Goal: Task Accomplishment & Management: Use online tool/utility

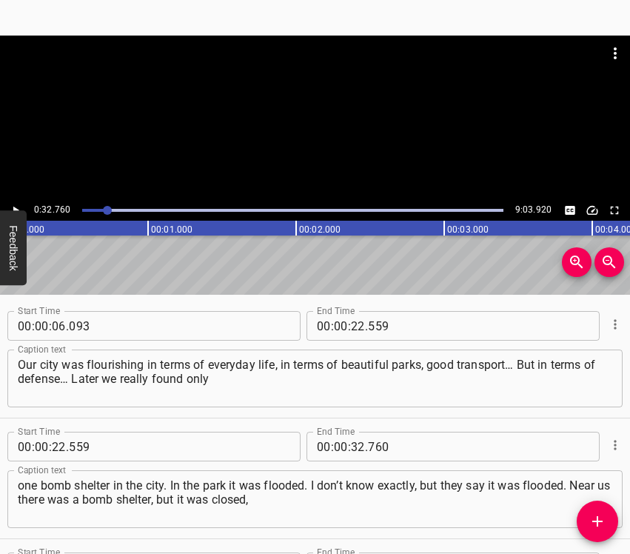
scroll to position [173, 0]
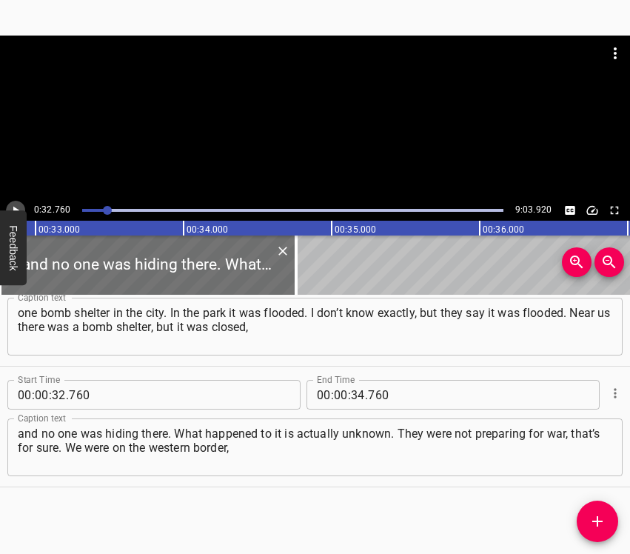
click at [18, 208] on icon "Play/Pause" at bounding box center [15, 210] width 13 height 13
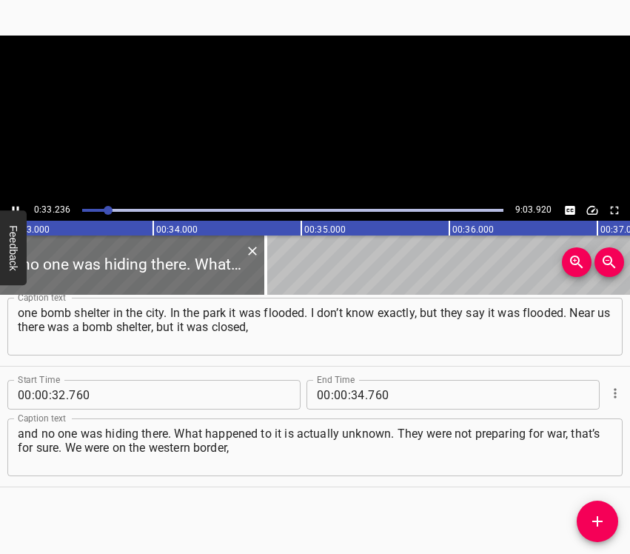
scroll to position [0, 4923]
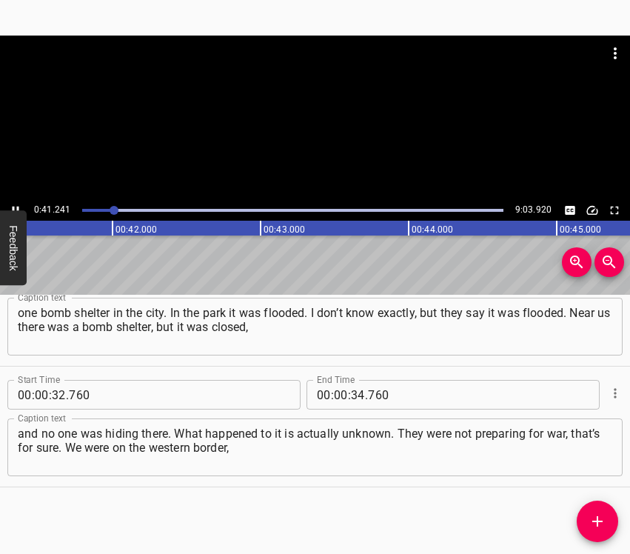
click at [16, 204] on icon "Play/Pause" at bounding box center [15, 210] width 13 height 13
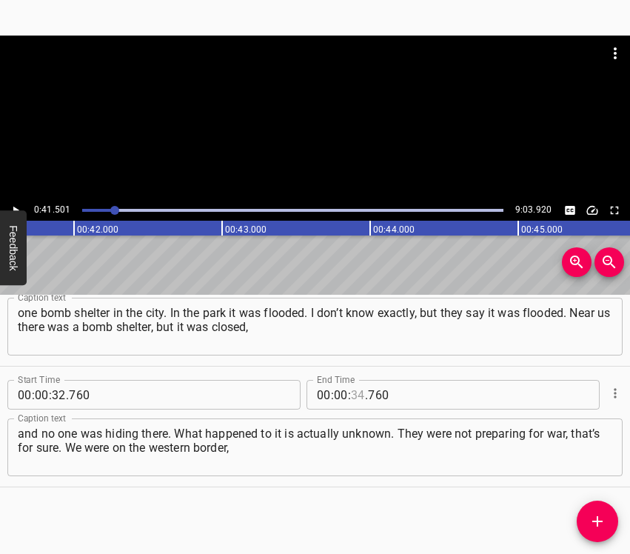
click at [351, 397] on input "number" at bounding box center [358, 395] width 14 height 30
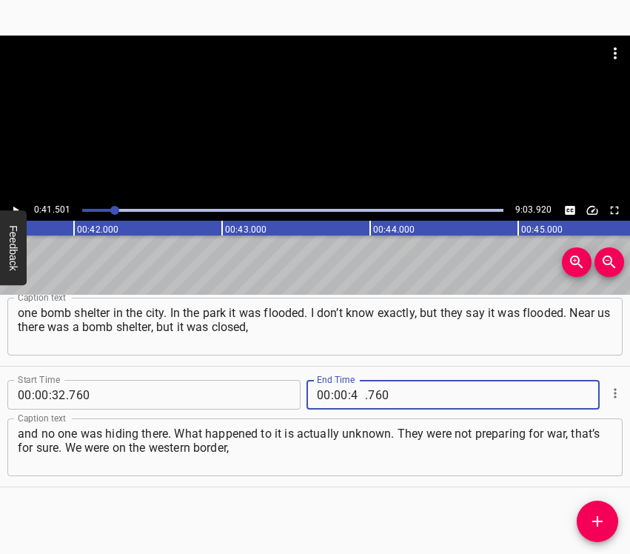
type input "41"
type input "2"
type input "760"
type input "41"
type input "501"
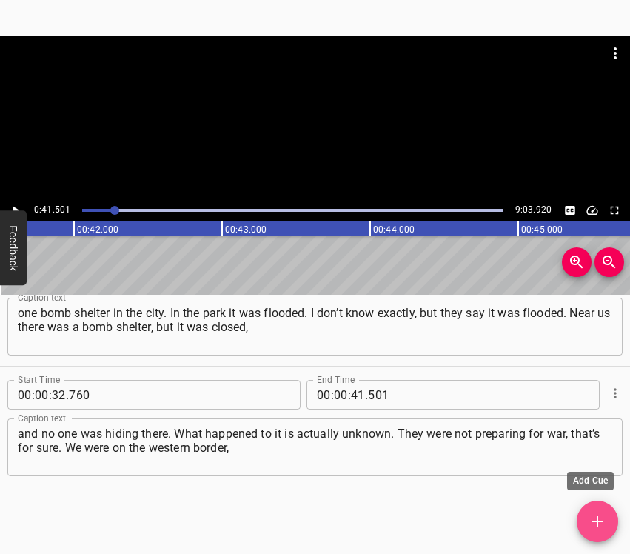
click at [607, 518] on span "Add Cue" at bounding box center [597, 522] width 41 height 18
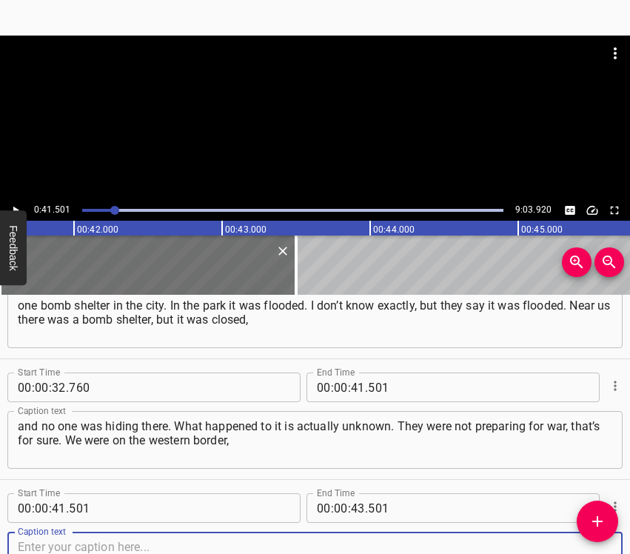
scroll to position [293, 0]
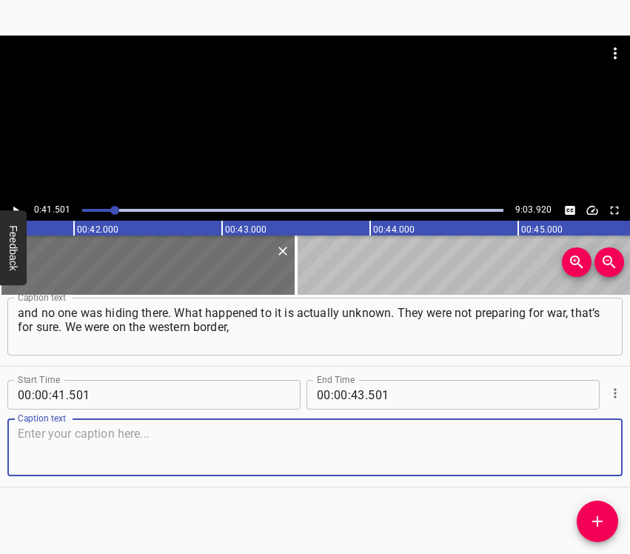
drag, startPoint x: 579, startPoint y: 444, endPoint x: 624, endPoint y: 423, distance: 49.4
click at [579, 444] on textarea at bounding box center [315, 448] width 595 height 42
click at [102, 441] on textarea at bounding box center [315, 448] width 595 height 42
paste textarea "so on the 24th no one touched us. They bombed the left bank, they bombed the Il…"
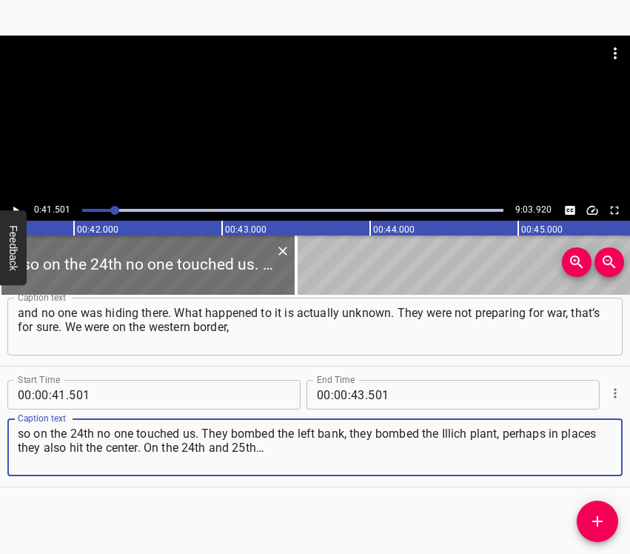
type textarea "so on the 24th no one touched us. They bombed the left bank, they bombed the Il…"
click at [14, 203] on button "Play/Pause" at bounding box center [15, 210] width 19 height 19
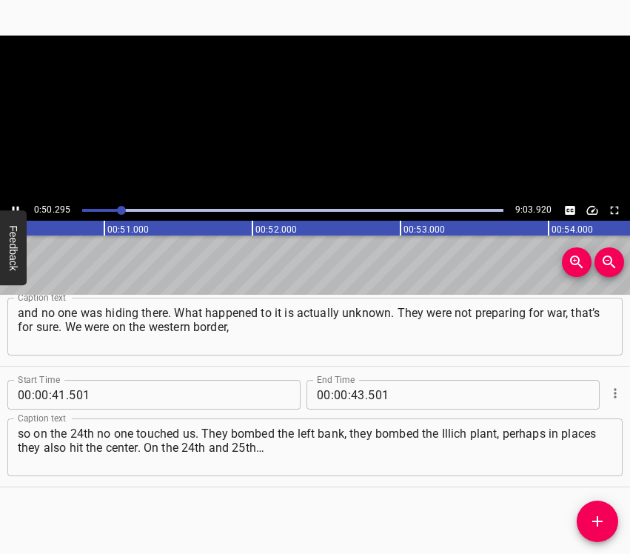
click at [14, 203] on button "Play/Pause" at bounding box center [15, 210] width 19 height 19
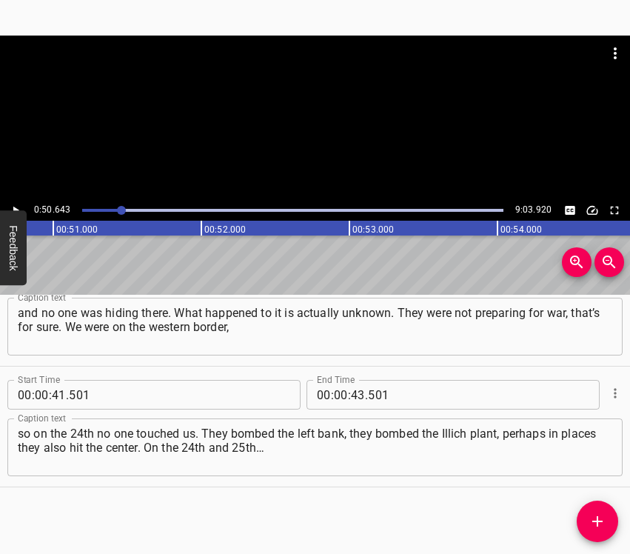
click at [14, 203] on button "Play/Pause" at bounding box center [15, 210] width 19 height 19
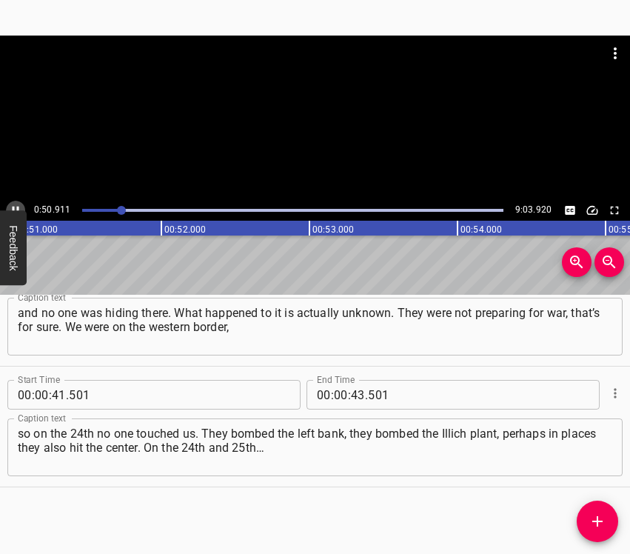
click at [14, 203] on button "Play/Pause" at bounding box center [15, 210] width 19 height 19
click at [353, 396] on input "number" at bounding box center [358, 395] width 14 height 30
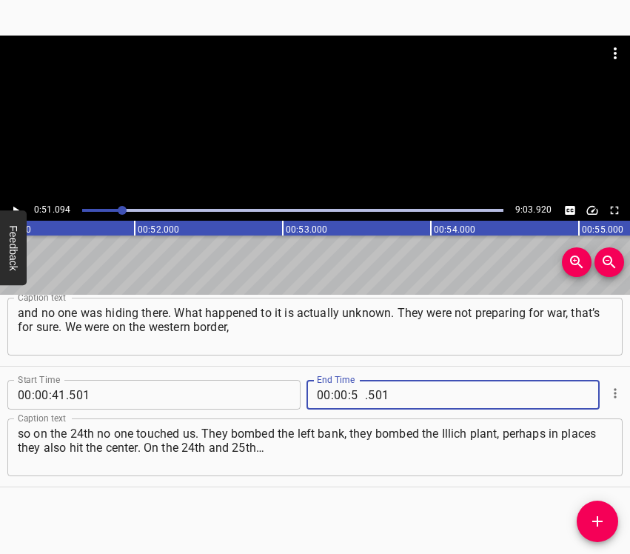
type input "51"
type input "094"
click at [601, 527] on icon "Add Cue" at bounding box center [598, 522] width 18 height 18
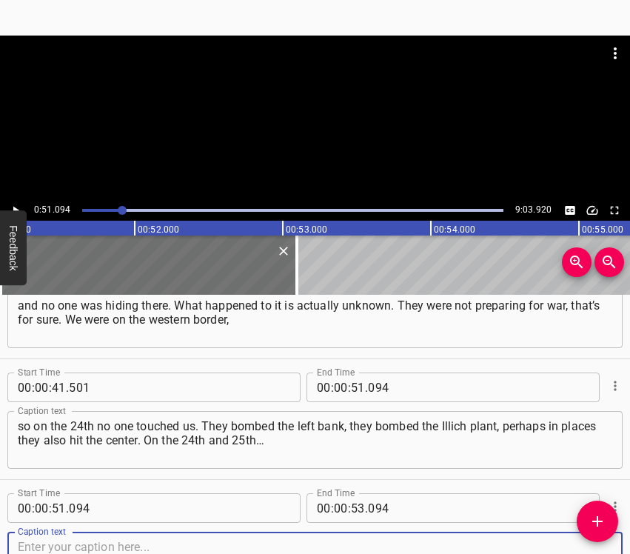
scroll to position [414, 0]
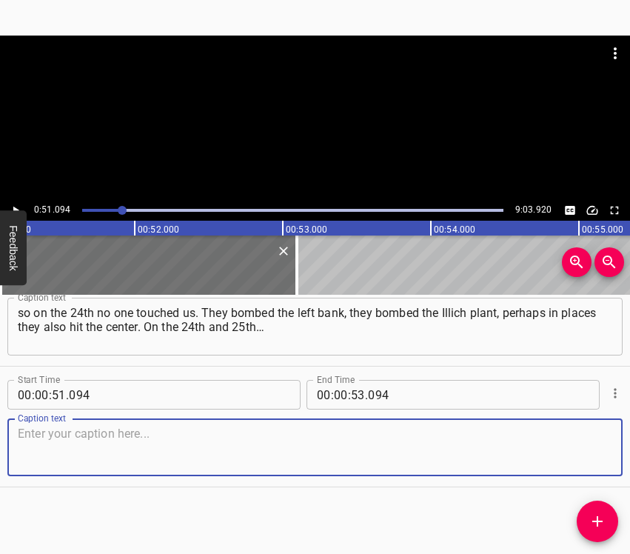
click at [578, 459] on textarea at bounding box center [315, 448] width 595 height 42
click at [203, 434] on textarea at bounding box center [315, 448] width 595 height 42
paste textarea "On the 24th “Silpo” was still working, and we went to buy some food supplies. O…"
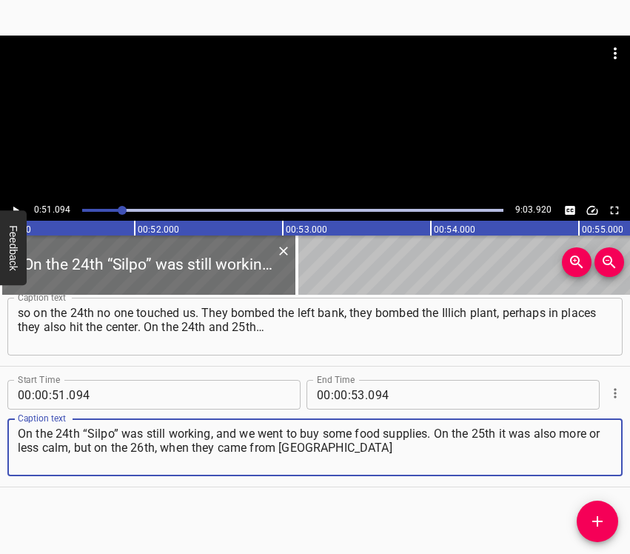
type textarea "On the 24th “Silpo” was still working, and we went to buy some food supplies. O…"
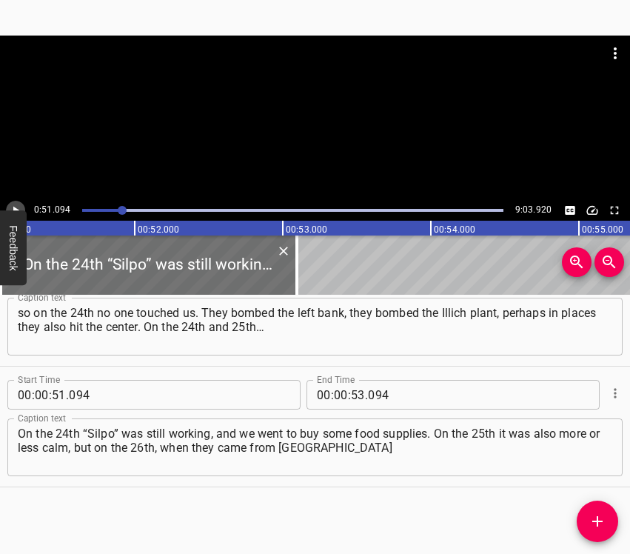
click at [13, 207] on icon "Play/Pause" at bounding box center [15, 210] width 13 height 13
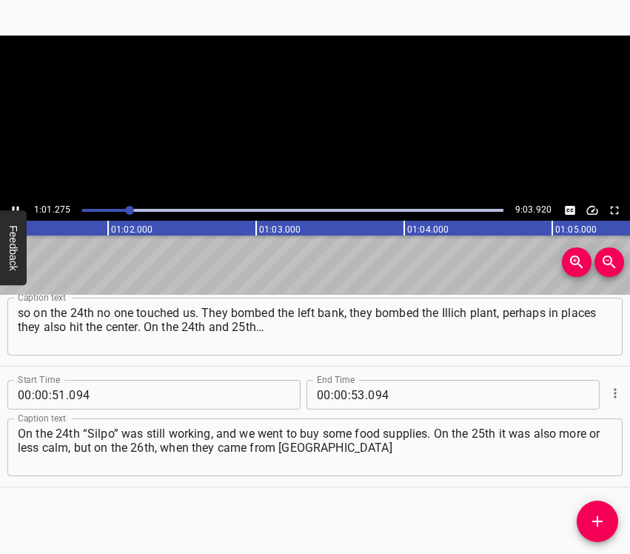
click at [13, 207] on icon "Play/Pause" at bounding box center [16, 211] width 7 height 8
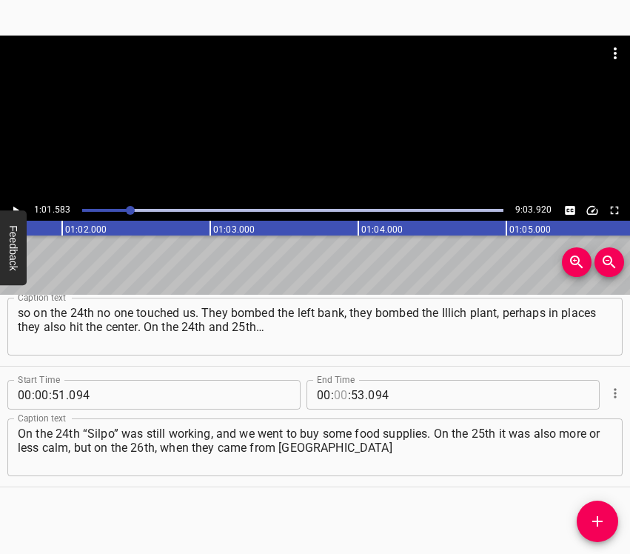
click at [336, 396] on input "number" at bounding box center [341, 395] width 14 height 30
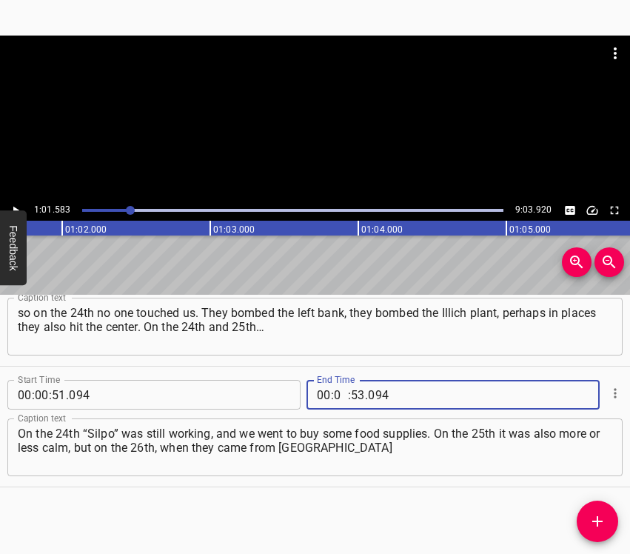
type input "01"
type input "583"
click at [592, 513] on icon "Add Cue" at bounding box center [598, 522] width 18 height 18
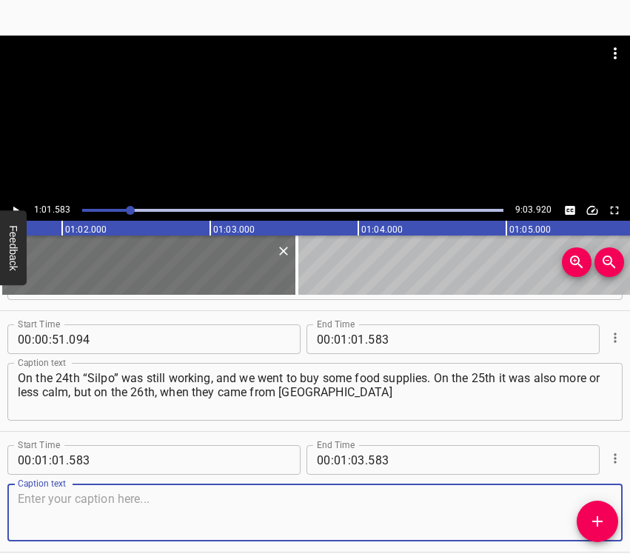
scroll to position [535, 0]
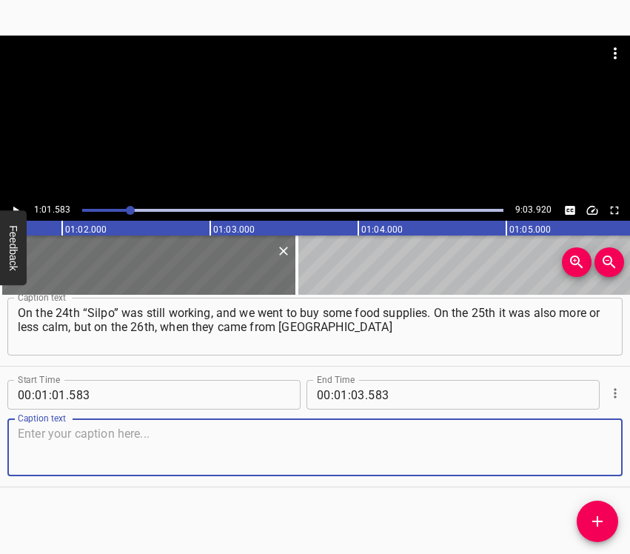
click at [593, 444] on textarea at bounding box center [315, 448] width 595 height 42
click at [104, 444] on textarea at bounding box center [315, 448] width 595 height 42
paste textarea "– this real rusnia… Not the “DNR guys” who were running around there, but the r…"
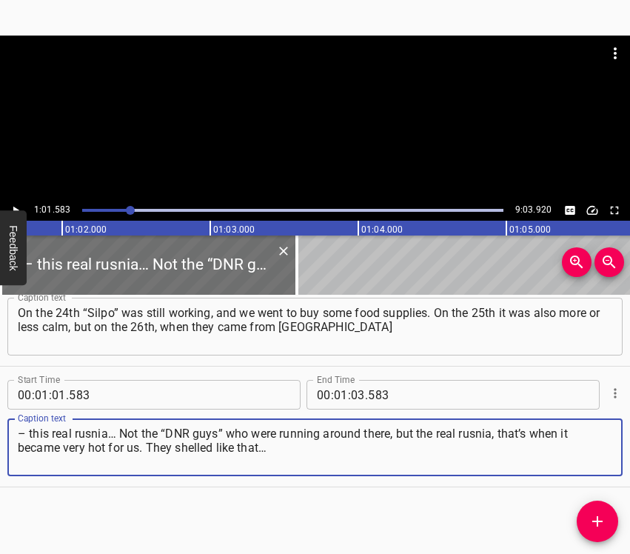
type textarea "– this real rusnia… Not the “DNR guys” who were running around there, but the r…"
click at [11, 202] on button "Play/Pause" at bounding box center [15, 210] width 19 height 19
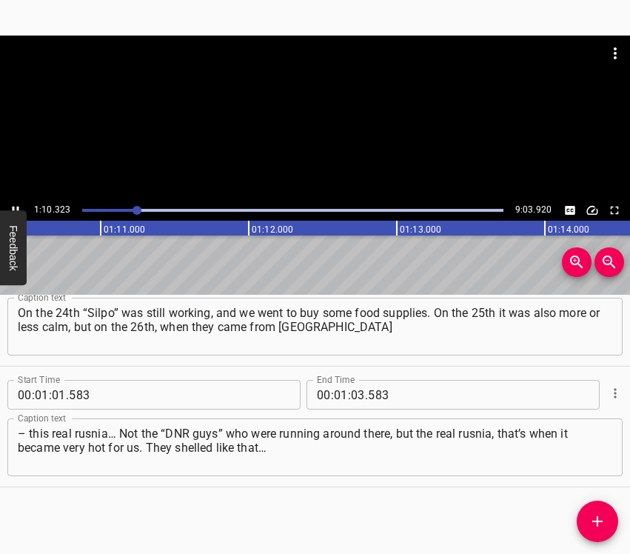
click at [11, 205] on icon "Play/Pause" at bounding box center [15, 210] width 13 height 13
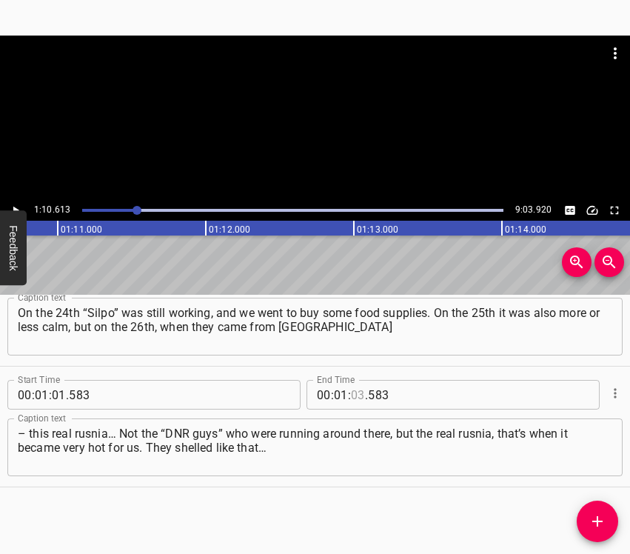
click at [352, 394] on input "number" at bounding box center [358, 395] width 14 height 30
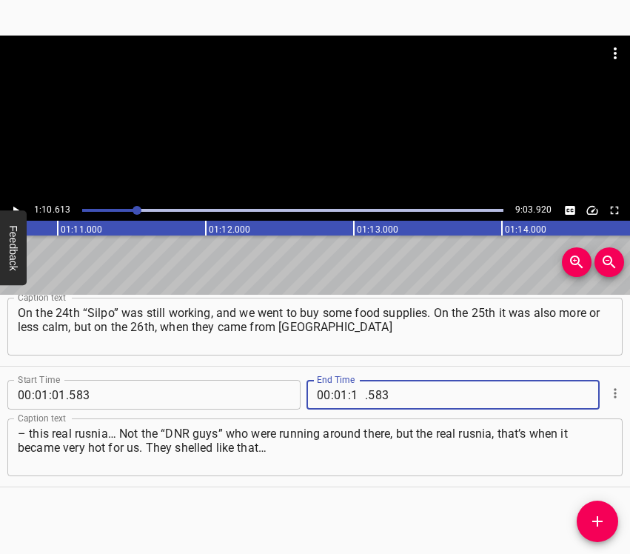
type input "10"
type input "613"
drag, startPoint x: 599, startPoint y: 516, endPoint x: 625, endPoint y: 472, distance: 50.8
click at [598, 515] on icon "Add Cue" at bounding box center [598, 522] width 18 height 18
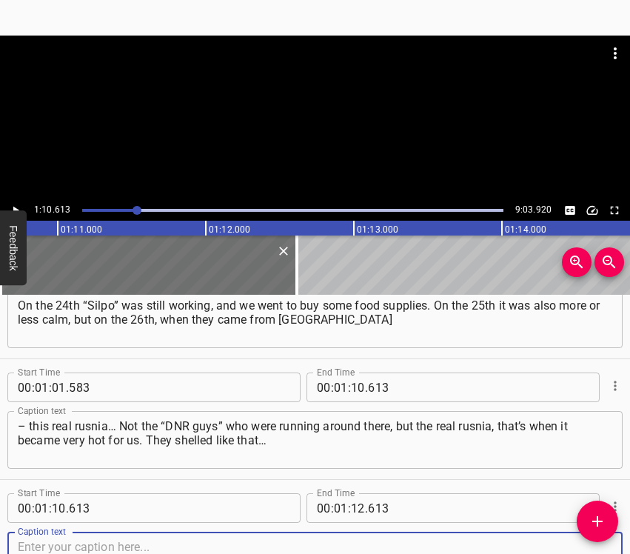
scroll to position [656, 0]
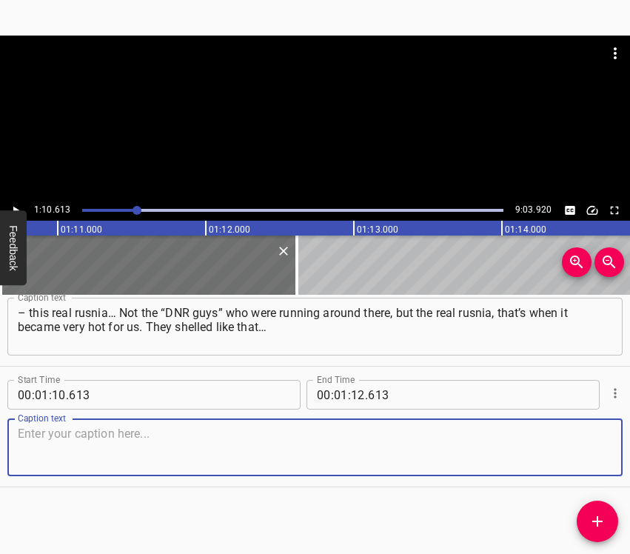
click at [567, 451] on textarea at bounding box center [315, 448] width 595 height 42
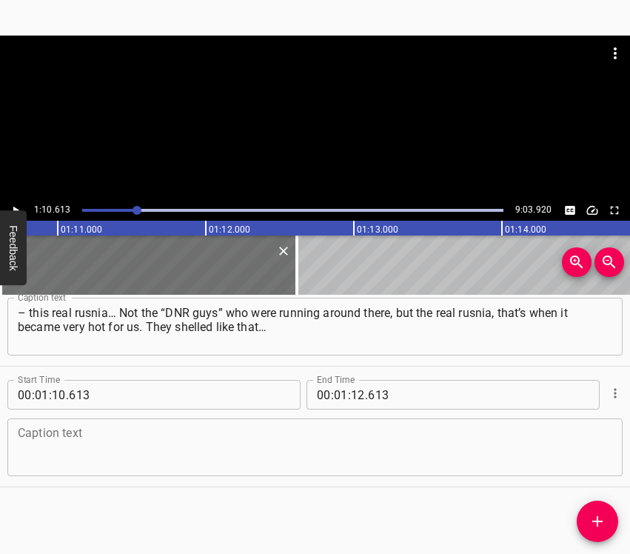
click at [193, 450] on textarea at bounding box center [315, 448] width 595 height 42
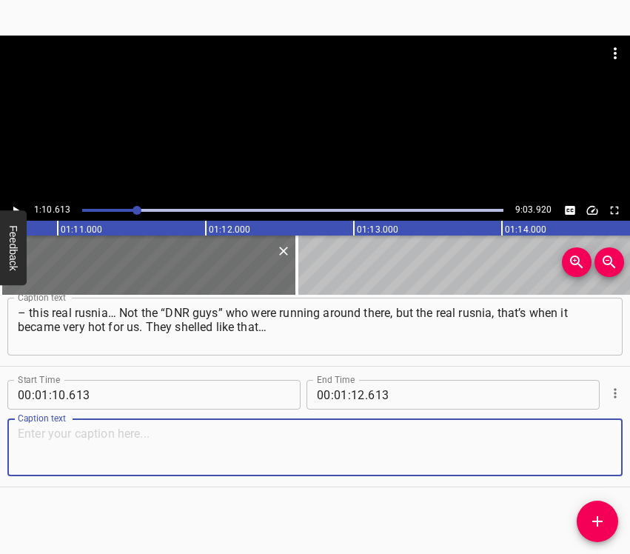
paste textarea "We were on the front line. The only difference from our soldiers, who were base…"
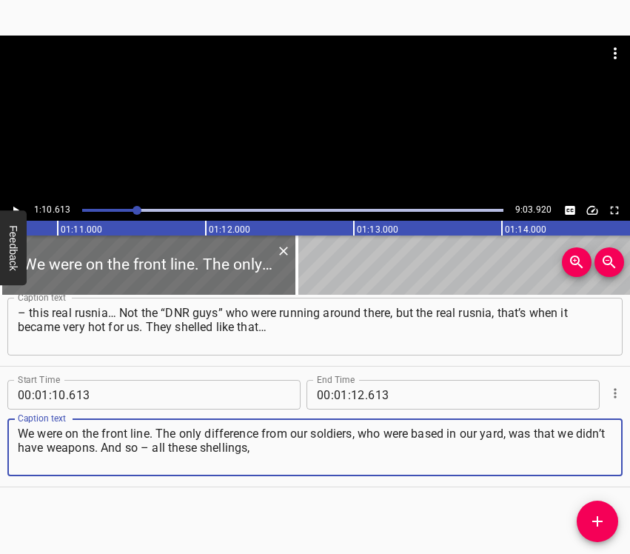
type textarea "We were on the front line. The only difference from our soldiers, who were base…"
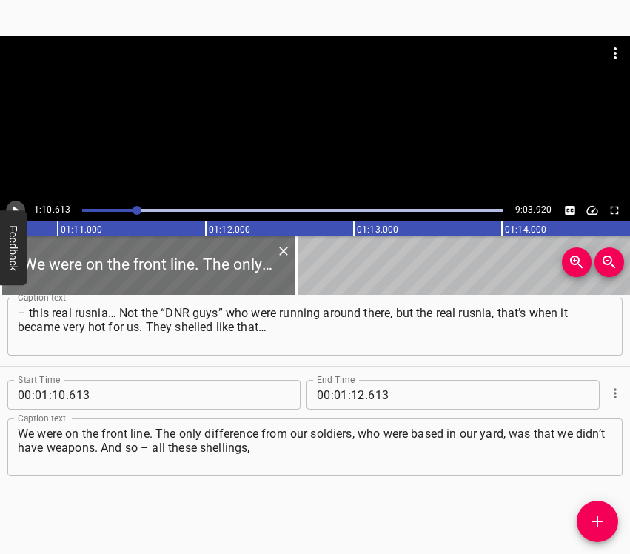
click at [10, 205] on icon "Play/Pause" at bounding box center [15, 210] width 13 height 13
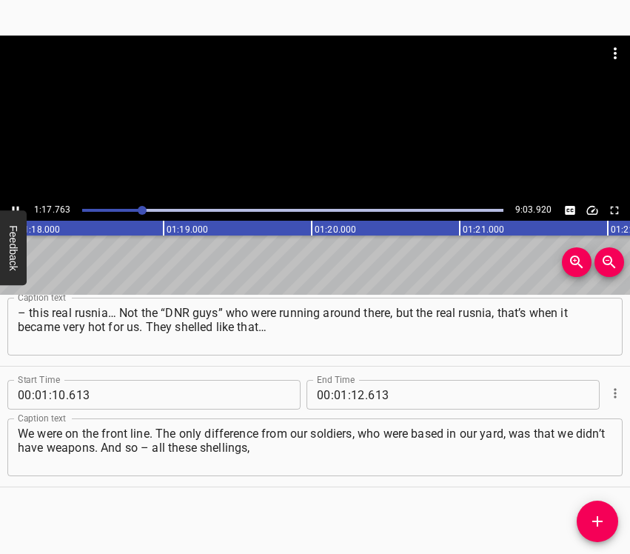
click at [10, 203] on button "Play/Pause" at bounding box center [15, 210] width 19 height 19
click at [352, 387] on input "number" at bounding box center [358, 395] width 14 height 30
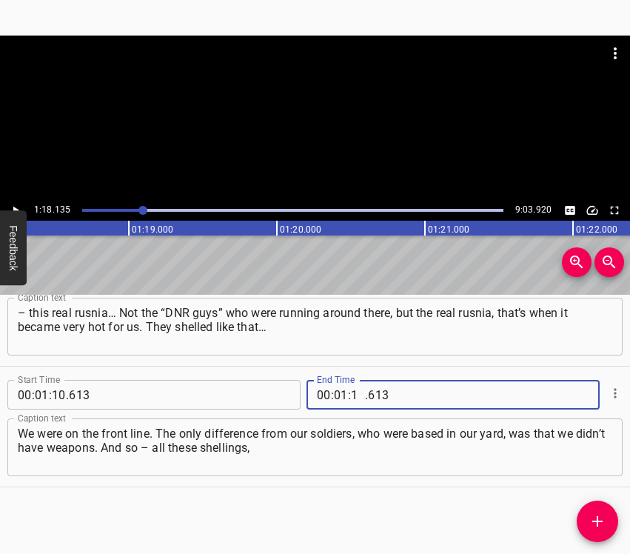
type input "18"
type input "135"
click at [592, 511] on button "Add Cue" at bounding box center [597, 521] width 41 height 41
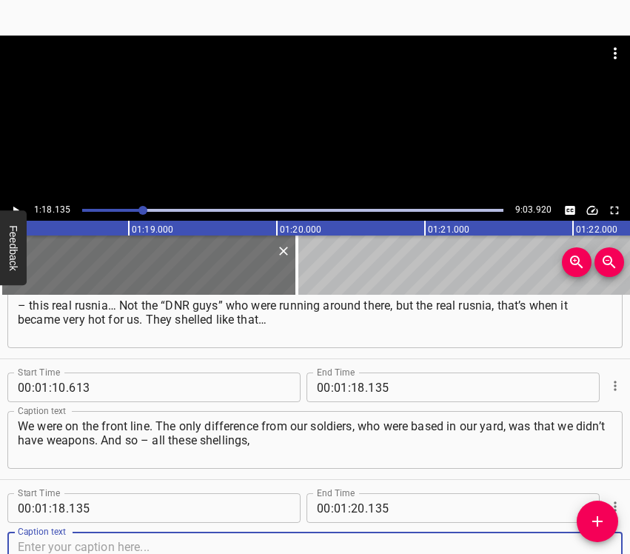
scroll to position [776, 0]
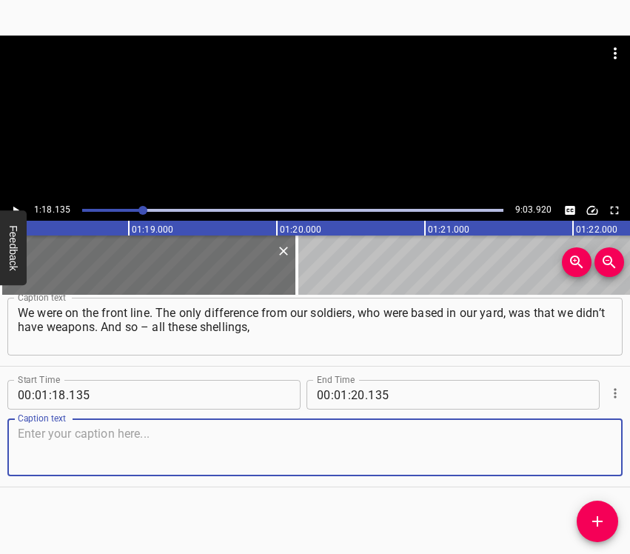
click at [577, 433] on textarea at bounding box center [315, 448] width 595 height 42
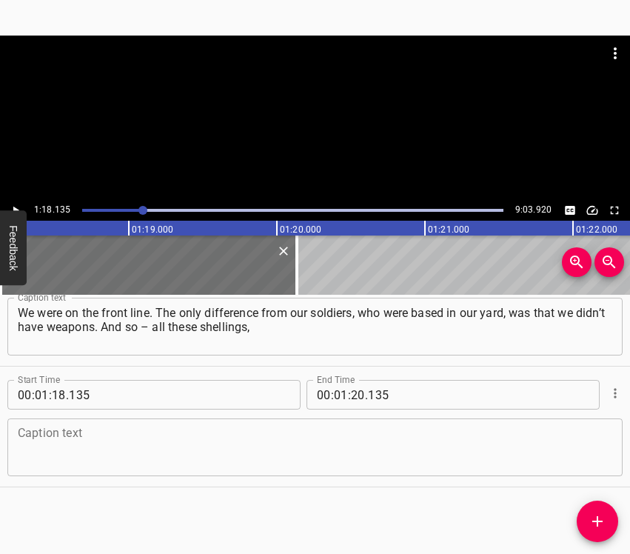
click at [78, 467] on textarea at bounding box center [315, 448] width 595 height 42
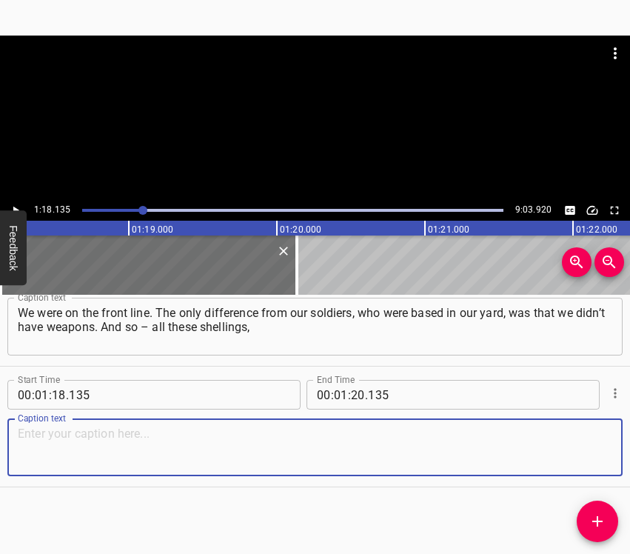
paste textarea "all that we went through. Then the bombings began, and in the end our house was…"
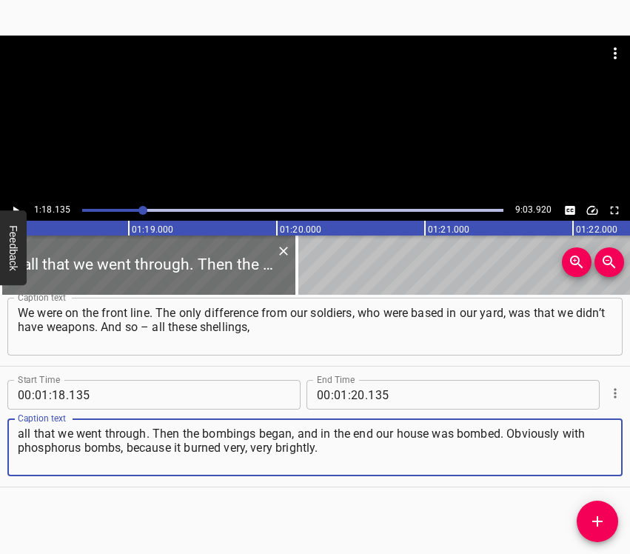
type textarea "all that we went through. Then the bombings began, and in the end our house was…"
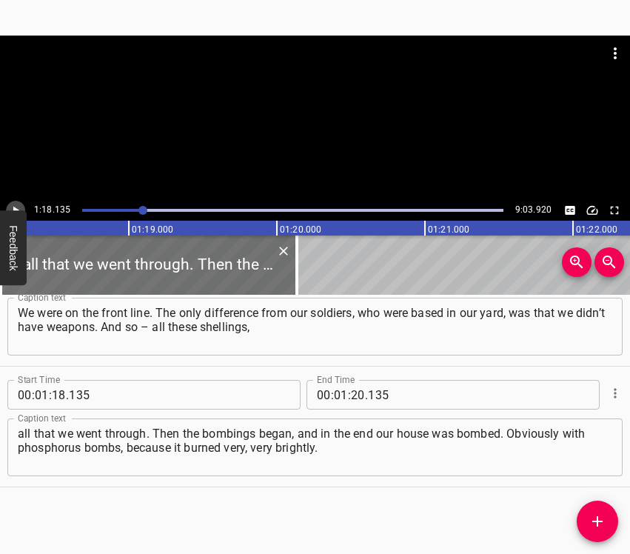
click at [13, 207] on icon "Play/Pause" at bounding box center [15, 210] width 13 height 13
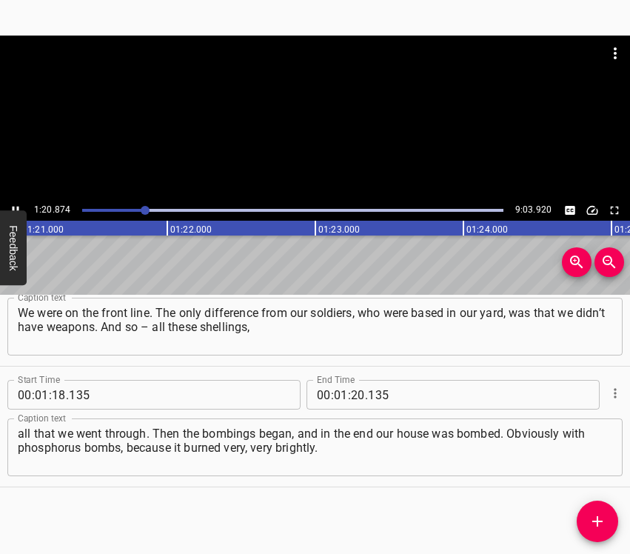
scroll to position [0, 12019]
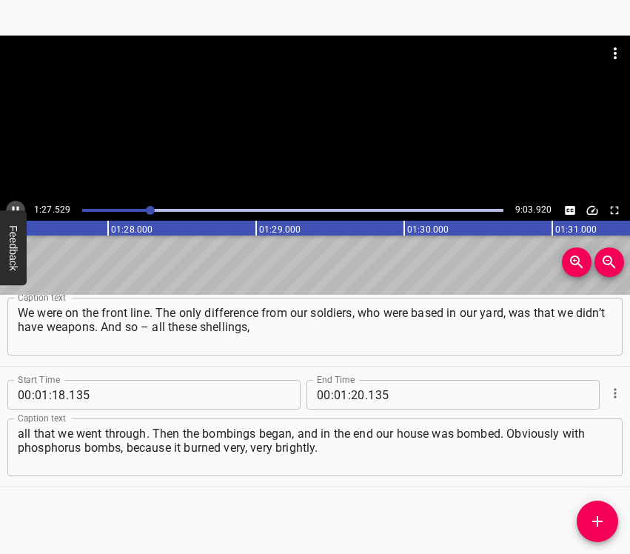
click at [13, 207] on icon "Play/Pause" at bounding box center [16, 211] width 7 height 8
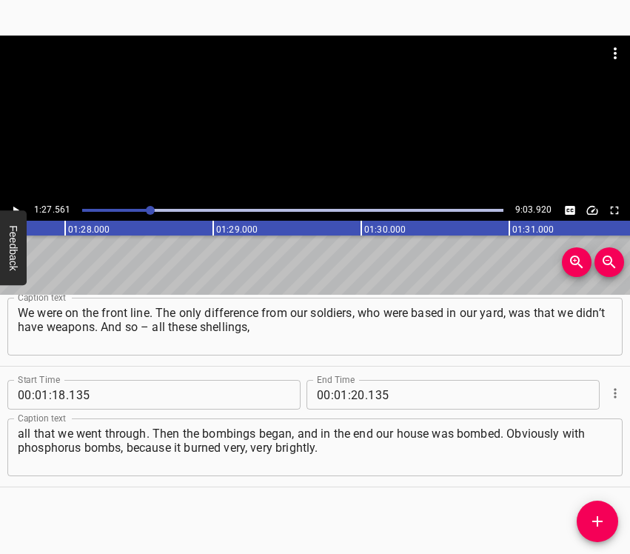
click at [13, 207] on icon "Play/Pause" at bounding box center [16, 211] width 6 height 8
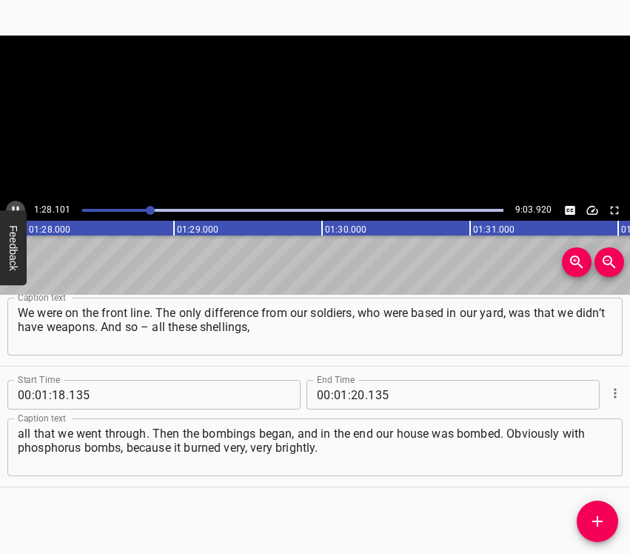
click at [13, 207] on icon "Play/Pause" at bounding box center [16, 211] width 7 height 8
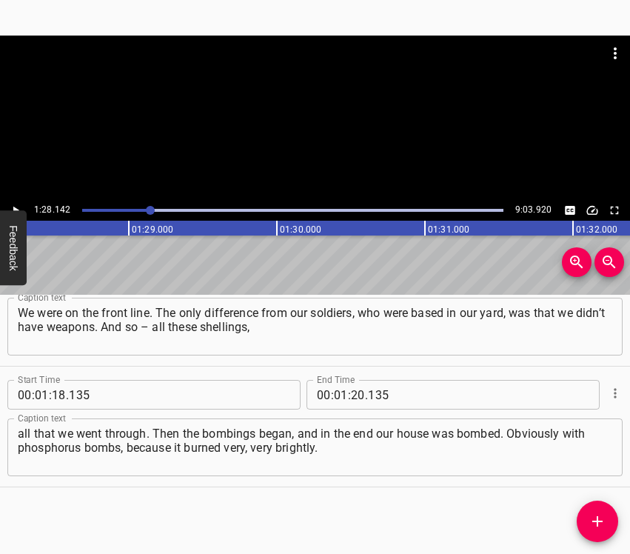
scroll to position [0, 13057]
click at [13, 207] on icon "Play/Pause" at bounding box center [16, 211] width 6 height 8
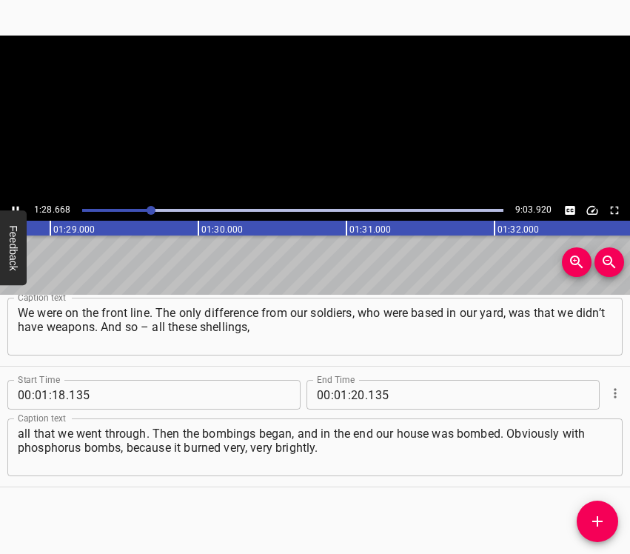
click at [13, 207] on icon "Play/Pause" at bounding box center [16, 211] width 7 height 8
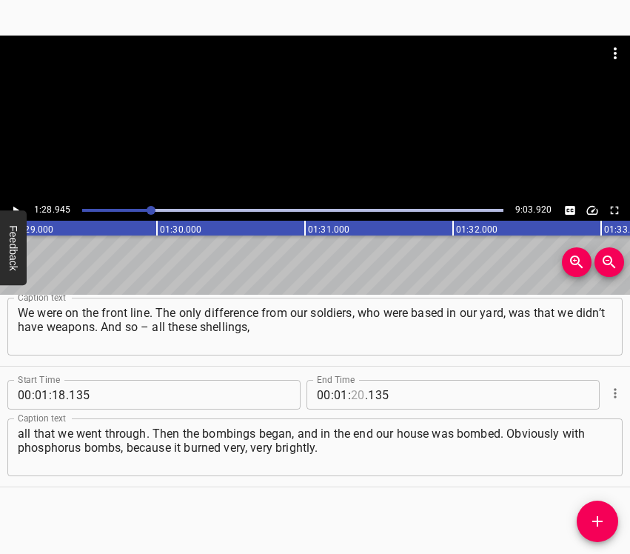
click at [351, 392] on input "number" at bounding box center [358, 395] width 14 height 30
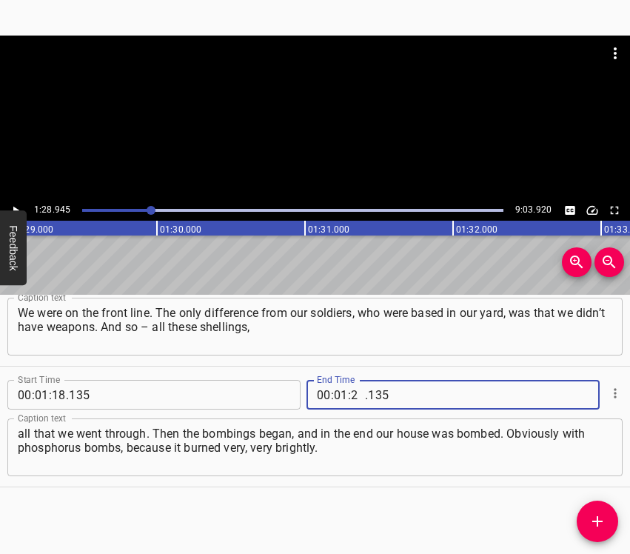
type input "28"
type input "945"
click at [590, 507] on button "Add Cue" at bounding box center [597, 521] width 41 height 41
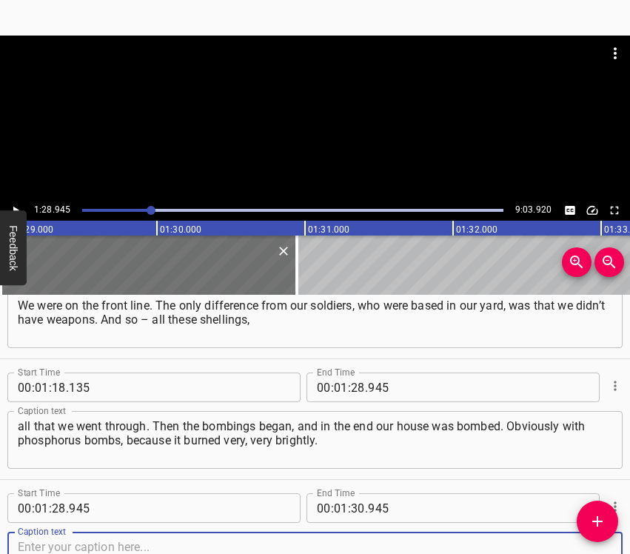
scroll to position [897, 0]
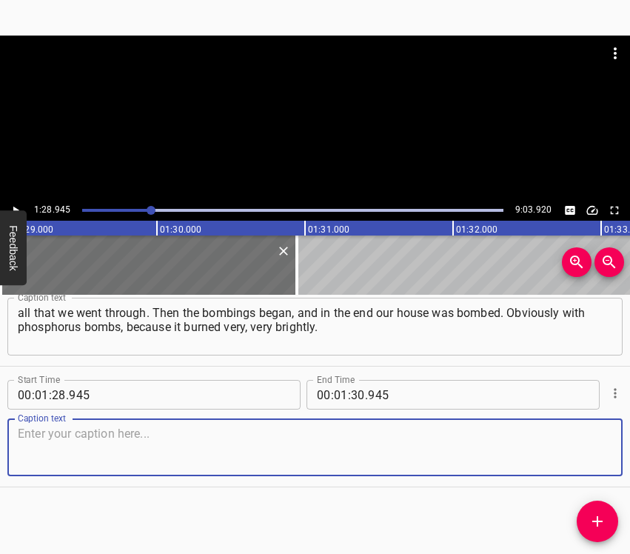
click at [587, 447] on textarea at bounding box center [315, 448] width 595 height 42
click at [97, 447] on textarea at bounding box center [315, 448] width 595 height 42
paste textarea "And it ceased to exist. The first days we hid according to the rule of two wall…"
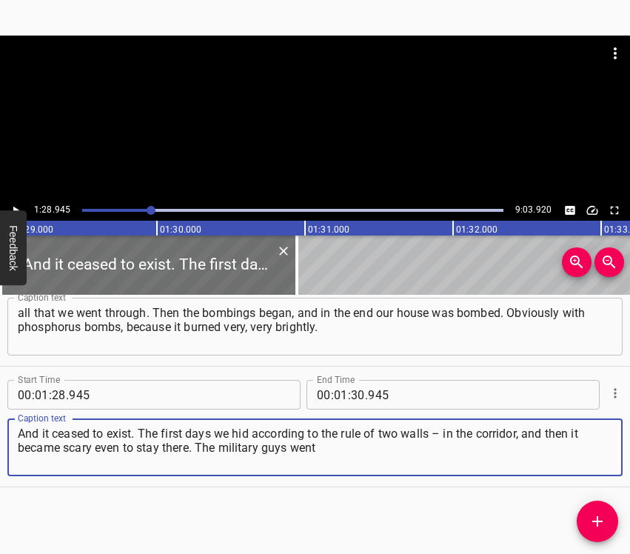
type textarea "And it ceased to exist. The first days we hid according to the rule of two wall…"
click at [18, 204] on icon "Play/Pause" at bounding box center [15, 210] width 13 height 13
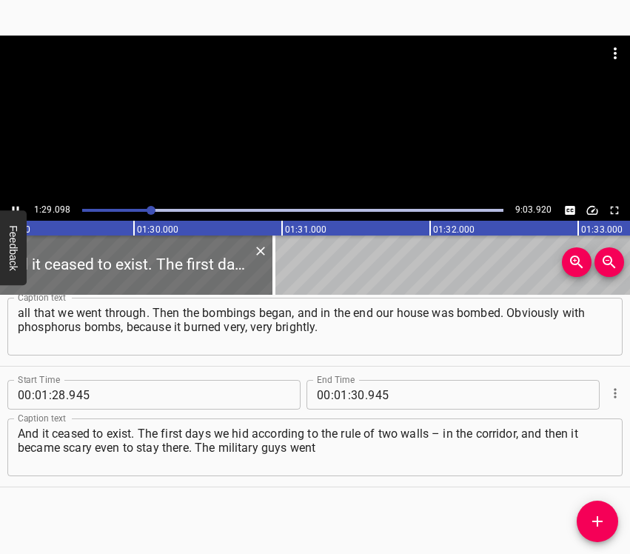
scroll to position [0, 13236]
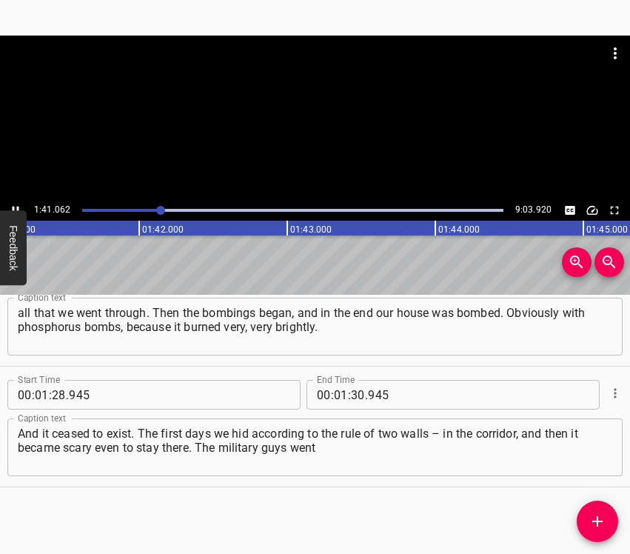
click at [10, 207] on icon "Play/Pause" at bounding box center [15, 210] width 13 height 13
click at [354, 396] on input "number" at bounding box center [358, 395] width 14 height 30
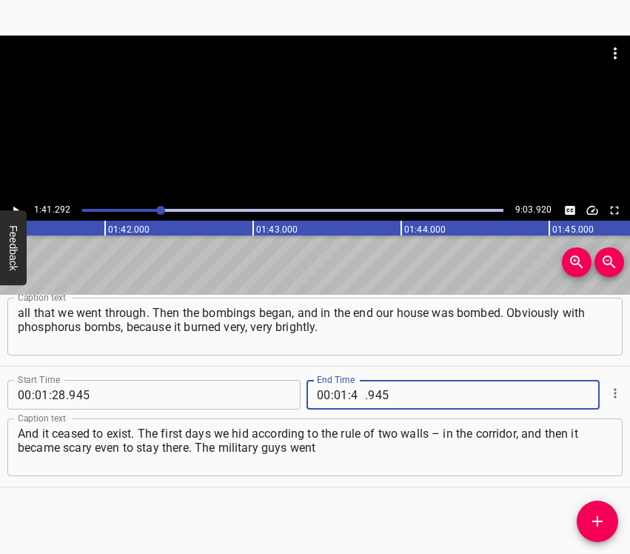
type input "41"
type input "292"
click at [599, 517] on icon "Add Cue" at bounding box center [598, 522] width 18 height 18
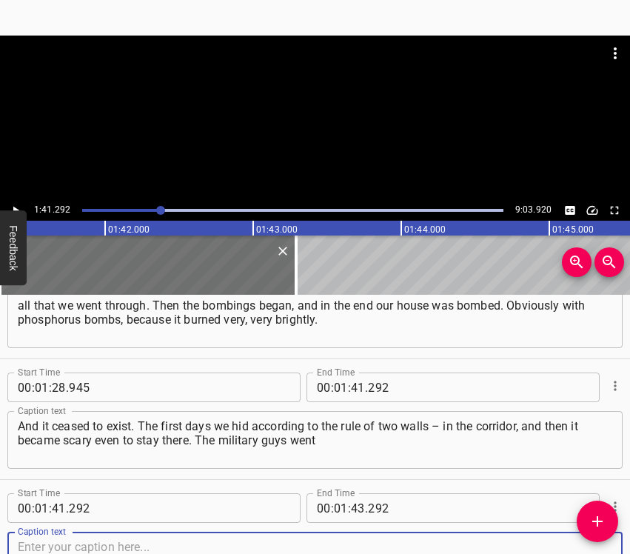
scroll to position [1018, 0]
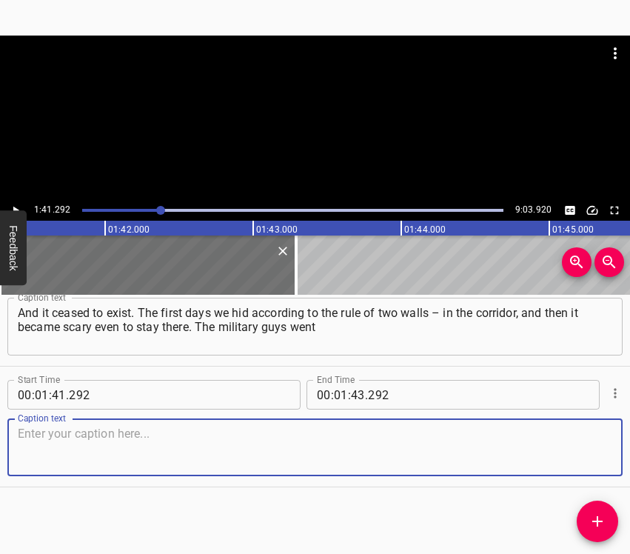
click at [598, 453] on textarea at bounding box center [315, 448] width 595 height 42
click at [81, 458] on textarea at bounding box center [315, 448] width 595 height 42
paste textarea "around and looked for empty apartments in our house, to organize some kind of f…"
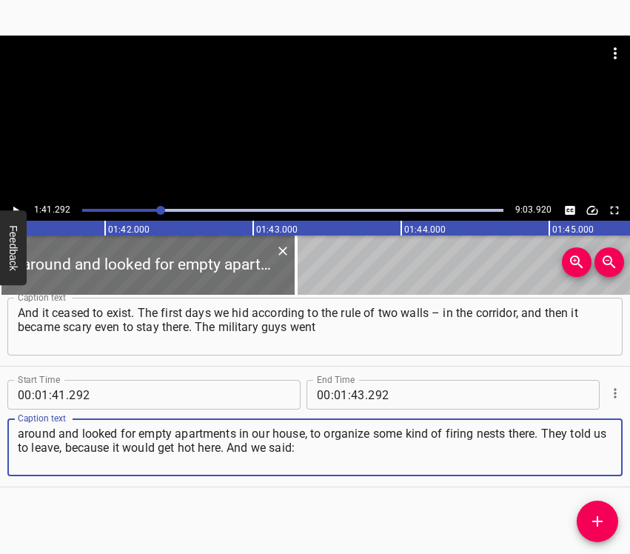
type textarea "around and looked for empty apartments in our house, to organize some kind of f…"
click at [12, 204] on icon "Play/Pause" at bounding box center [15, 210] width 13 height 13
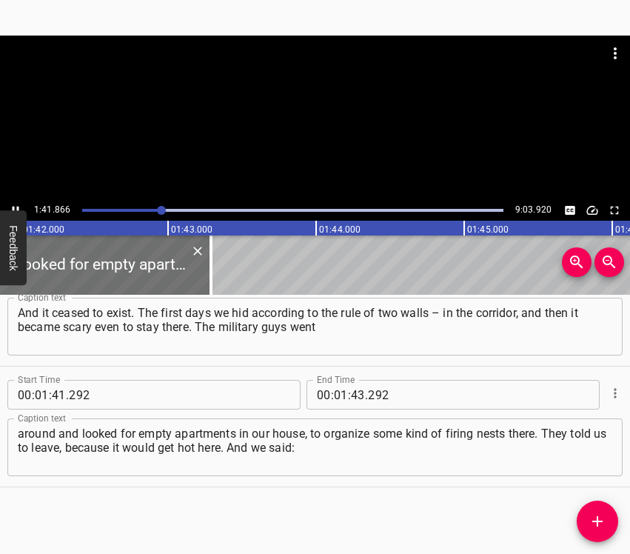
scroll to position [0, 15129]
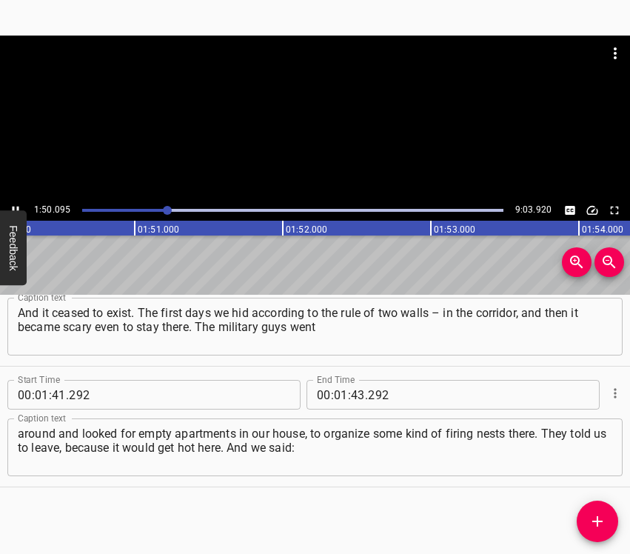
click at [13, 205] on icon "Play/Pause" at bounding box center [15, 210] width 13 height 13
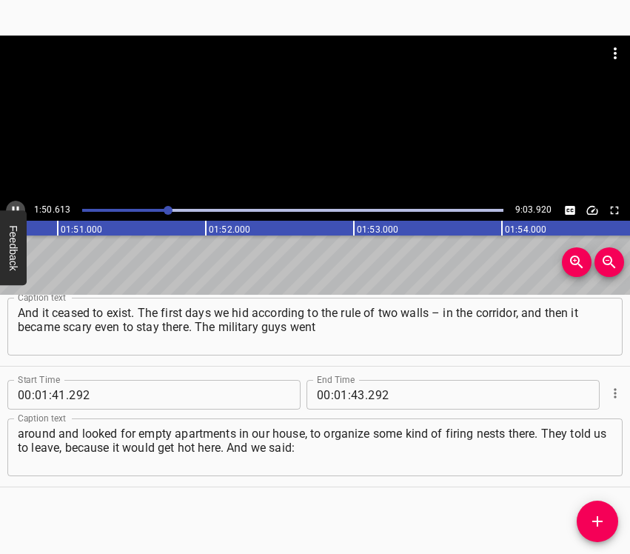
click at [13, 205] on icon "Play/Pause" at bounding box center [15, 210] width 13 height 13
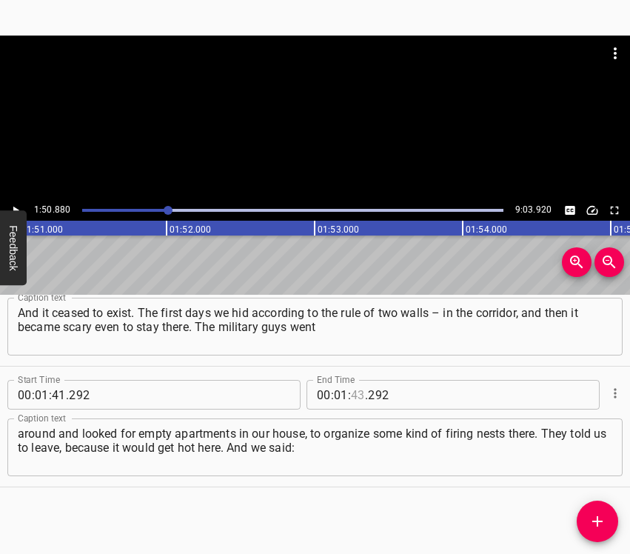
click at [351, 391] on input "number" at bounding box center [358, 395] width 14 height 30
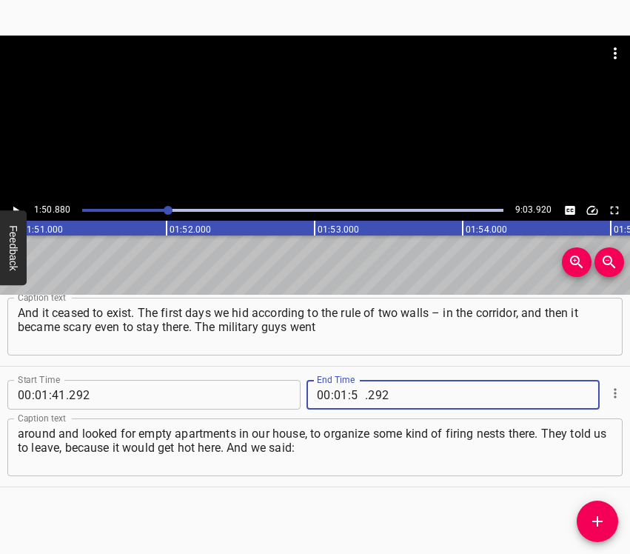
type input "50"
type input "880"
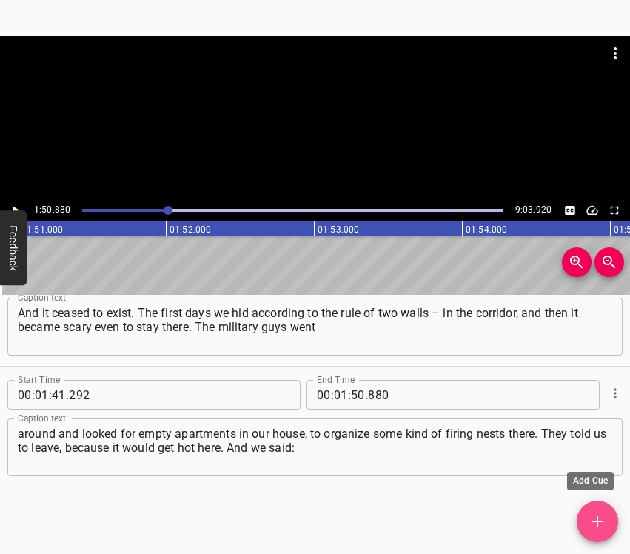
click at [592, 518] on icon "Add Cue" at bounding box center [598, 522] width 18 height 18
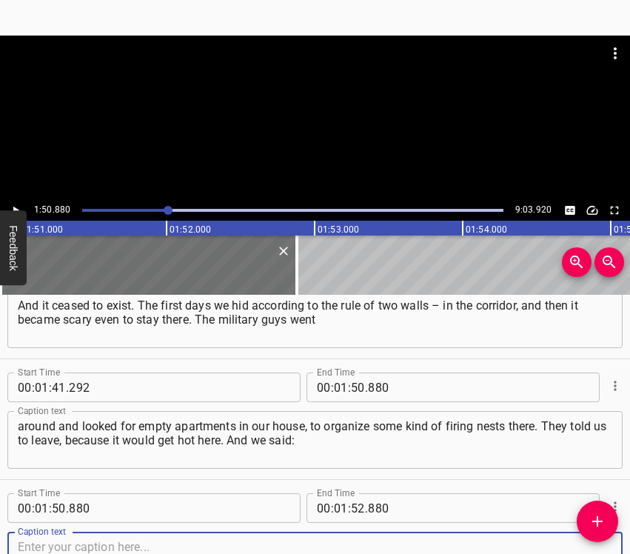
scroll to position [1138, 0]
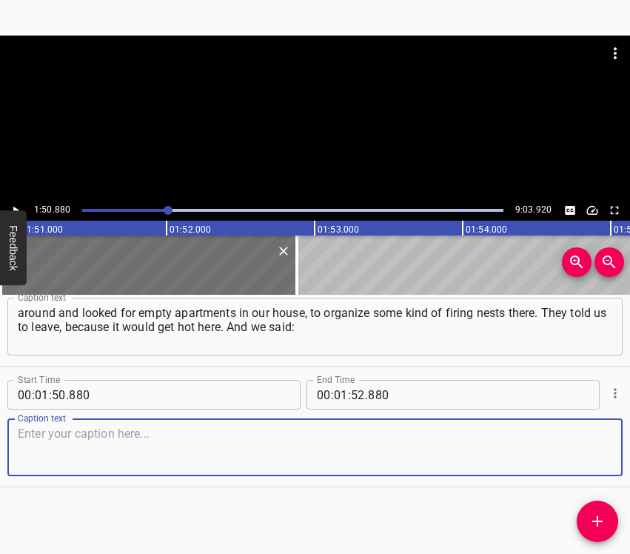
click at [584, 459] on textarea at bounding box center [315, 448] width 595 height 42
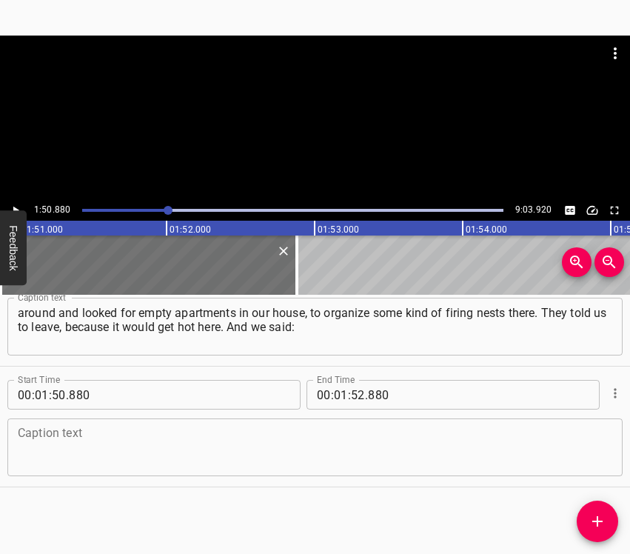
click at [115, 467] on textarea at bounding box center [315, 448] width 595 height 42
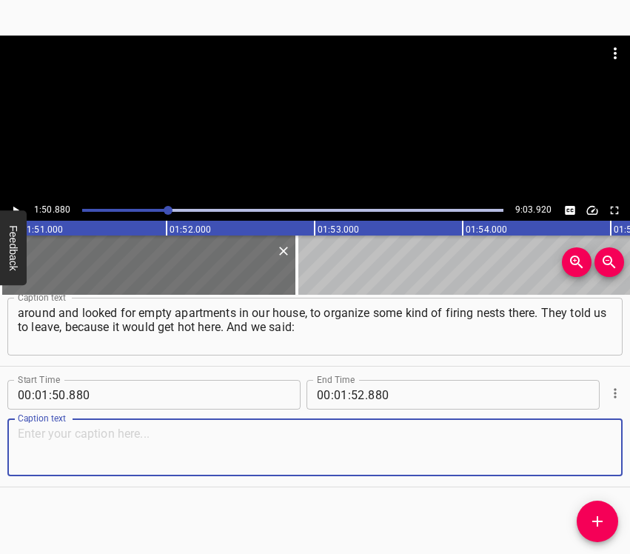
paste textarea "“Well, how can we leave? They promised not to touch us.” And they again: “Leave…"
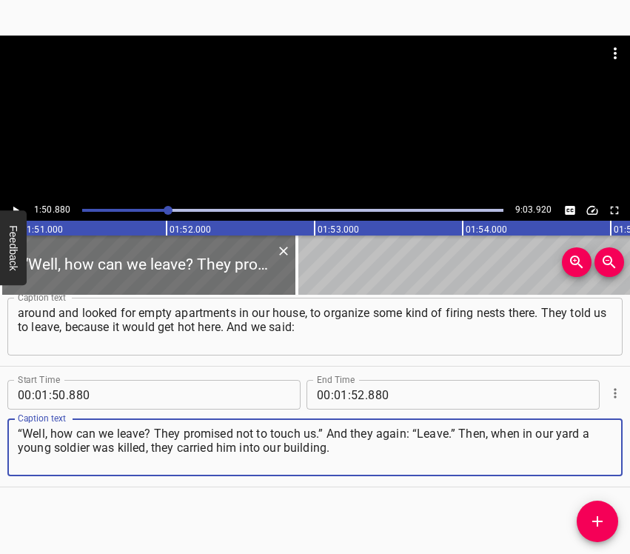
type textarea "“Well, how can we leave? They promised not to touch us.” And they again: “Leave…"
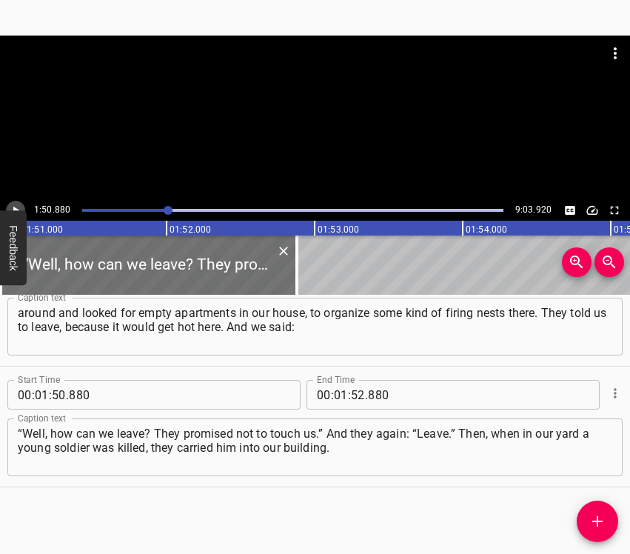
click at [19, 207] on icon "Play/Pause" at bounding box center [15, 210] width 13 height 13
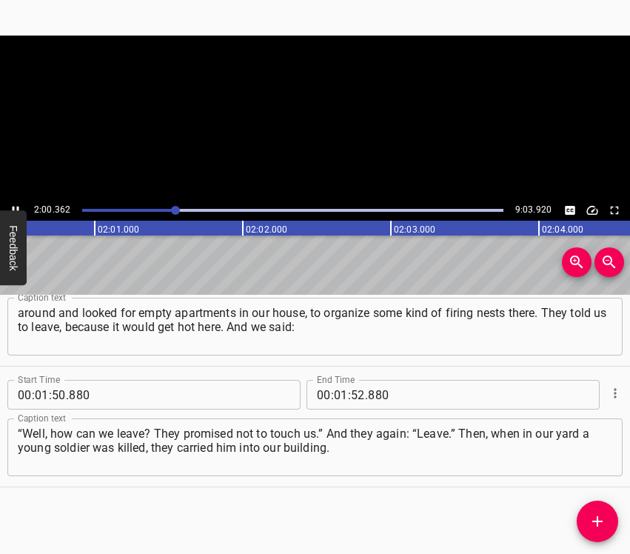
click at [19, 207] on icon "Play/Pause" at bounding box center [16, 211] width 7 height 8
click at [336, 396] on input "number" at bounding box center [341, 395] width 14 height 30
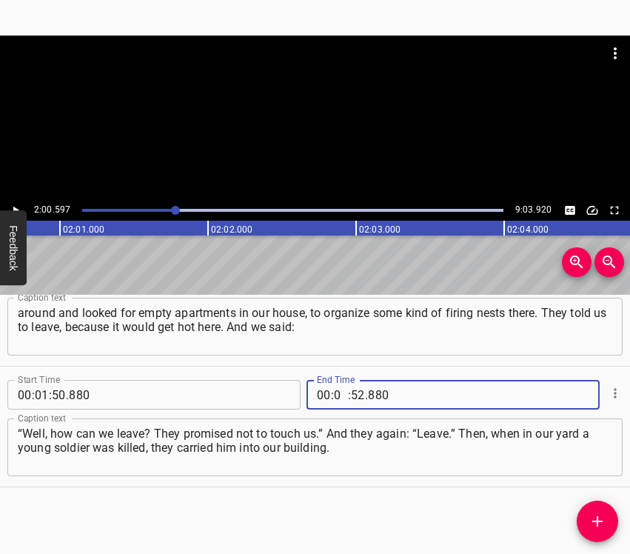
type input "02"
type input "00"
type input "597"
click at [600, 525] on icon "Add Cue" at bounding box center [598, 522] width 18 height 18
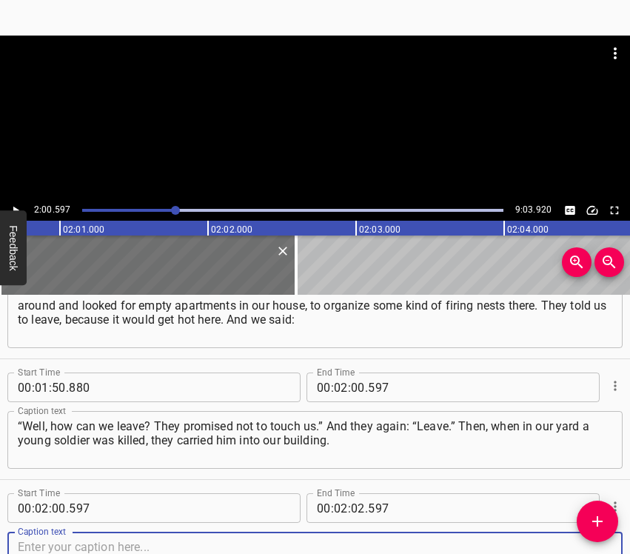
scroll to position [1259, 0]
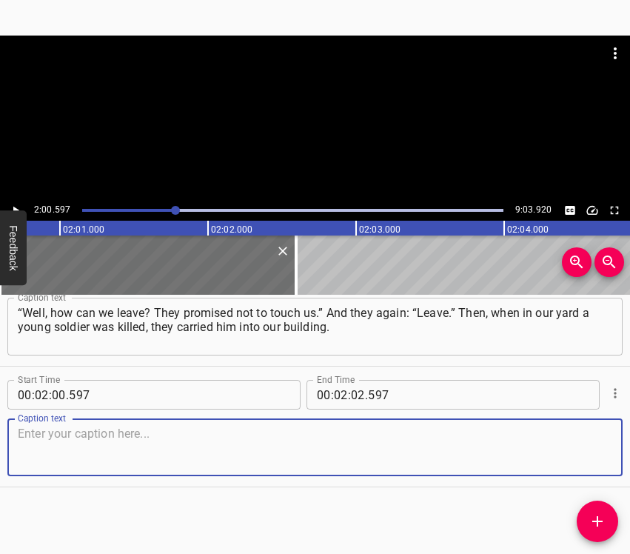
click at [587, 451] on textarea at bounding box center [315, 448] width 595 height 42
click at [301, 442] on textarea at bounding box center [315, 448] width 595 height 42
paste textarea "Of course, his friends were crying. After that I saw from the window of my apar…"
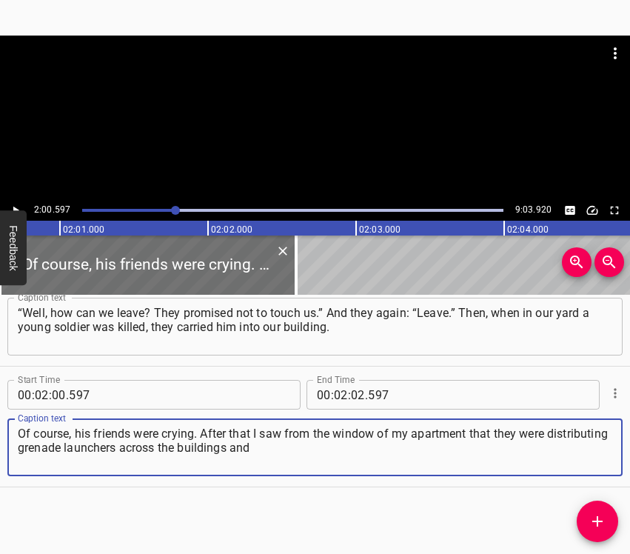
type textarea "Of course, his friends were crying. After that I saw from the window of my apar…"
click at [16, 207] on icon "Play/Pause" at bounding box center [15, 210] width 13 height 13
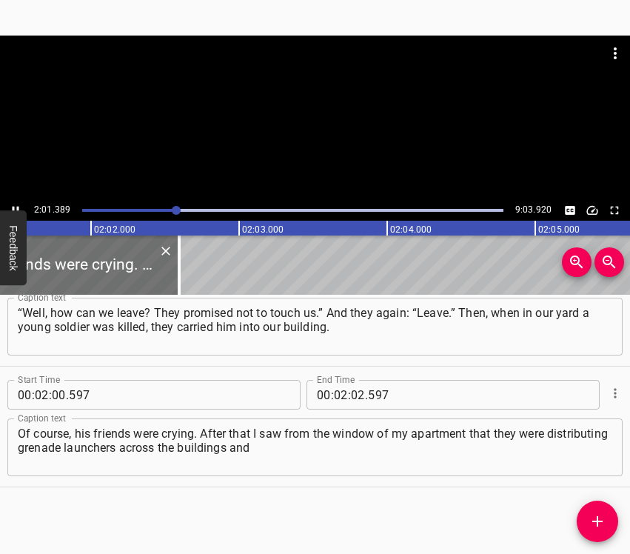
scroll to position [0, 18020]
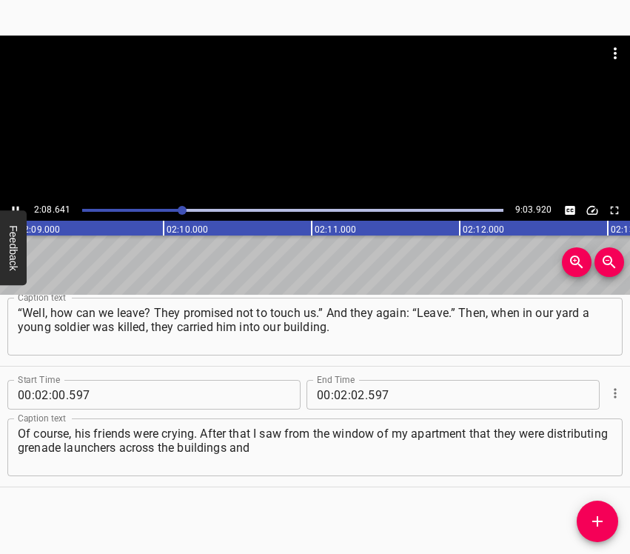
click at [15, 208] on icon "Play/Pause" at bounding box center [15, 210] width 13 height 13
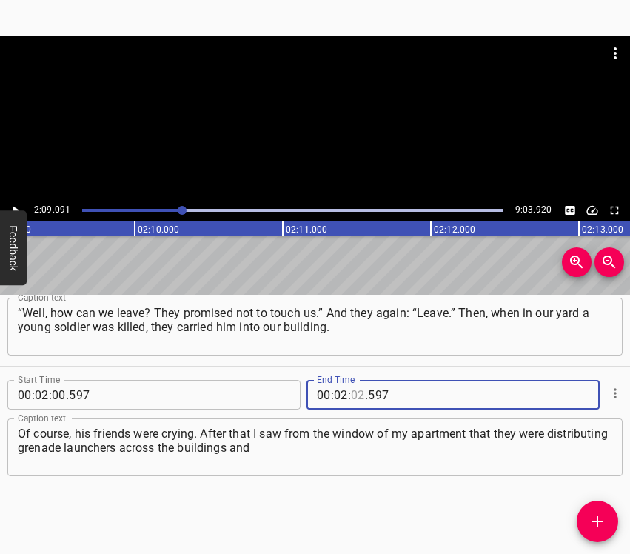
click at [352, 393] on input "number" at bounding box center [358, 395] width 14 height 30
type input "09"
type input "091"
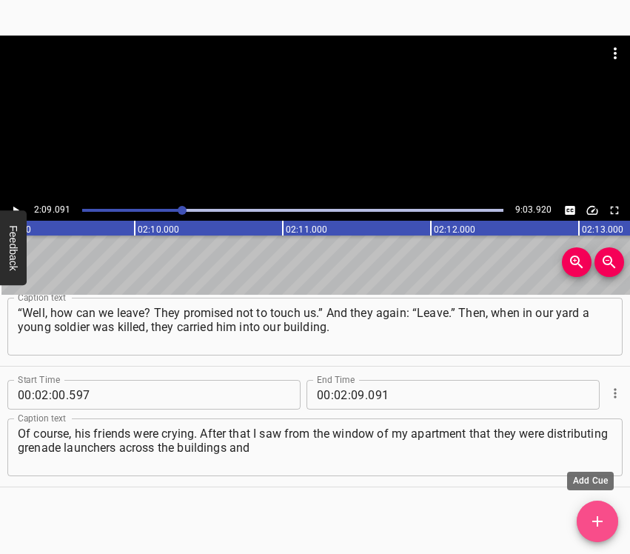
click at [587, 513] on span "Add Cue" at bounding box center [597, 522] width 41 height 18
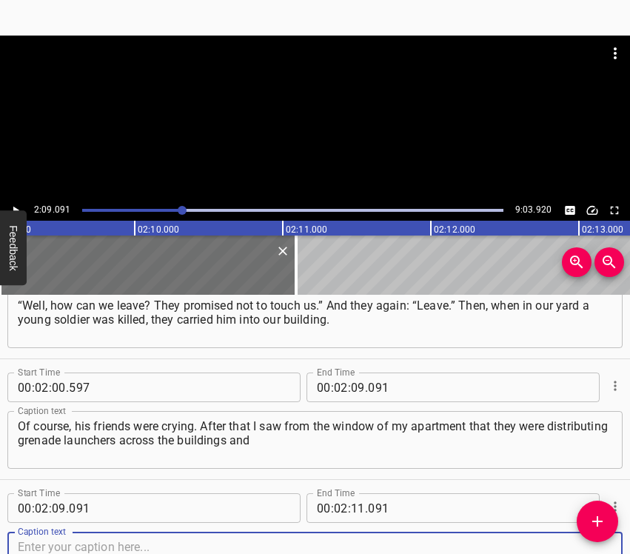
scroll to position [1380, 0]
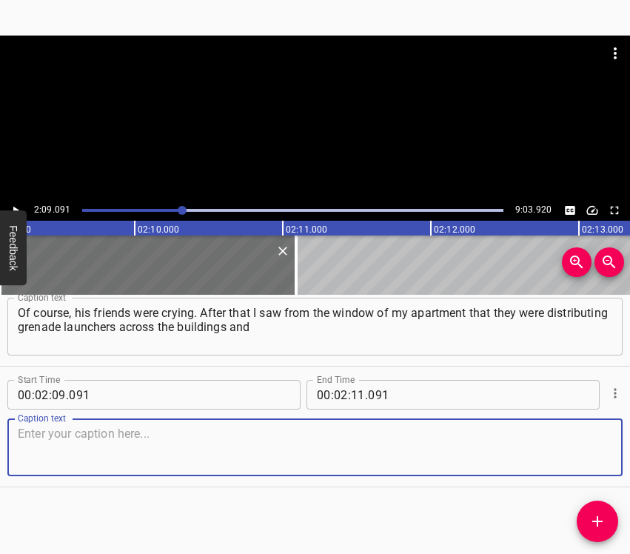
click at [581, 453] on textarea at bounding box center [315, 448] width 595 height 42
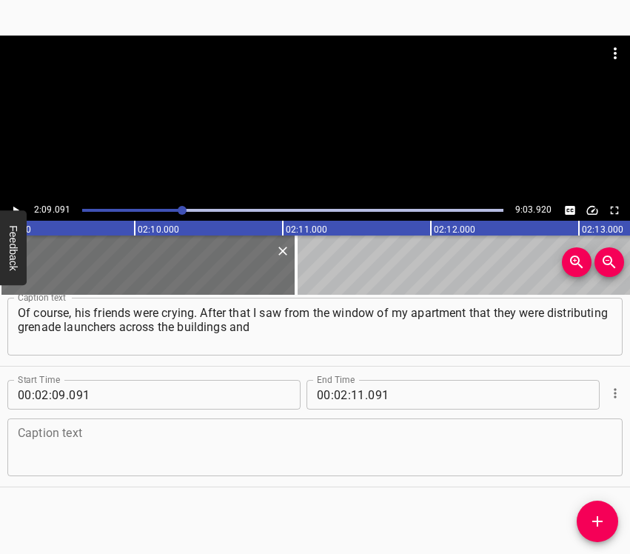
click at [206, 443] on textarea at bounding box center [315, 448] width 595 height 42
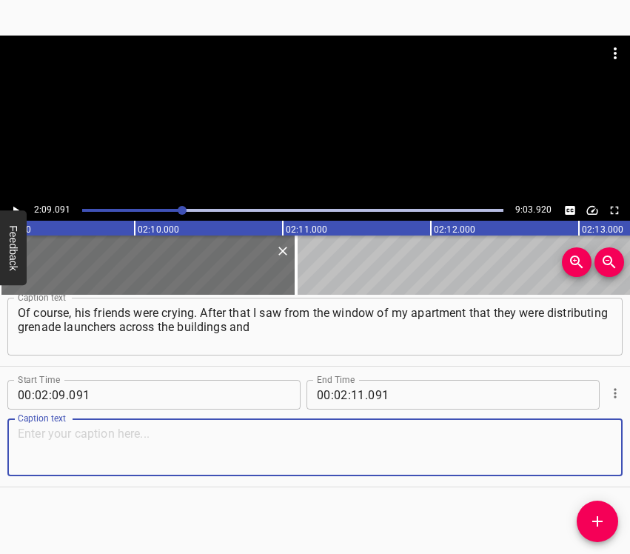
paste textarea "laying them out, and I understood that we had to leave. We made the decision to…"
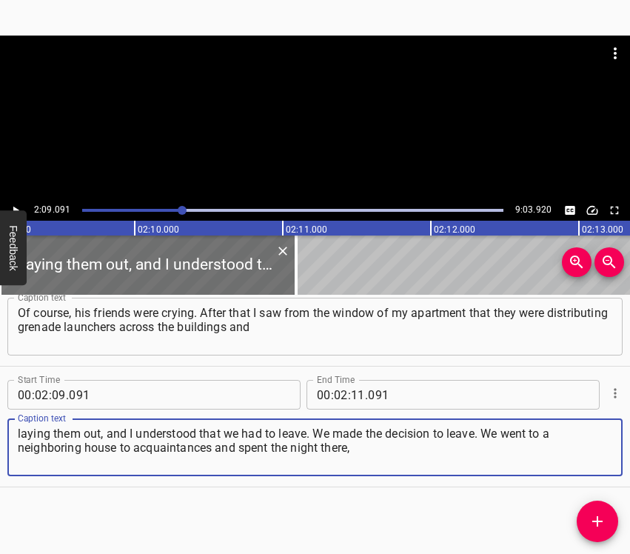
type textarea "laying them out, and I understood that we had to leave. We made the decision to…"
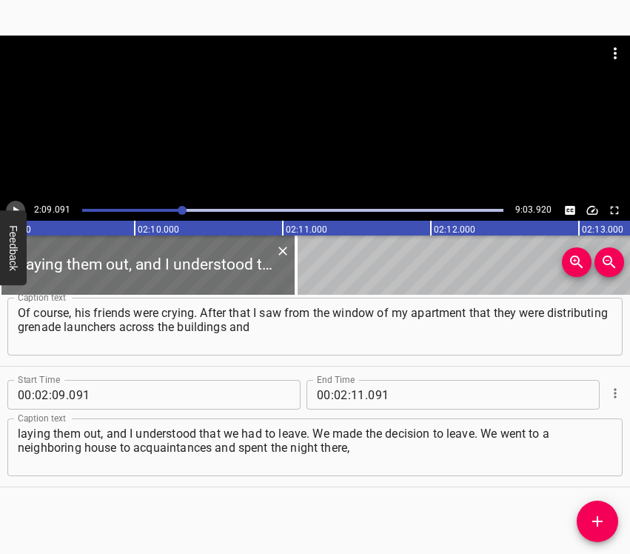
click at [17, 204] on button "Play/Pause" at bounding box center [15, 210] width 19 height 19
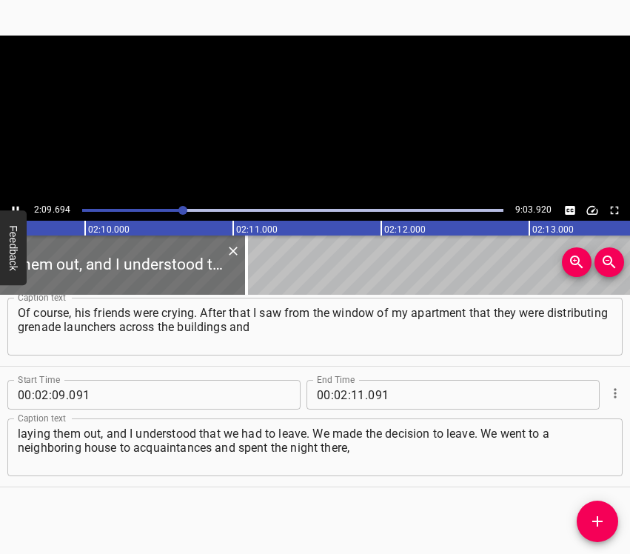
scroll to position [0, 19212]
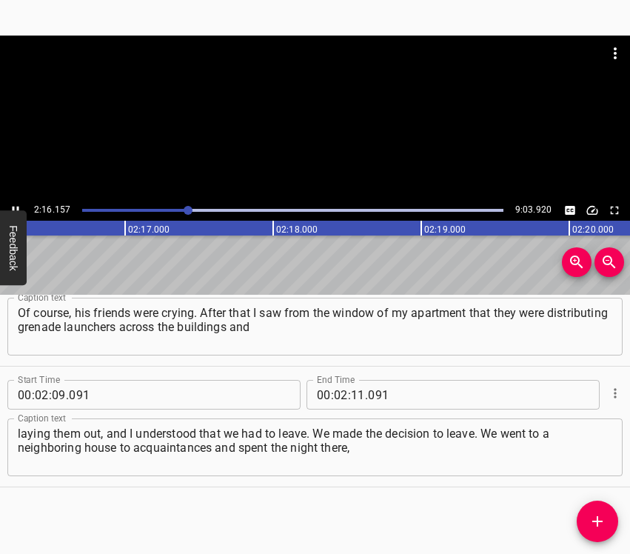
click at [16, 204] on icon "Play/Pause" at bounding box center [15, 210] width 13 height 13
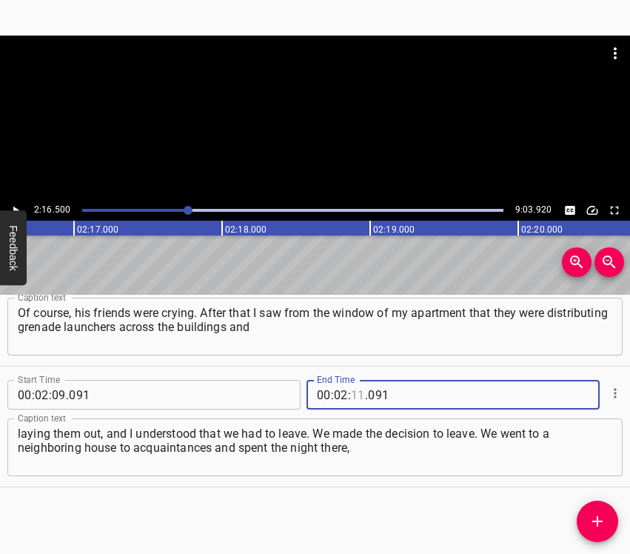
click at [351, 391] on input "number" at bounding box center [358, 395] width 14 height 30
type input "16"
type input "500"
click at [610, 516] on span "Add Cue" at bounding box center [597, 522] width 41 height 18
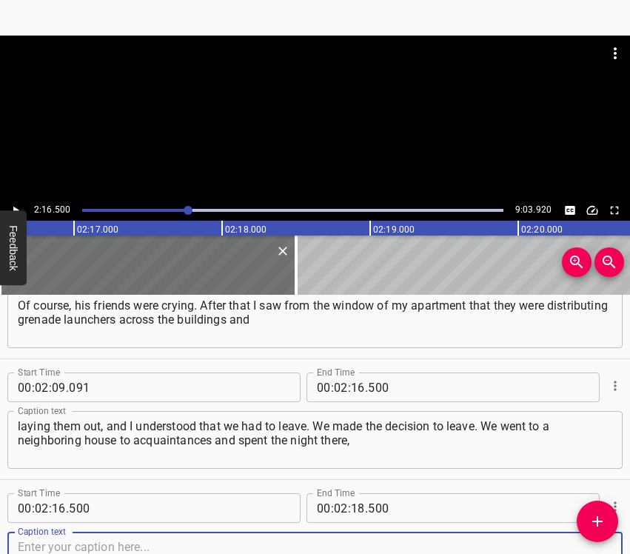
scroll to position [1501, 0]
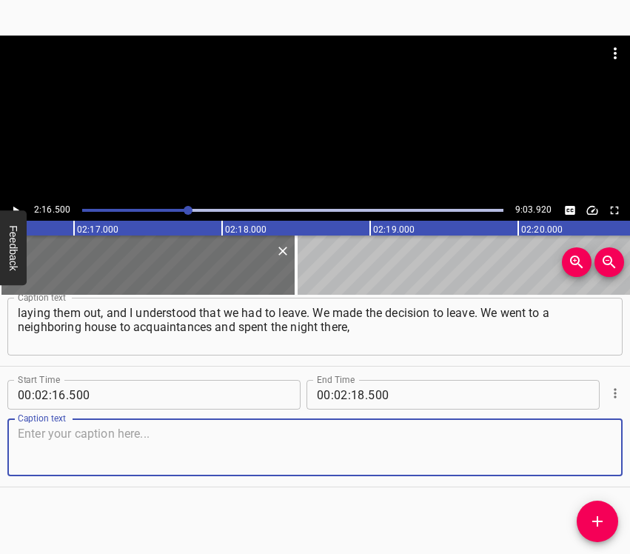
click at [596, 450] on textarea at bounding box center [315, 448] width 595 height 42
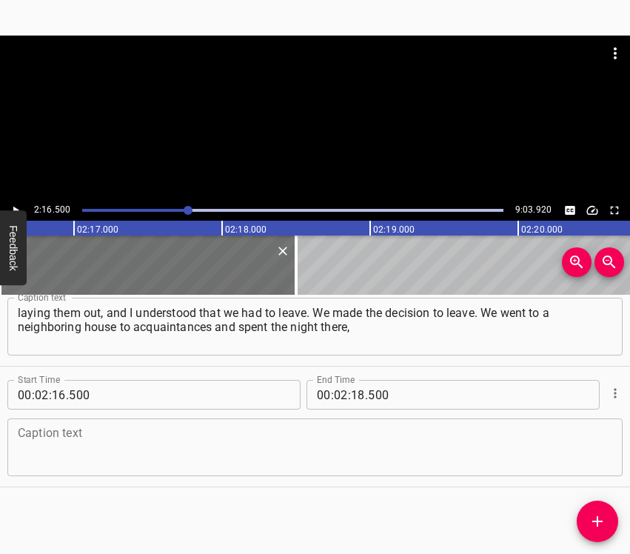
click at [53, 443] on textarea at bounding box center [315, 448] width 595 height 42
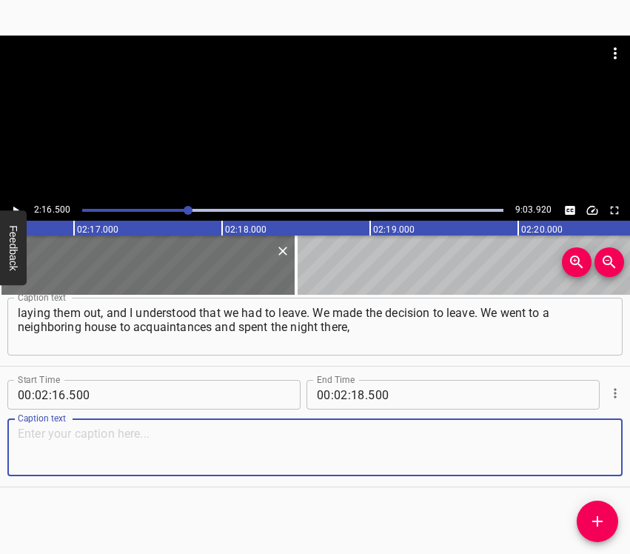
paste textarea "and then we went to the children on Kuprina 19, that’s also not far. There in t…"
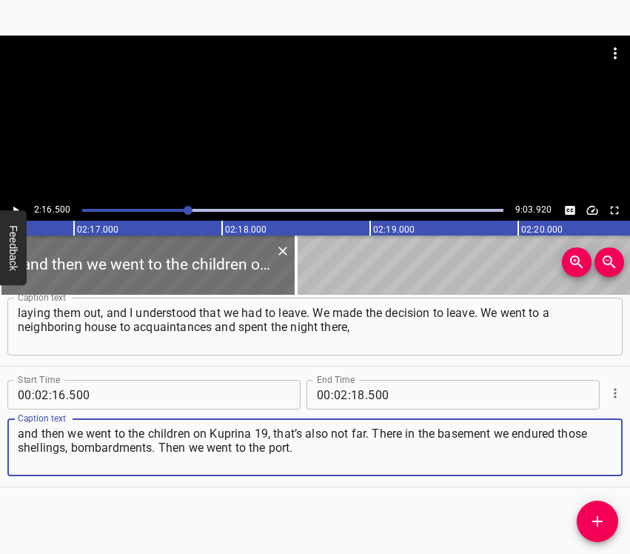
type textarea "and then we went to the children on Kuprina 19, that’s also not far. There in t…"
click at [614, 393] on icon "Cue Options" at bounding box center [615, 393] width 2 height 10
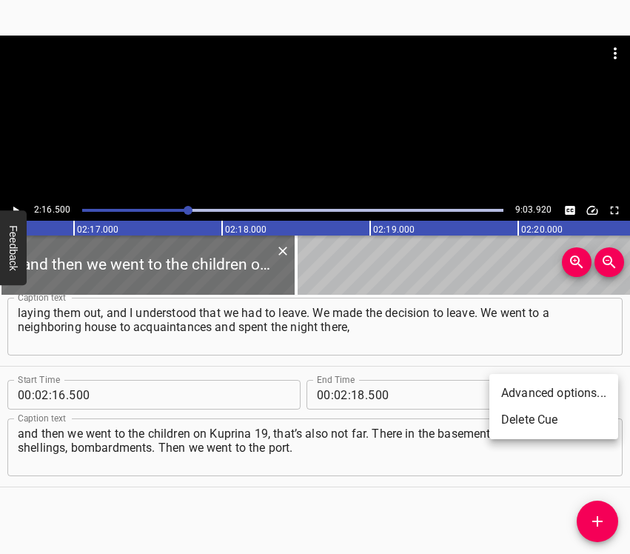
click at [511, 421] on li "Delete Cue" at bounding box center [554, 420] width 129 height 27
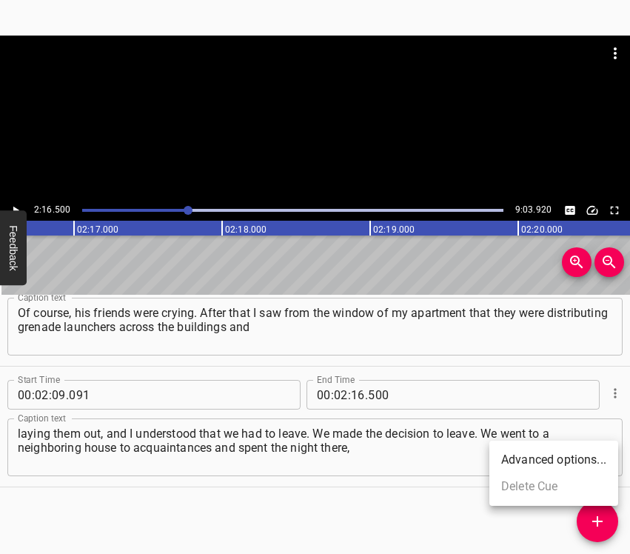
scroll to position [1380, 0]
click at [186, 209] on div at bounding box center [188, 210] width 9 height 9
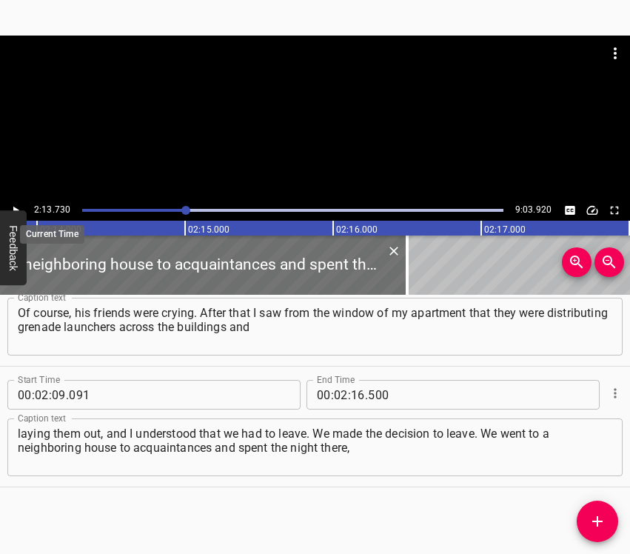
scroll to position [0, 19811]
click at [17, 210] on icon "Play/Pause" at bounding box center [16, 211] width 6 height 8
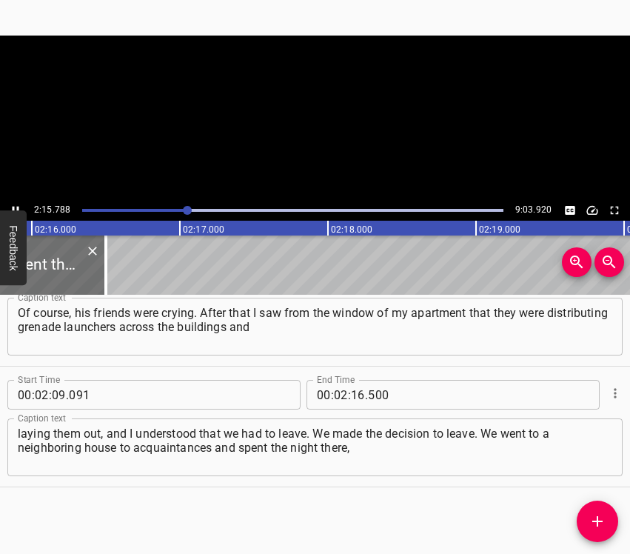
click at [17, 210] on icon "Play/Pause" at bounding box center [16, 211] width 7 height 8
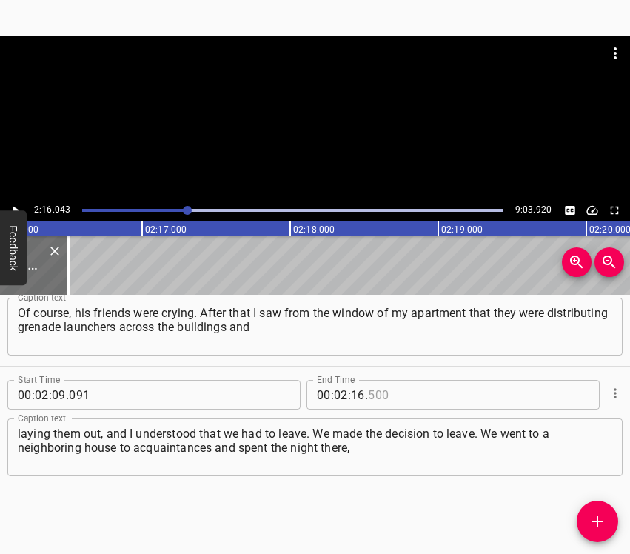
click at [396, 398] on input "number" at bounding box center [436, 395] width 136 height 30
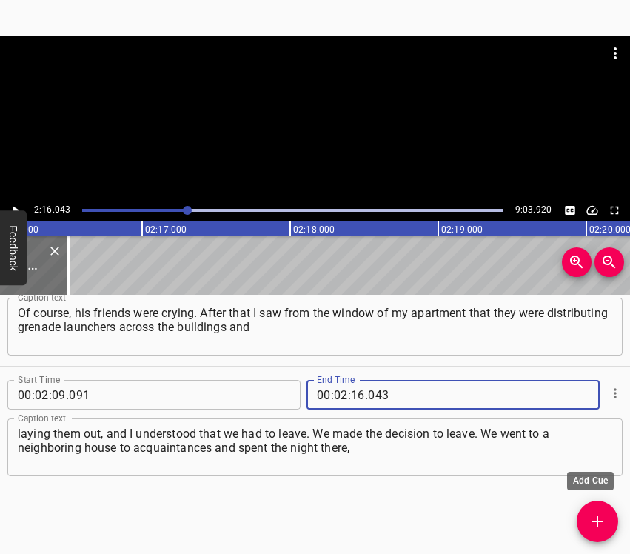
type input "043"
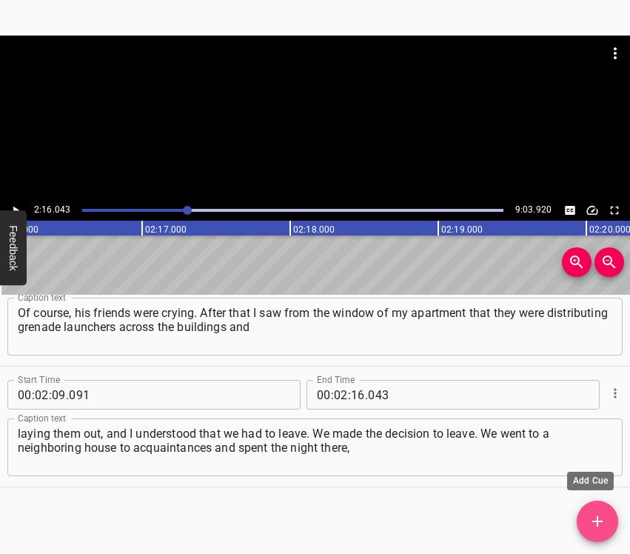
click at [604, 524] on icon "Add Cue" at bounding box center [598, 522] width 18 height 18
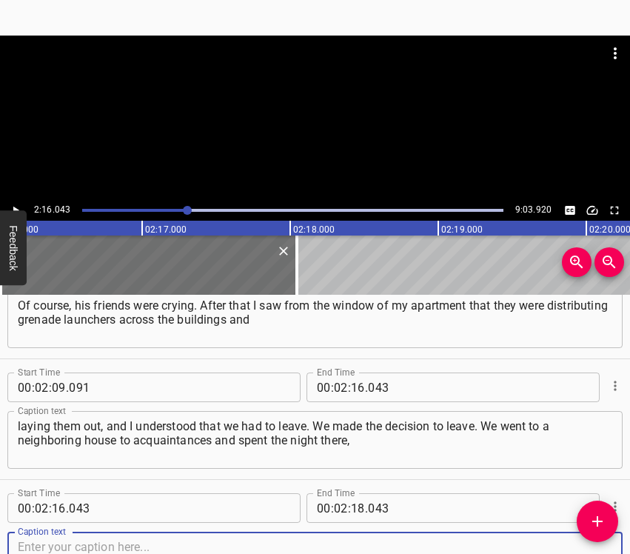
scroll to position [1501, 0]
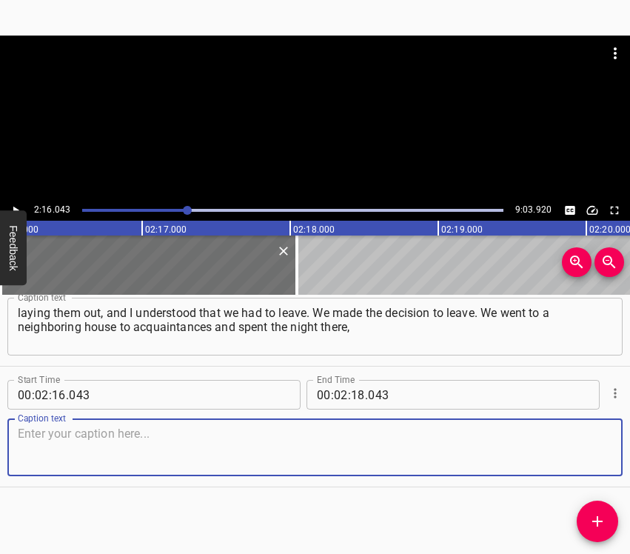
click at [590, 448] on textarea at bounding box center [315, 448] width 595 height 42
click at [387, 449] on textarea at bounding box center [315, 448] width 595 height 42
paste textarea "and then we went to the children on Kuprina 19, that’s also not far. There in t…"
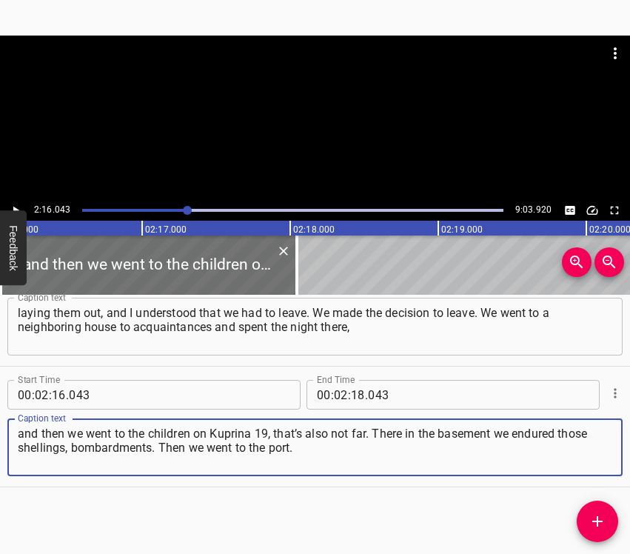
type textarea "and then we went to the children on Kuprina 19, that’s also not far. There in t…"
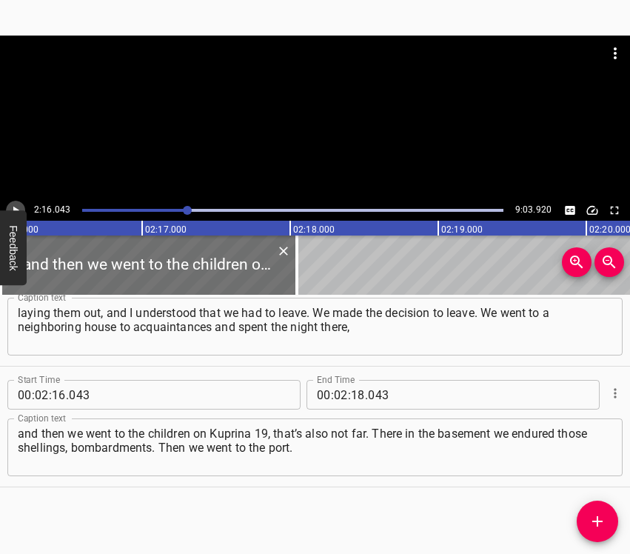
click at [16, 207] on icon "Play/Pause" at bounding box center [15, 210] width 13 height 13
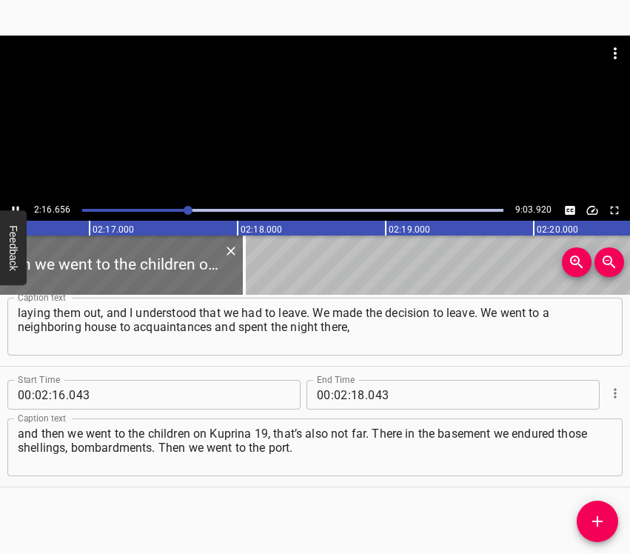
scroll to position [0, 20244]
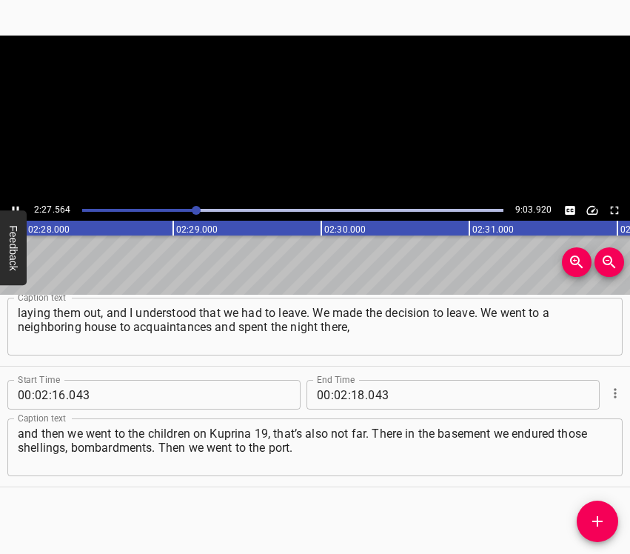
click at [16, 204] on icon "Play/Pause" at bounding box center [15, 210] width 13 height 13
click at [354, 402] on input "number" at bounding box center [358, 395] width 14 height 30
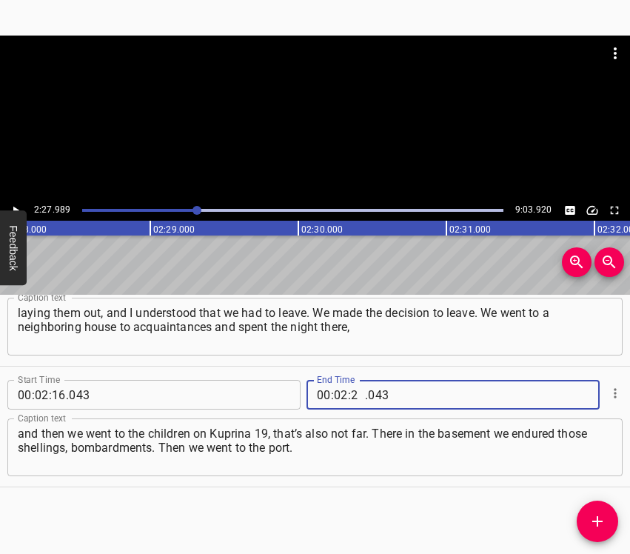
type input "27"
type input "989"
click at [589, 516] on icon "Add Cue" at bounding box center [598, 522] width 18 height 18
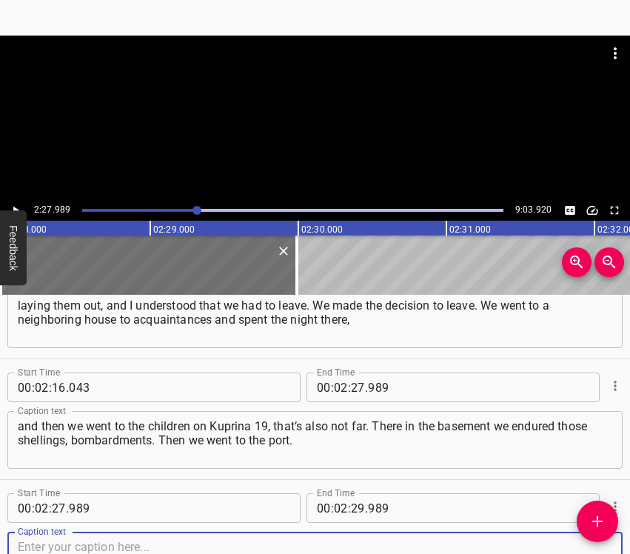
scroll to position [1621, 0]
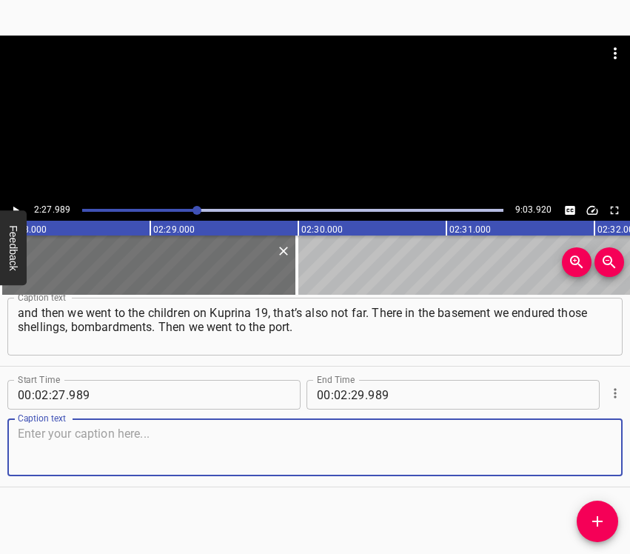
click at [596, 451] on textarea at bounding box center [315, 448] width 595 height 42
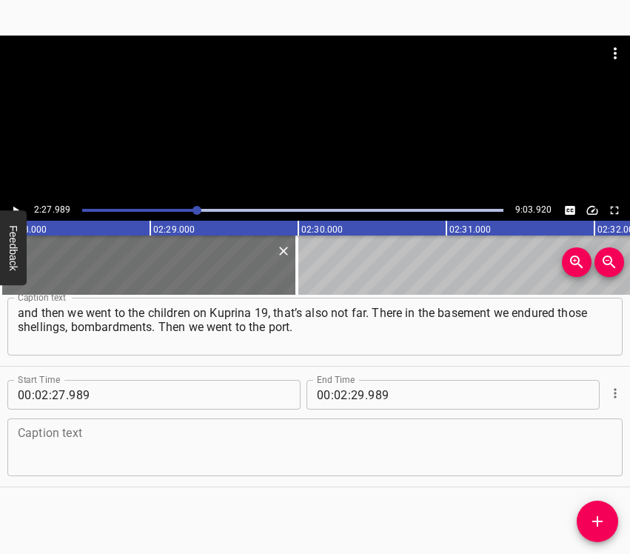
click at [64, 444] on textarea at bounding box center [315, 448] width 595 height 42
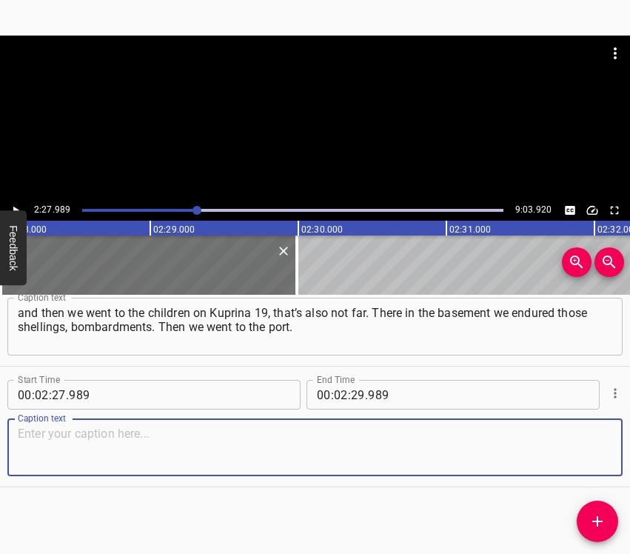
paste textarea "It was already probably on [DATE] or 13, I don’t remember. We went to the port …"
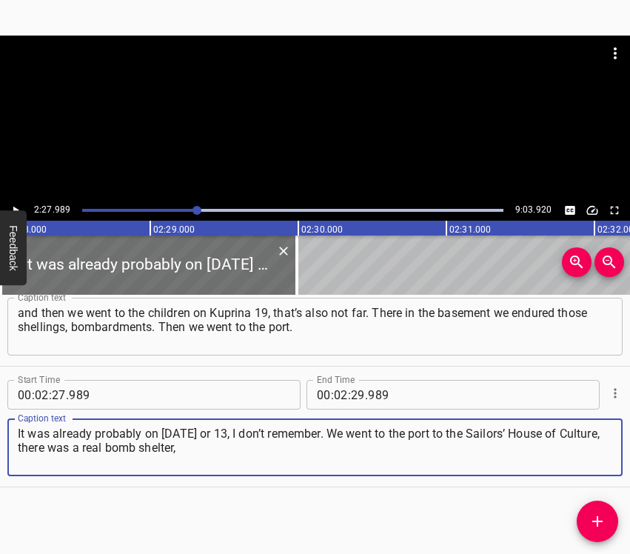
type textarea "It was already probably on [DATE] or 13, I don’t remember. We went to the port …"
click at [18, 209] on icon "Play/Pause" at bounding box center [15, 210] width 13 height 13
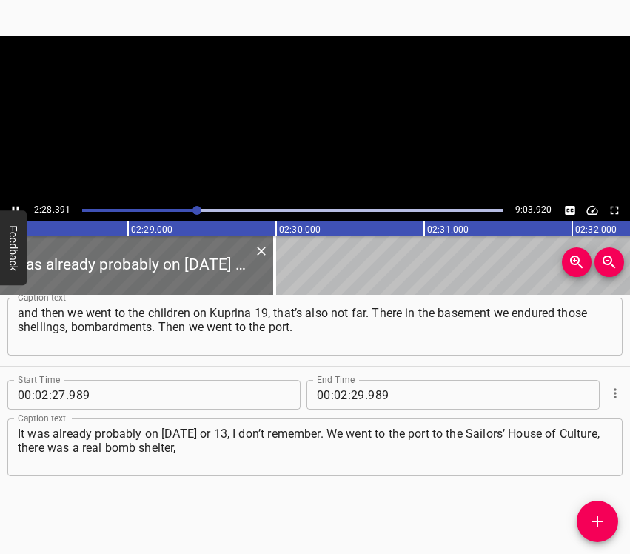
scroll to position [0, 21967]
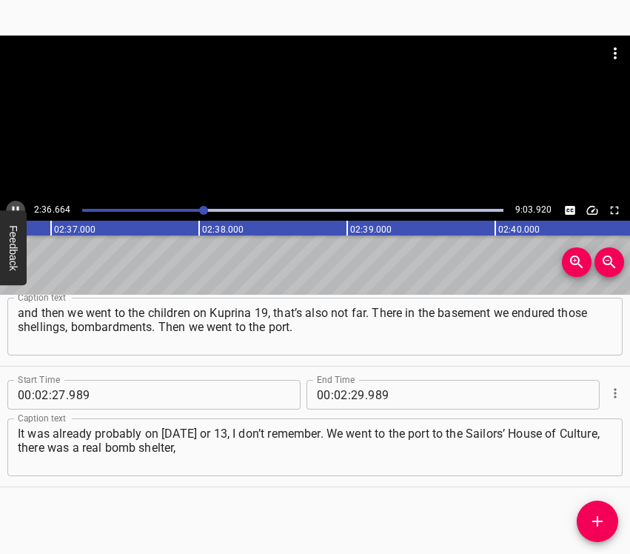
click at [15, 208] on icon "Play/Pause" at bounding box center [15, 210] width 13 height 13
click at [15, 208] on icon "Play/Pause" at bounding box center [16, 211] width 6 height 8
click at [15, 208] on icon "Play/Pause" at bounding box center [15, 210] width 13 height 13
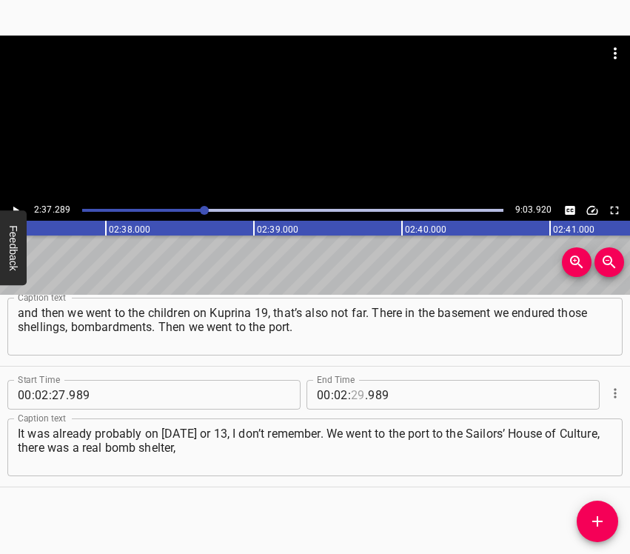
click at [353, 394] on input "number" at bounding box center [358, 395] width 14 height 30
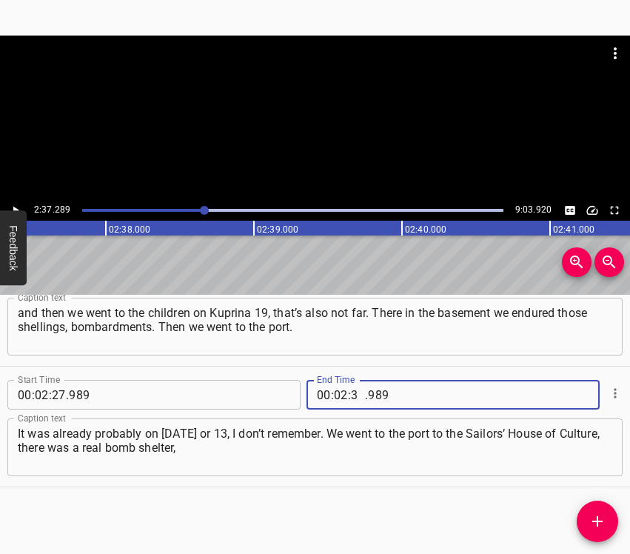
type input "37"
type input "289"
click at [596, 525] on icon "Add Cue" at bounding box center [598, 522] width 18 height 18
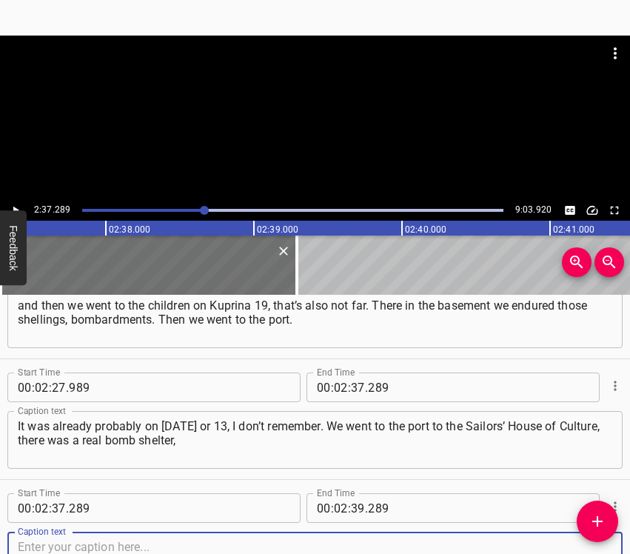
scroll to position [1742, 0]
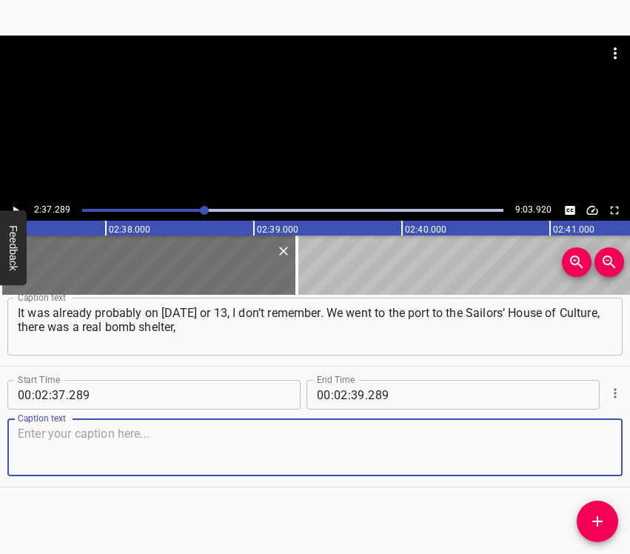
click at [575, 449] on textarea at bounding box center [315, 448] width 595 height 42
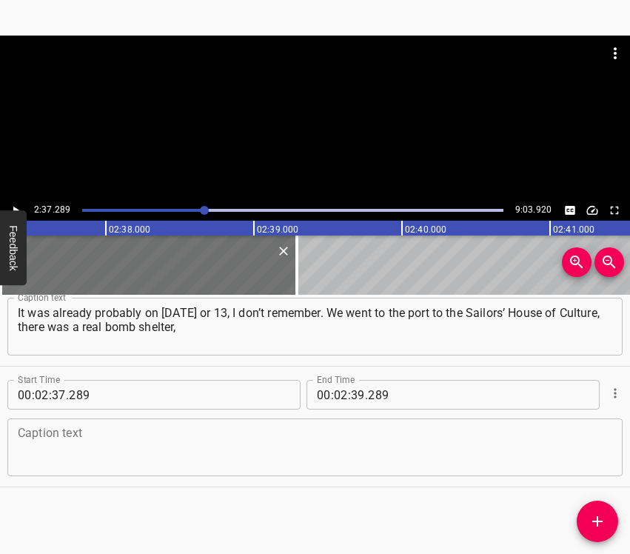
click at [68, 444] on textarea at bounding box center [315, 448] width 595 height 42
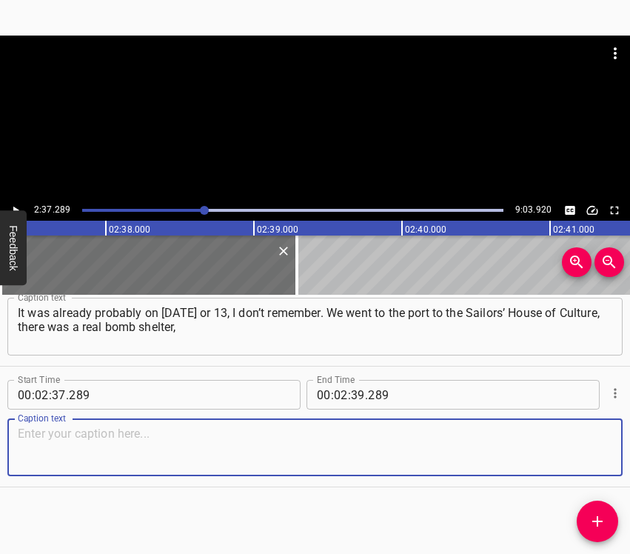
paste textarea "which they had put in order. The head of this House of Culture with his people …"
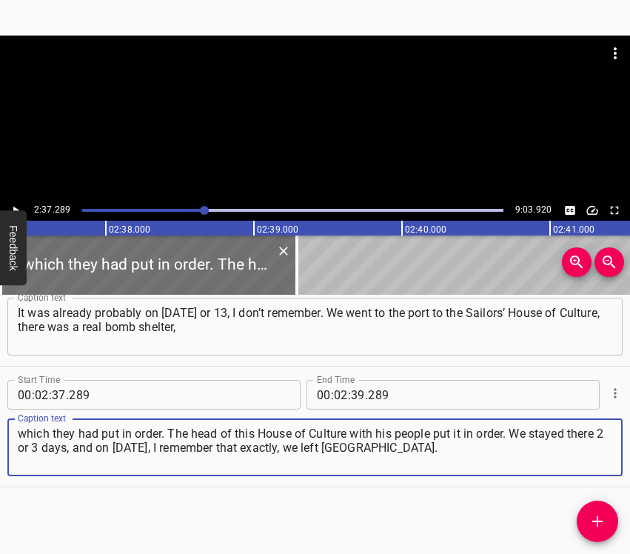
type textarea "which they had put in order. The head of this House of Culture with his people …"
click at [13, 207] on icon "Play/Pause" at bounding box center [15, 210] width 13 height 13
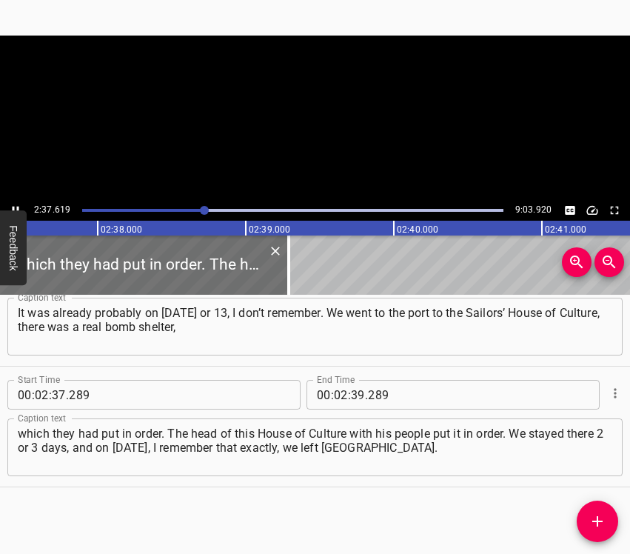
scroll to position [0, 23348]
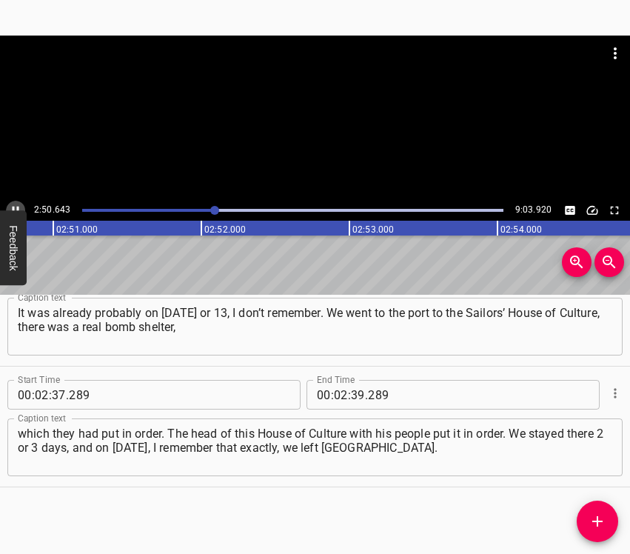
click at [13, 207] on icon "Play/Pause" at bounding box center [16, 211] width 7 height 8
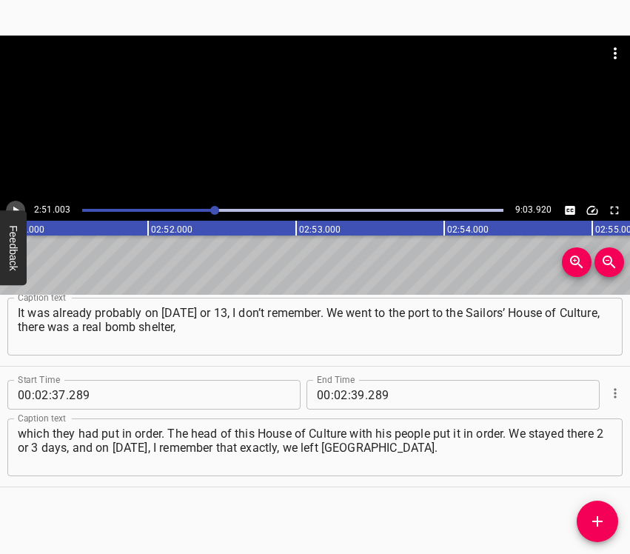
click at [13, 207] on icon "Play/Pause" at bounding box center [16, 211] width 6 height 8
click at [13, 207] on icon "Play/Pause" at bounding box center [16, 211] width 7 height 8
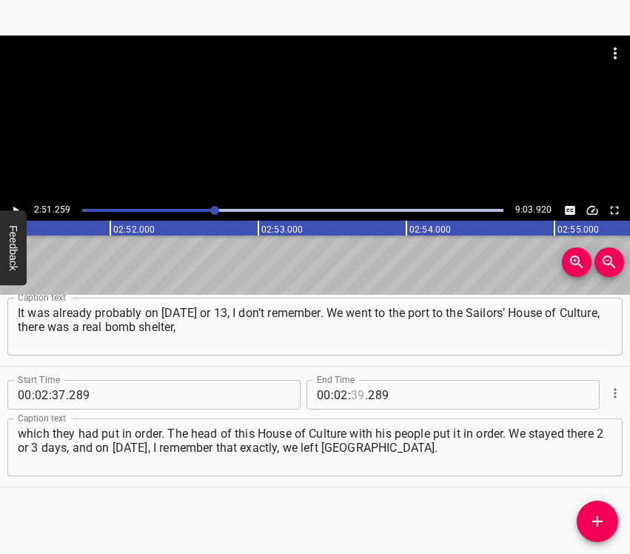
click at [358, 398] on input "number" at bounding box center [358, 395] width 14 height 30
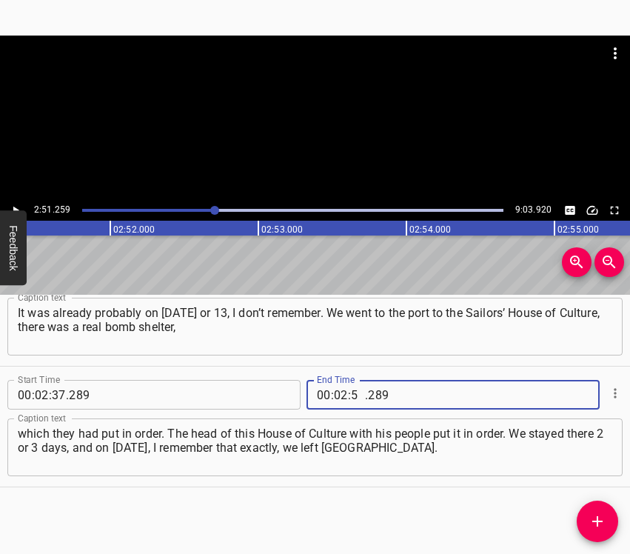
type input "51"
type input "259"
click at [593, 519] on icon "Add Cue" at bounding box center [598, 522] width 18 height 18
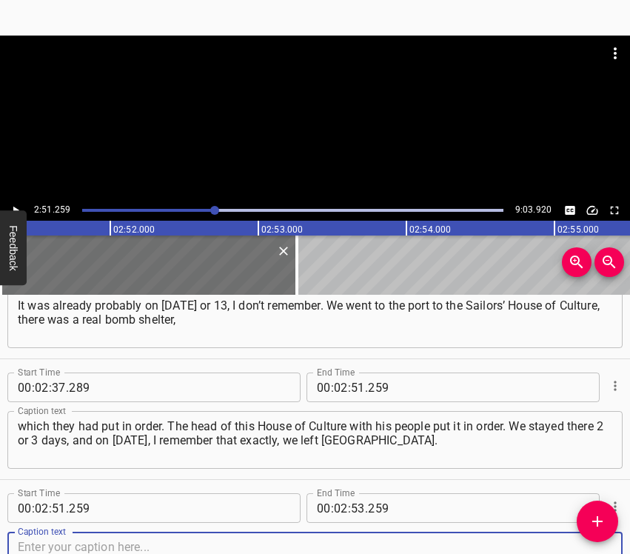
scroll to position [1863, 0]
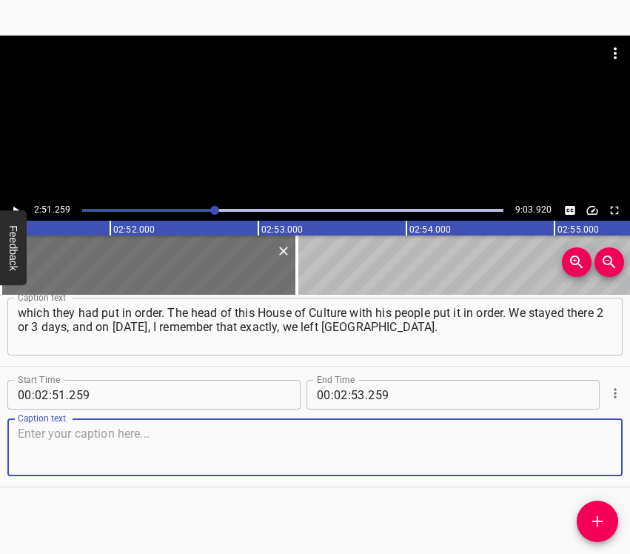
drag, startPoint x: 592, startPoint y: 456, endPoint x: 628, endPoint y: 447, distance: 37.4
click at [594, 456] on textarea at bounding box center [315, 448] width 595 height 42
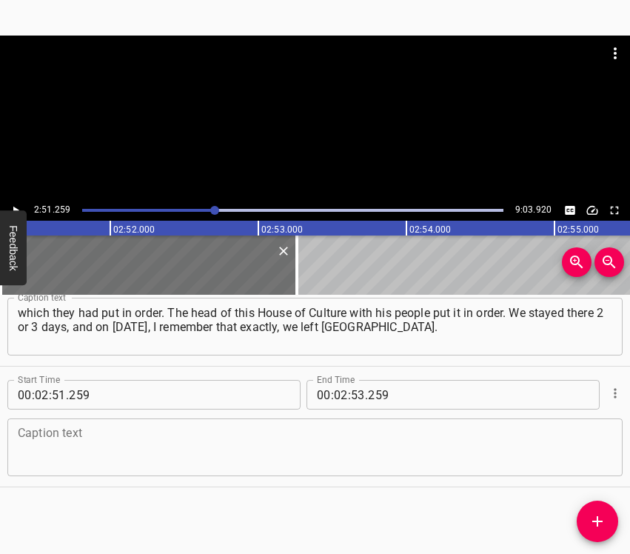
click at [244, 464] on textarea at bounding box center [315, 448] width 595 height 42
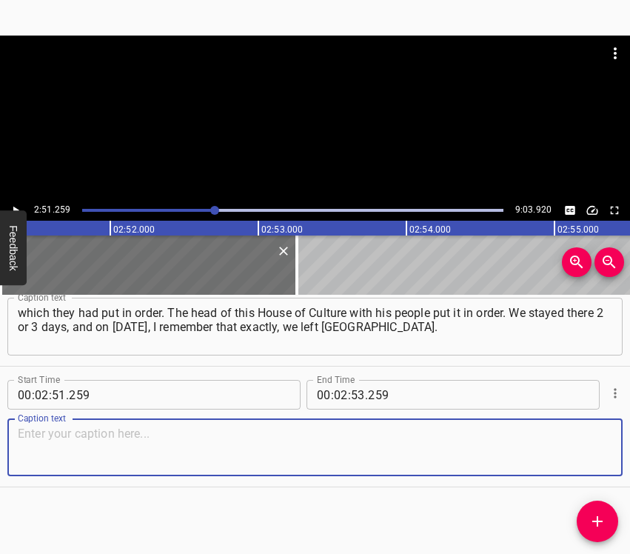
paste textarea "There we had guys who found an old receiver, still Soviet, and we listened to U…"
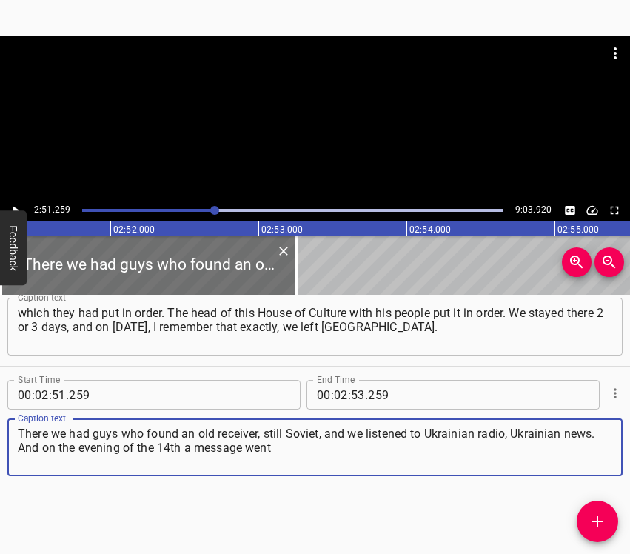
type textarea "There we had guys who found an old receiver, still Soviet, and we listened to U…"
click at [13, 204] on icon "Play/Pause" at bounding box center [15, 210] width 13 height 13
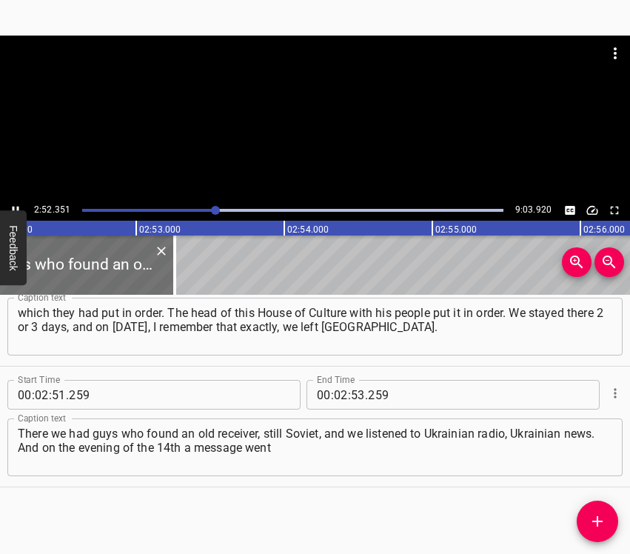
scroll to position [0, 25531]
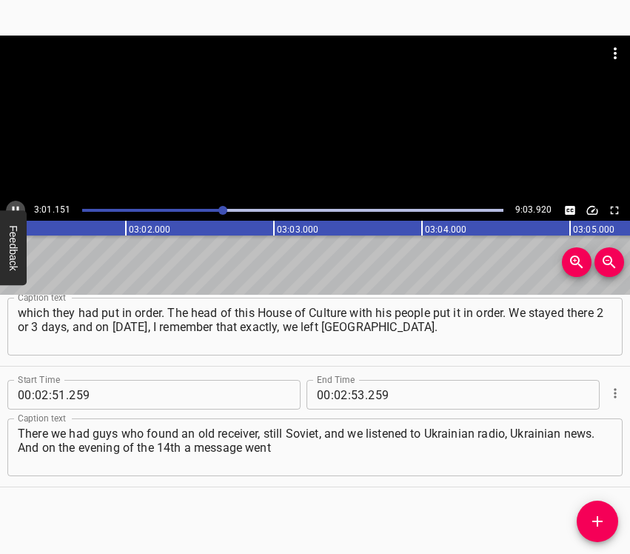
click at [13, 204] on icon "Play/Pause" at bounding box center [15, 210] width 13 height 13
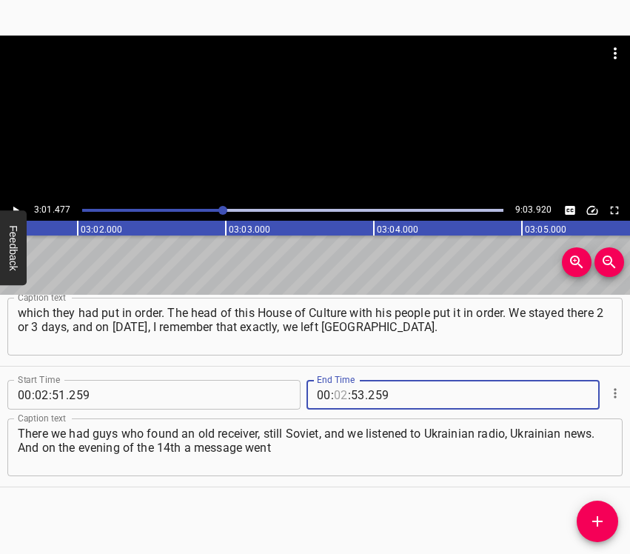
click at [334, 390] on input "number" at bounding box center [341, 395] width 14 height 30
type input "03"
type input "01"
type input "477"
click at [602, 528] on icon "Add Cue" at bounding box center [598, 522] width 18 height 18
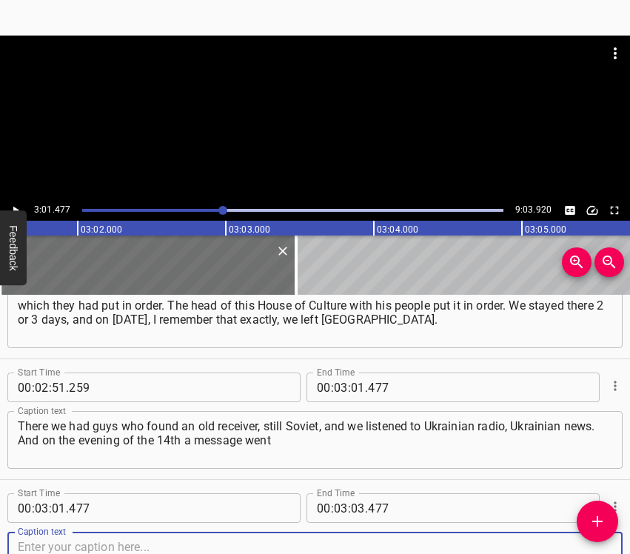
scroll to position [1984, 0]
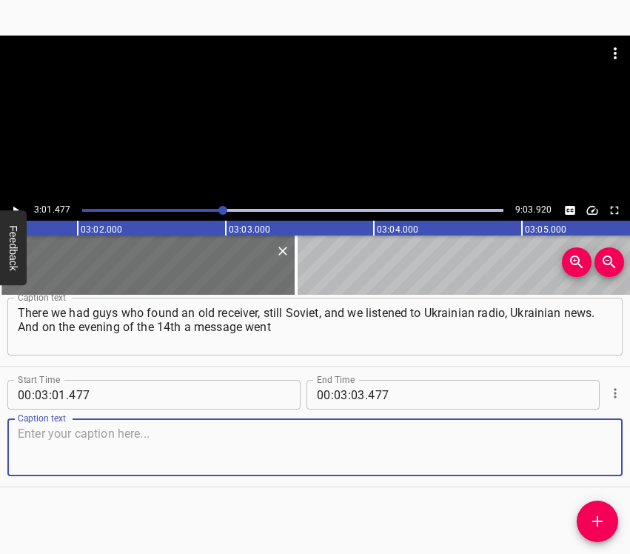
click at [561, 447] on textarea at bounding box center [315, 448] width 595 height 42
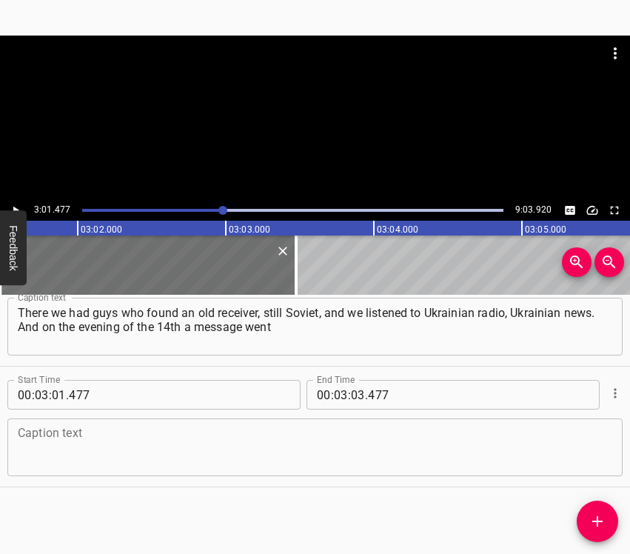
click at [338, 433] on textarea at bounding box center [315, 448] width 595 height 42
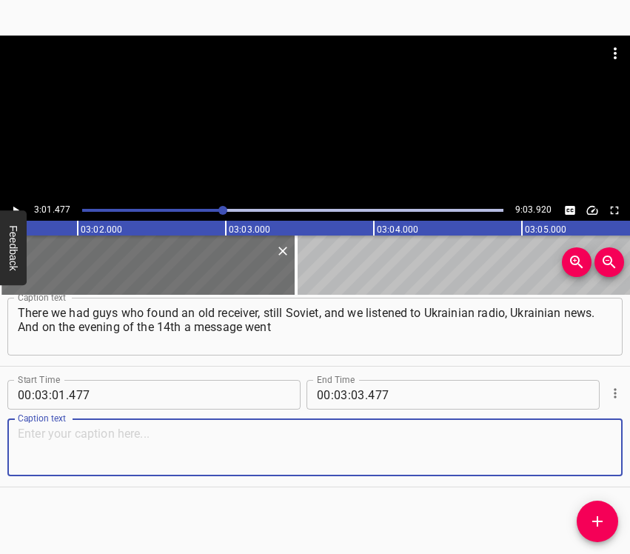
paste textarea "on the radio that 600 cars had left [GEOGRAPHIC_DATA] for [GEOGRAPHIC_DATA]. Th…"
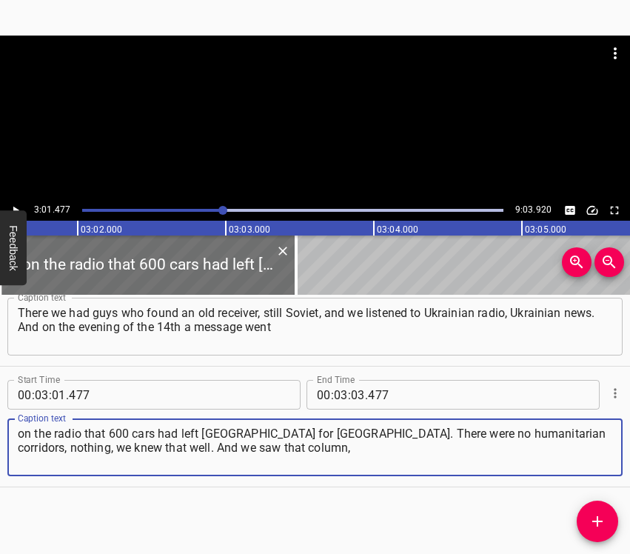
type textarea "on the radio that 600 cars had left [GEOGRAPHIC_DATA] for [GEOGRAPHIC_DATA]. Th…"
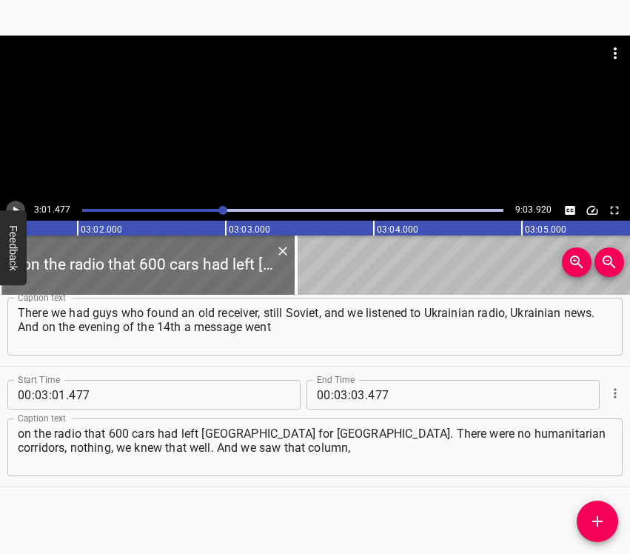
click at [16, 205] on icon "Play/Pause" at bounding box center [15, 210] width 13 height 13
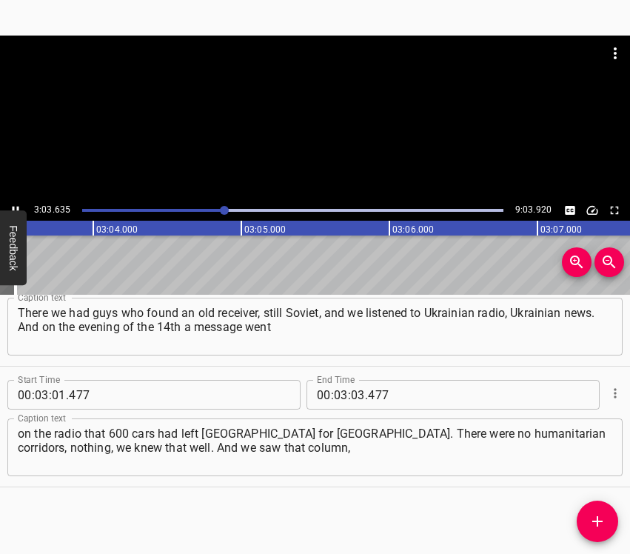
scroll to position [0, 27203]
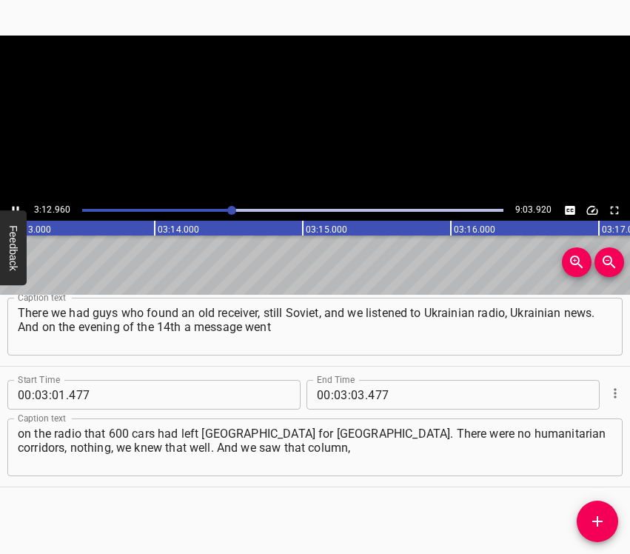
click at [13, 204] on icon "Play/Pause" at bounding box center [15, 210] width 13 height 13
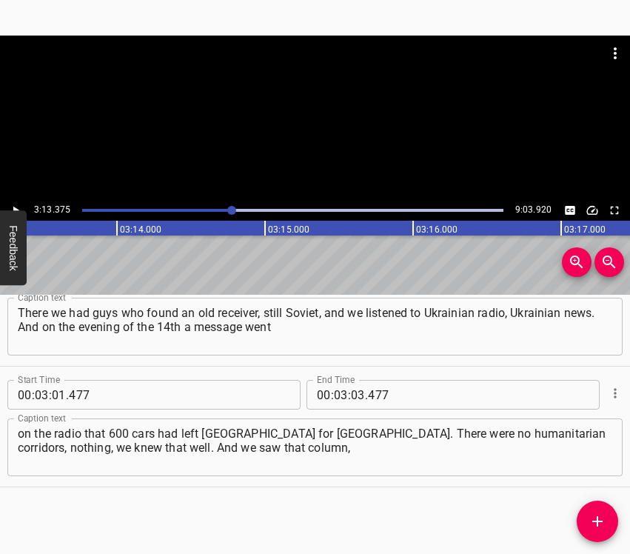
scroll to position [0, 28646]
click at [358, 393] on input "number" at bounding box center [358, 395] width 14 height 30
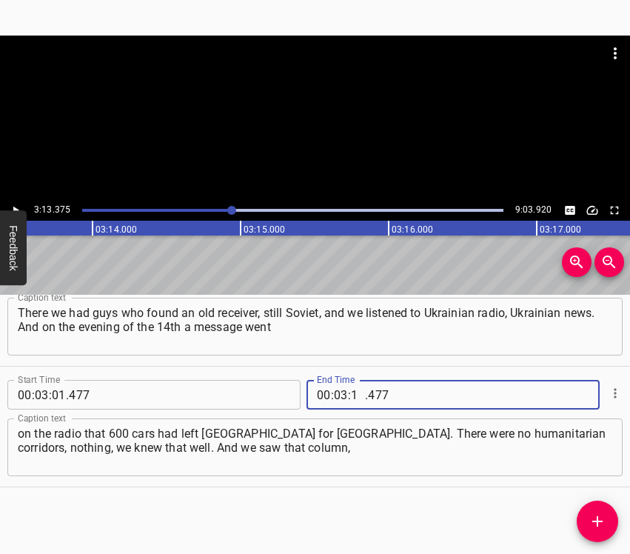
type input "13"
type input "375"
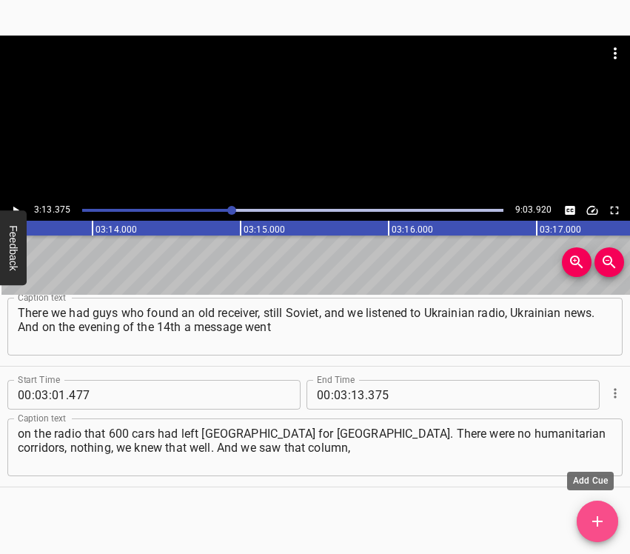
click at [594, 518] on icon "Add Cue" at bounding box center [598, 522] width 18 height 18
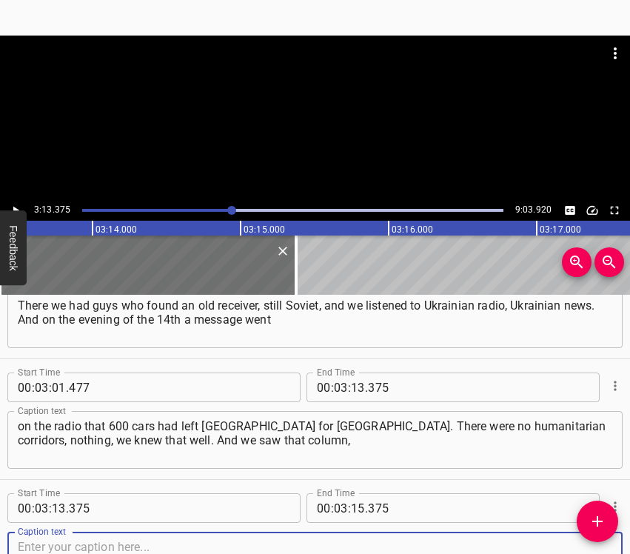
scroll to position [2104, 0]
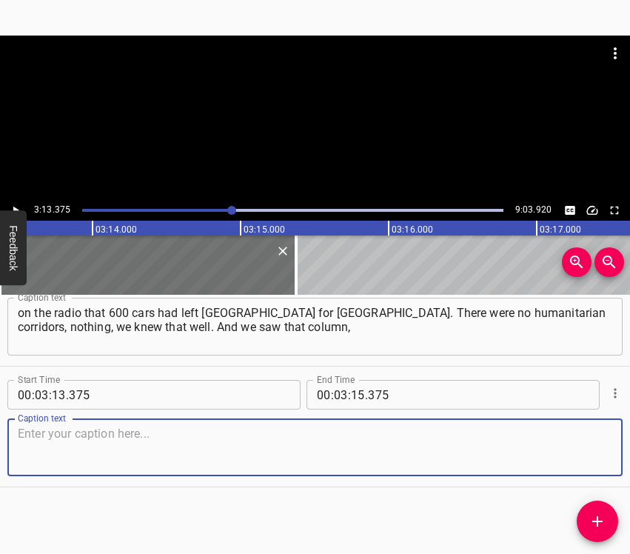
click at [588, 450] on textarea at bounding box center [315, 448] width 595 height 42
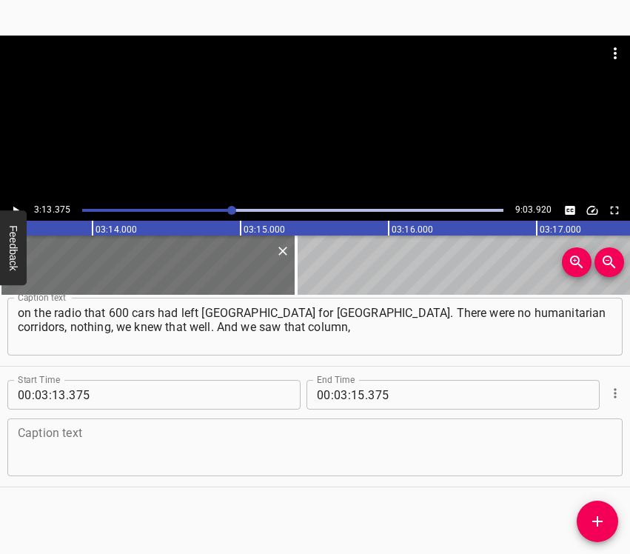
click at [187, 431] on textarea at bounding box center [315, 448] width 595 height 42
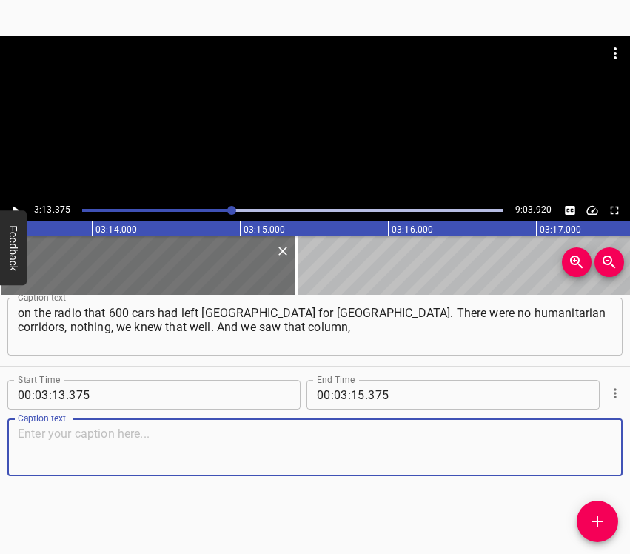
paste textarea "we could see it well from the Sailors’ House of Culture. And on the 15th we lef…"
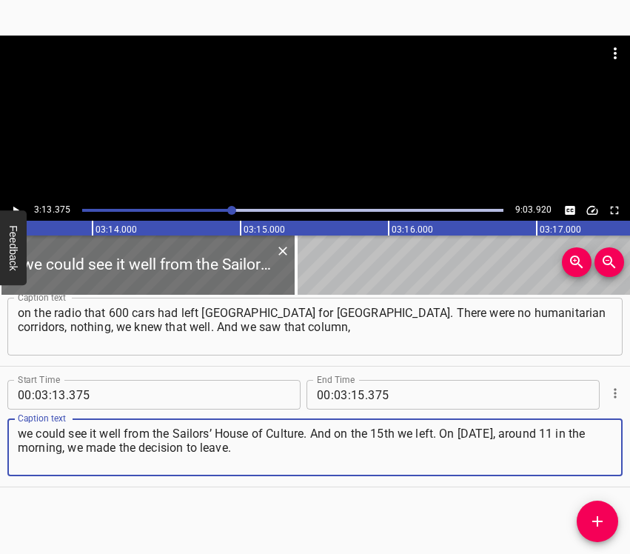
type textarea "we could see it well from the Sailors’ House of Culture. And on the 15th we lef…"
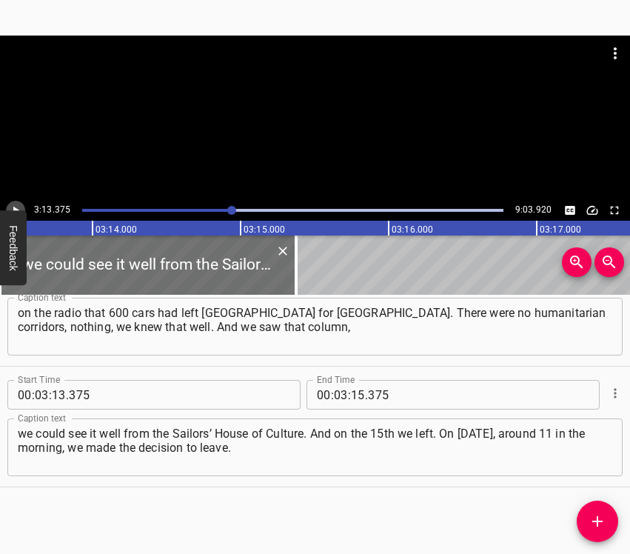
click at [19, 205] on icon "Play/Pause" at bounding box center [15, 210] width 13 height 13
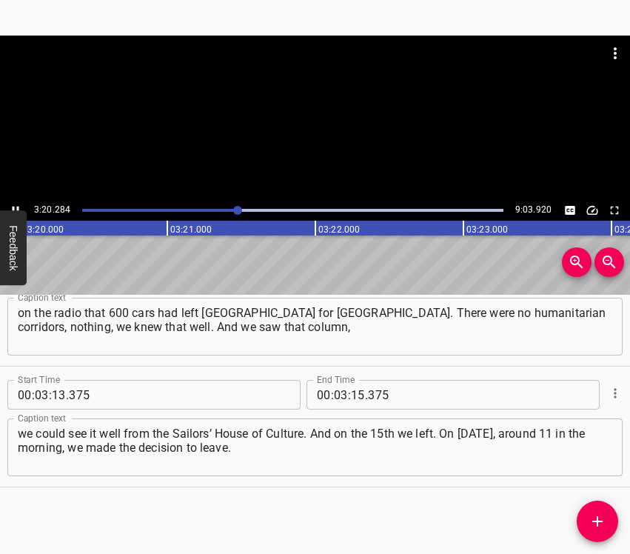
click at [14, 200] on div at bounding box center [315, 118] width 630 height 164
click at [16, 207] on icon "Play/Pause" at bounding box center [15, 210] width 13 height 13
click at [358, 396] on div "00 : 03 : 15 . 375" at bounding box center [410, 395] width 207 height 30
click at [388, 393] on input "number" at bounding box center [436, 395] width 136 height 30
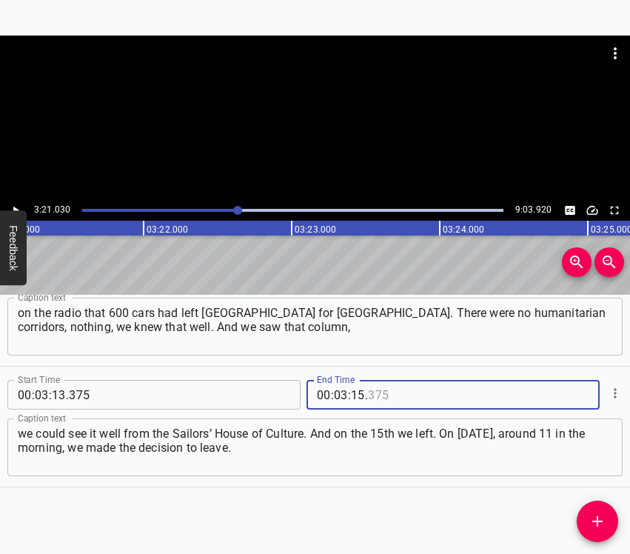
type input "375"
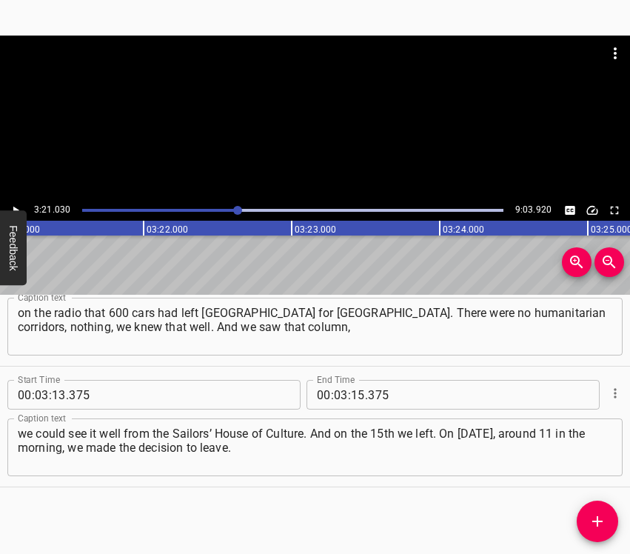
click at [350, 378] on div "Start Time 00 : 03 : 13 . 375 Start Time End Time 00 : 03 : 15 . 375 End Time" at bounding box center [315, 393] width 616 height 39
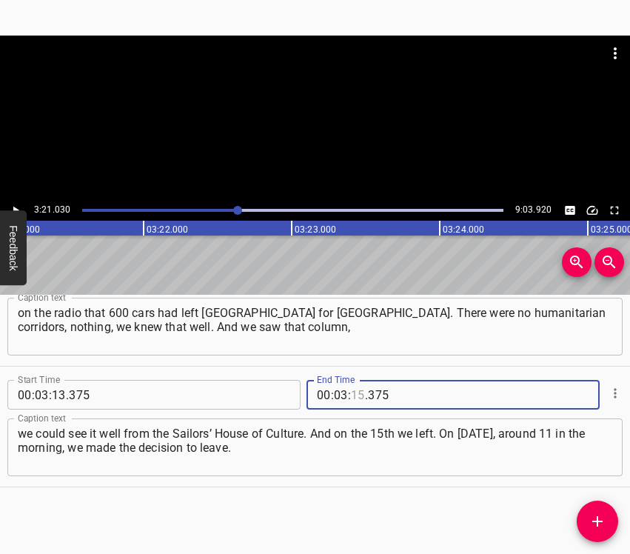
click at [353, 387] on input "number" at bounding box center [358, 395] width 14 height 30
type input "21"
type input "030"
click at [601, 521] on icon "Add Cue" at bounding box center [598, 521] width 10 height 10
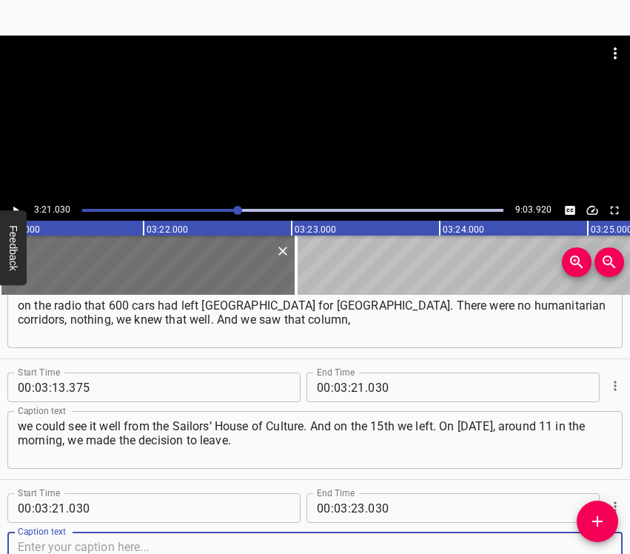
scroll to position [2225, 0]
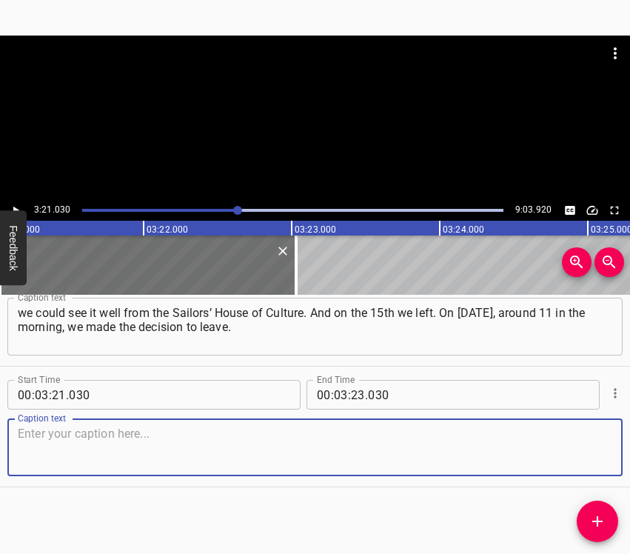
click at [586, 447] on textarea at bounding box center [315, 448] width 595 height 42
click at [221, 433] on textarea at bounding box center [315, 448] width 595 height 42
paste textarea "And for about 3 hours, probably, we were only making our way out of [GEOGRAPHIC…"
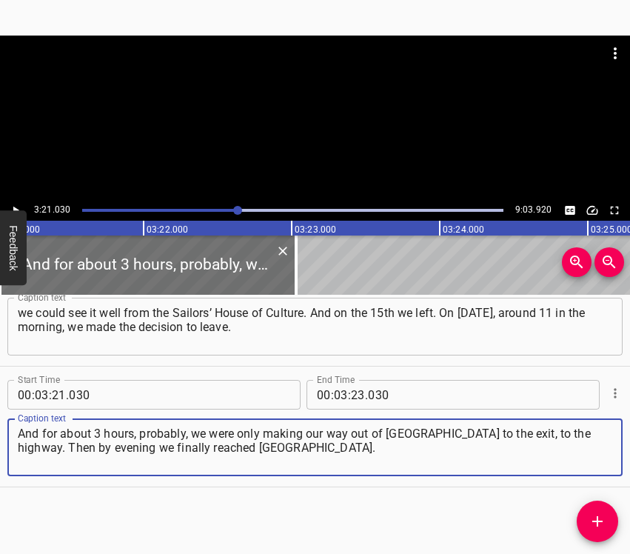
type textarea "And for about 3 hours, probably, we were only making our way out of [GEOGRAPHIC…"
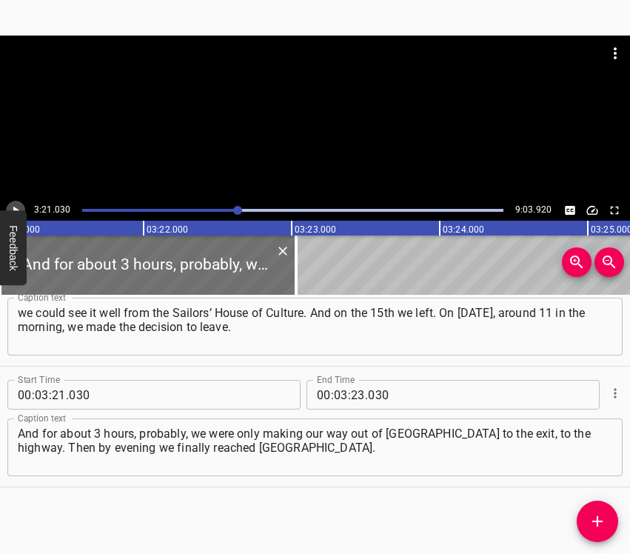
click at [16, 207] on icon "Play/Pause" at bounding box center [15, 210] width 13 height 13
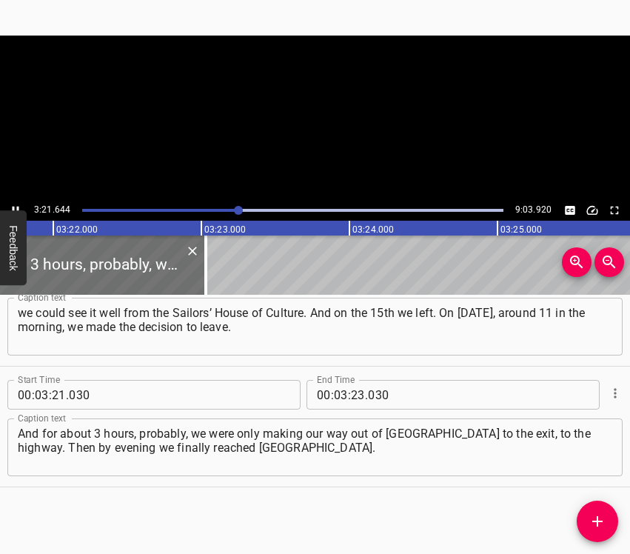
scroll to position [0, 29911]
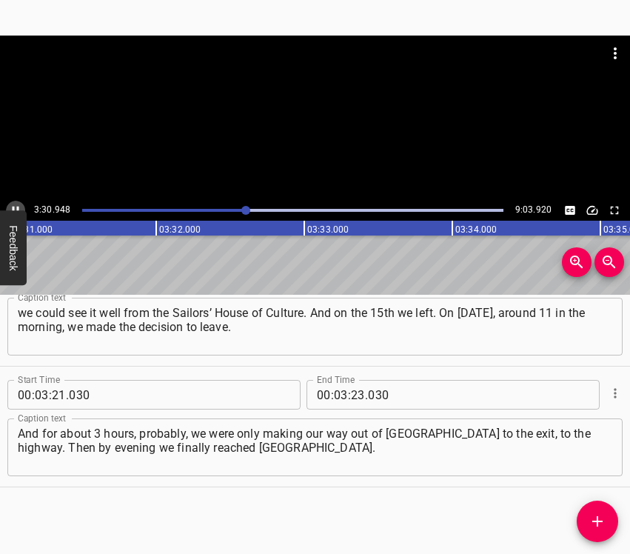
click at [13, 204] on icon "Play/Pause" at bounding box center [15, 210] width 13 height 13
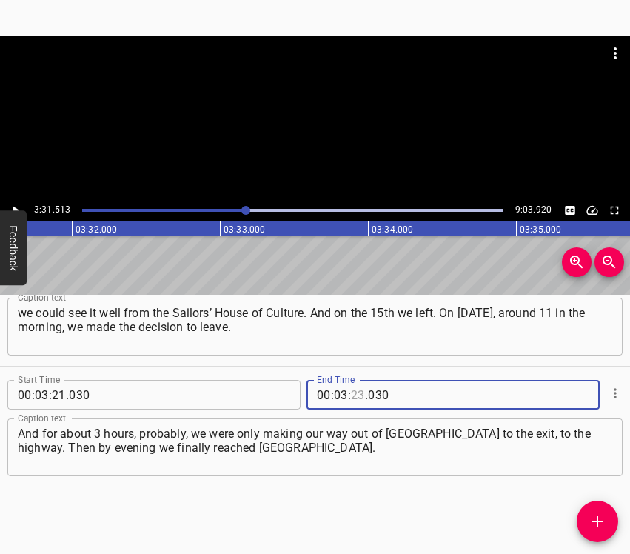
click at [351, 398] on input "number" at bounding box center [358, 395] width 14 height 30
type input "31"
type input "513"
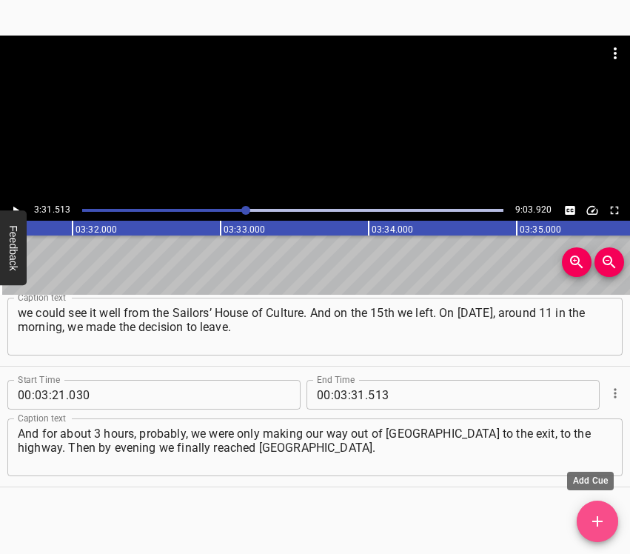
click at [589, 526] on icon "Add Cue" at bounding box center [598, 522] width 18 height 18
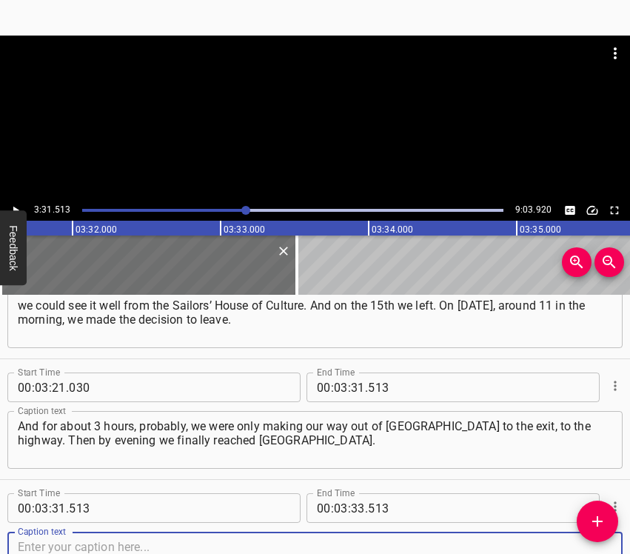
scroll to position [2346, 0]
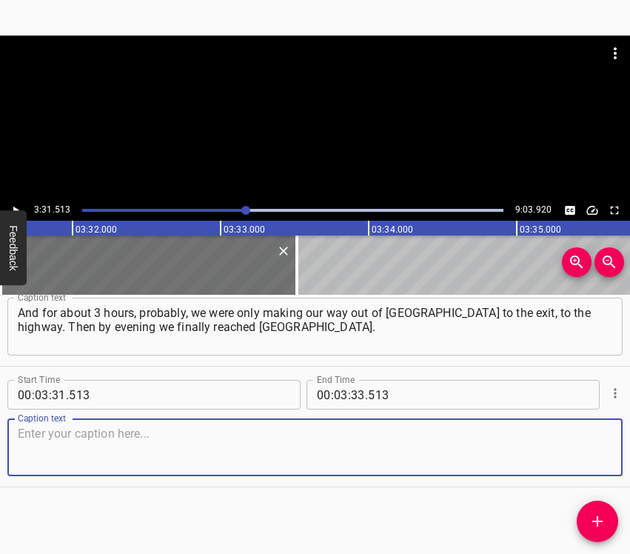
click at [594, 447] on textarea at bounding box center [315, 448] width 595 height 42
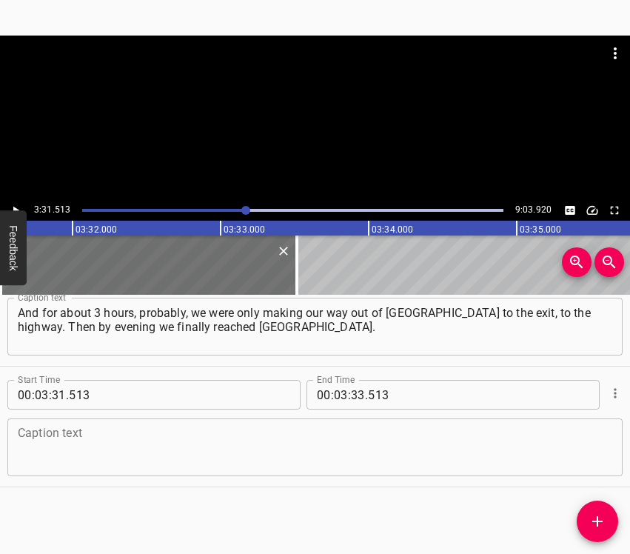
click at [100, 448] on textarea at bounding box center [315, 448] width 595 height 42
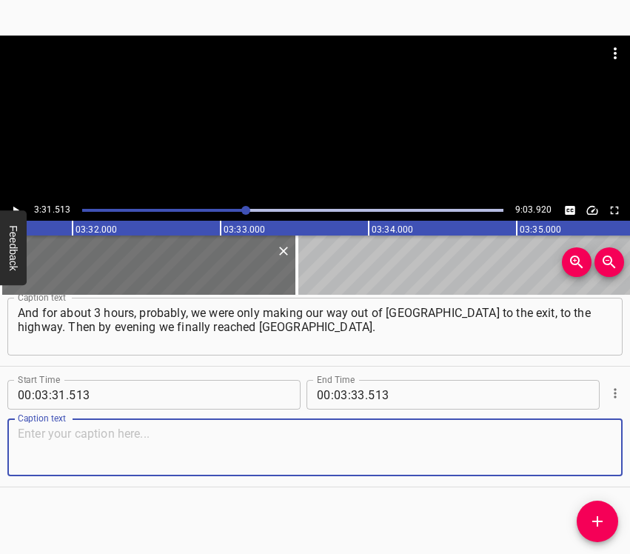
paste textarea "We had acquaintances there, and we stayed. Because our acquaintances told us no…"
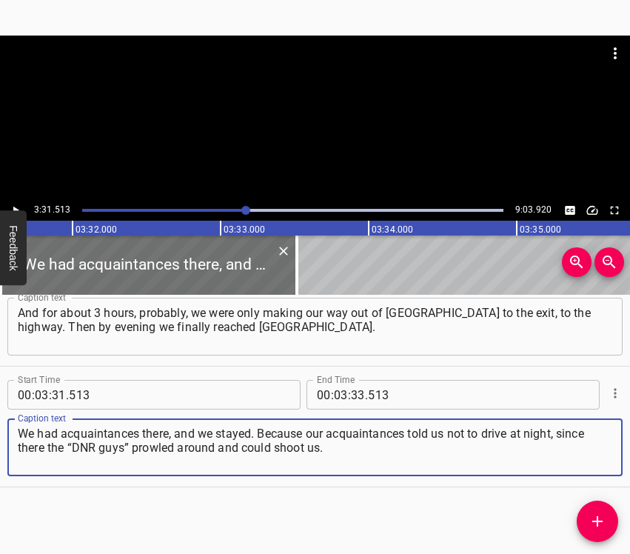
type textarea "We had acquaintances there, and we stayed. Because our acquaintances told us no…"
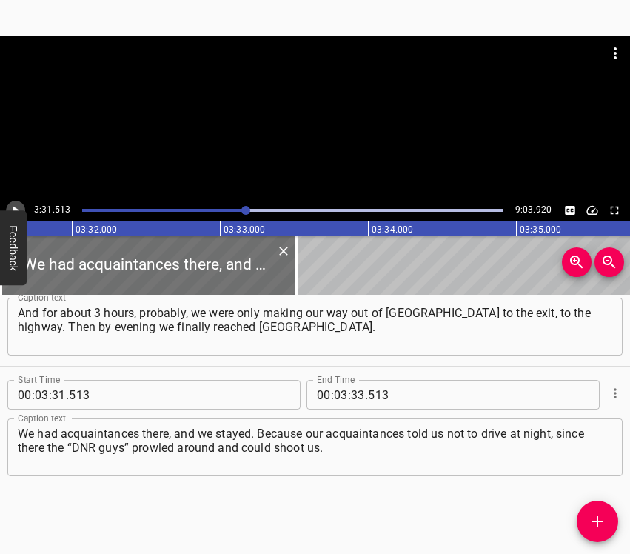
click at [15, 205] on icon "Play/Pause" at bounding box center [15, 210] width 13 height 13
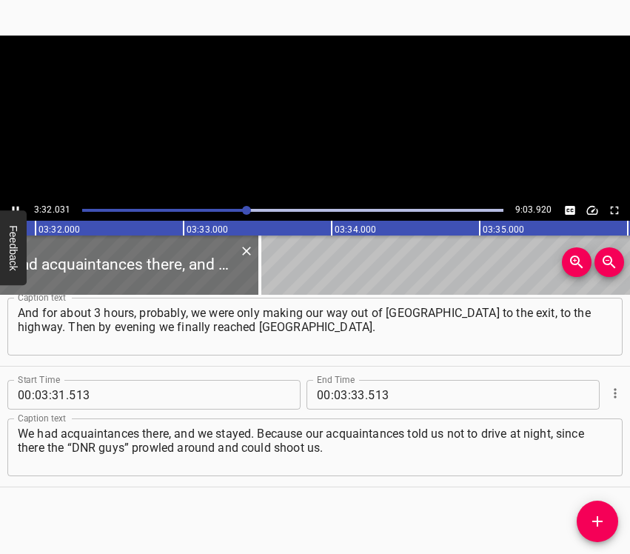
scroll to position [0, 31410]
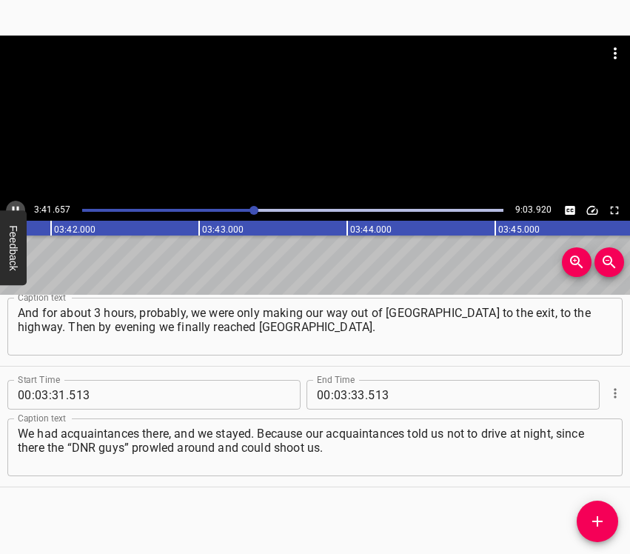
click at [13, 207] on icon "Play/Pause" at bounding box center [16, 211] width 7 height 8
click at [13, 207] on icon "Play/Pause" at bounding box center [16, 211] width 6 height 8
click at [13, 207] on icon "Play/Pause" at bounding box center [16, 211] width 7 height 8
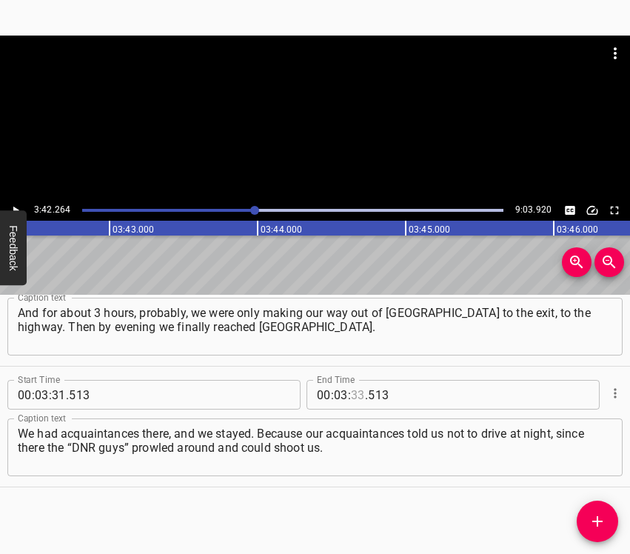
click at [354, 393] on input "number" at bounding box center [358, 395] width 14 height 30
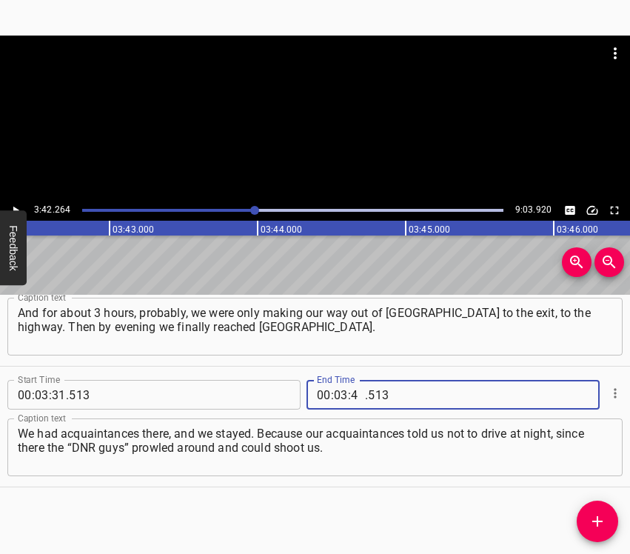
type input "42"
type input "264"
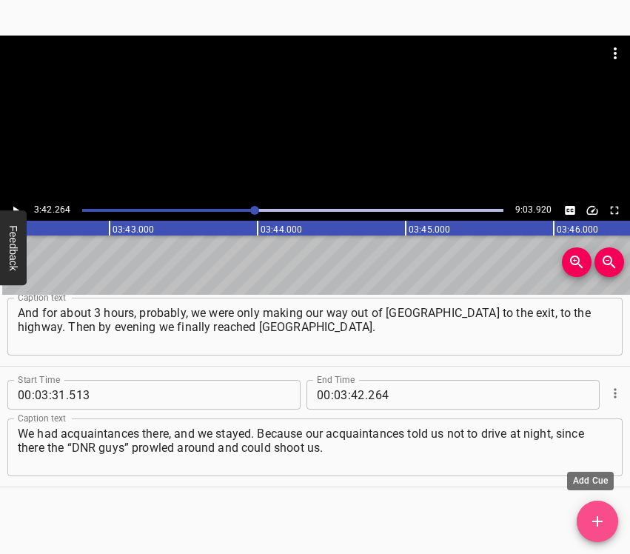
click at [601, 513] on icon "Add Cue" at bounding box center [598, 522] width 18 height 18
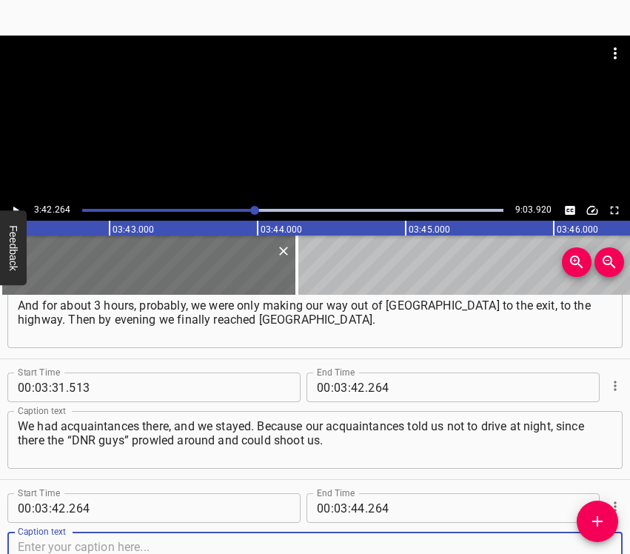
scroll to position [2467, 0]
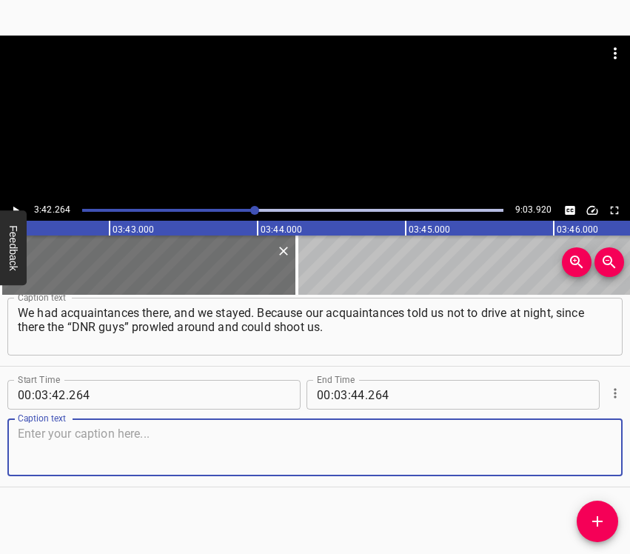
click at [583, 453] on textarea at bounding box center [315, 448] width 595 height 42
click at [46, 438] on textarea at bounding box center [315, 448] width 595 height 42
paste textarea "They would take us for a sabotage group, and we wouldn’t reach anywhere alive a…"
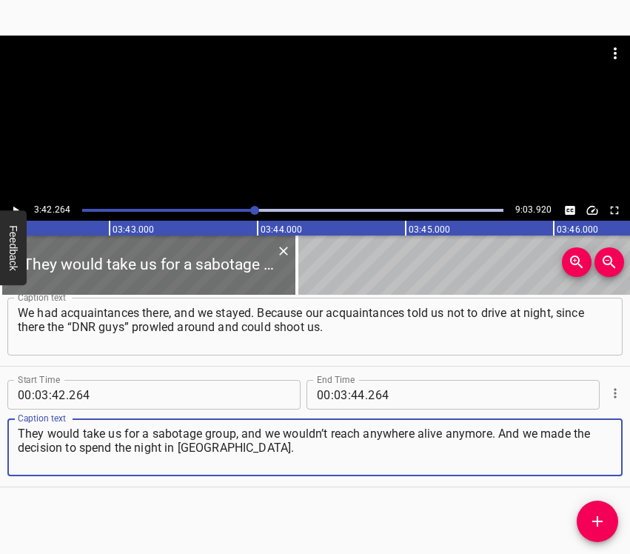
type textarea "They would take us for a sabotage group, and we wouldn’t reach anywhere alive a…"
click at [13, 202] on button "Play/Pause" at bounding box center [15, 210] width 19 height 19
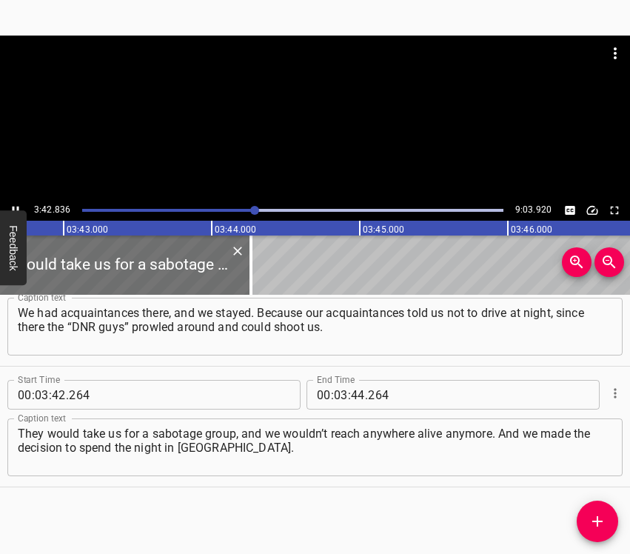
scroll to position [0, 33011]
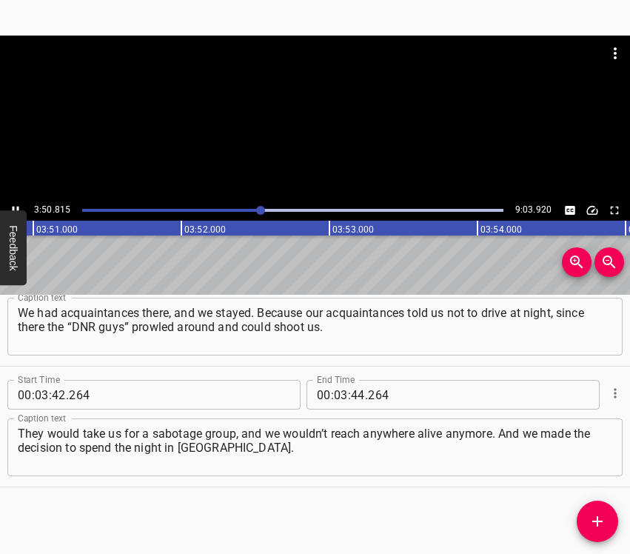
click at [253, 209] on div "Play progress" at bounding box center [50, 210] width 421 height 3
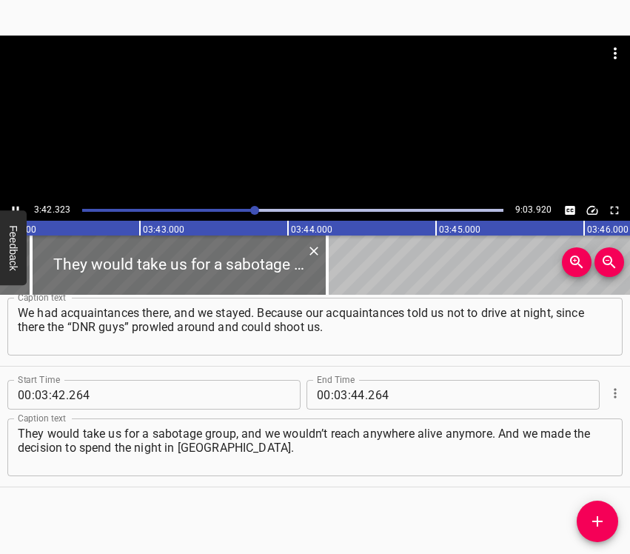
scroll to position [0, 32934]
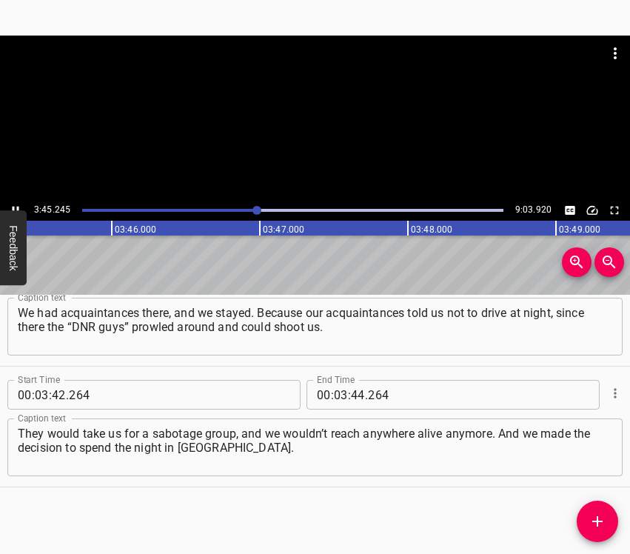
click at [13, 204] on icon "Play/Pause" at bounding box center [15, 210] width 13 height 13
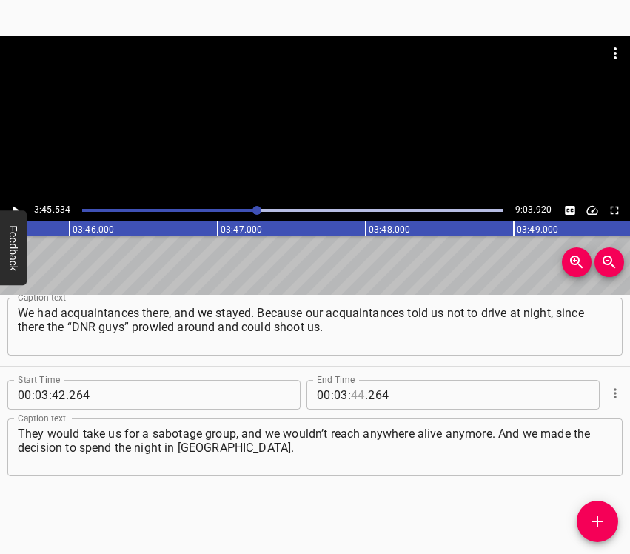
click at [351, 392] on input "number" at bounding box center [358, 395] width 14 height 30
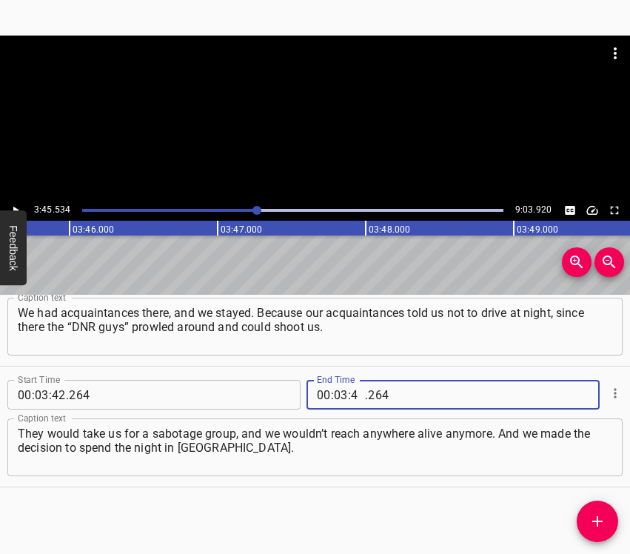
type input "45"
type input "534"
click at [599, 515] on icon "Add Cue" at bounding box center [598, 522] width 18 height 18
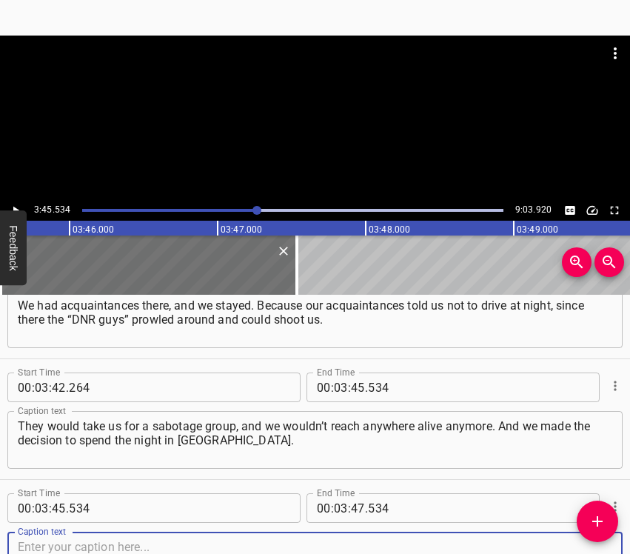
scroll to position [2587, 0]
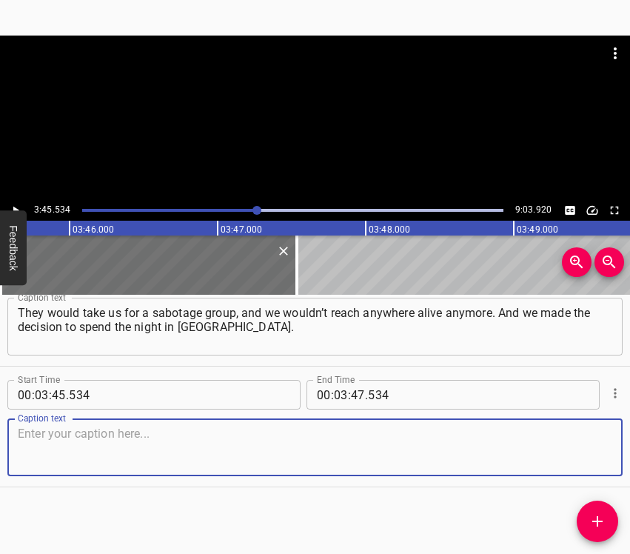
click at [578, 457] on textarea at bounding box center [315, 448] width 595 height 42
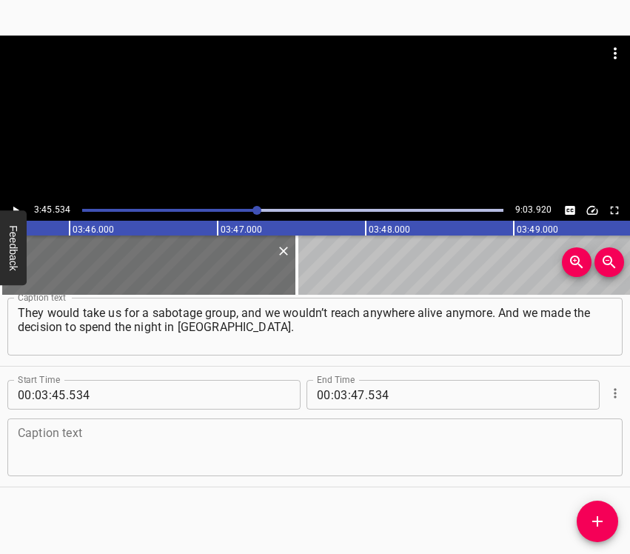
click at [72, 460] on textarea at bounding box center [315, 448] width 595 height 42
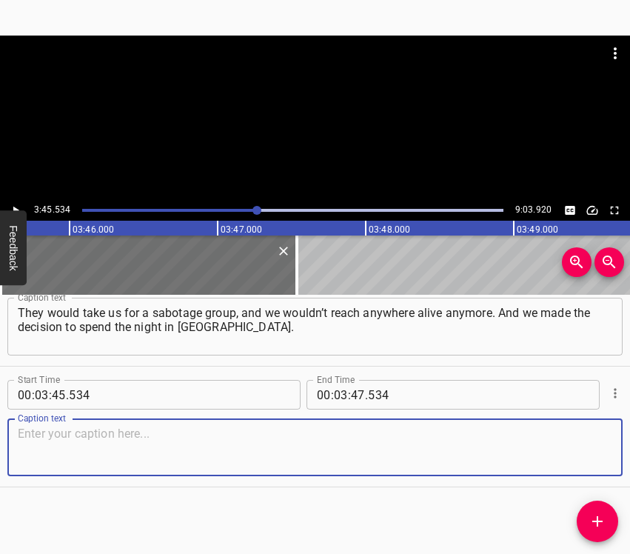
paste textarea "Of course, there was no shooting there and it was quiet. That acquaintance of o…"
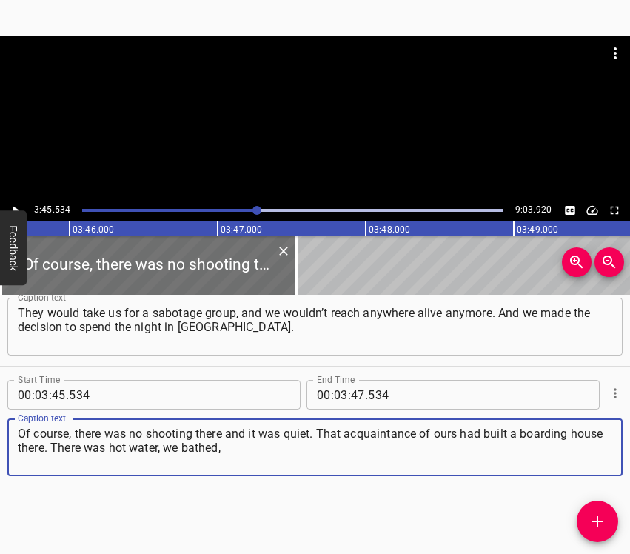
type textarea "Of course, there was no shooting there and it was quiet. That acquaintance of o…"
click at [19, 207] on icon "Play/Pause" at bounding box center [15, 210] width 13 height 13
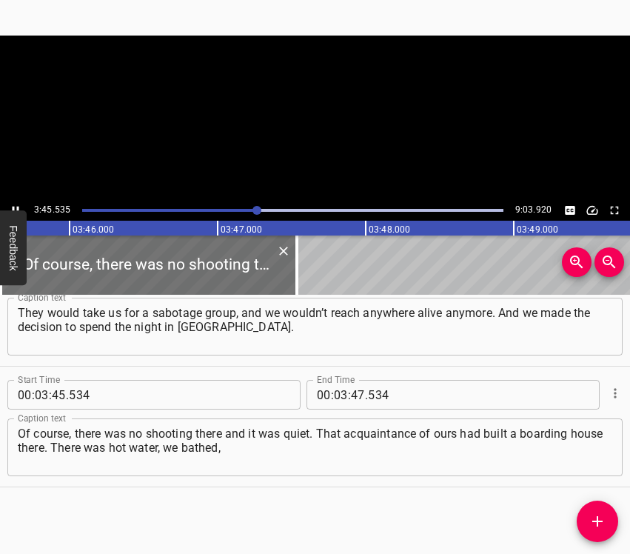
scroll to position [0, 33449]
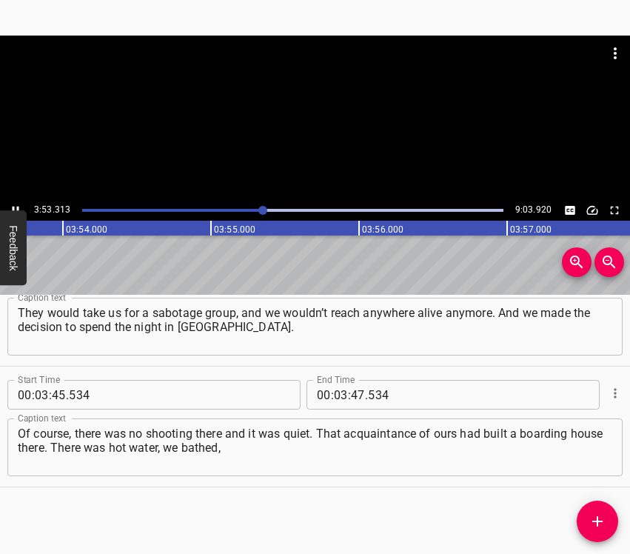
click at [15, 204] on icon "Play/Pause" at bounding box center [15, 210] width 13 height 13
click at [353, 396] on input "number" at bounding box center [358, 395] width 14 height 30
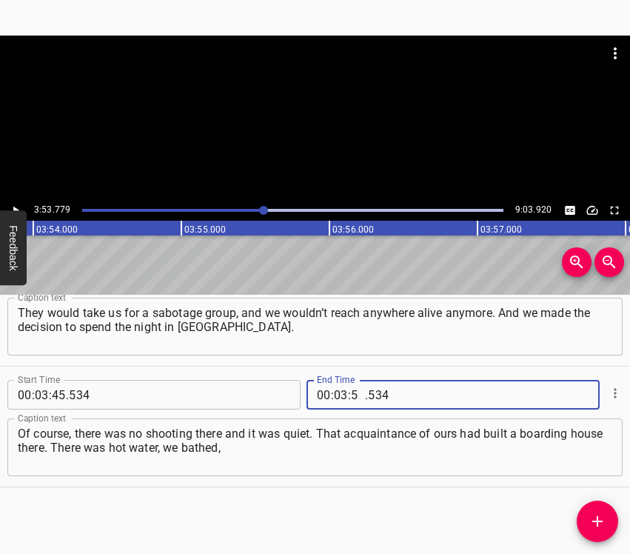
type input "53"
type input "779"
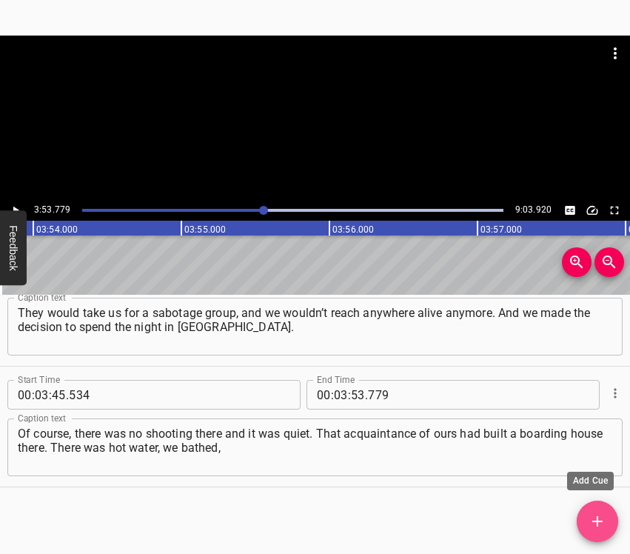
click at [604, 518] on icon "Add Cue" at bounding box center [598, 522] width 18 height 18
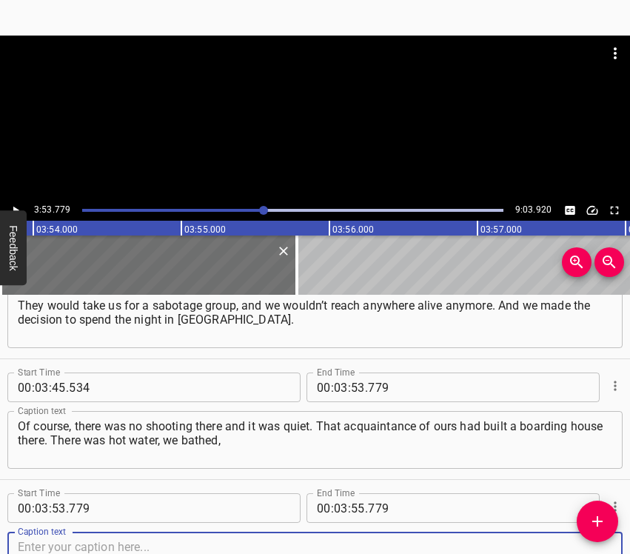
scroll to position [2708, 0]
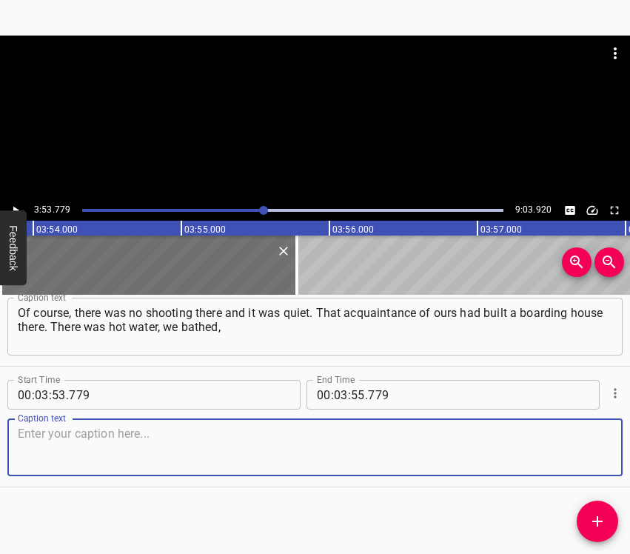
click at [587, 440] on textarea at bounding box center [315, 448] width 595 height 42
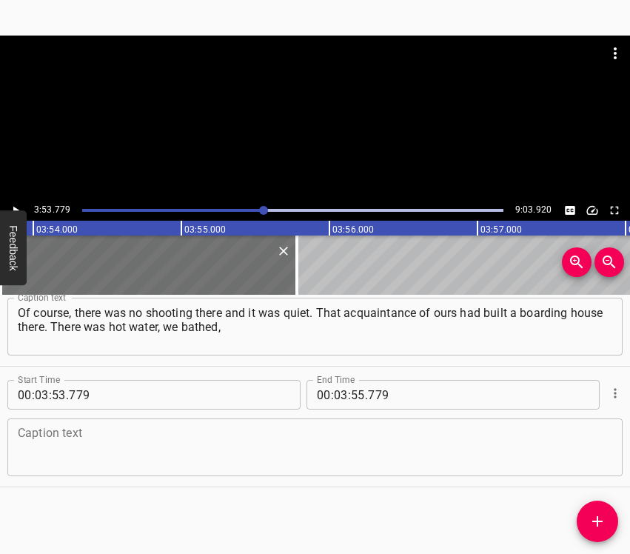
click at [150, 453] on textarea at bounding box center [315, 448] width 595 height 42
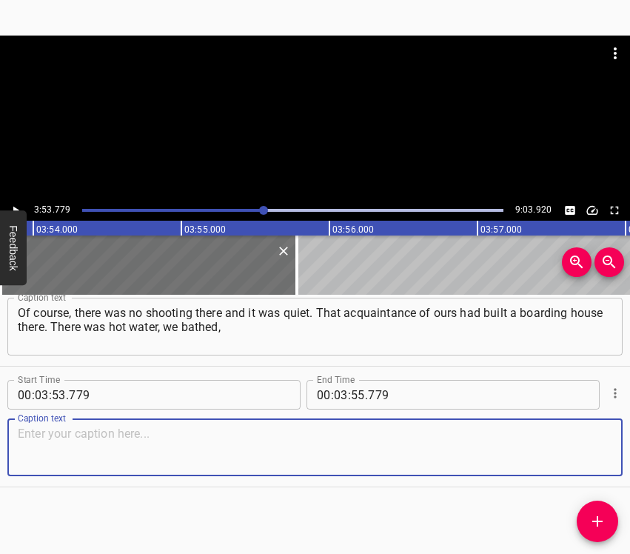
paste textarea "put ourselves in order. We stayed with him for a couple more days, he received …"
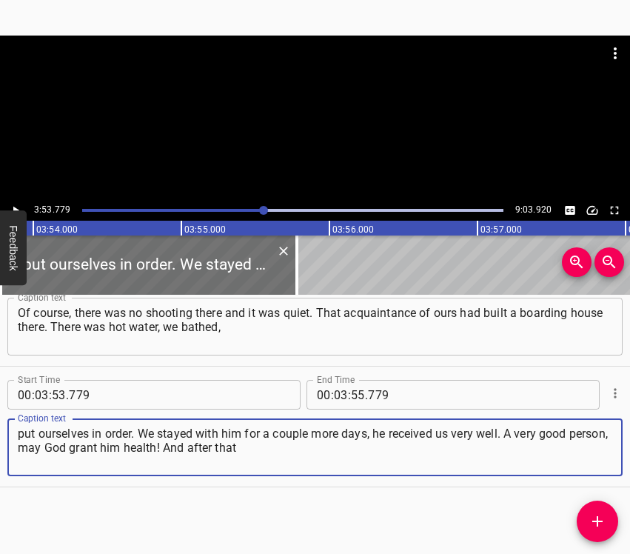
type textarea "put ourselves in order. We stayed with him for a couple more days, he received …"
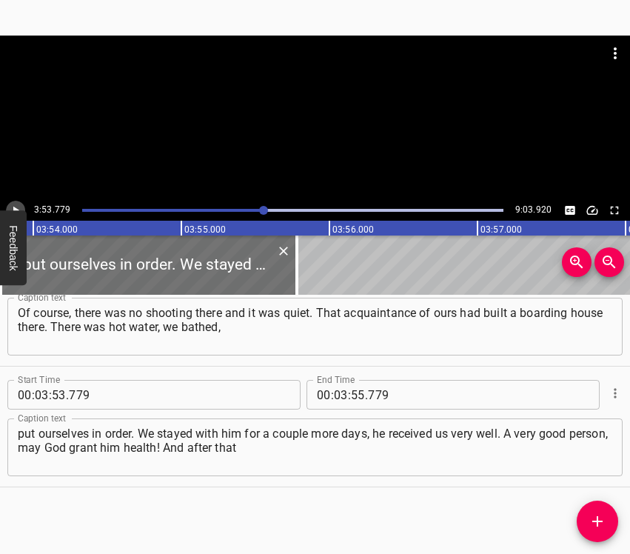
click at [13, 207] on icon "Play/Pause" at bounding box center [15, 210] width 13 height 13
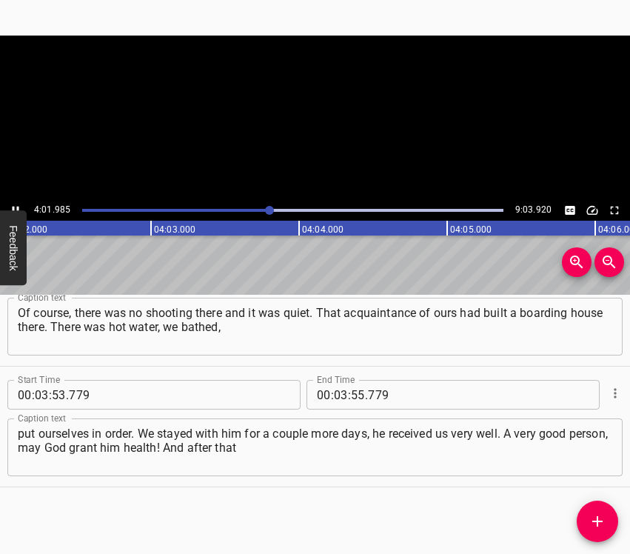
click at [13, 207] on icon "Play/Pause" at bounding box center [16, 211] width 7 height 8
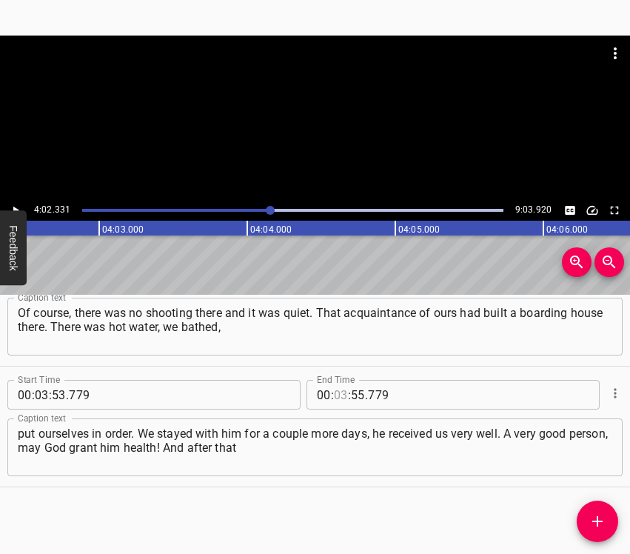
click at [334, 395] on input "number" at bounding box center [341, 395] width 14 height 30
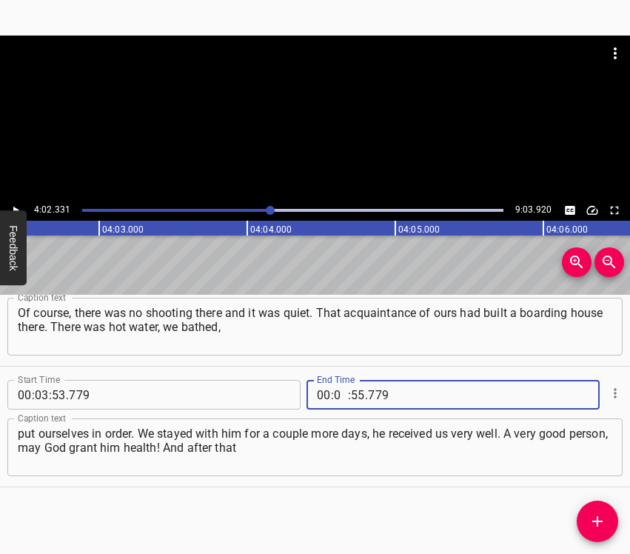
type input "04"
type input "02"
type input "331"
click at [596, 526] on icon "Add Cue" at bounding box center [598, 522] width 18 height 18
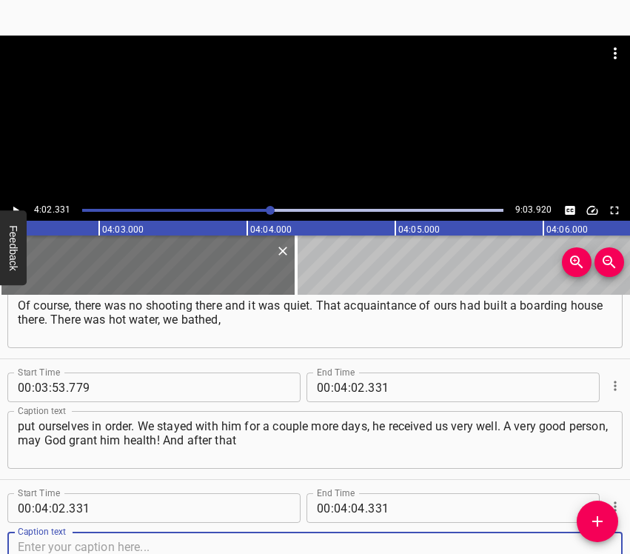
scroll to position [2829, 0]
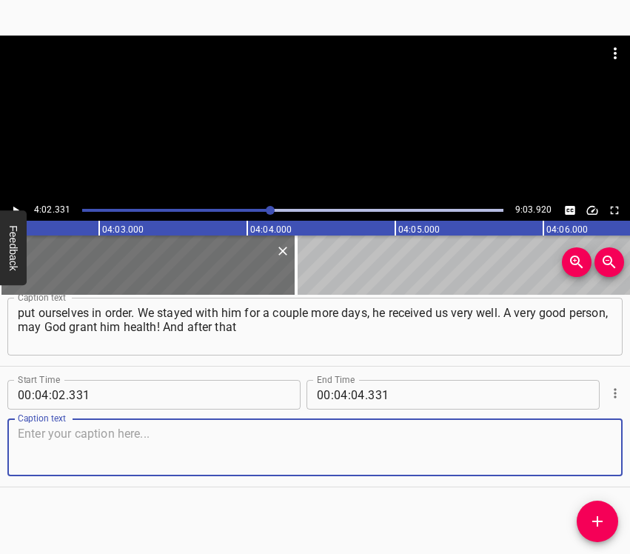
drag, startPoint x: 584, startPoint y: 453, endPoint x: 629, endPoint y: 447, distance: 45.7
click at [584, 453] on textarea at bounding box center [315, 448] width 595 height 42
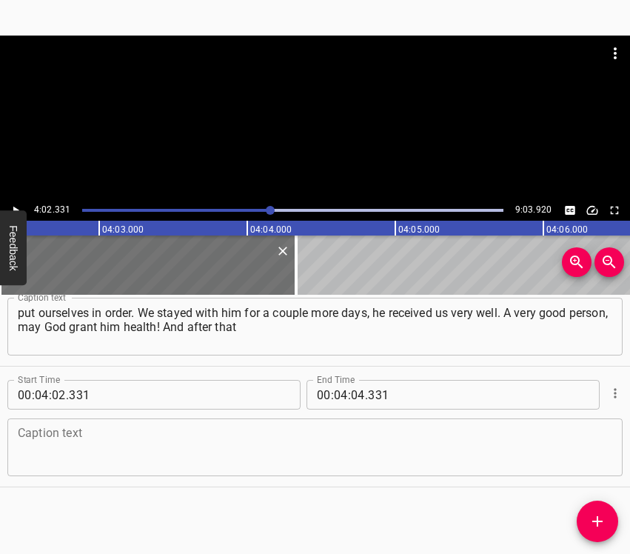
click at [29, 467] on textarea at bounding box center [315, 448] width 595 height 42
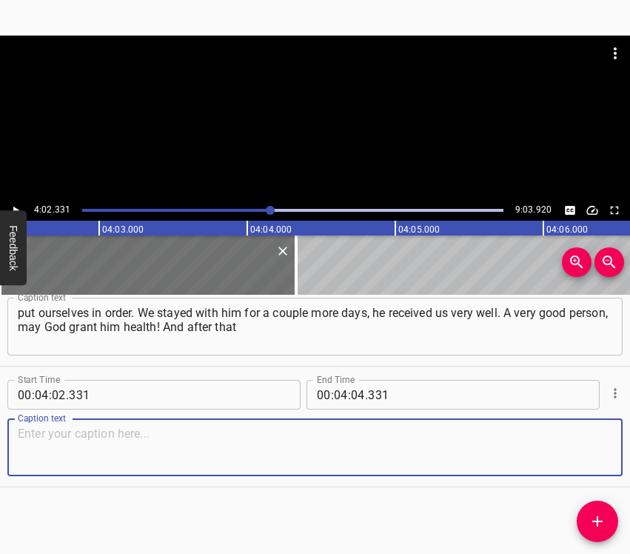
paste textarea "we left for [GEOGRAPHIC_DATA]. A big column gathered, I don’t know how many car…"
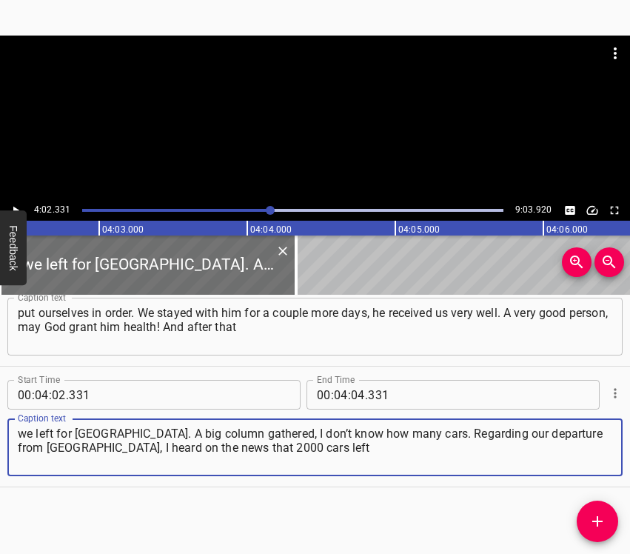
type textarea "we left for [GEOGRAPHIC_DATA]. A big column gathered, I don’t know how many car…"
click at [15, 205] on icon "Play/Pause" at bounding box center [15, 210] width 13 height 13
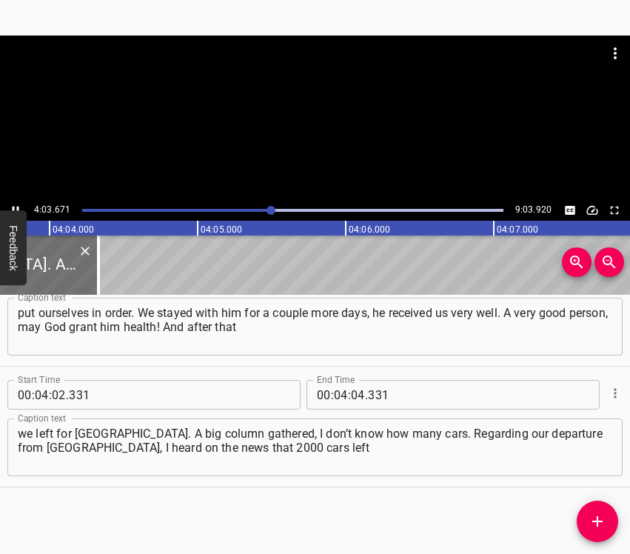
scroll to position [0, 36097]
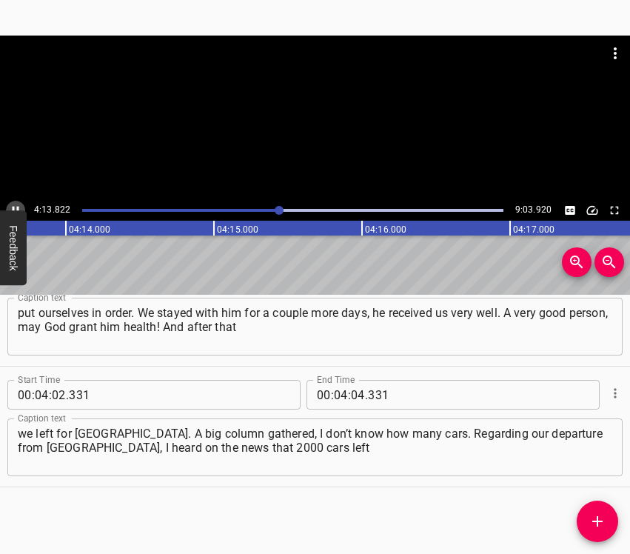
click at [16, 203] on button "Play/Pause" at bounding box center [15, 210] width 19 height 19
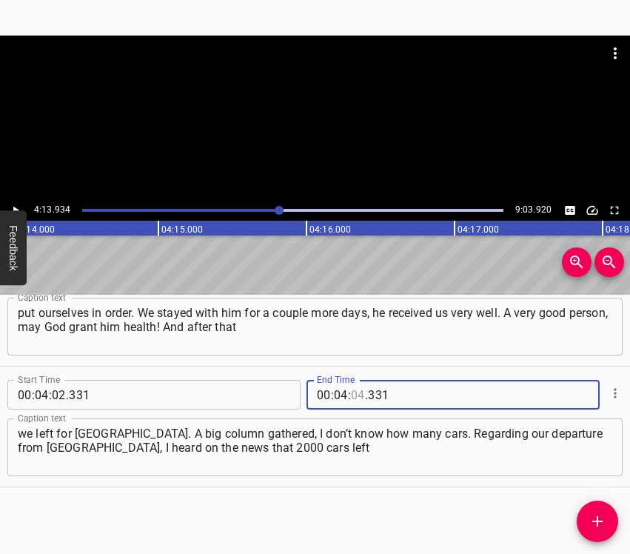
click at [351, 394] on input "number" at bounding box center [358, 395] width 14 height 30
type input "13"
type input "934"
click at [605, 521] on icon "Add Cue" at bounding box center [598, 522] width 18 height 18
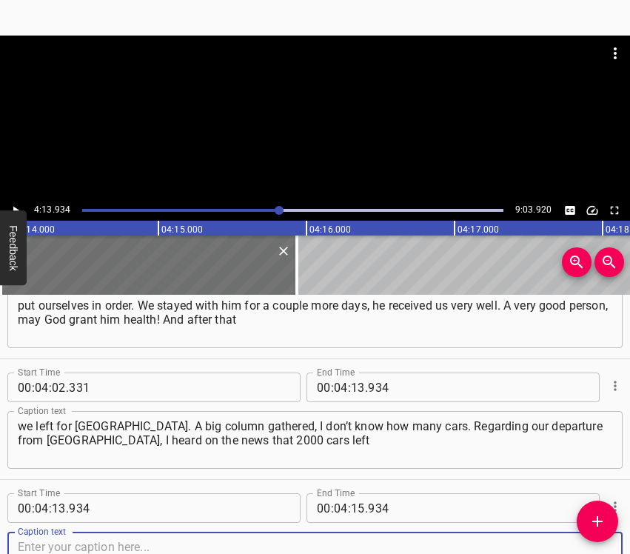
scroll to position [2949, 0]
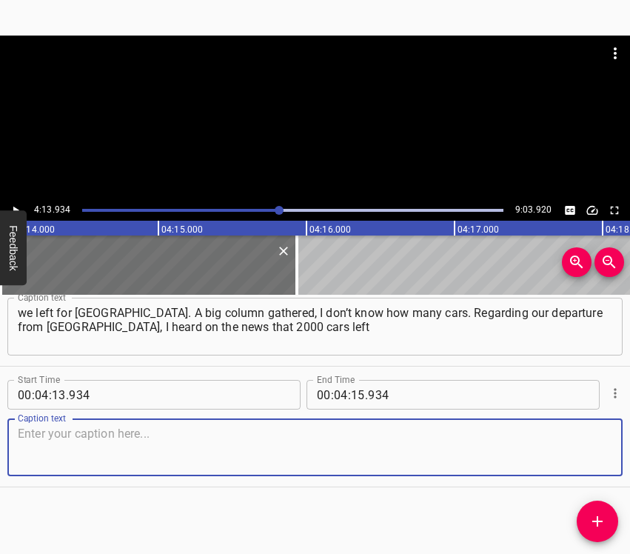
click at [590, 456] on textarea at bounding box center [315, 448] width 595 height 42
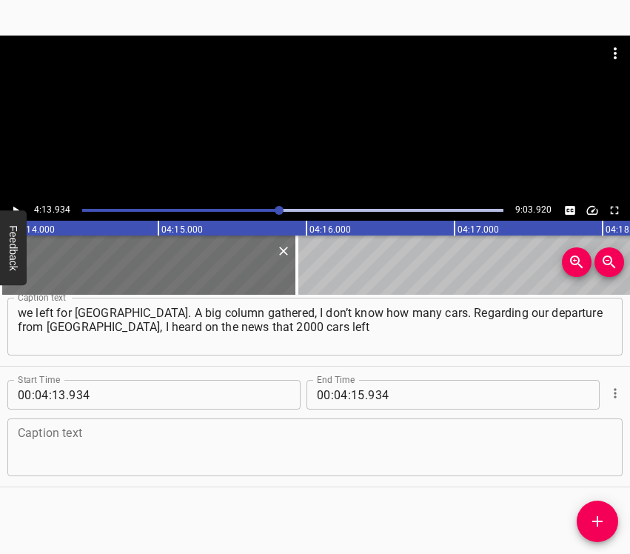
click at [21, 464] on textarea at bounding box center [315, 448] width 595 height 42
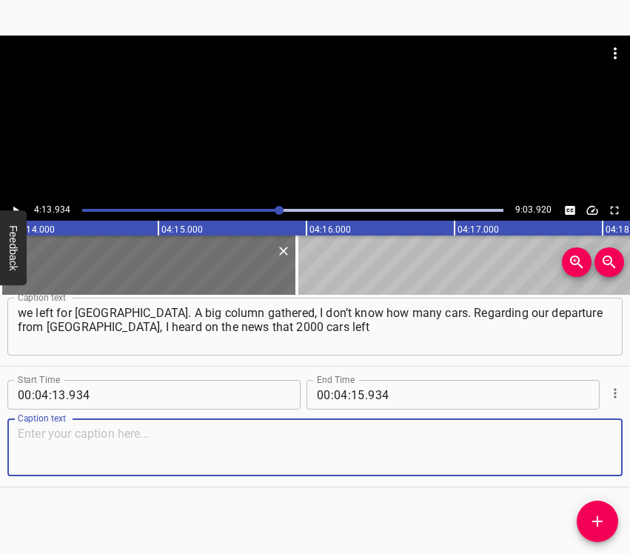
paste textarea "the city on [DATE]. And from [GEOGRAPHIC_DATA], when we left, practically until…"
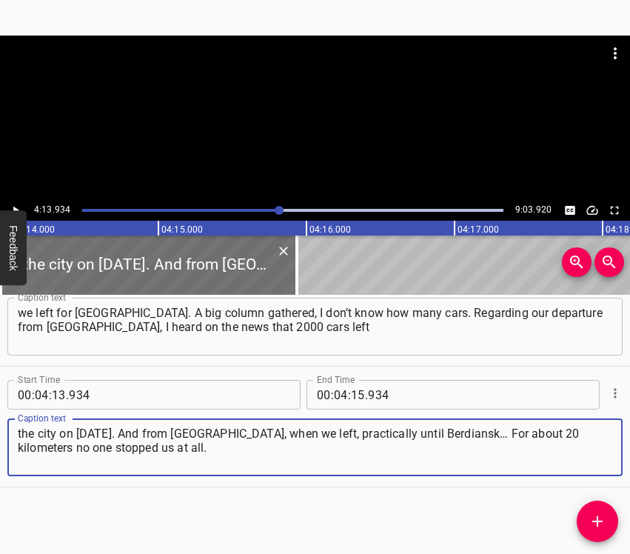
type textarea "the city on [DATE]. And from [GEOGRAPHIC_DATA], when we left, practically until…"
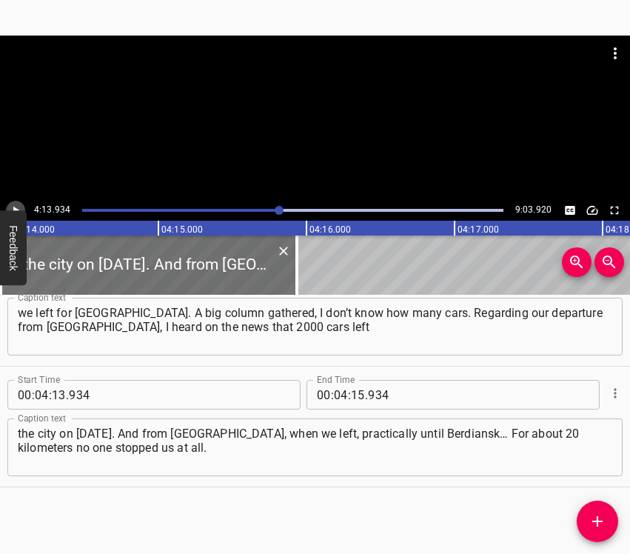
click at [20, 205] on icon "Play/Pause" at bounding box center [15, 210] width 13 height 13
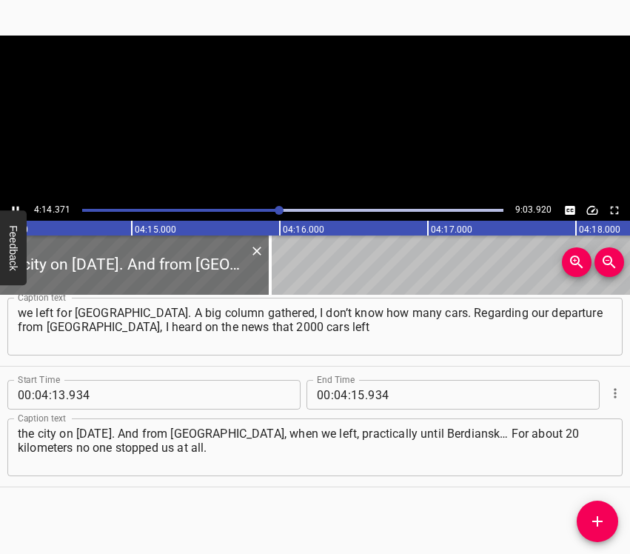
scroll to position [0, 37681]
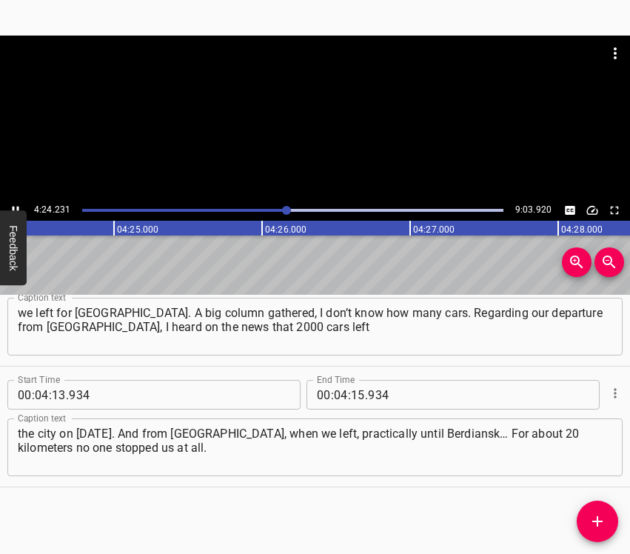
click at [11, 204] on icon "Play/Pause" at bounding box center [15, 210] width 13 height 13
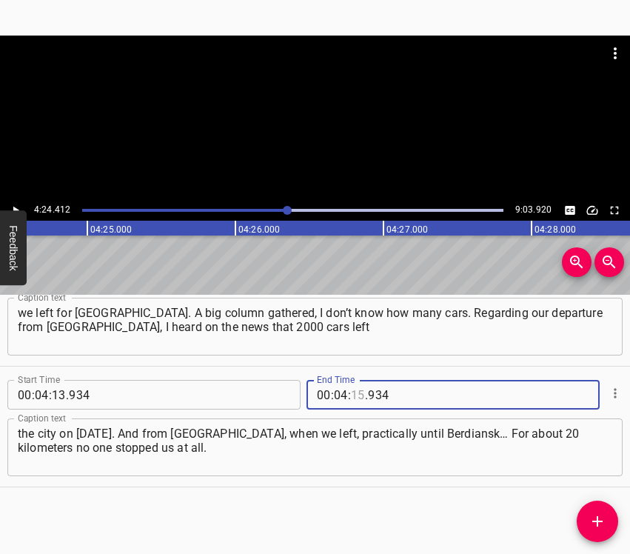
click at [351, 390] on input "number" at bounding box center [358, 395] width 14 height 30
type input "24"
type input "412"
click at [594, 505] on button "Add Cue" at bounding box center [597, 521] width 41 height 41
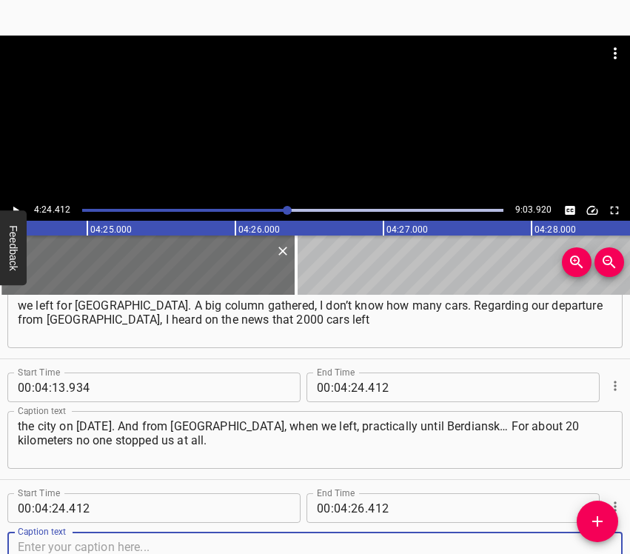
scroll to position [3070, 0]
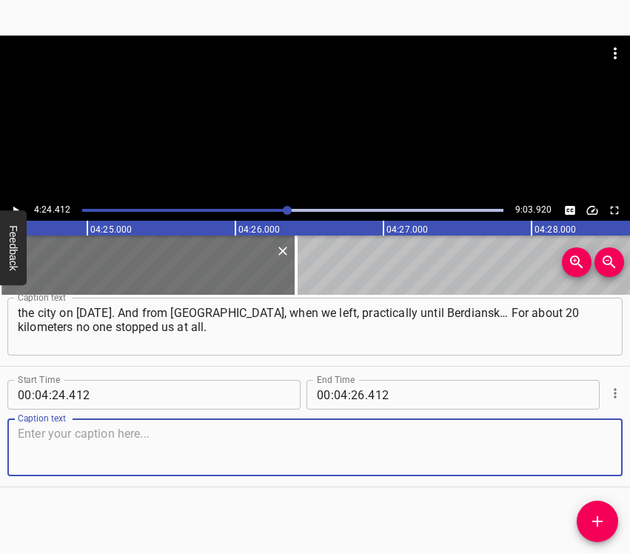
drag, startPoint x: 567, startPoint y: 439, endPoint x: 625, endPoint y: 425, distance: 59.5
click at [571, 438] on textarea at bounding box center [315, 448] width 595 height 42
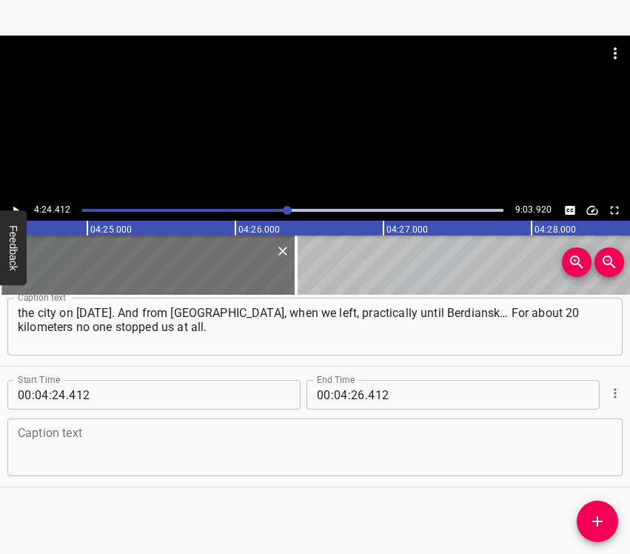
click at [287, 448] on textarea at bounding box center [315, 448] width 595 height 42
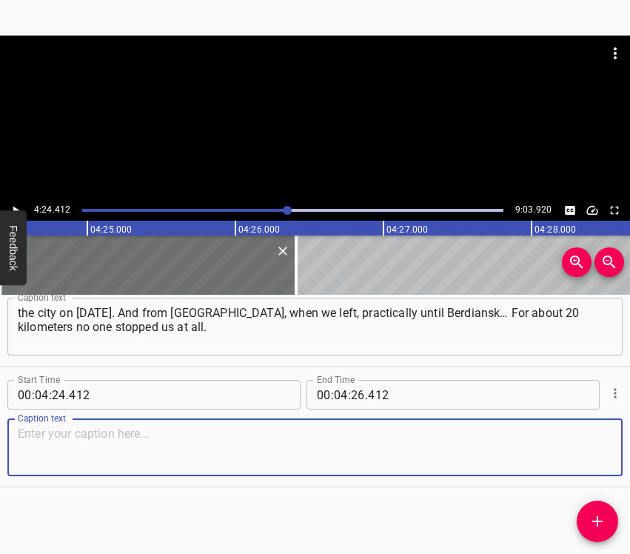
paste textarea "The first checkpoint we saw was in [GEOGRAPHIC_DATA], already when leaving Mang…"
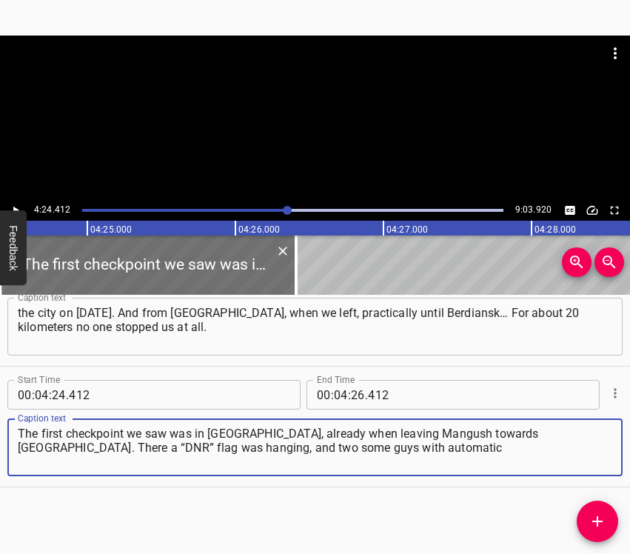
type textarea "The first checkpoint we saw was in [GEOGRAPHIC_DATA], already when leaving Mang…"
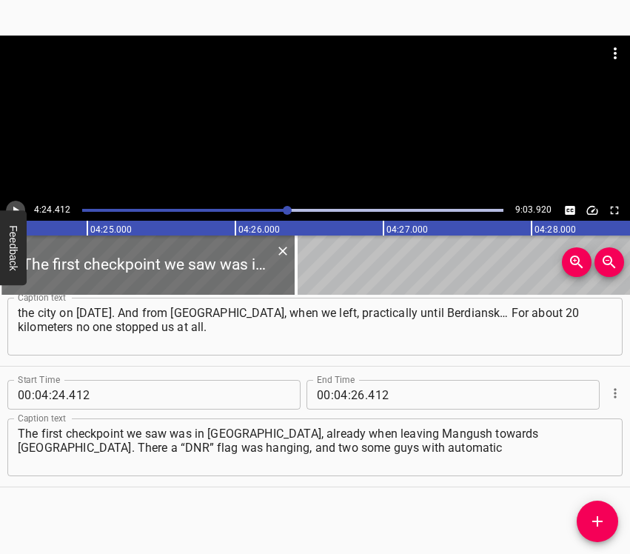
click at [18, 203] on button "Play/Pause" at bounding box center [15, 210] width 19 height 19
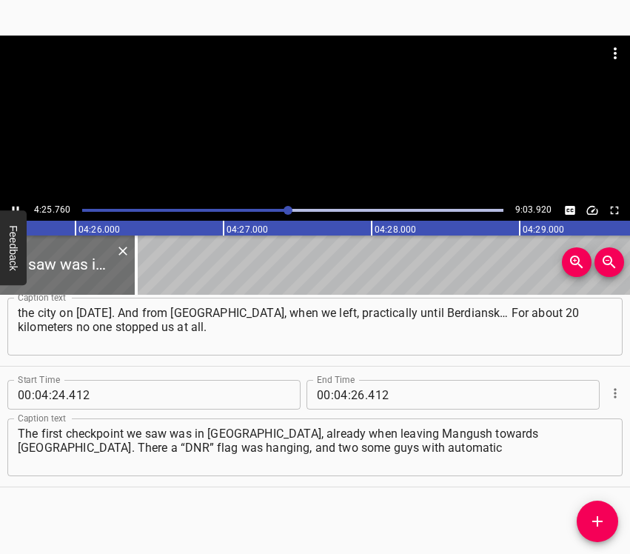
scroll to position [0, 39370]
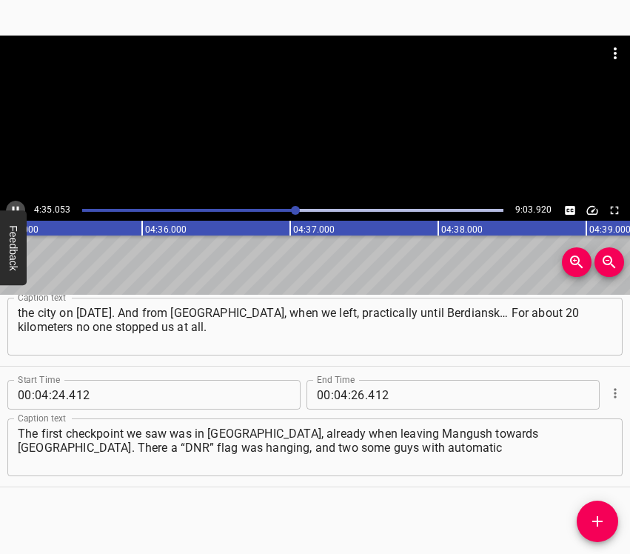
click at [15, 205] on icon "Play/Pause" at bounding box center [15, 210] width 13 height 13
click at [351, 396] on input "number" at bounding box center [358, 395] width 14 height 30
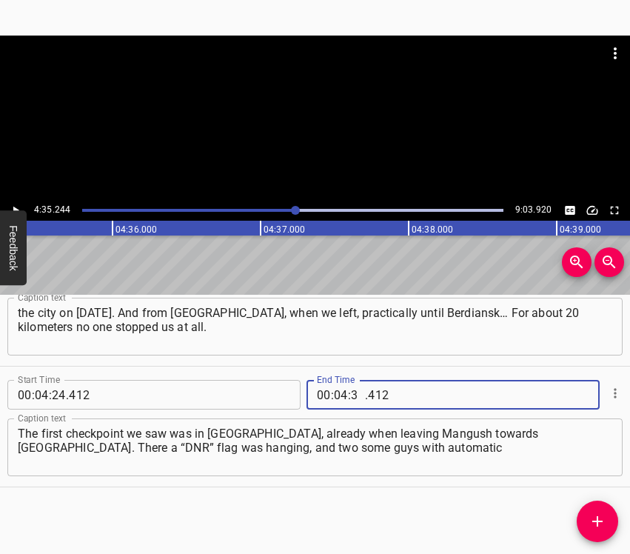
type input "35"
type input "244"
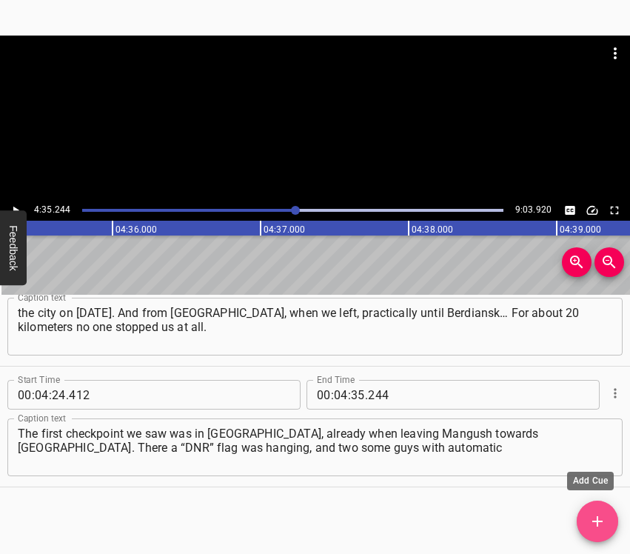
click at [599, 522] on icon "Add Cue" at bounding box center [598, 521] width 10 height 10
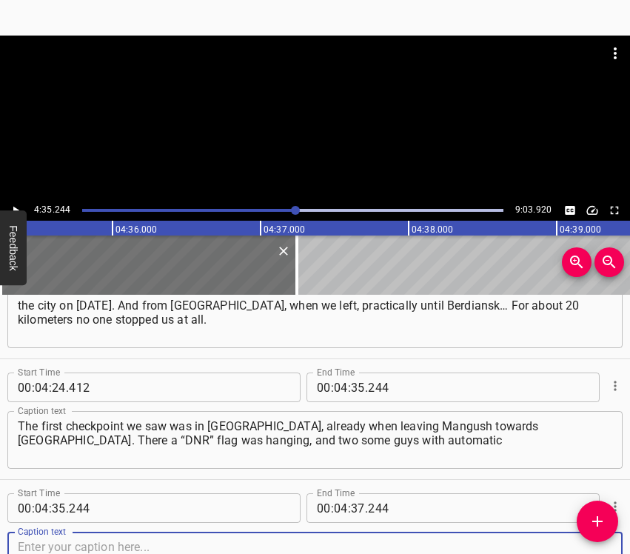
scroll to position [3191, 0]
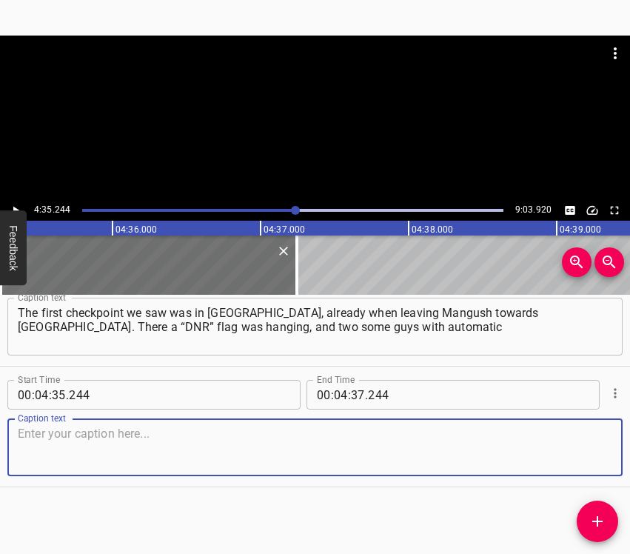
drag, startPoint x: 583, startPoint y: 441, endPoint x: 626, endPoint y: 427, distance: 45.4
click at [586, 442] on textarea at bounding box center [315, 448] width 595 height 42
click at [67, 446] on textarea at bounding box center [315, 448] width 595 height 42
paste textarea "rifles were standing, that’s all. Then the checkpoints began. At first they did…"
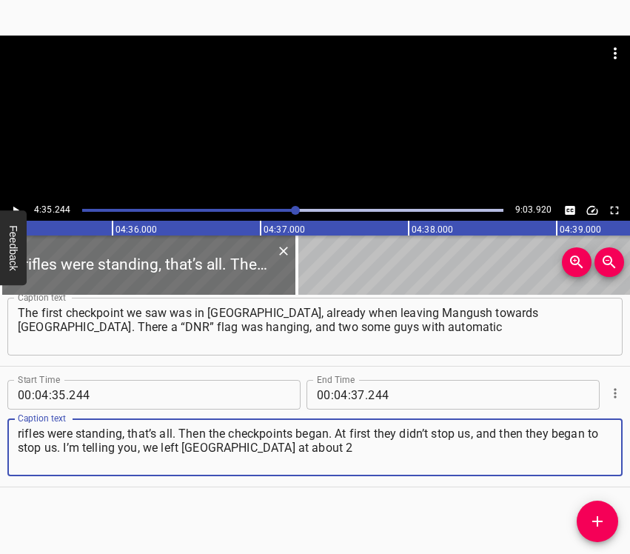
type textarea "rifles were standing, that’s all. Then the checkpoints began. At first they did…"
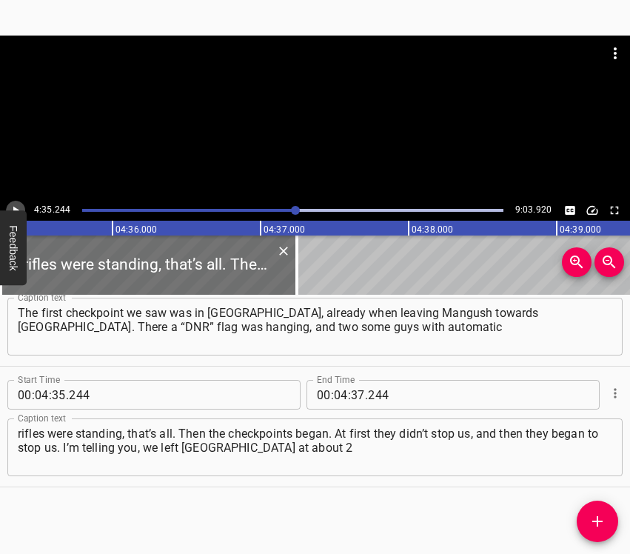
click at [16, 205] on icon "Play/Pause" at bounding box center [15, 210] width 13 height 13
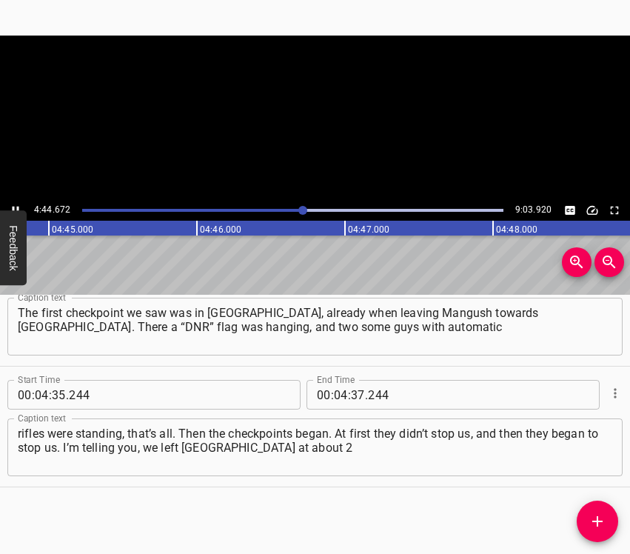
click at [16, 205] on icon "Play/Pause" at bounding box center [15, 210] width 13 height 13
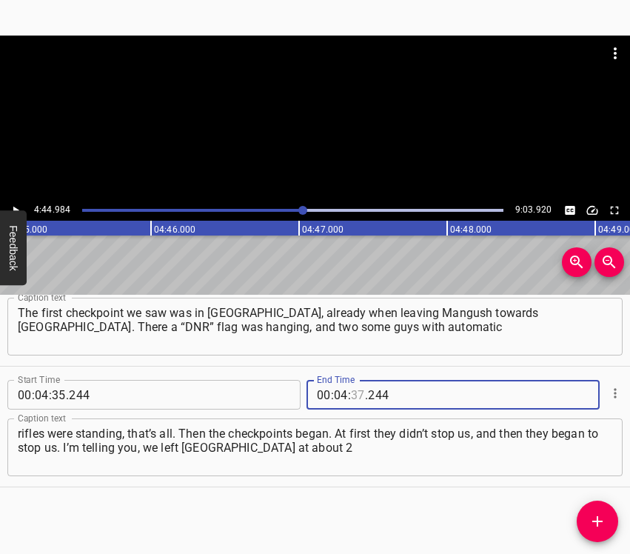
click at [352, 400] on input "number" at bounding box center [358, 395] width 14 height 30
type input "44"
type input "984"
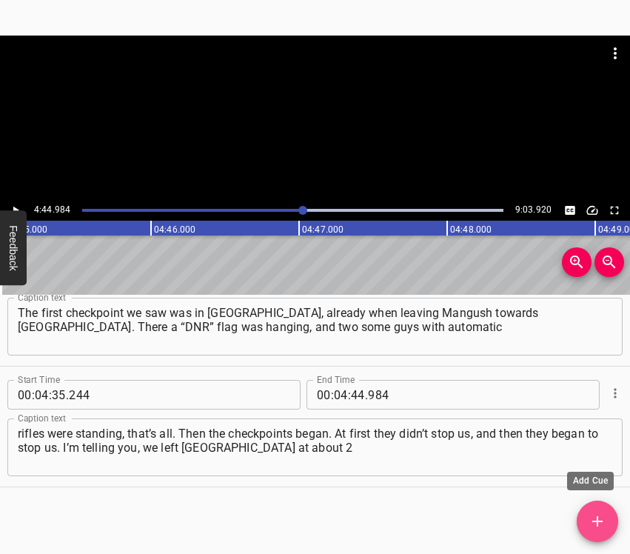
click at [597, 520] on icon "Add Cue" at bounding box center [598, 522] width 18 height 18
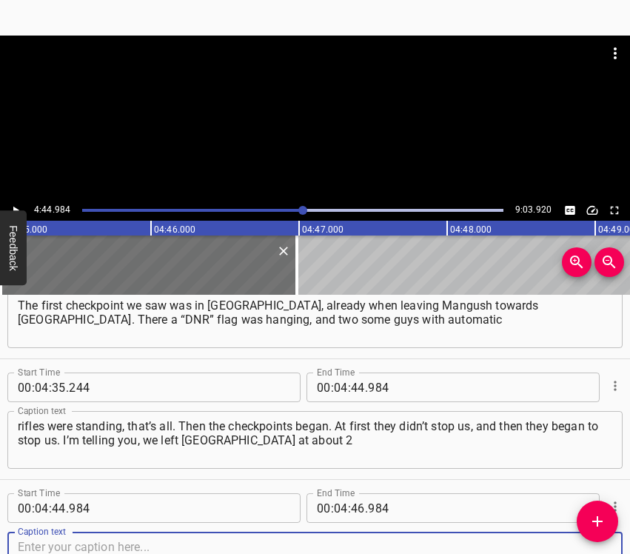
scroll to position [3312, 0]
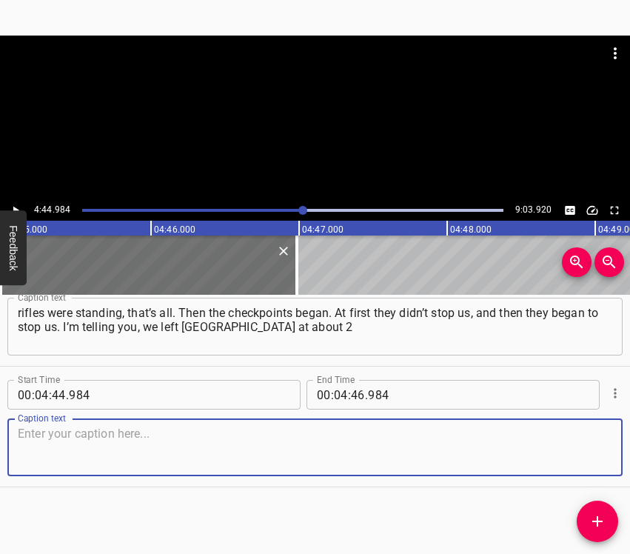
click at [595, 452] on textarea at bounding box center [315, 448] width 595 height 42
click at [59, 443] on textarea at bounding box center [315, 448] width 595 height 42
paste textarea "or at the beginning of 3 o’clock, and finally at 6 in the evening we got to [GE…"
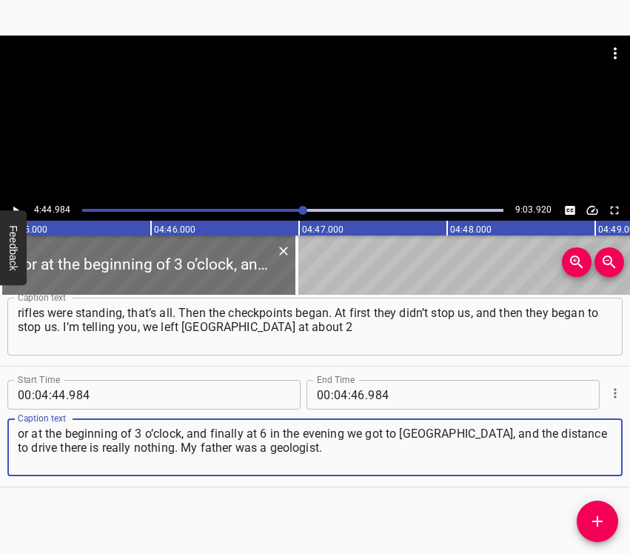
type textarea "or at the beginning of 3 o’clock, and finally at 6 in the evening we got to [GE…"
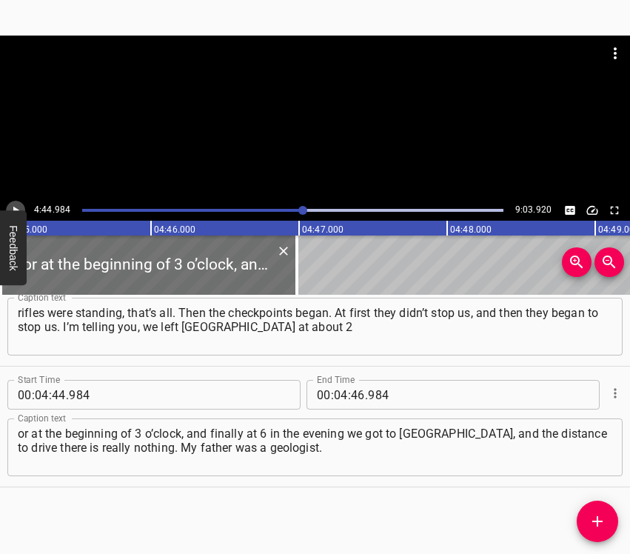
click at [11, 206] on icon "Play/Pause" at bounding box center [15, 210] width 13 height 13
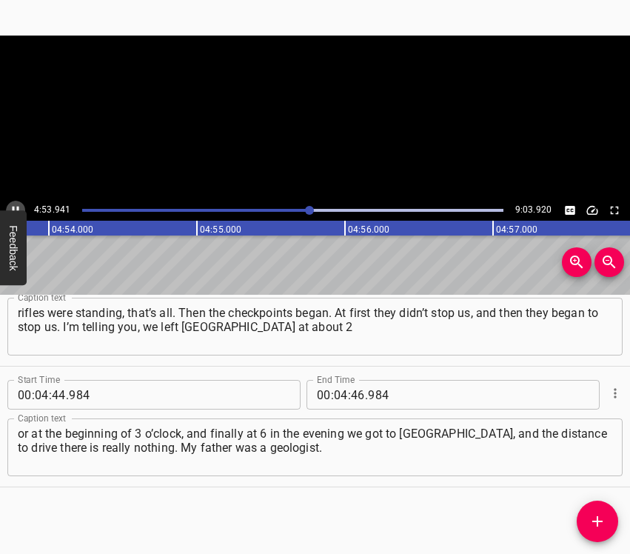
click at [11, 206] on icon "Play/Pause" at bounding box center [15, 210] width 13 height 13
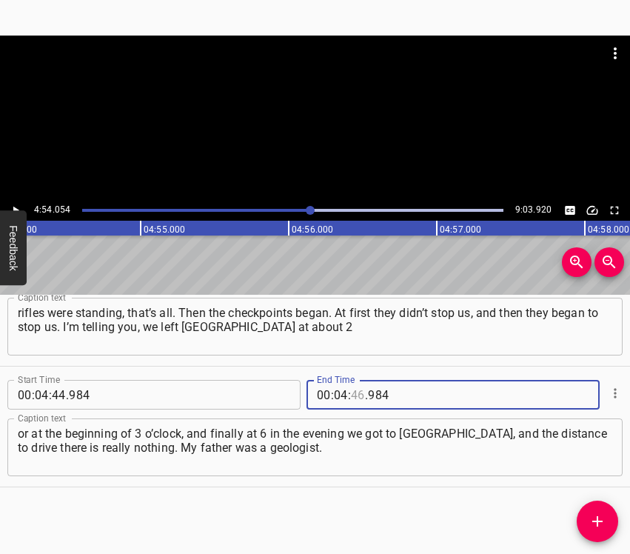
click at [354, 396] on input "number" at bounding box center [358, 395] width 14 height 30
type input "54"
type input "054"
click at [590, 516] on icon "Add Cue" at bounding box center [598, 522] width 18 height 18
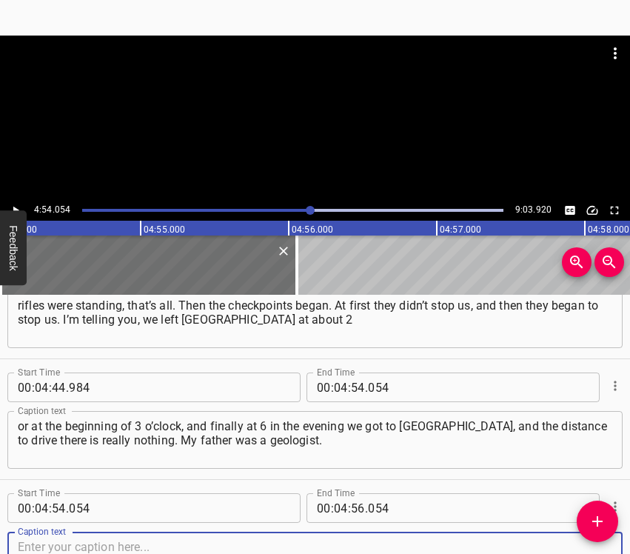
scroll to position [3432, 0]
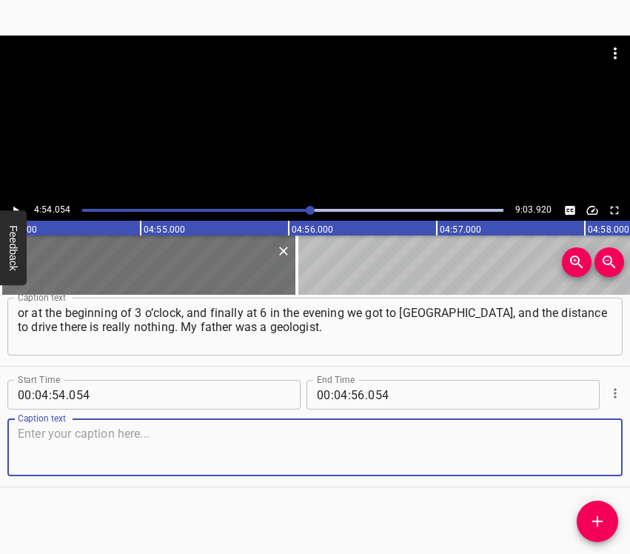
click at [578, 448] on textarea at bounding box center [315, 448] width 595 height 42
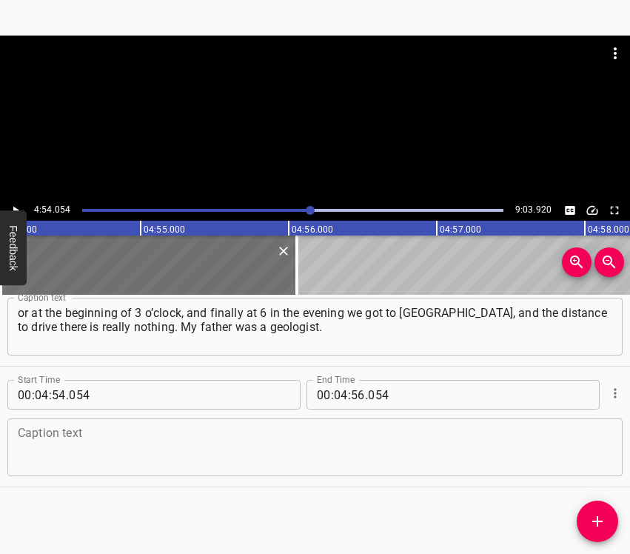
click at [107, 444] on textarea at bounding box center [315, 448] width 595 height 42
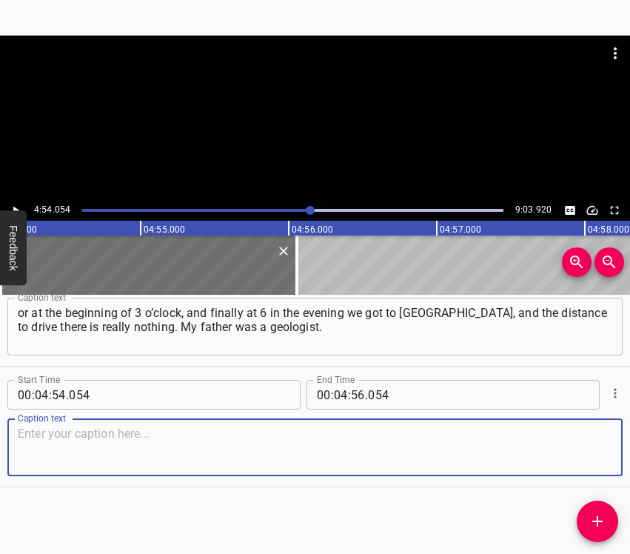
paste textarea "He was from Mariupol, and my grandfather was from [GEOGRAPHIC_DATA]. That is, o…"
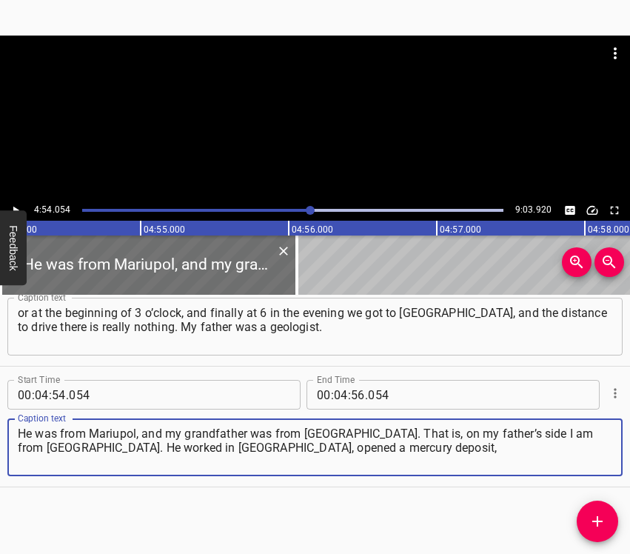
type textarea "He was from Mariupol, and my grandfather was from [GEOGRAPHIC_DATA]. That is, o…"
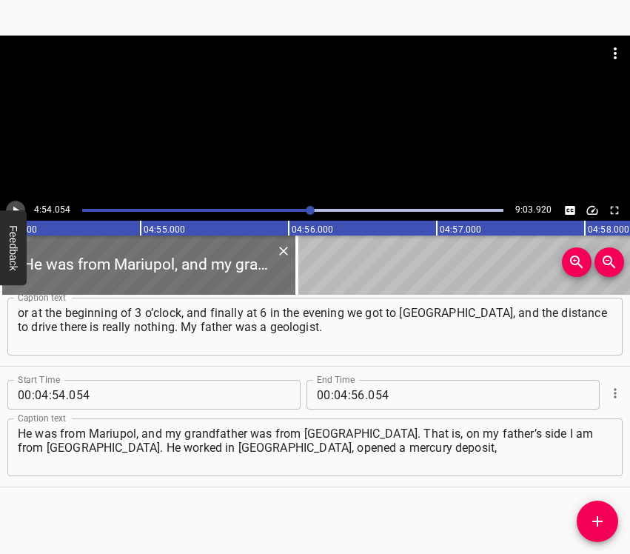
click at [19, 204] on icon "Play/Pause" at bounding box center [15, 210] width 13 height 13
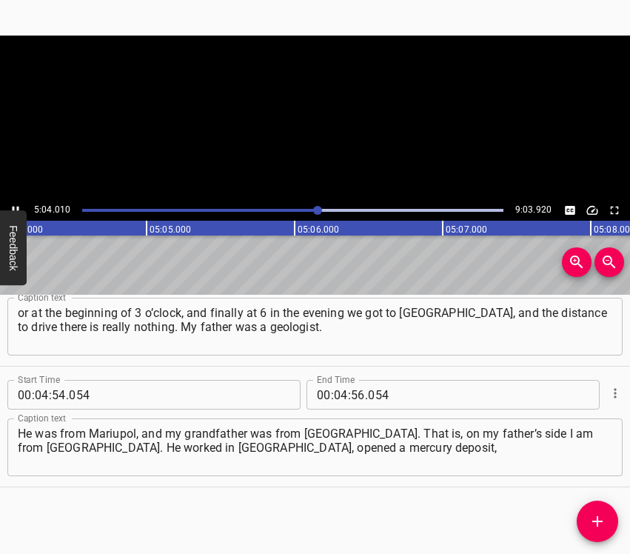
click at [17, 205] on icon "Play/Pause" at bounding box center [15, 210] width 13 height 13
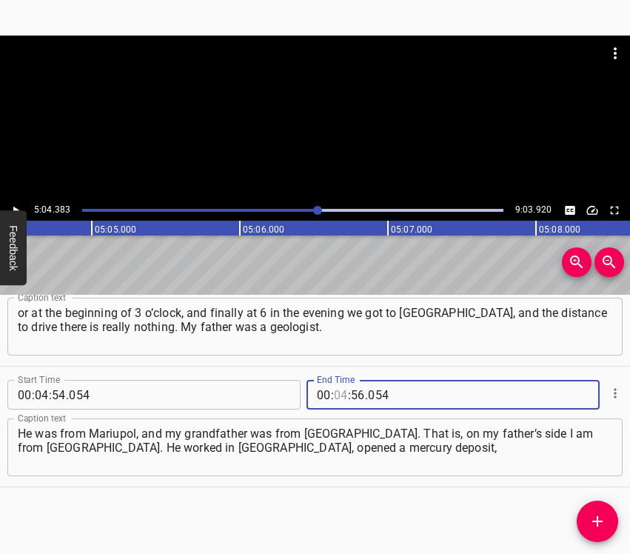
click at [337, 392] on input "number" at bounding box center [341, 395] width 14 height 30
type input "05"
type input "04"
type input "383"
click at [613, 517] on span "Add Cue" at bounding box center [597, 522] width 41 height 18
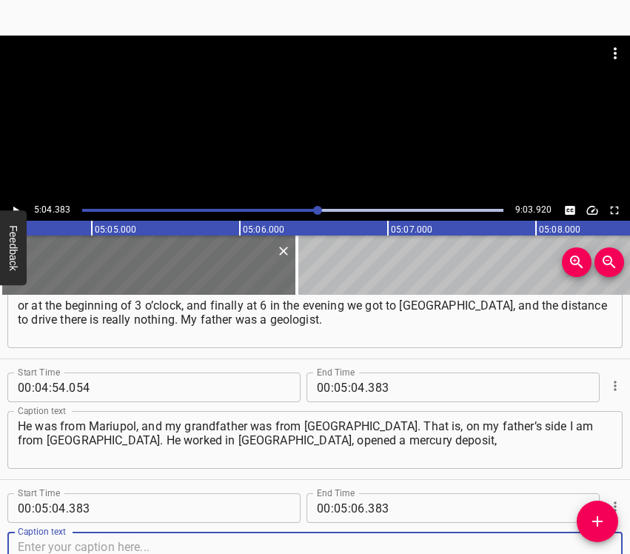
scroll to position [3553, 0]
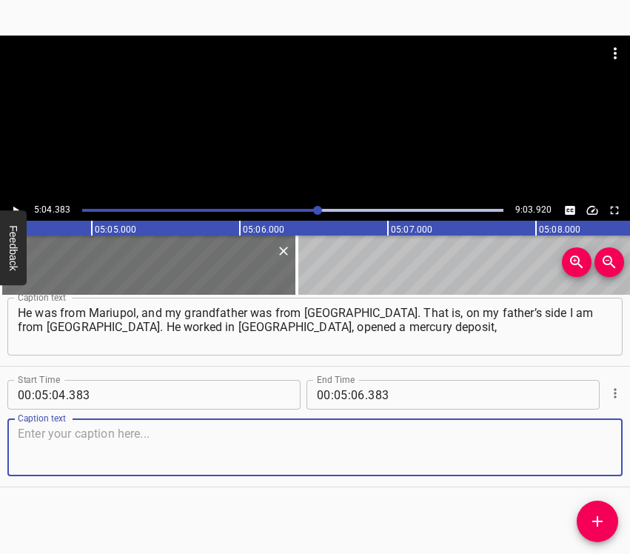
click at [582, 427] on textarea at bounding box center [315, 448] width 595 height 42
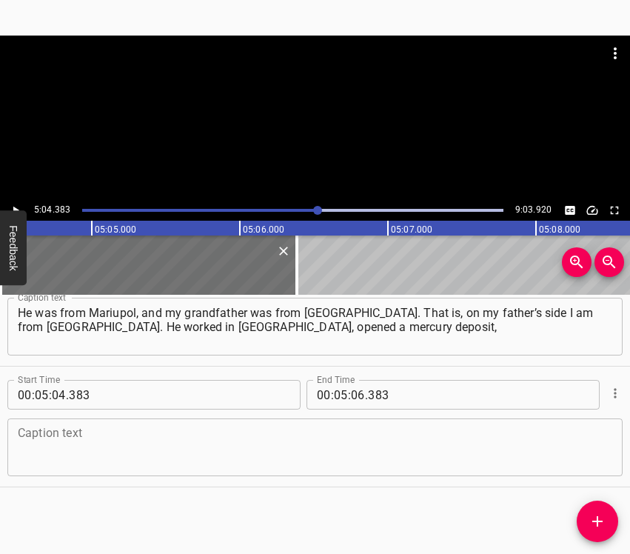
click at [171, 465] on textarea at bounding box center [315, 448] width 595 height 42
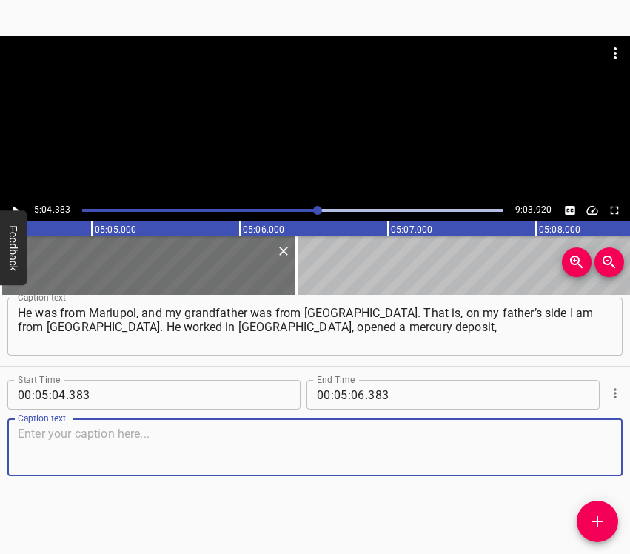
paste textarea "and that’s where I was born. And in my passport it says – “city of [GEOGRAPHIC_…"
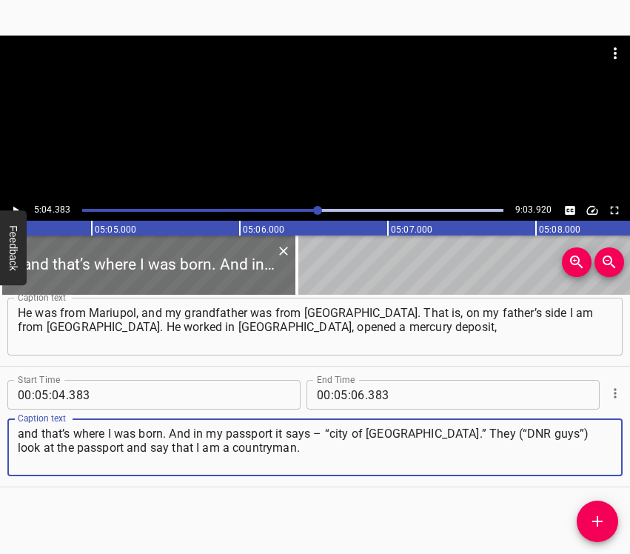
type textarea "and that’s where I was born. And in my passport it says – “city of [GEOGRAPHIC_…"
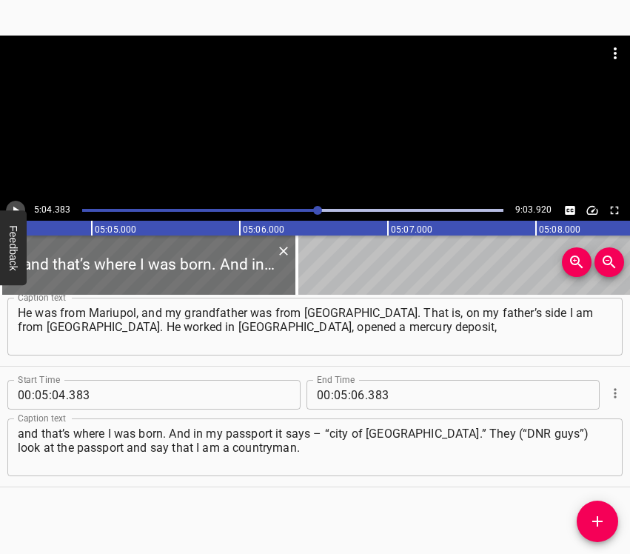
click at [17, 207] on icon "Play/Pause" at bounding box center [15, 210] width 13 height 13
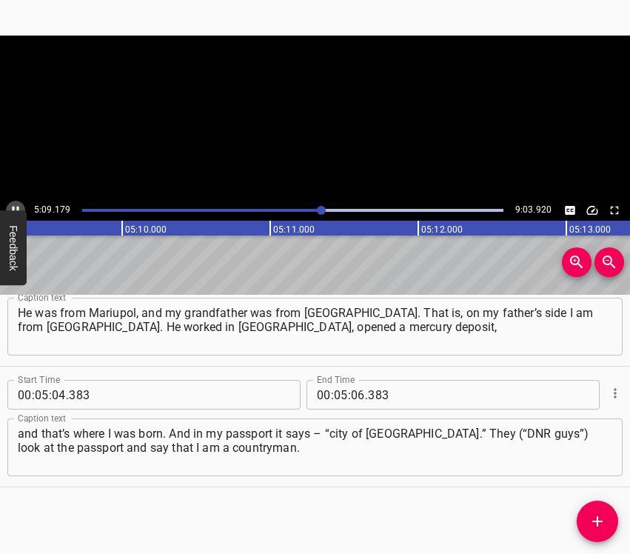
click at [17, 207] on icon "Play/Pause" at bounding box center [16, 211] width 7 height 8
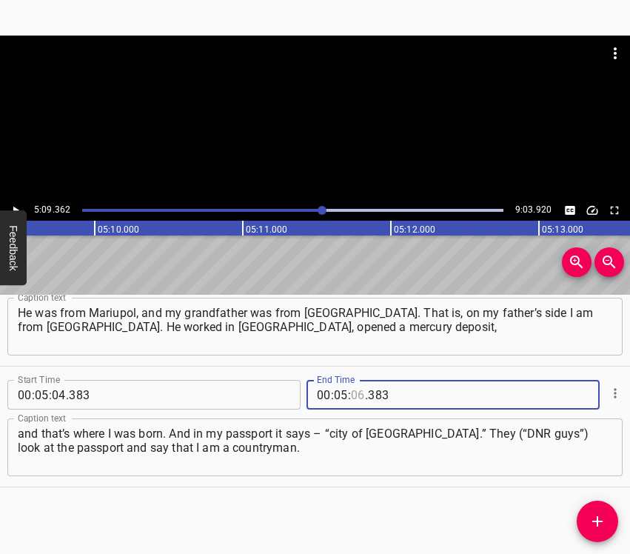
click at [354, 394] on input "number" at bounding box center [358, 395] width 14 height 30
type input "09"
type input "362"
click at [601, 524] on icon "Add Cue" at bounding box center [598, 522] width 18 height 18
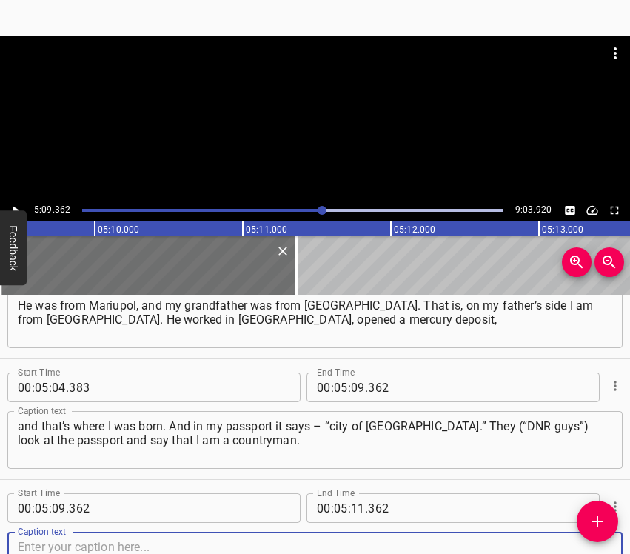
scroll to position [3674, 0]
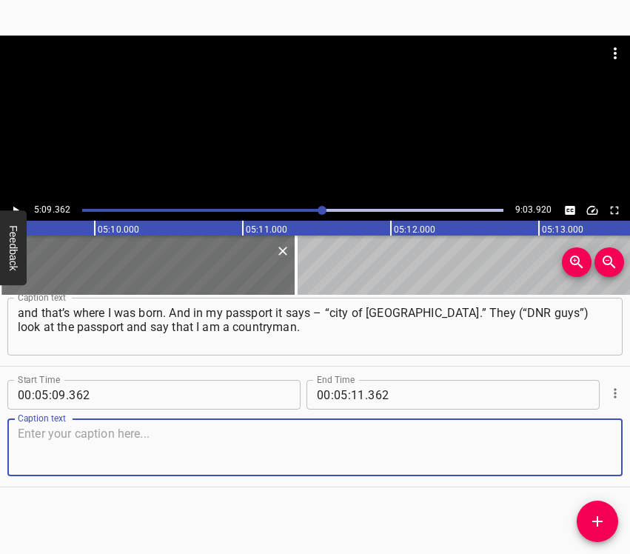
click at [586, 453] on textarea at bounding box center [315, 448] width 595 height 42
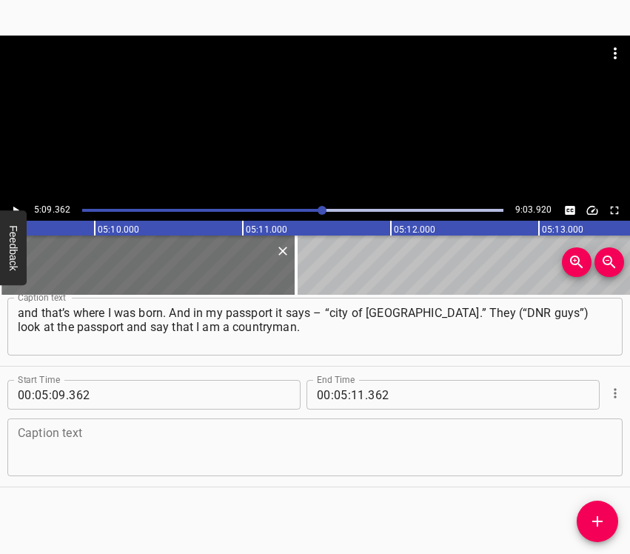
click at [73, 455] on textarea at bounding box center [315, 448] width 595 height 42
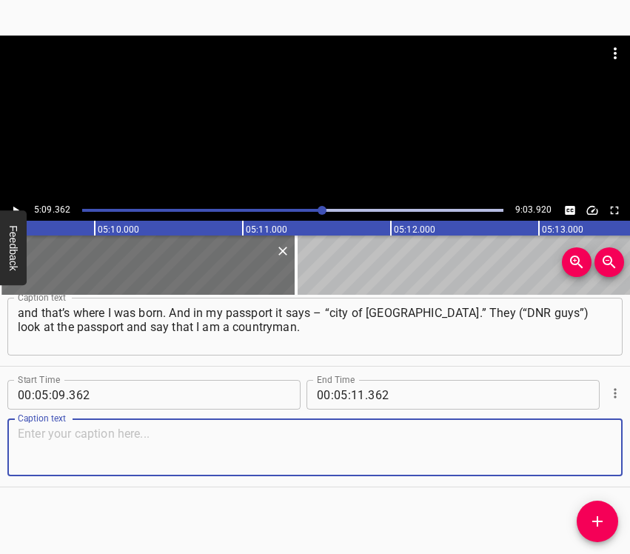
paste textarea "And with me were two granddaughters and my wife, and of course I wouldn’t tell …"
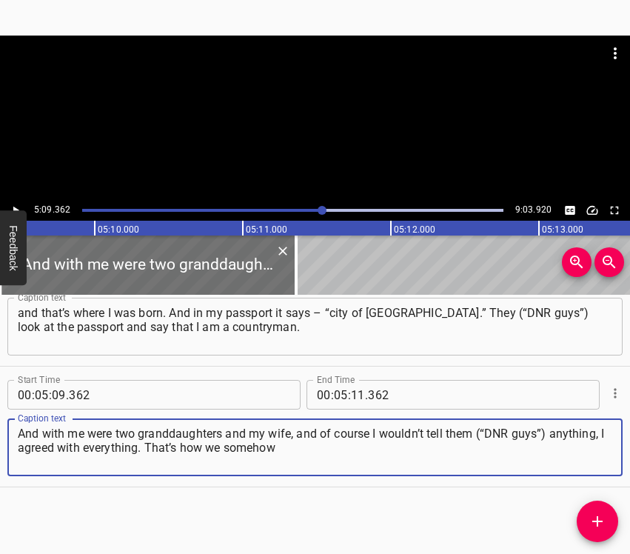
type textarea "And with me were two granddaughters and my wife, and of course I wouldn’t tell …"
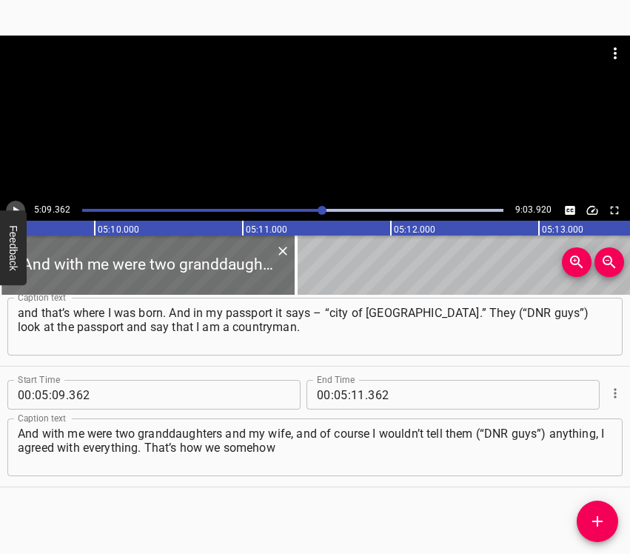
click at [16, 205] on icon "Play/Pause" at bounding box center [15, 210] width 13 height 13
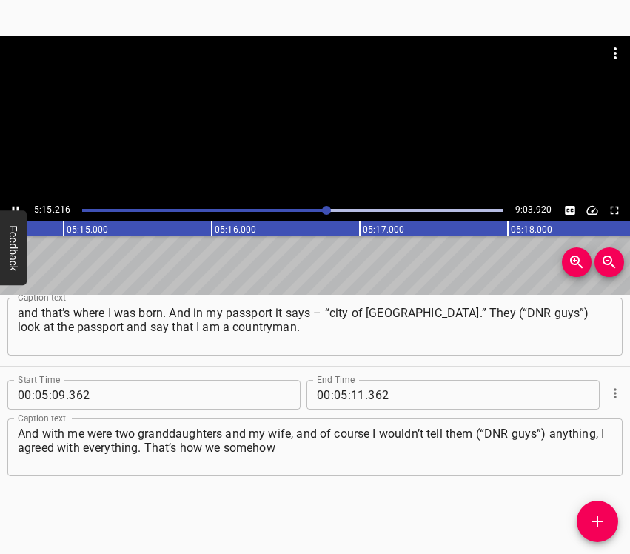
click at [19, 210] on button "Feedback" at bounding box center [13, 247] width 27 height 75
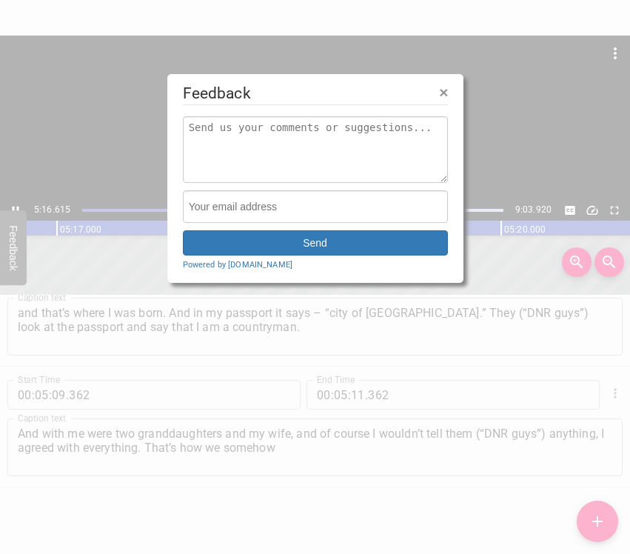
click at [441, 92] on span "×" at bounding box center [443, 92] width 9 height 17
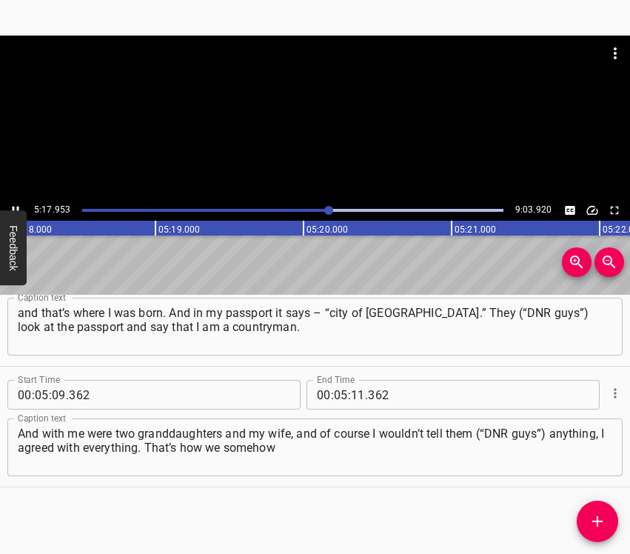
click at [321, 209] on div "Play progress" at bounding box center [117, 210] width 421 height 3
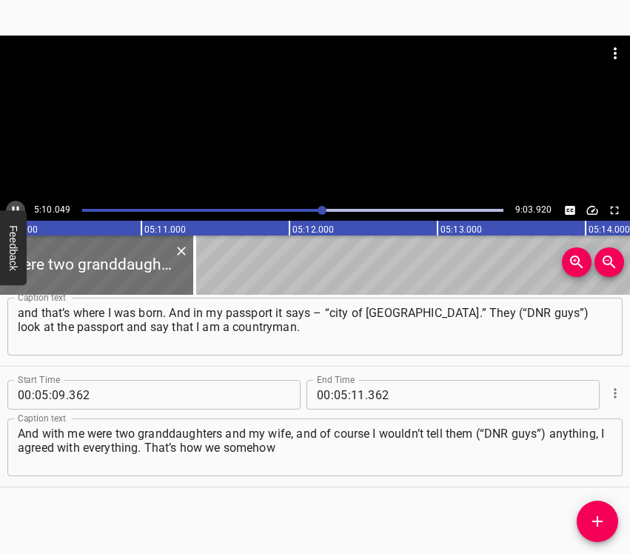
click at [7, 208] on button "Play/Pause" at bounding box center [15, 210] width 19 height 19
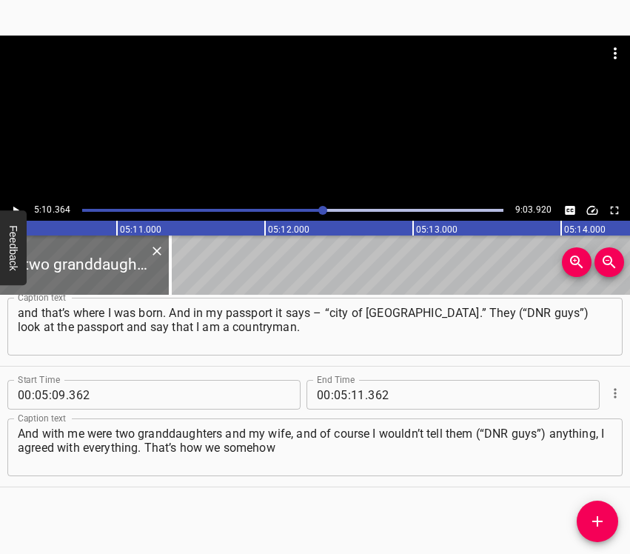
scroll to position [0, 45977]
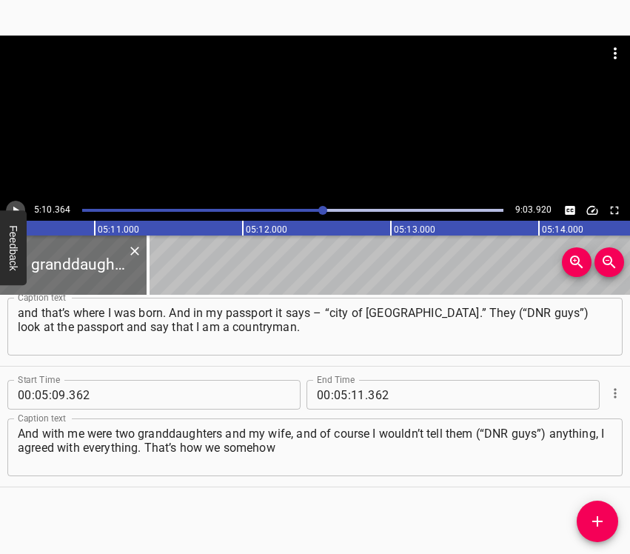
click at [13, 207] on icon "Play/Pause" at bounding box center [16, 211] width 6 height 8
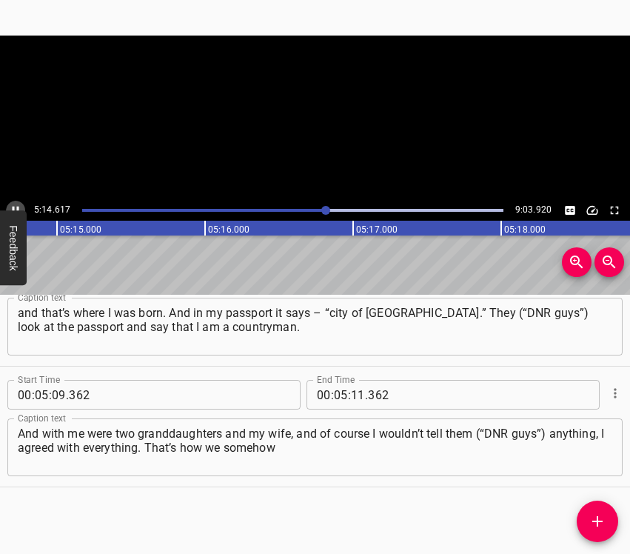
click at [13, 207] on icon "Play/Pause" at bounding box center [16, 211] width 7 height 8
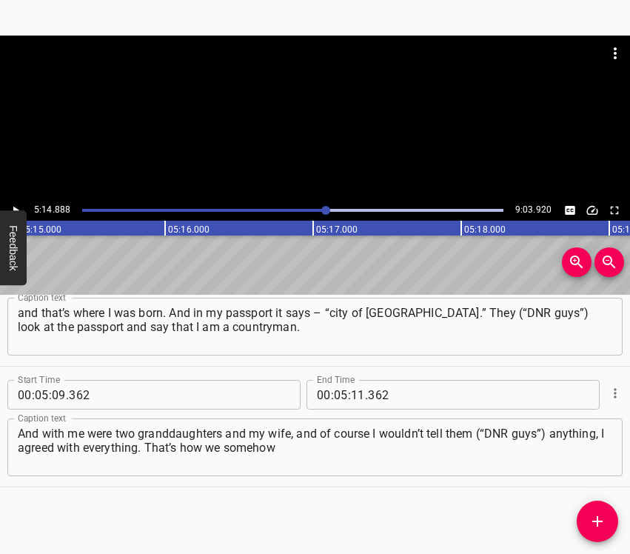
click at [13, 207] on icon "Play/Pause" at bounding box center [16, 211] width 6 height 8
click at [13, 207] on icon "Play/Pause" at bounding box center [16, 211] width 7 height 8
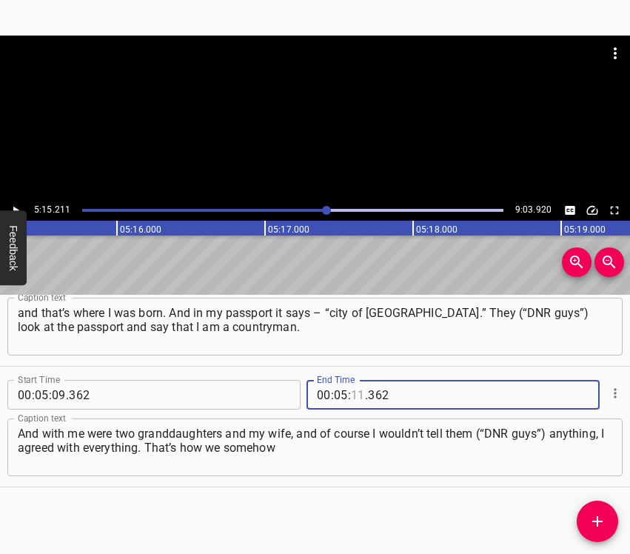
click at [353, 394] on input "number" at bounding box center [358, 395] width 14 height 30
type input "15"
type input "211"
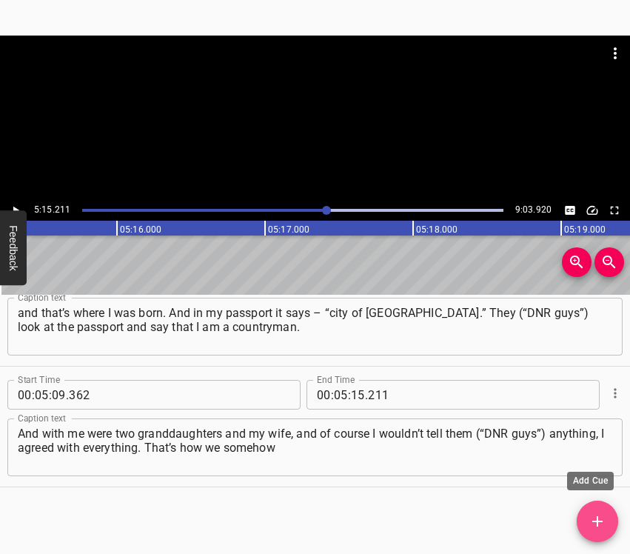
click at [599, 523] on icon "Add Cue" at bounding box center [598, 522] width 18 height 18
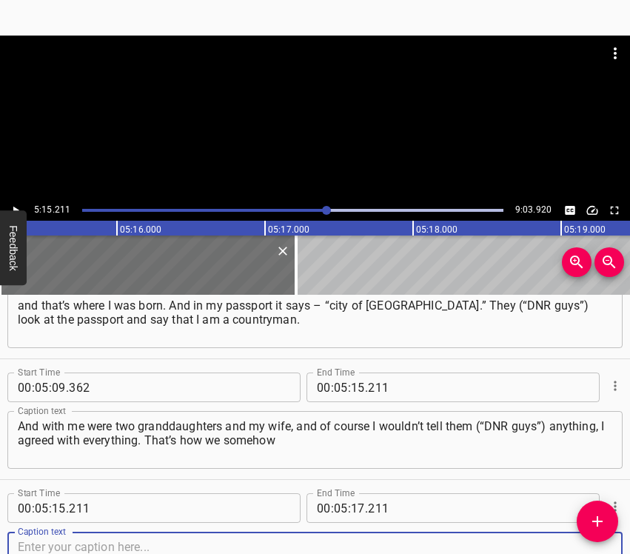
scroll to position [3795, 0]
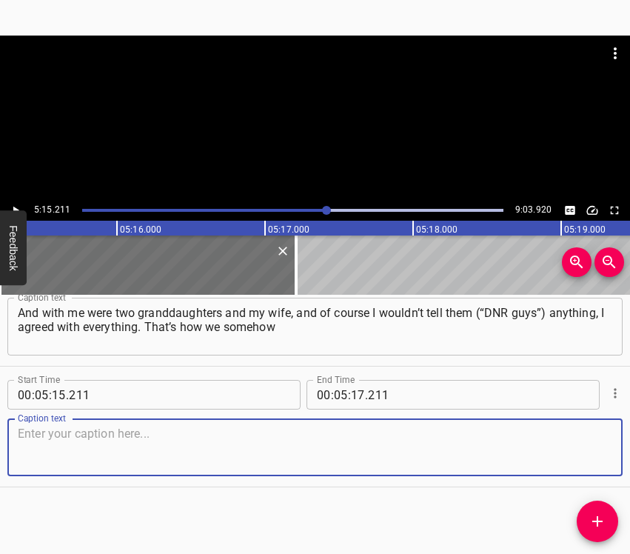
click at [571, 449] on textarea at bounding box center [315, 448] width 595 height 42
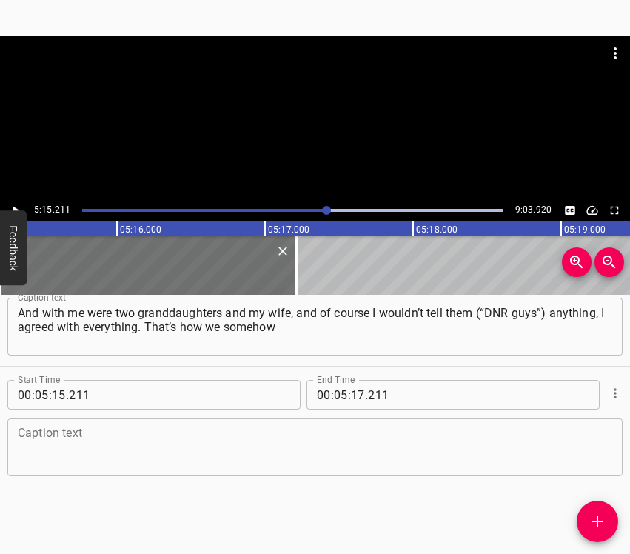
click at [279, 445] on textarea at bounding box center [315, 448] width 595 height 42
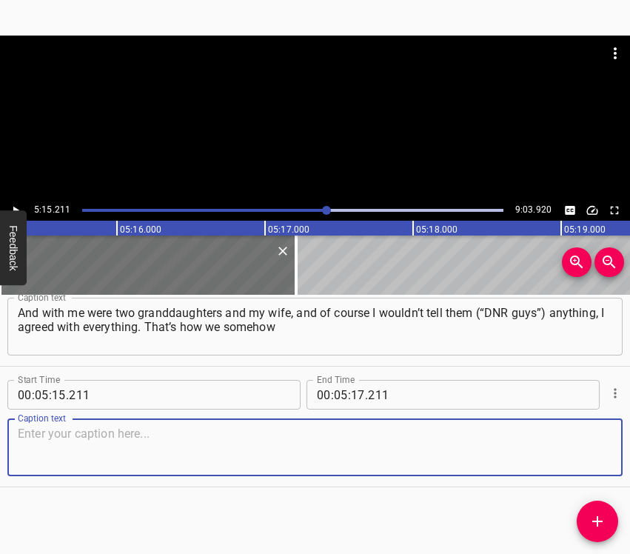
paste textarea "slipped through. One time they demanded a phone, and I still had an old “Nokia.…"
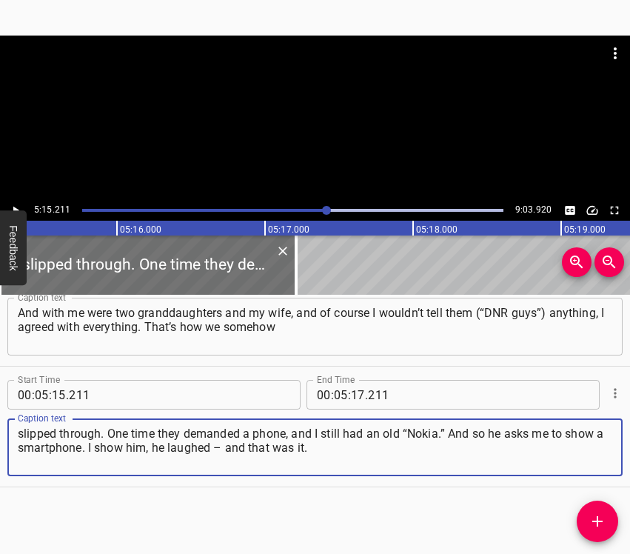
type textarea "slipped through. One time they demanded a phone, and I still had an old “Nokia.…"
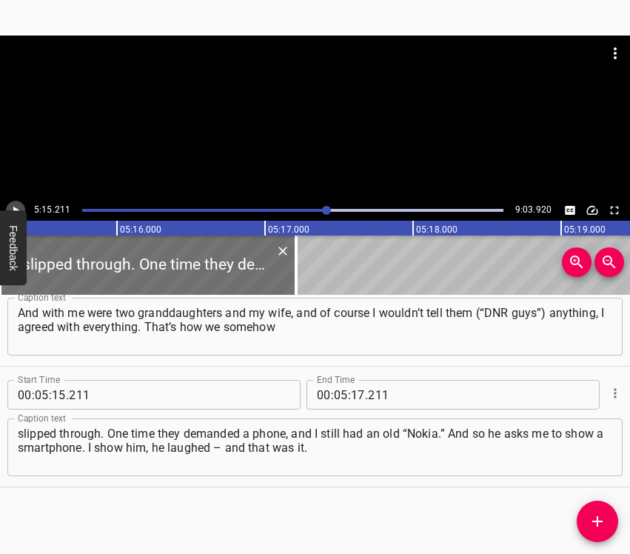
click at [18, 204] on icon "Play/Pause" at bounding box center [15, 210] width 13 height 13
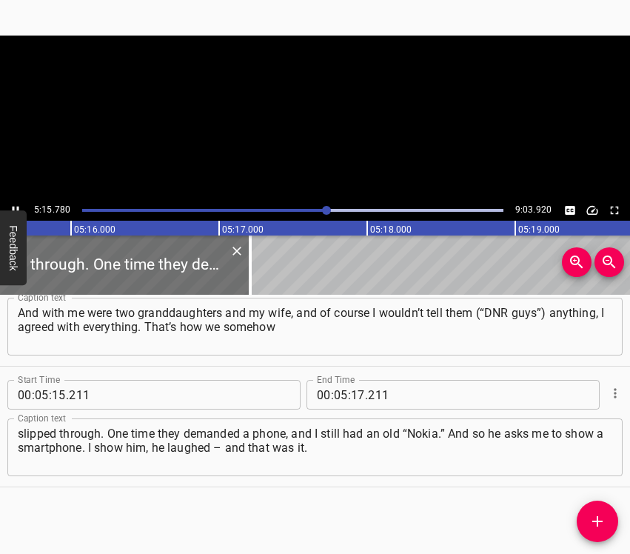
scroll to position [0, 46779]
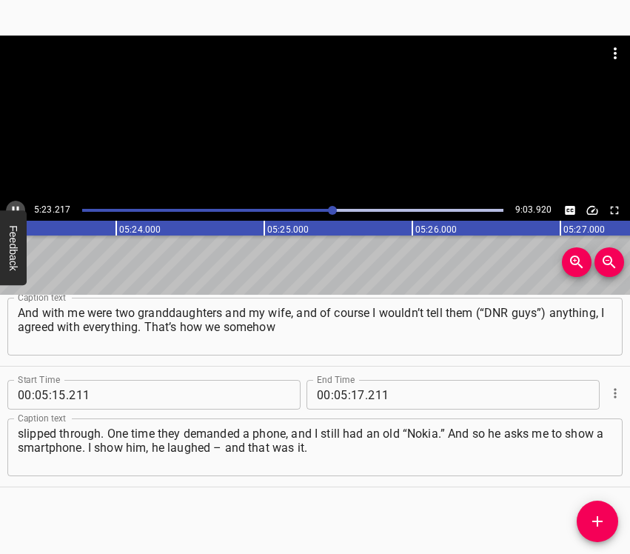
click at [18, 204] on icon "Play/Pause" at bounding box center [15, 210] width 13 height 13
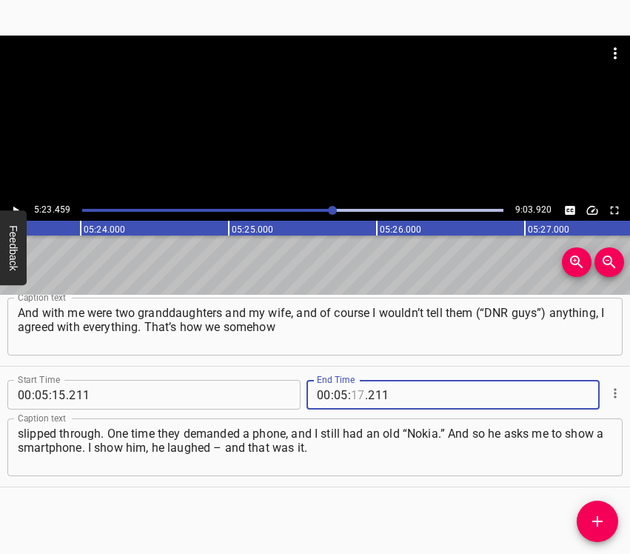
click at [351, 396] on input "number" at bounding box center [358, 395] width 14 height 30
type input "23"
type input "459"
click at [601, 524] on icon "Add Cue" at bounding box center [598, 522] width 18 height 18
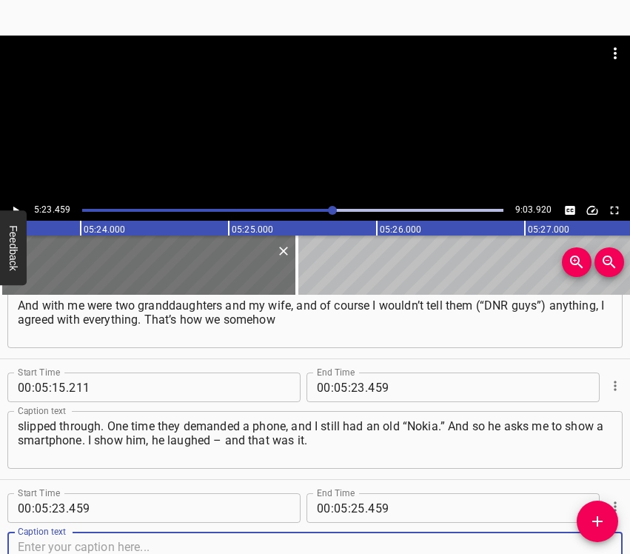
scroll to position [3915, 0]
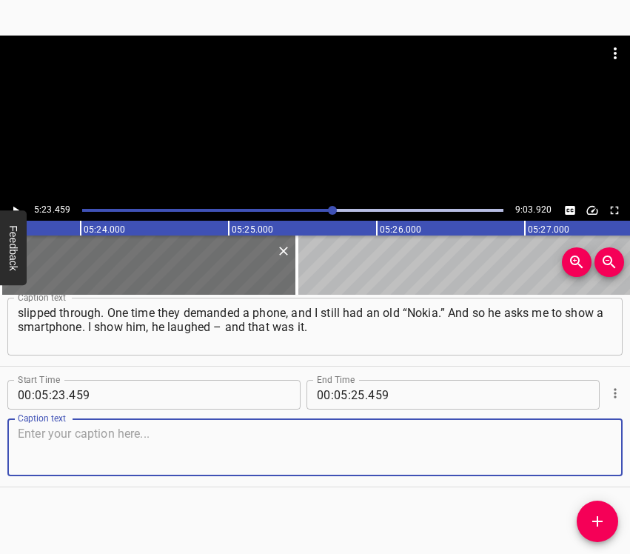
click at [580, 446] on textarea at bounding box center [315, 448] width 595 height 42
click at [265, 436] on textarea at bounding box center [315, 448] width 595 height 42
paste textarea "Probably I had such a look that I posed no danger, and we passed safely. I will…"
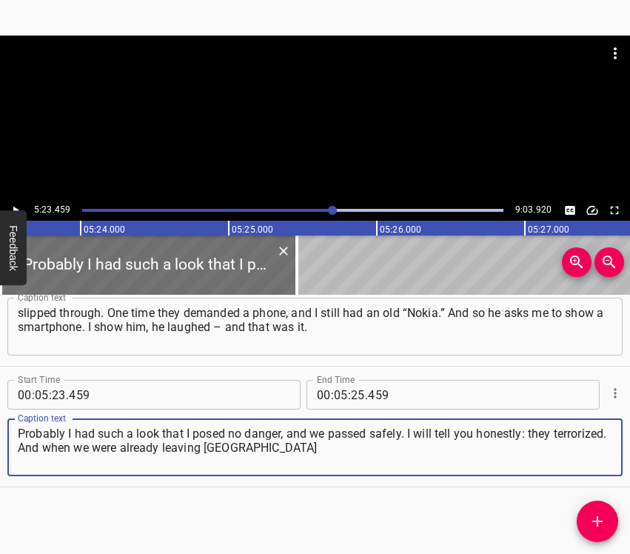
type textarea "Probably I had such a look that I posed no danger, and we passed safely. I will…"
click at [18, 207] on icon "Play/Pause" at bounding box center [15, 210] width 13 height 13
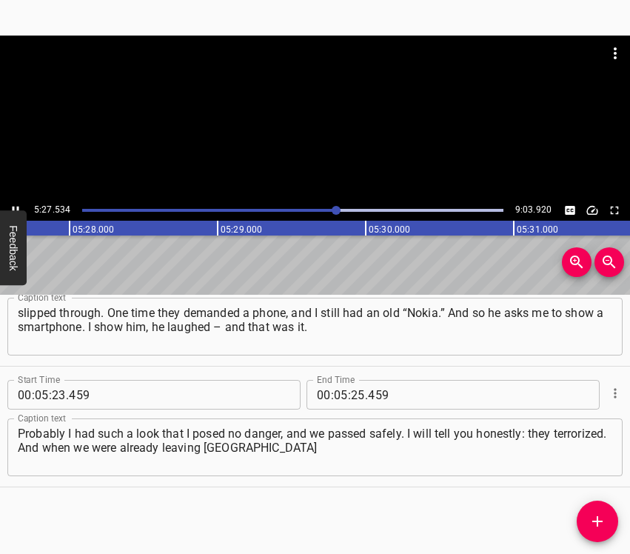
scroll to position [0, 48560]
click at [15, 205] on icon "Play/Pause" at bounding box center [15, 210] width 13 height 13
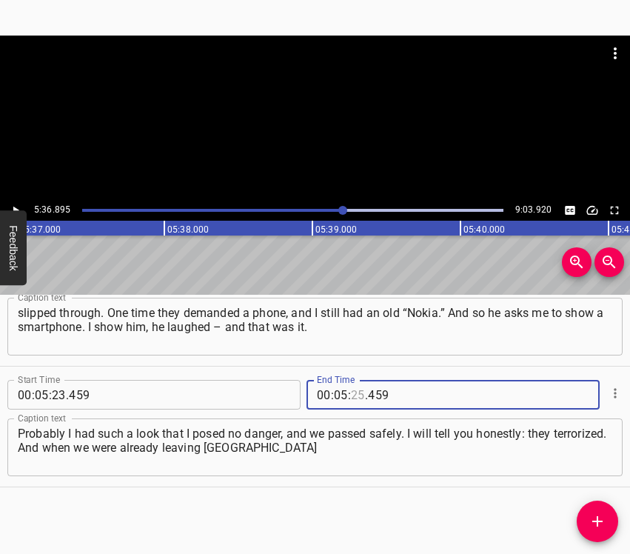
click at [355, 398] on input "number" at bounding box center [358, 395] width 14 height 30
type input "36"
type input "895"
click at [602, 526] on icon "Add Cue" at bounding box center [598, 522] width 18 height 18
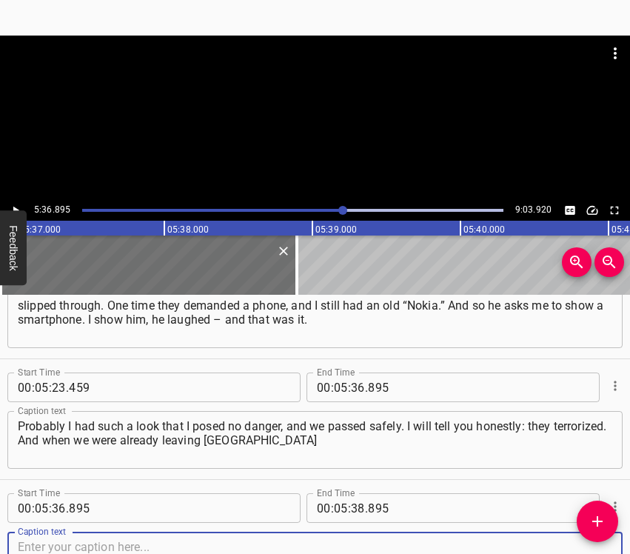
scroll to position [4036, 0]
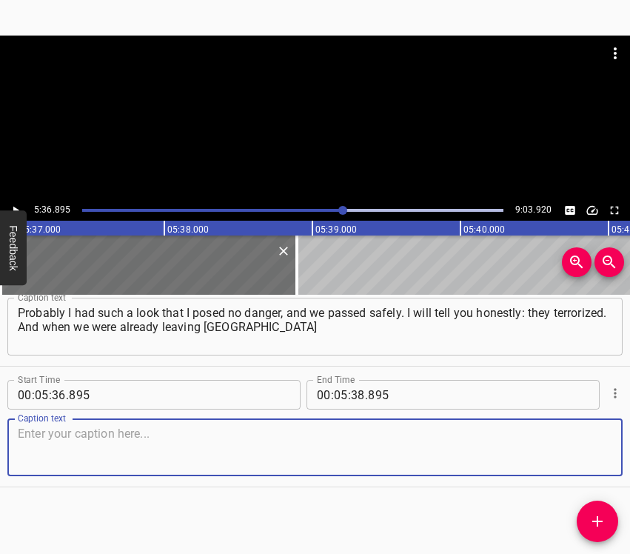
click at [570, 453] on textarea at bounding box center [315, 448] width 595 height 42
click at [34, 453] on textarea at bounding box center [315, 448] width 595 height 42
paste textarea "in the morning, then from 7 o’clock, I think, the checkpoint at the exit began …"
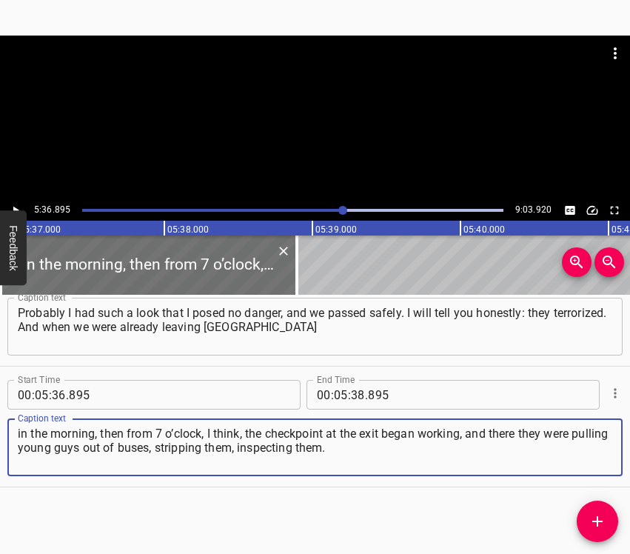
type textarea "in the morning, then from 7 o’clock, I think, the checkpoint at the exit began …"
click at [19, 204] on icon "Play/Pause" at bounding box center [15, 210] width 13 height 13
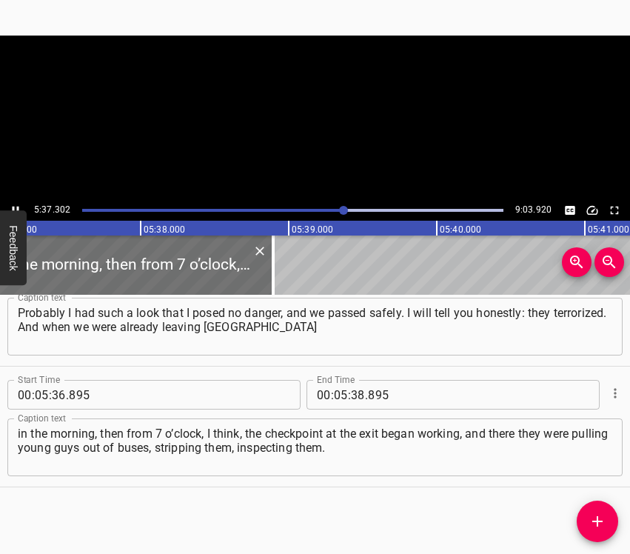
scroll to position [0, 49967]
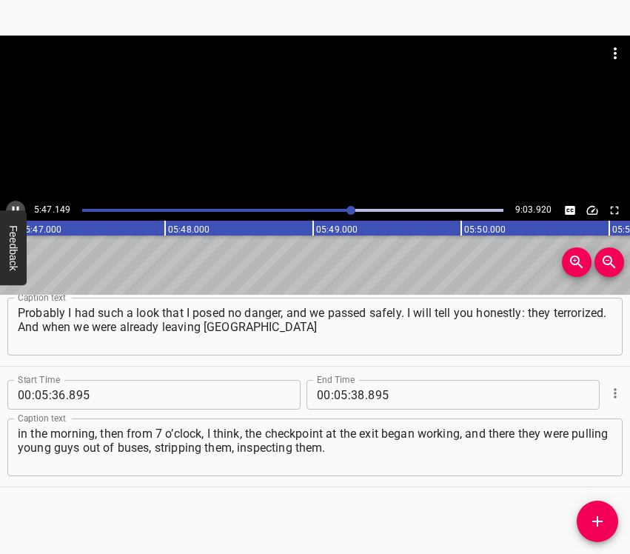
click at [16, 207] on icon "Play/Pause" at bounding box center [15, 210] width 13 height 13
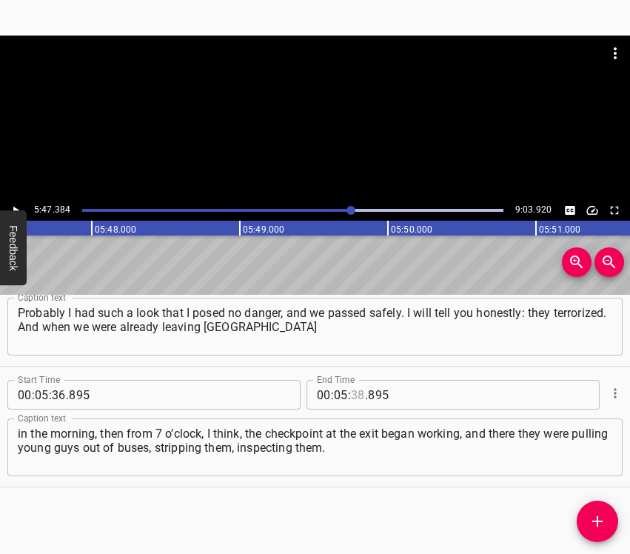
click at [355, 394] on input "number" at bounding box center [358, 395] width 14 height 30
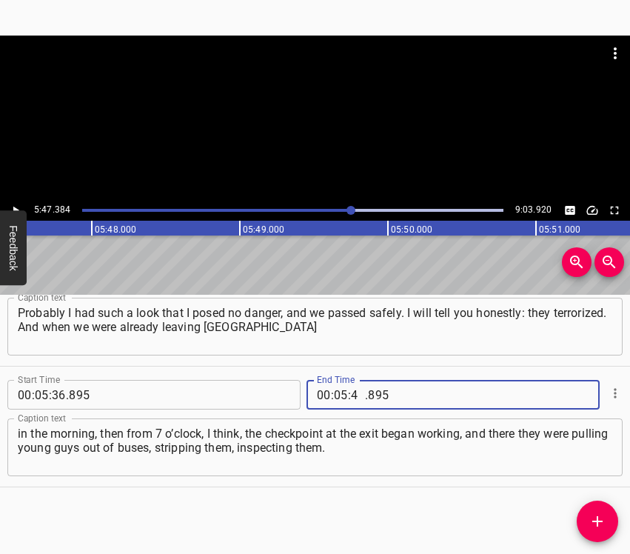
type input "47"
type input "384"
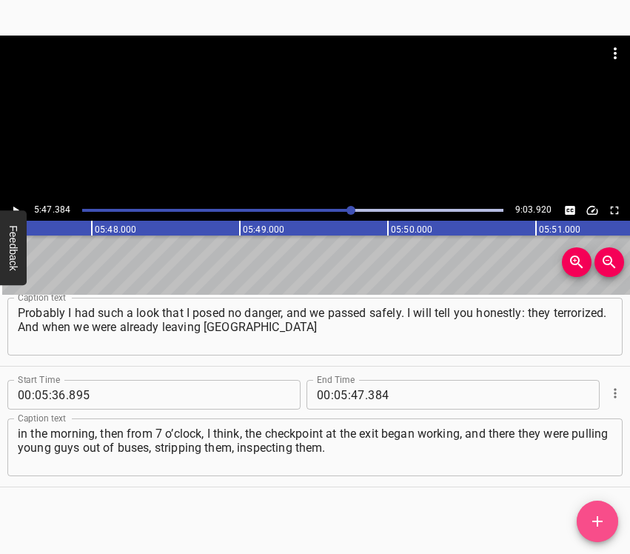
click at [597, 516] on icon "Add Cue" at bounding box center [598, 521] width 10 height 10
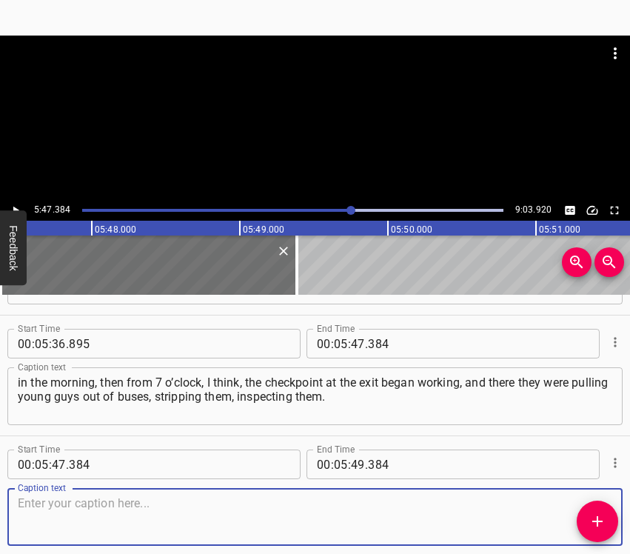
scroll to position [4157, 0]
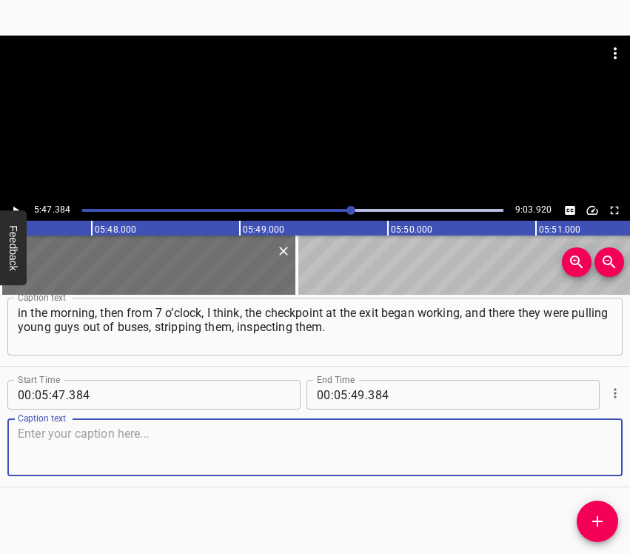
click at [587, 464] on textarea at bounding box center [315, 448] width 595 height 42
click at [121, 441] on textarea at bounding box center [315, 448] width 595 height 42
paste textarea "Obviously, they were looking for traces from an automatic rifle and checking wh…"
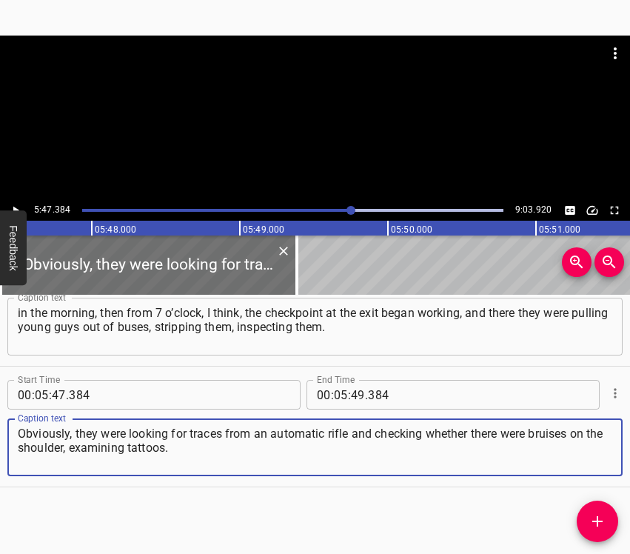
type textarea "Obviously, they were looking for traces from an automatic rifle and checking wh…"
click at [23, 202] on div "5:47.384 9:03.920" at bounding box center [315, 210] width 630 height 21
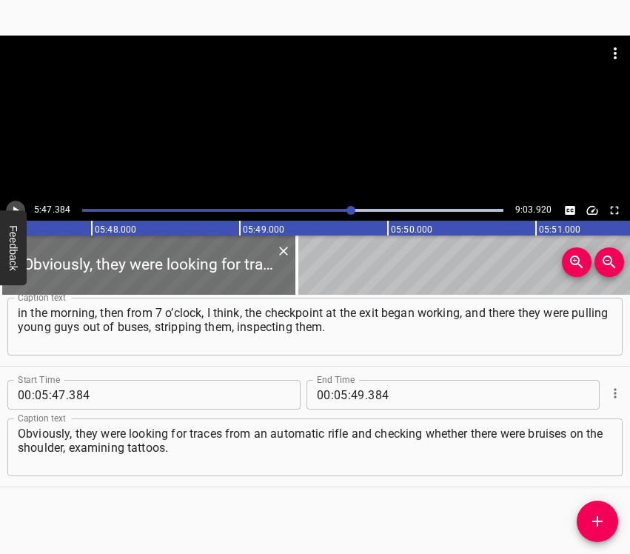
click at [13, 204] on icon "Play/Pause" at bounding box center [15, 210] width 13 height 13
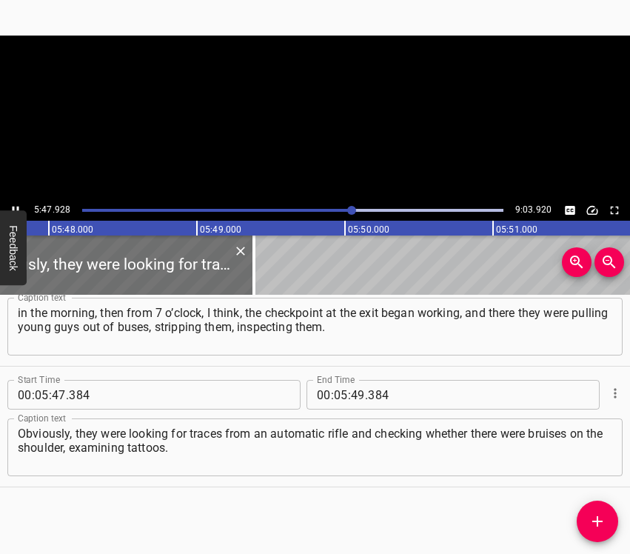
scroll to position [0, 51541]
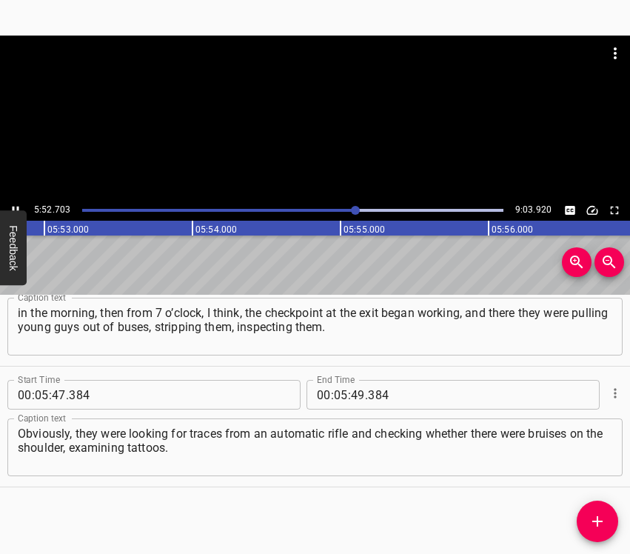
click at [13, 204] on icon "Play/Pause" at bounding box center [15, 210] width 13 height 13
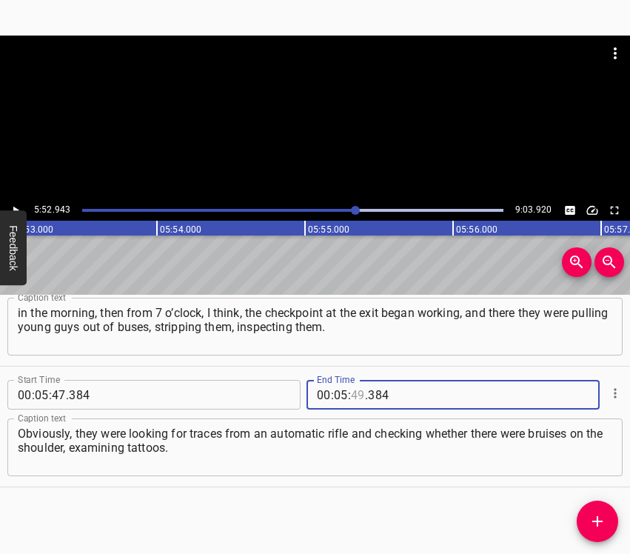
click at [354, 394] on input "number" at bounding box center [358, 395] width 14 height 30
type input "52"
type input "943"
click at [593, 519] on icon "Add Cue" at bounding box center [598, 522] width 18 height 18
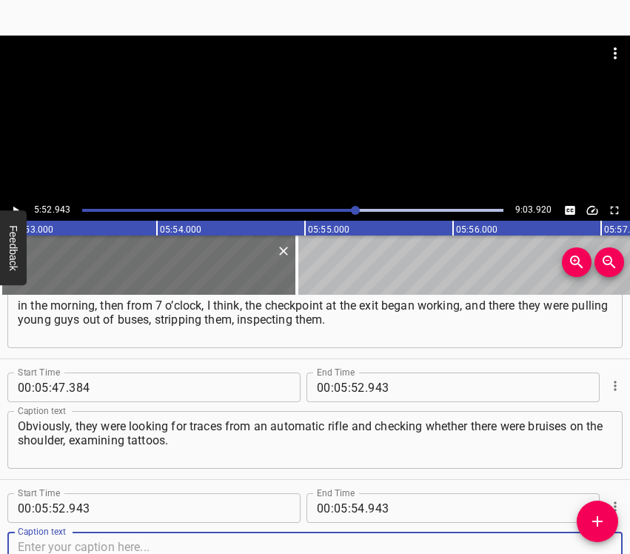
scroll to position [4278, 0]
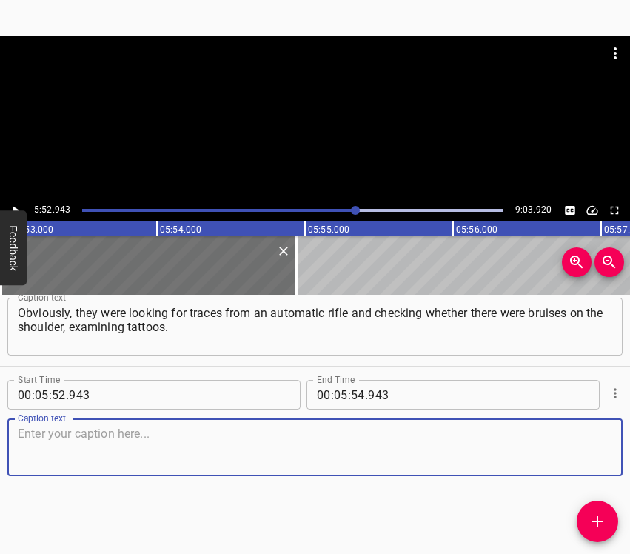
drag, startPoint x: 593, startPoint y: 453, endPoint x: 625, endPoint y: 437, distance: 35.4
click at [593, 452] on textarea at bounding box center [315, 448] width 595 height 42
click at [233, 437] on textarea at bounding box center [315, 448] width 595 height 42
paste textarea "That’s what was happening there. We ended up right in the epicenter… We stood f…"
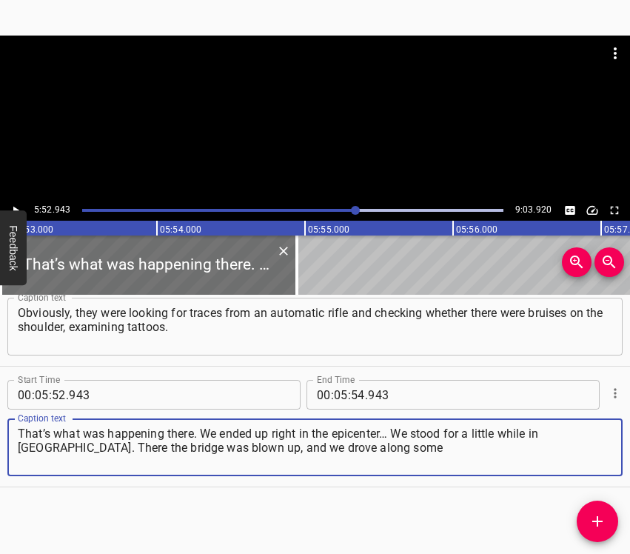
type textarea "That’s what was happening there. We ended up right in the epicenter… We stood f…"
click at [23, 204] on button "Play/Pause" at bounding box center [15, 210] width 19 height 19
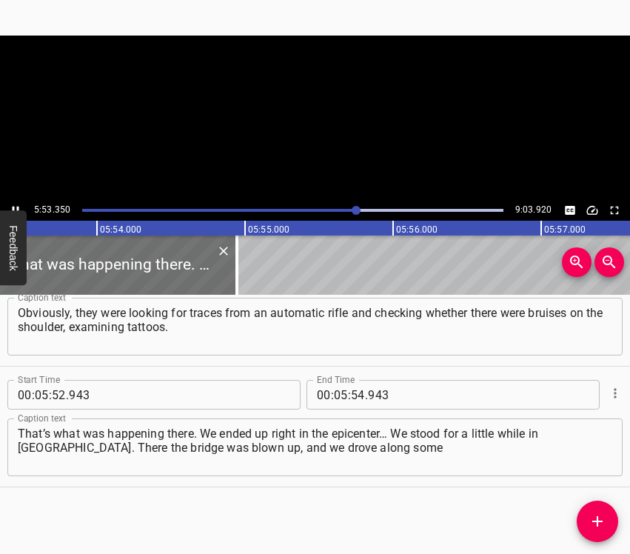
scroll to position [0, 52345]
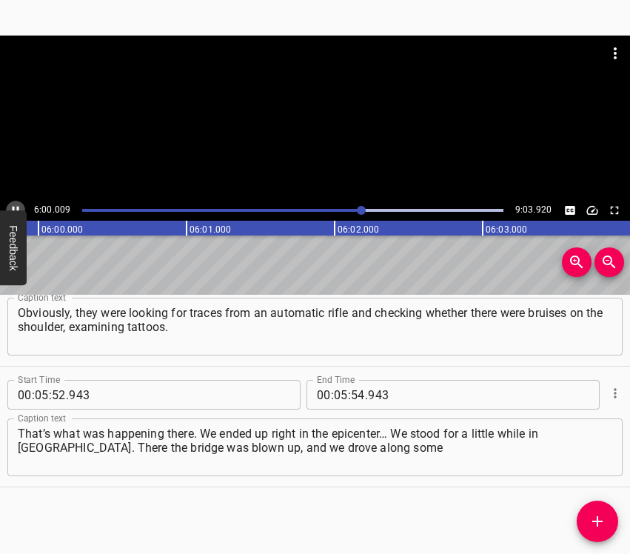
click at [15, 203] on button "Play/Pause" at bounding box center [15, 210] width 19 height 19
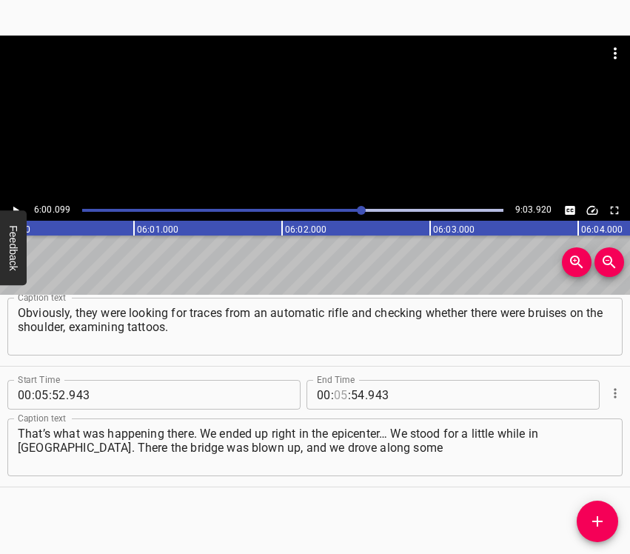
click at [338, 391] on input "number" at bounding box center [341, 395] width 14 height 30
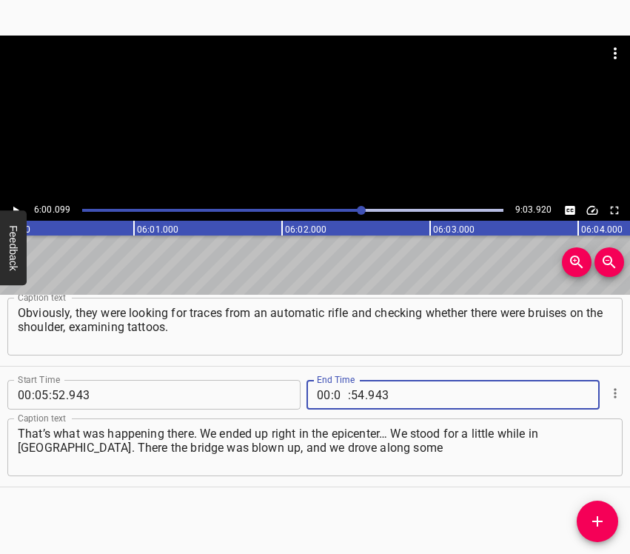
type input "06"
type input "00"
type input "099"
click at [598, 517] on icon "Add Cue" at bounding box center [598, 521] width 10 height 10
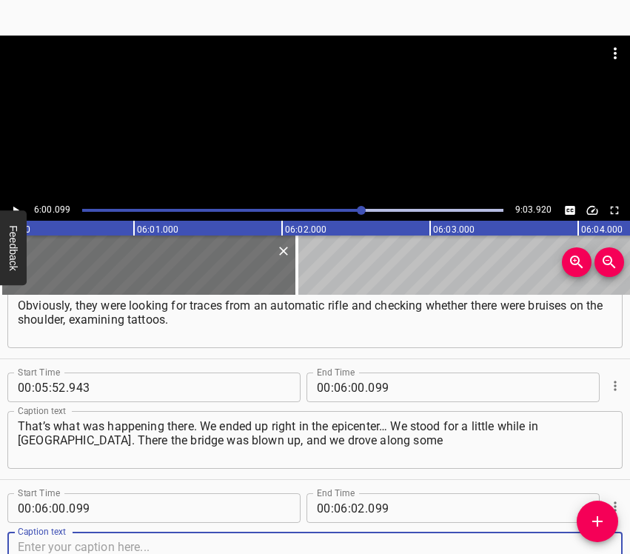
scroll to position [4398, 0]
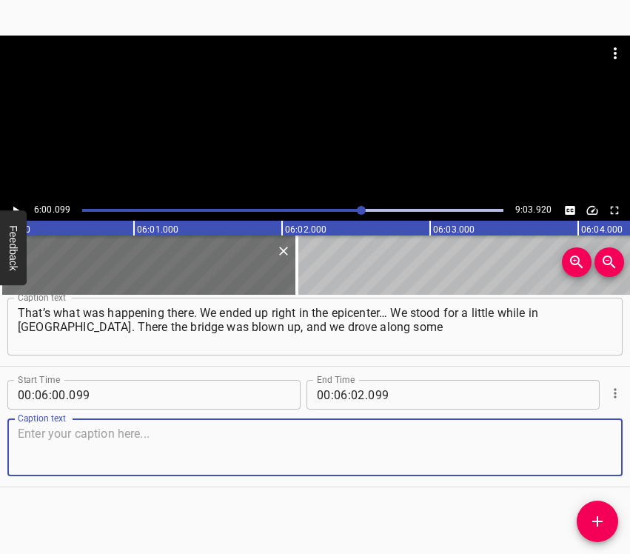
click at [597, 461] on textarea at bounding box center [315, 448] width 595 height 42
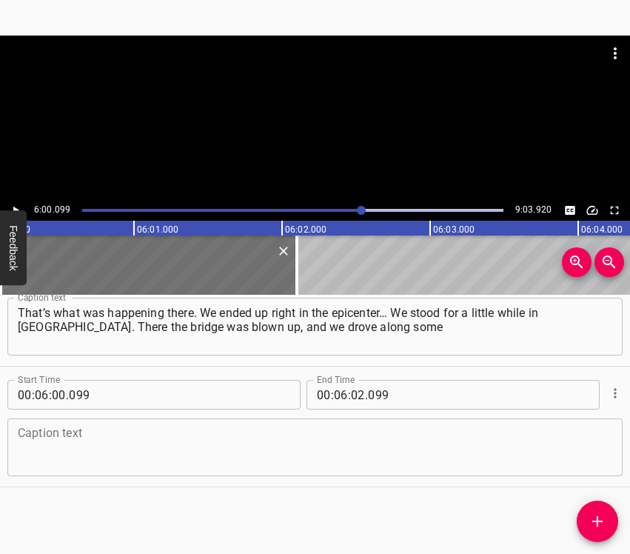
click at [149, 449] on textarea at bounding box center [315, 448] width 595 height 42
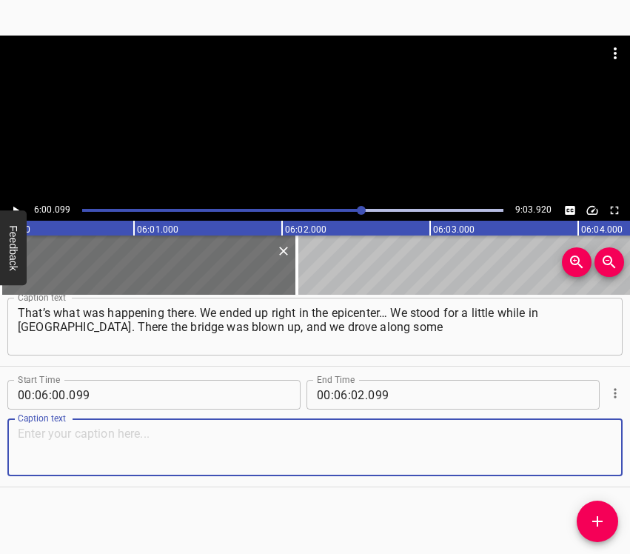
paste textarea "detour road, through some ravine. For some reason they stopped our whole column…"
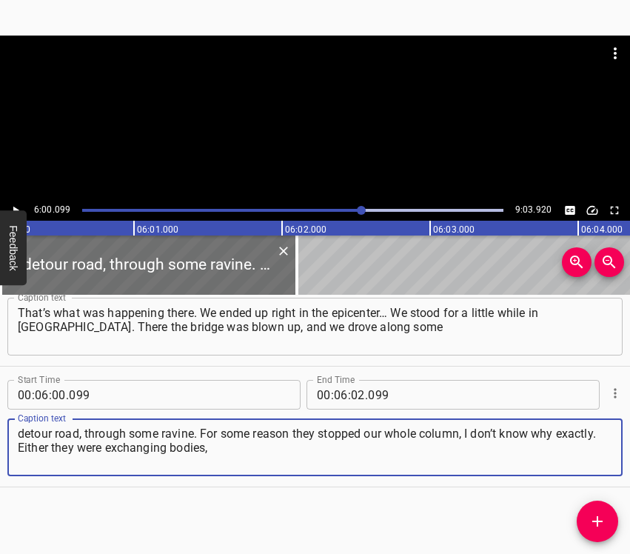
type textarea "detour road, through some ravine. For some reason they stopped our whole column…"
click at [16, 210] on icon "Play/Pause" at bounding box center [16, 211] width 6 height 8
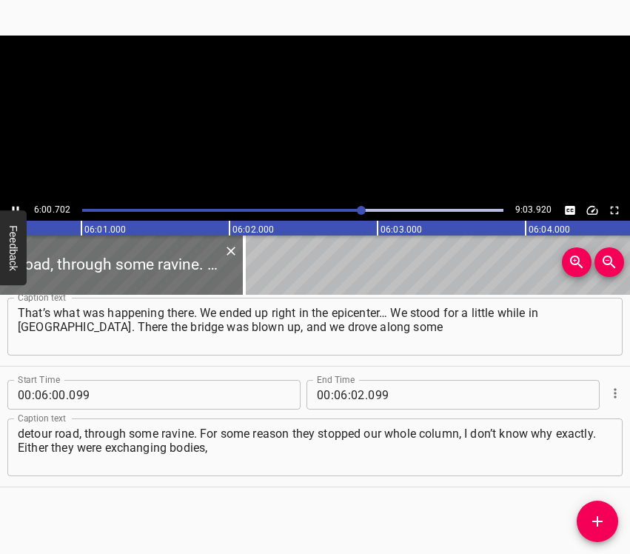
scroll to position [0, 53434]
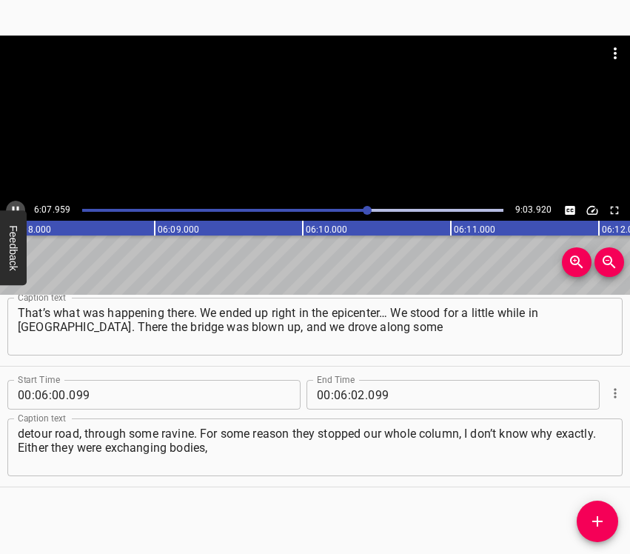
click at [11, 204] on icon "Play/Pause" at bounding box center [15, 210] width 13 height 13
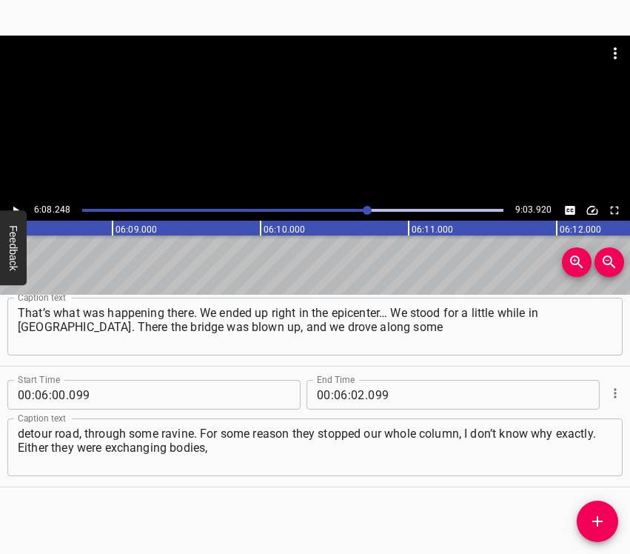
scroll to position [0, 54552]
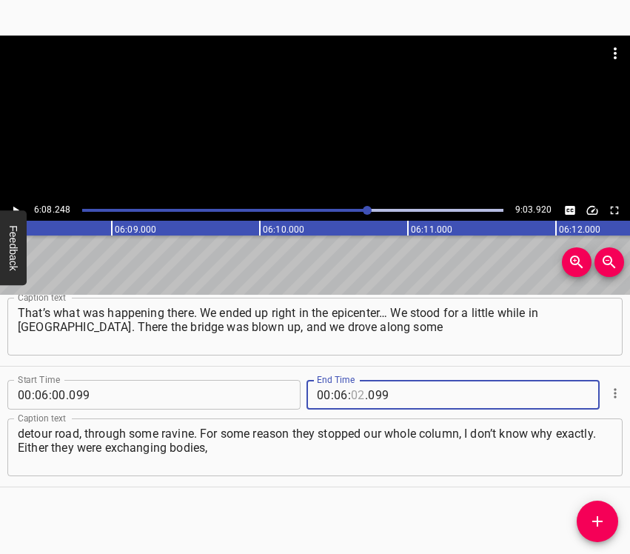
click at [353, 393] on input "number" at bounding box center [358, 395] width 14 height 30
type input "08"
type input "248"
click at [598, 521] on icon "Add Cue" at bounding box center [598, 521] width 10 height 10
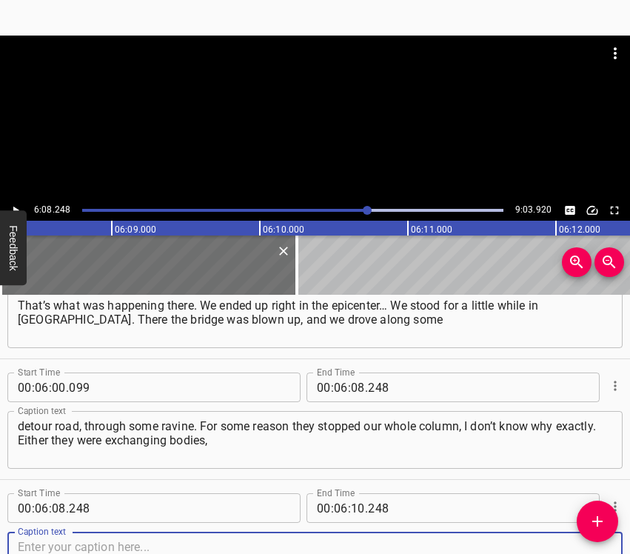
scroll to position [4519, 0]
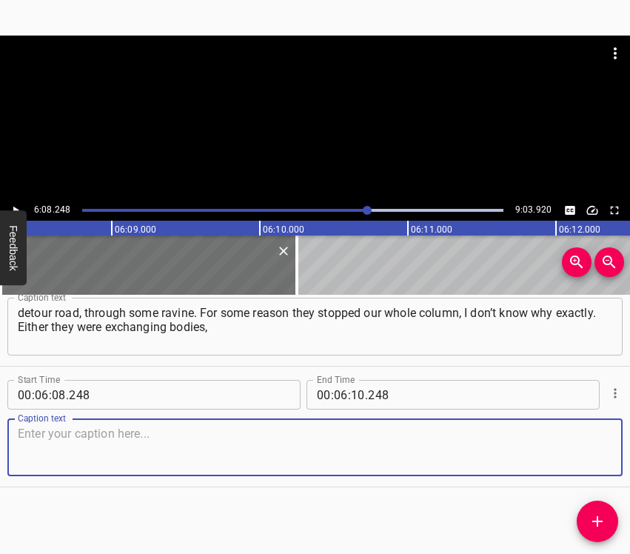
click at [593, 457] on textarea at bounding box center [315, 448] width 595 height 42
click at [267, 454] on textarea at bounding box center [315, 448] width 595 height 42
paste textarea "or there was something else at the checkpoint… Then we went on, and no one touc…"
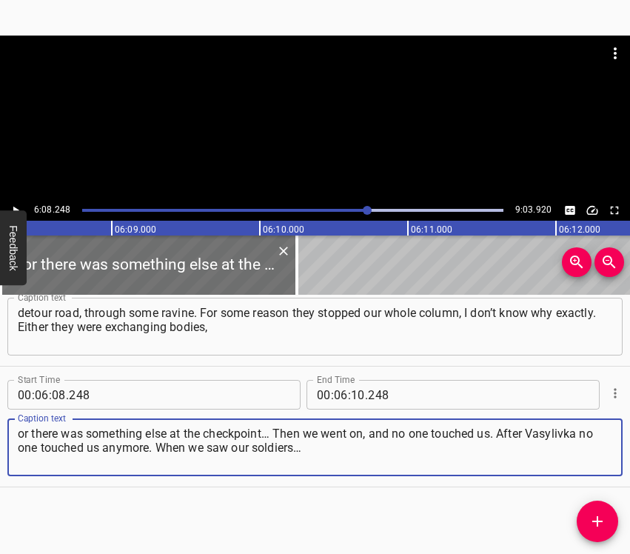
type textarea "or there was something else at the checkpoint… Then we went on, and no one touc…"
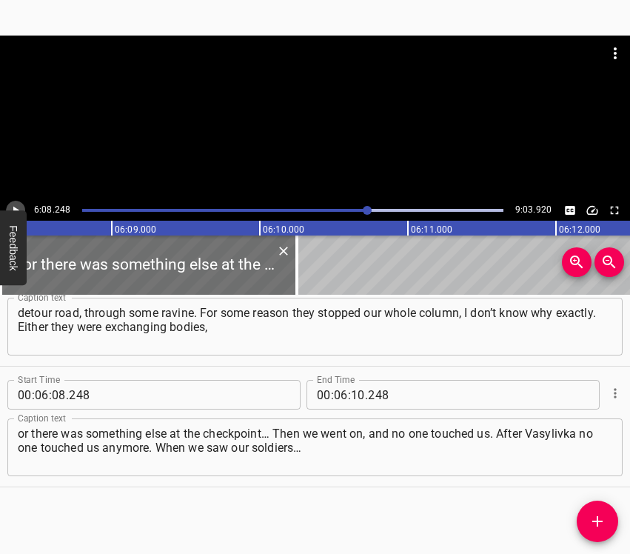
click at [18, 206] on icon "Play/Pause" at bounding box center [15, 210] width 13 height 13
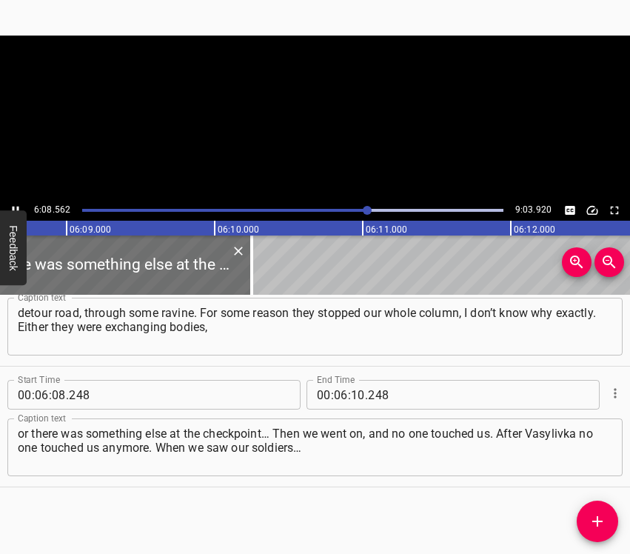
scroll to position [0, 54636]
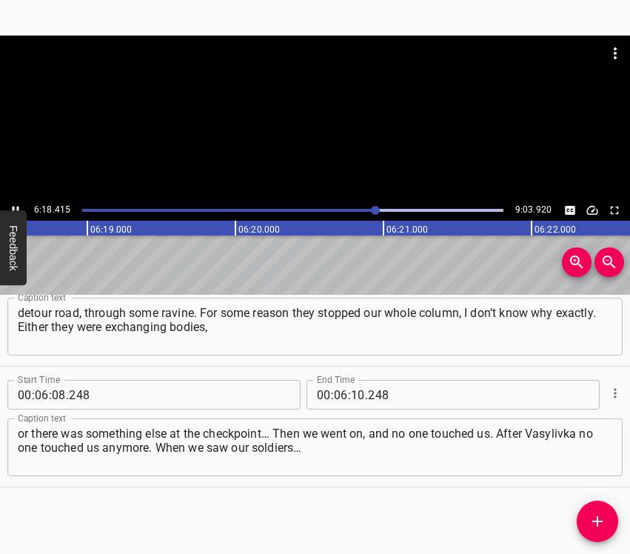
click at [17, 204] on icon "Play/Pause" at bounding box center [15, 210] width 13 height 13
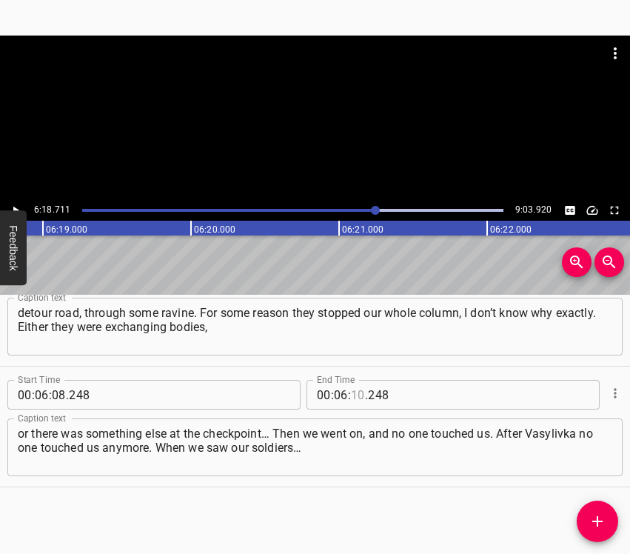
click at [354, 396] on input "number" at bounding box center [358, 395] width 14 height 30
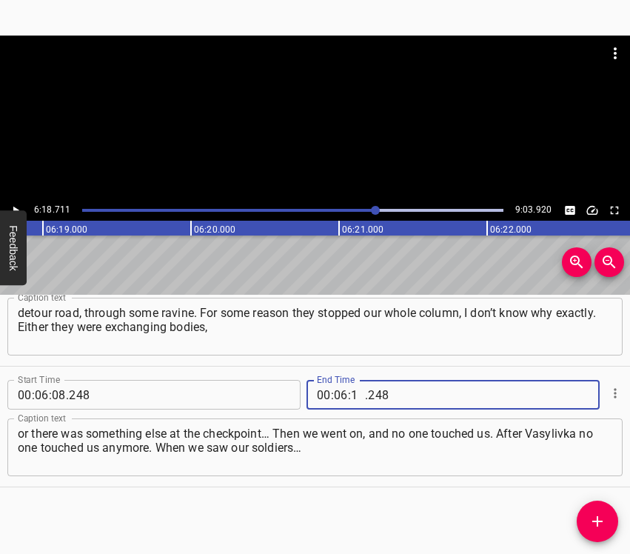
type input "18"
type input "711"
click at [601, 532] on button "Add Cue" at bounding box center [597, 521] width 41 height 41
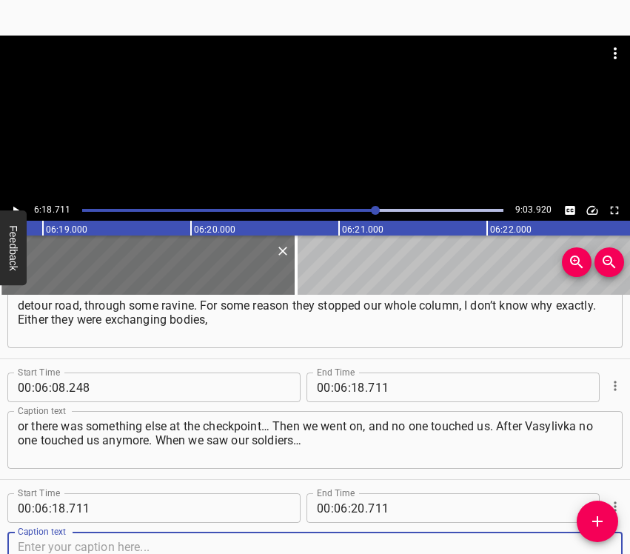
scroll to position [4640, 0]
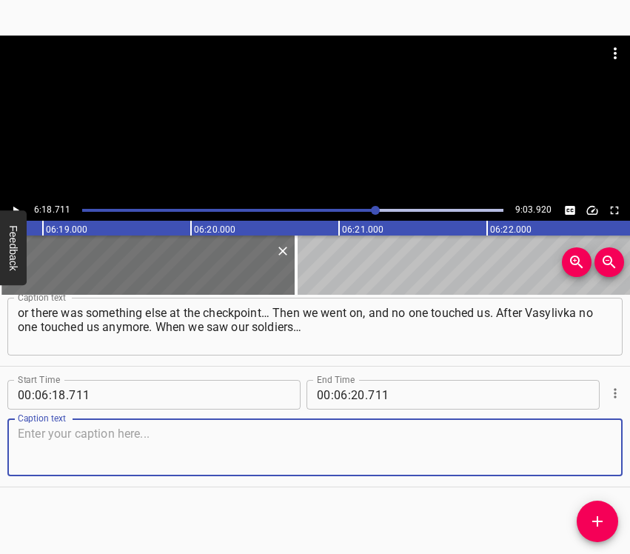
click at [590, 441] on textarea at bounding box center [315, 448] width 595 height 42
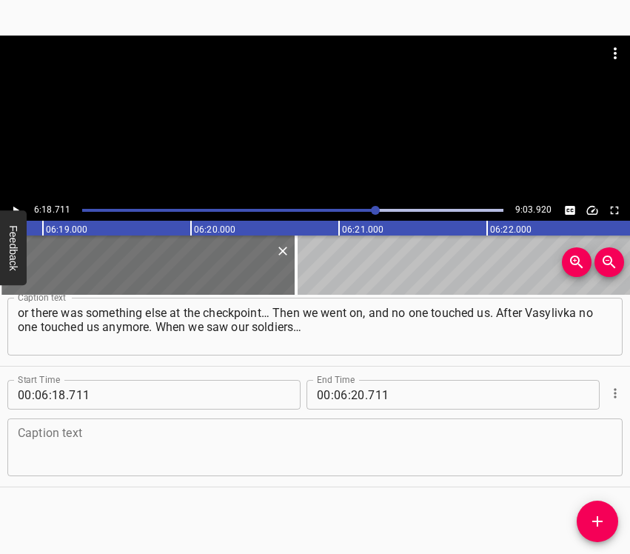
click at [45, 444] on textarea at bounding box center [315, 448] width 595 height 42
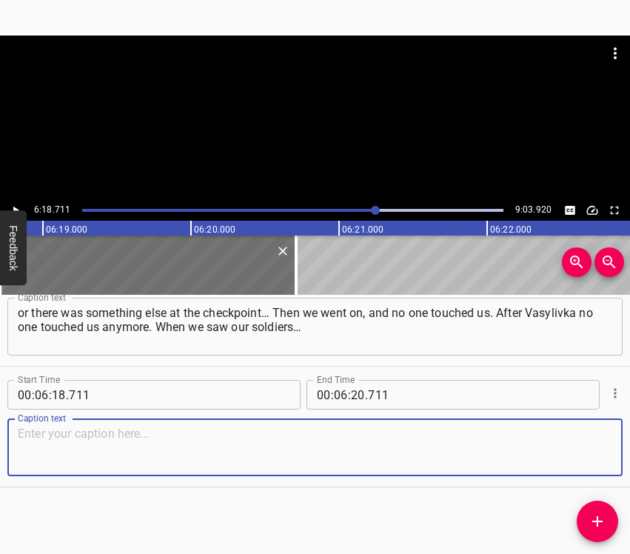
paste textarea "But first we saw destroyed tanks: the turret on one side, and the base – on the…"
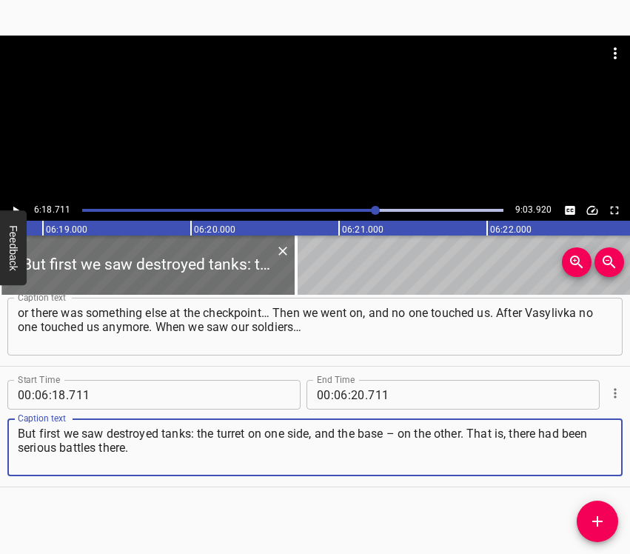
type textarea "But first we saw destroyed tanks: the turret on one side, and the base – on the…"
click at [21, 204] on icon "Play/Pause" at bounding box center [15, 210] width 13 height 13
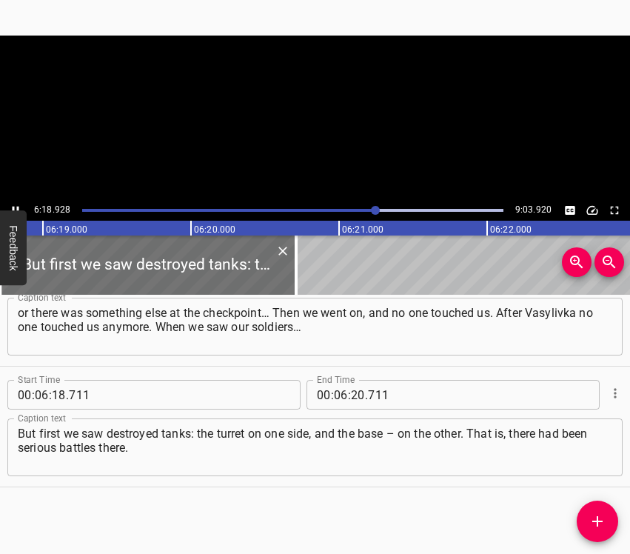
scroll to position [0, 56133]
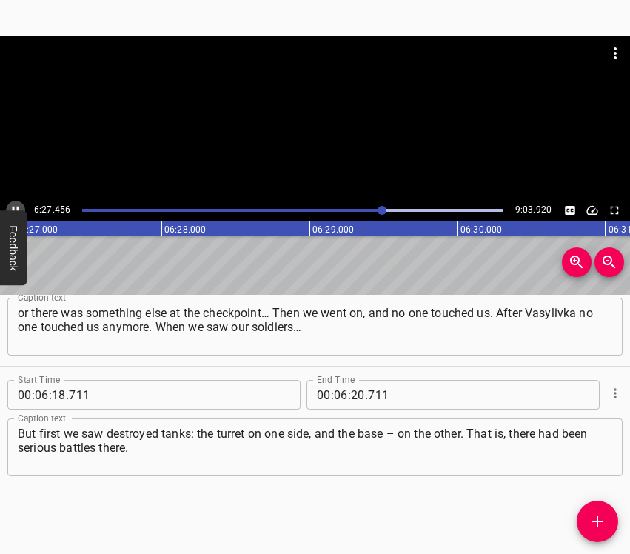
click at [15, 201] on button "Play/Pause" at bounding box center [15, 210] width 19 height 19
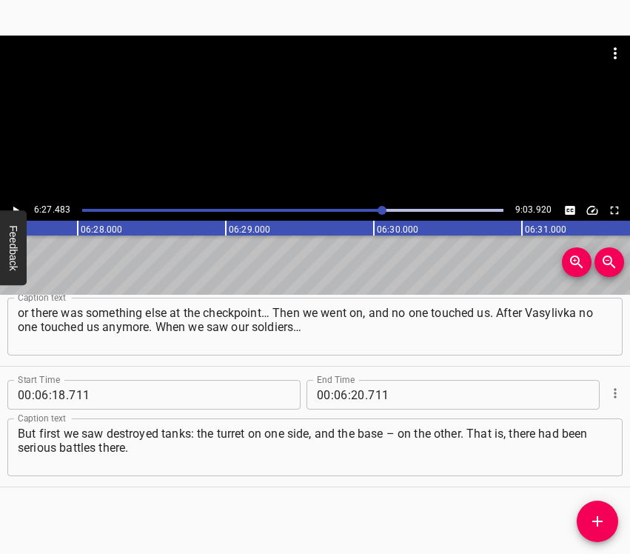
scroll to position [0, 57401]
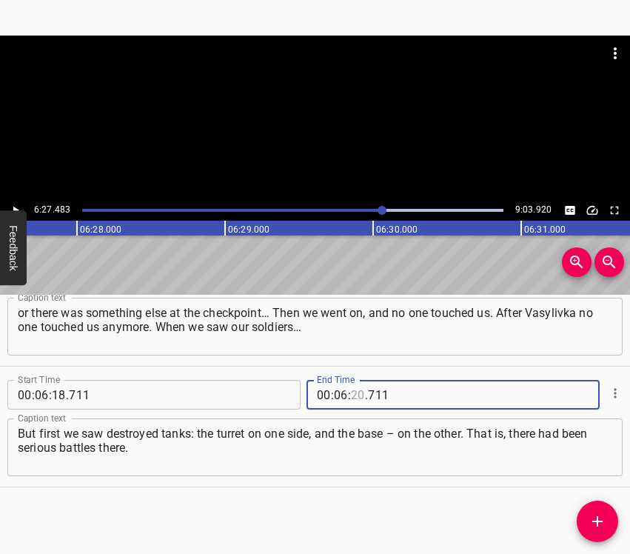
click at [353, 392] on input "number" at bounding box center [358, 395] width 14 height 30
type input "27"
type input "483"
click at [603, 513] on icon "Add Cue" at bounding box center [598, 522] width 18 height 18
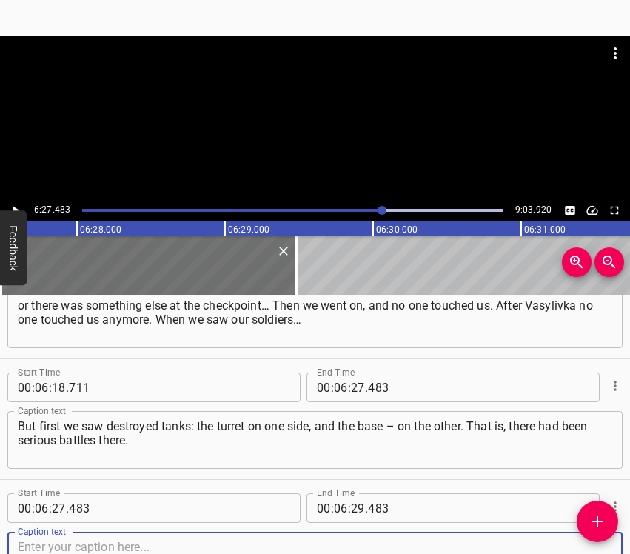
scroll to position [4760, 0]
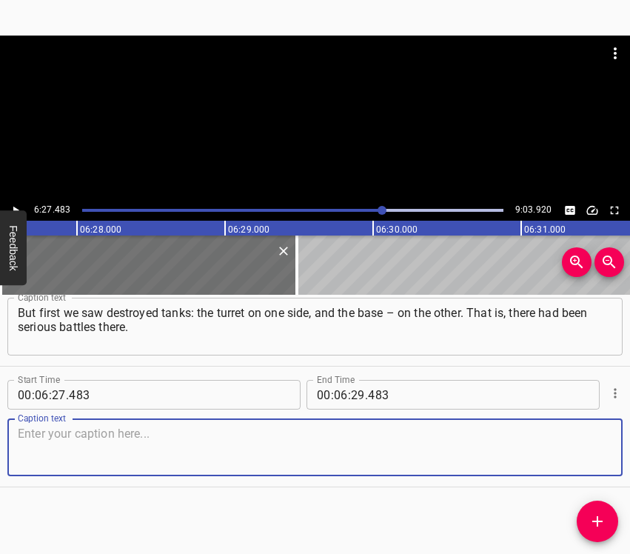
click at [576, 451] on textarea at bounding box center [315, 448] width 595 height 42
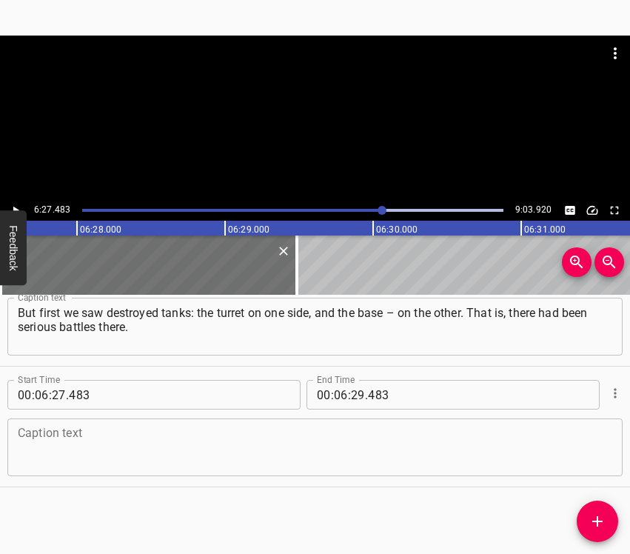
click at [133, 442] on textarea at bounding box center [315, 448] width 595 height 42
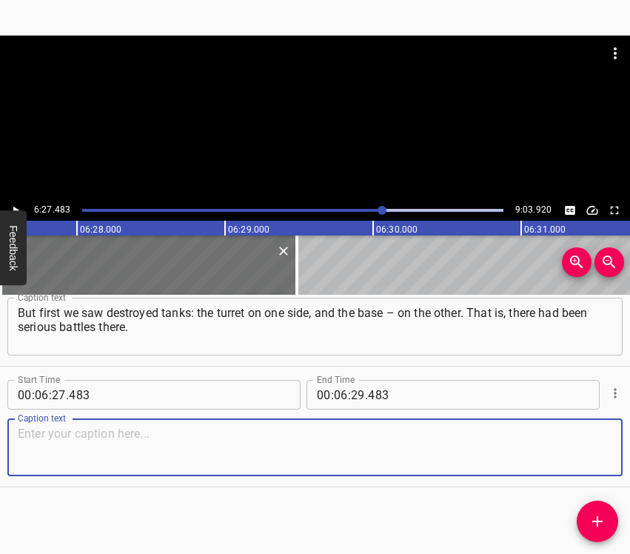
paste textarea "The destroyed vehicles were military, this was not far from [GEOGRAPHIC_DATA]. …"
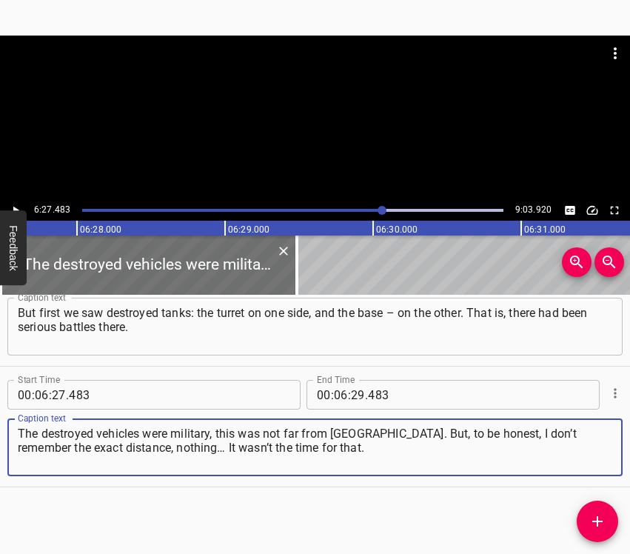
type textarea "The destroyed vehicles were military, this was not far from [GEOGRAPHIC_DATA]. …"
click at [21, 207] on icon "Play/Pause" at bounding box center [15, 210] width 13 height 13
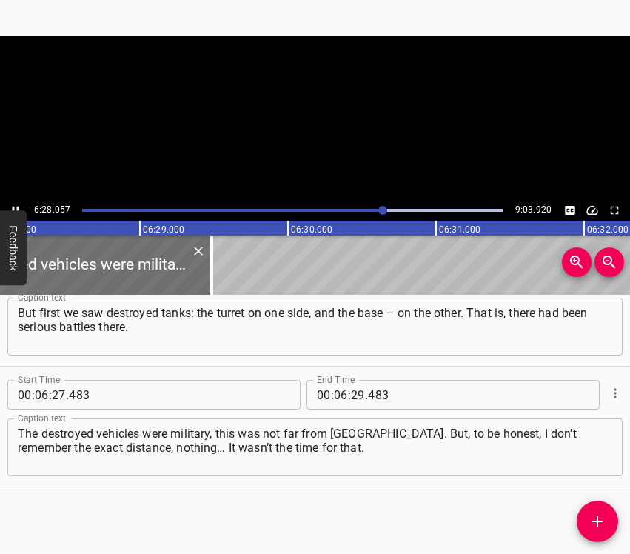
scroll to position [0, 57524]
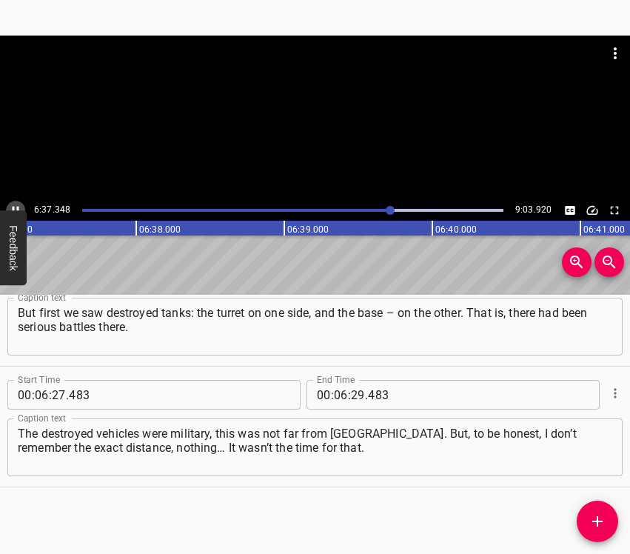
click at [16, 203] on button "Play/Pause" at bounding box center [15, 210] width 19 height 19
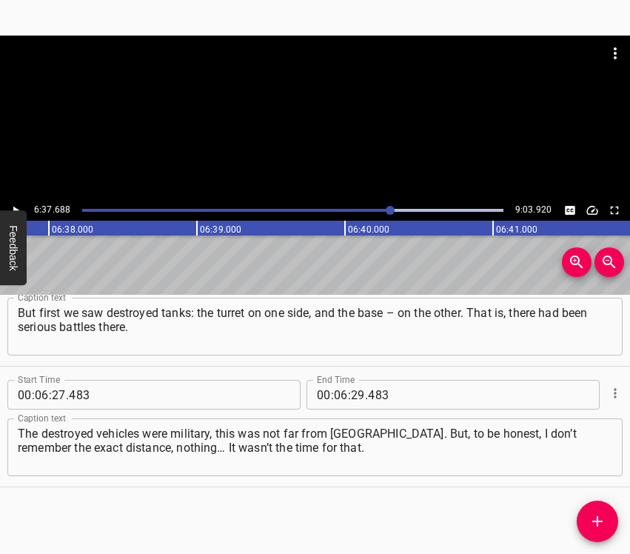
scroll to position [0, 58913]
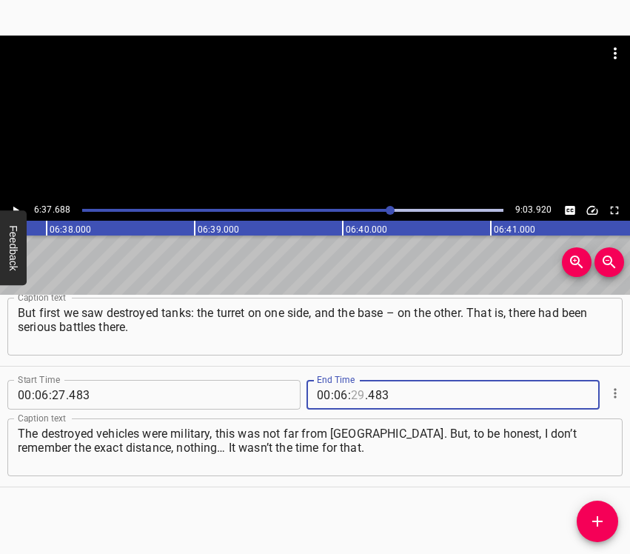
click at [351, 396] on input "number" at bounding box center [358, 395] width 14 height 30
type input "37"
type input "688"
click at [595, 516] on icon "Add Cue" at bounding box center [598, 522] width 18 height 18
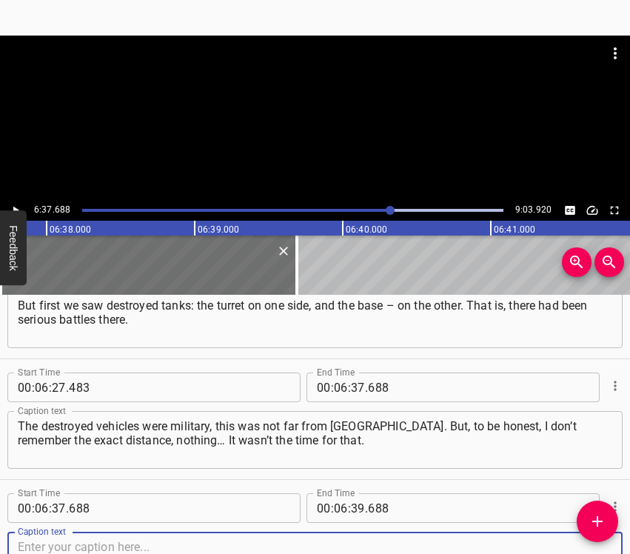
scroll to position [4881, 0]
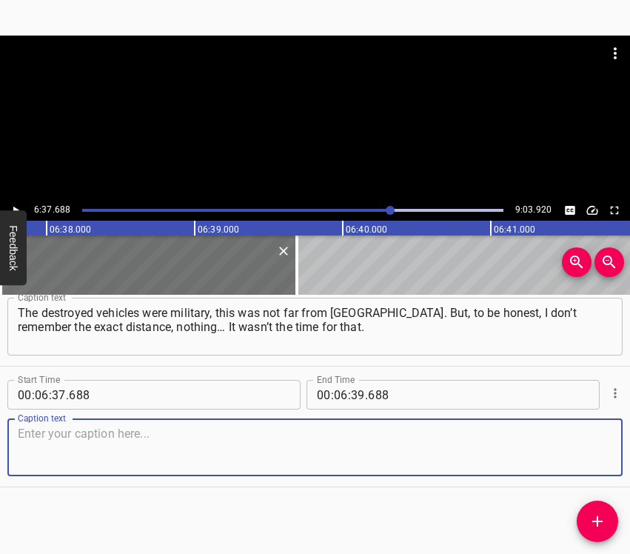
click at [577, 441] on textarea at bounding box center [315, 448] width 595 height 42
click at [182, 449] on textarea at bounding box center [315, 448] width 595 height 42
paste textarea "When we saw our Ukrainian flag, we understood that we were home – and it became…"
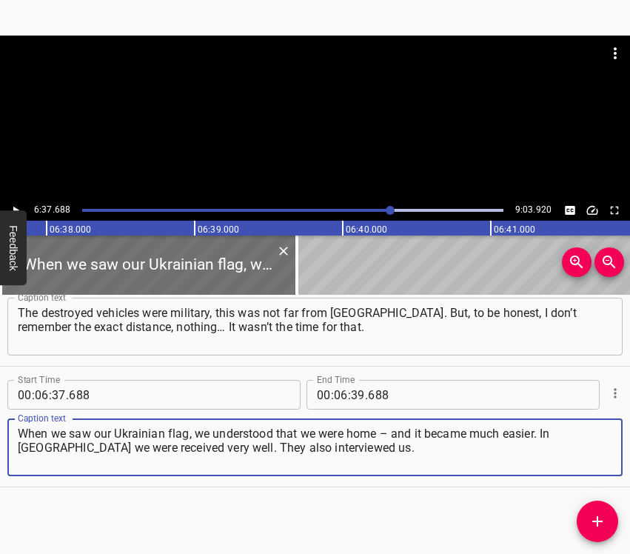
type textarea "When we saw our Ukrainian flag, we understood that we were home – and it became…"
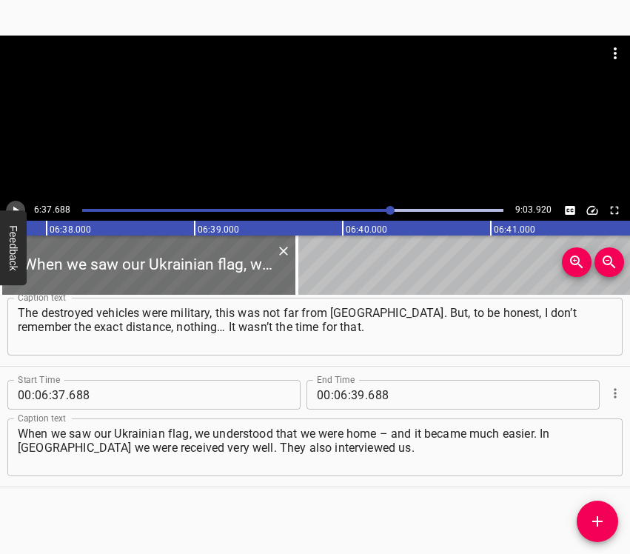
click at [17, 207] on icon "Play/Pause" at bounding box center [15, 210] width 13 height 13
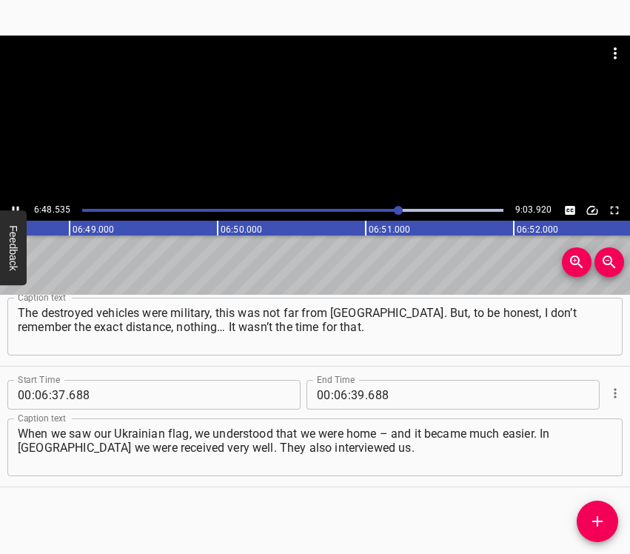
click at [16, 205] on icon "Play/Pause" at bounding box center [15, 210] width 13 height 13
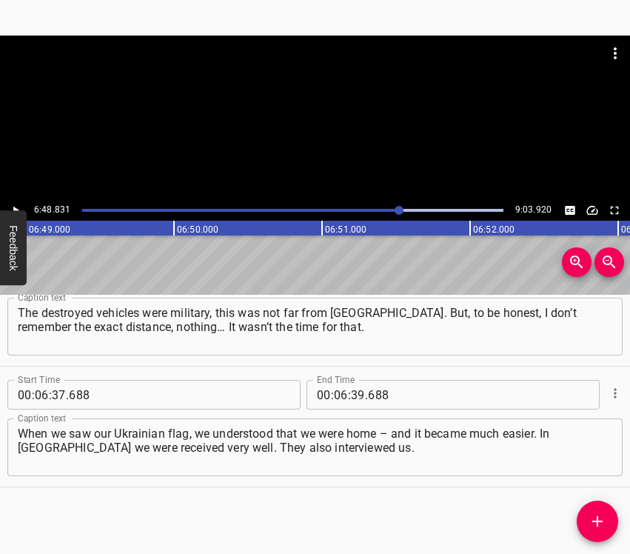
scroll to position [0, 60564]
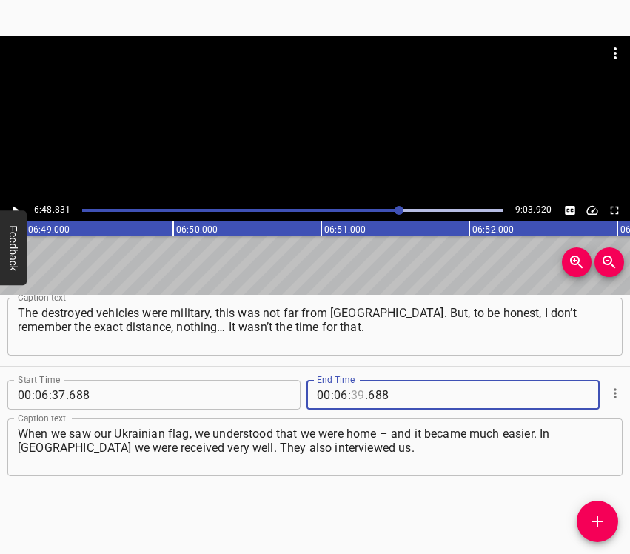
click at [355, 389] on input "number" at bounding box center [358, 395] width 14 height 30
type input "48"
type input "831"
click at [601, 522] on icon "Add Cue" at bounding box center [598, 521] width 10 height 10
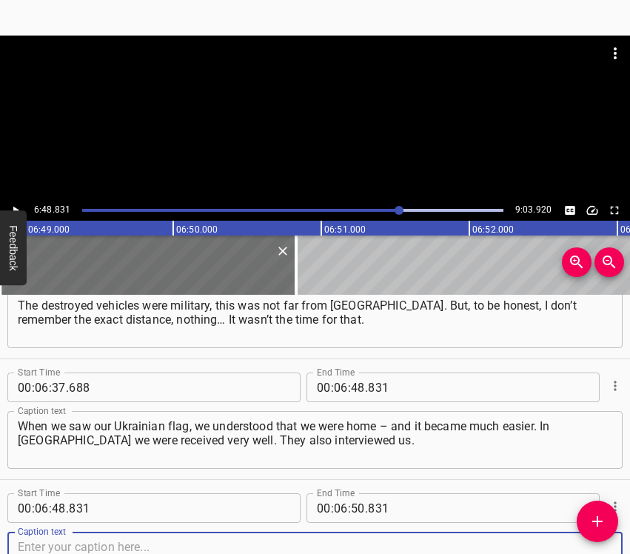
scroll to position [5002, 0]
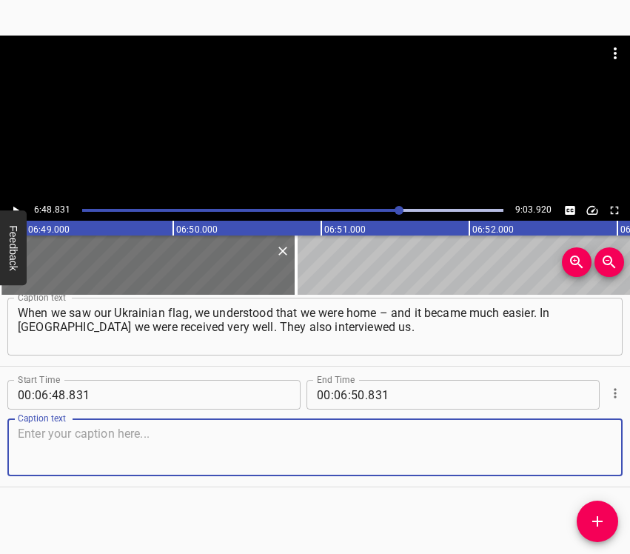
click at [568, 433] on textarea at bounding box center [315, 448] width 595 height 42
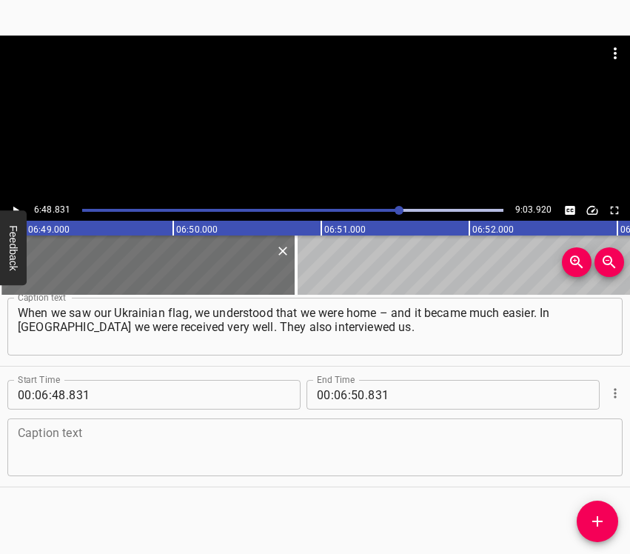
click at [328, 463] on textarea at bounding box center [315, 448] width 595 height 42
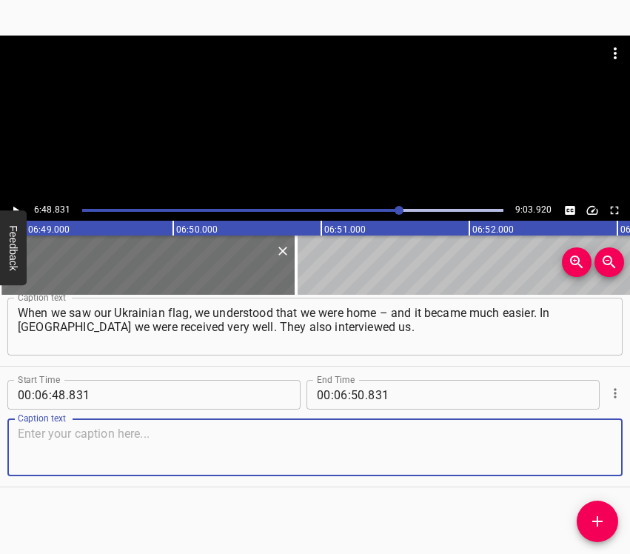
paste textarea "We had two cars. One without windows, without front and rear ones. Because when…"
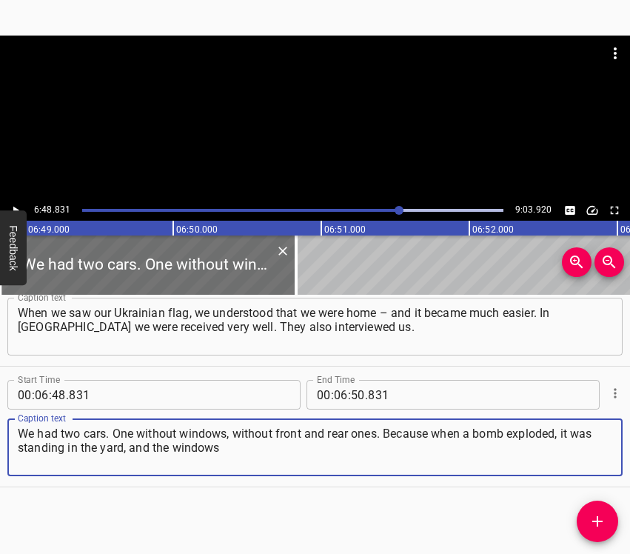
type textarea "We had two cars. One without windows, without front and rear ones. Because when…"
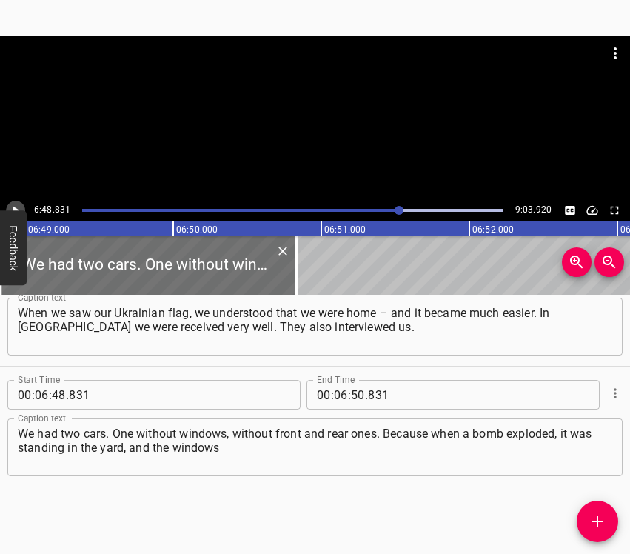
click at [17, 203] on button "Play/Pause" at bounding box center [15, 210] width 19 height 19
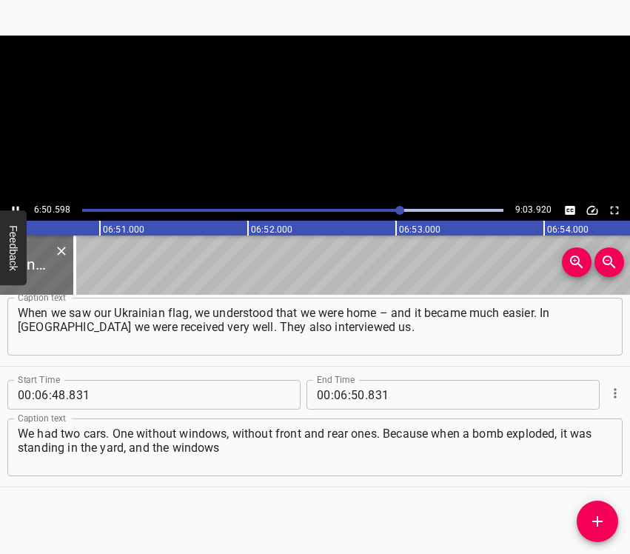
scroll to position [0, 60825]
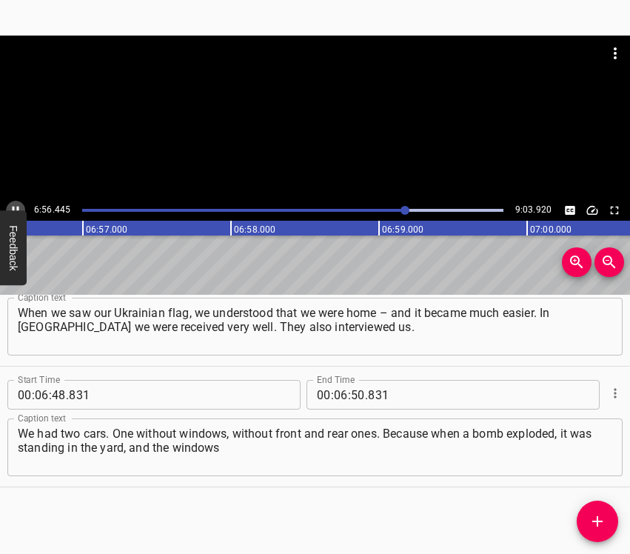
click at [16, 204] on icon "Play/Pause" at bounding box center [15, 210] width 13 height 13
click at [12, 208] on icon "Play/Pause" at bounding box center [15, 210] width 13 height 13
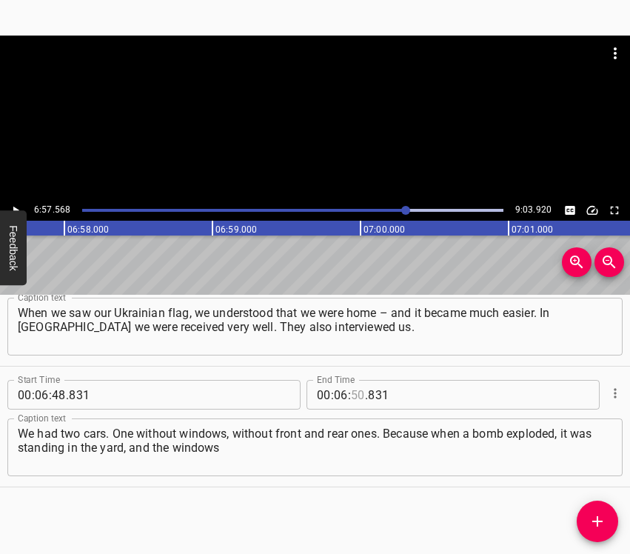
click at [356, 393] on input "number" at bounding box center [358, 395] width 14 height 30
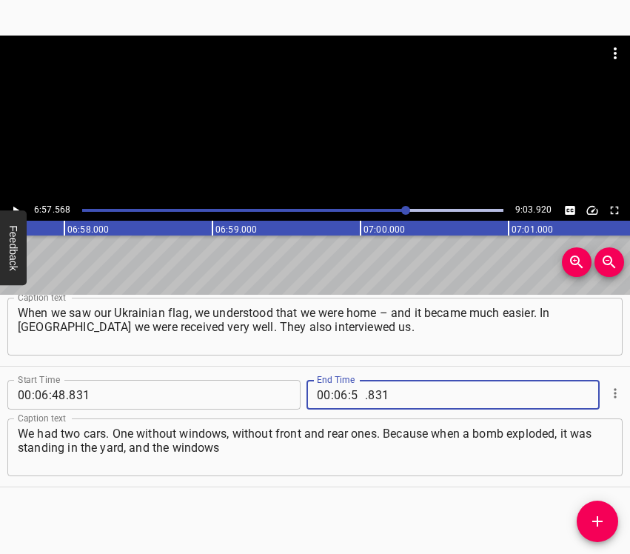
type input "57"
type input "568"
click at [600, 519] on icon "Add Cue" at bounding box center [598, 522] width 18 height 18
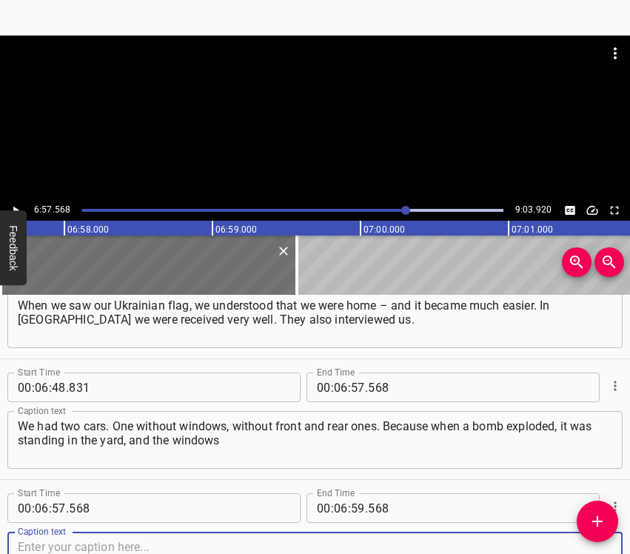
scroll to position [5123, 0]
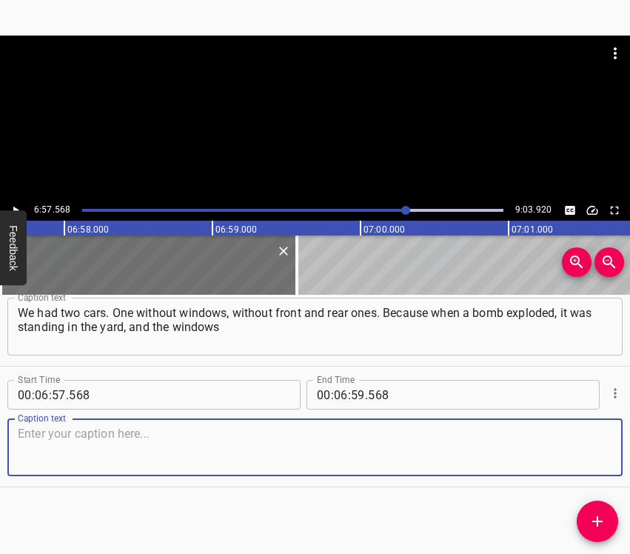
click at [568, 455] on textarea at bounding box center [315, 448] width 595 height 42
click at [259, 462] on textarea at bounding box center [315, 448] width 595 height 42
paste textarea "were simply blown out. And the second one was in the garage, and its roof was o…"
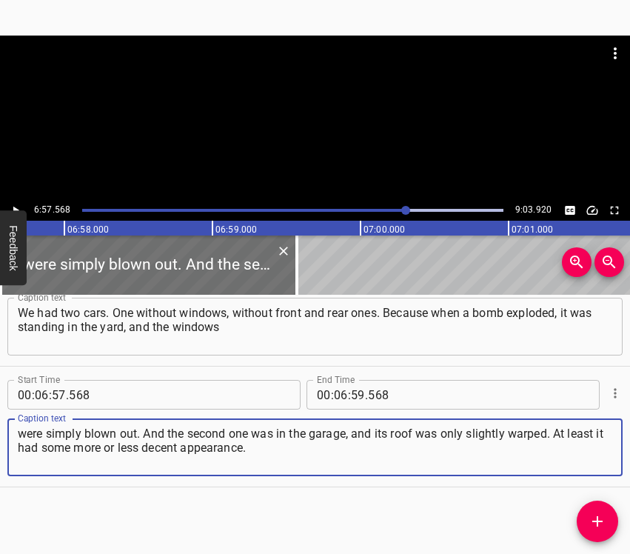
type textarea "were simply blown out. And the second one was in the garage, and its roof was o…"
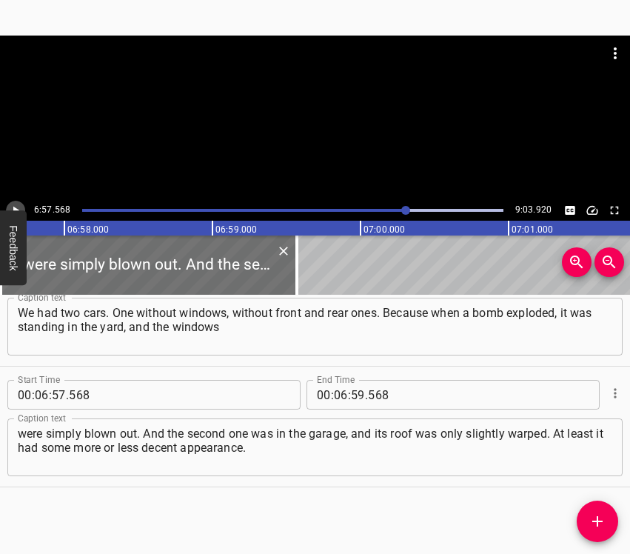
click at [19, 203] on button "Play/Pause" at bounding box center [15, 210] width 19 height 19
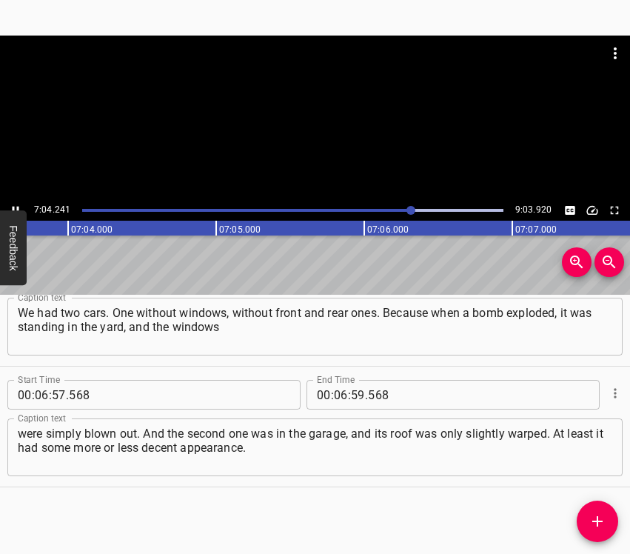
click at [8, 206] on button "Play/Pause" at bounding box center [15, 210] width 19 height 19
click at [339, 394] on input "number" at bounding box center [341, 395] width 14 height 30
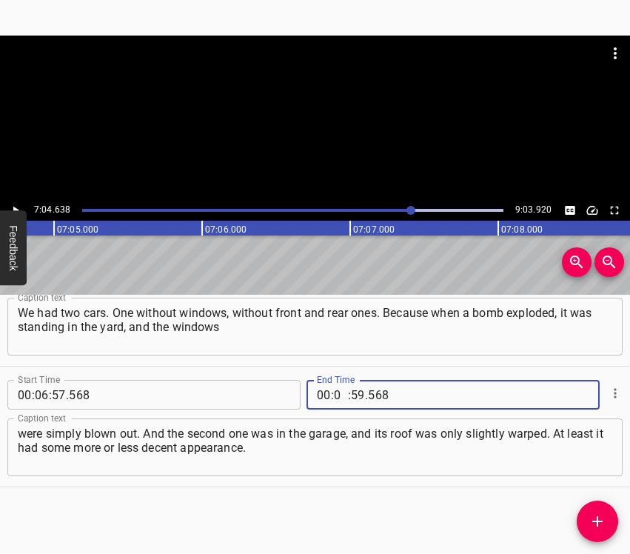
type input "07"
type input "04"
type input "638"
click at [594, 516] on icon "Add Cue" at bounding box center [598, 522] width 18 height 18
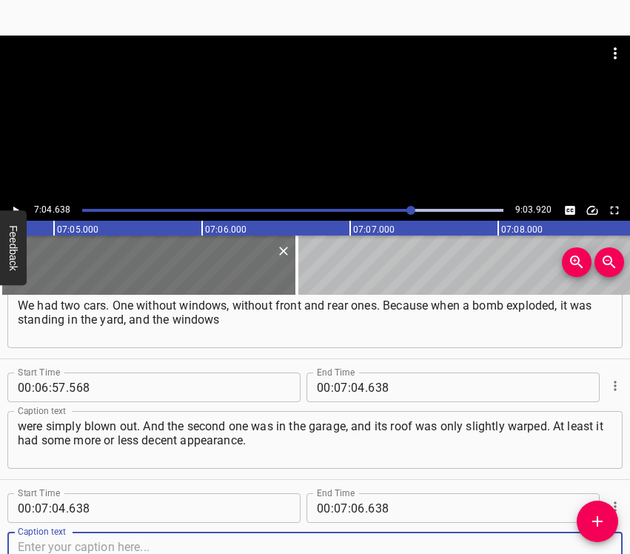
scroll to position [5243, 0]
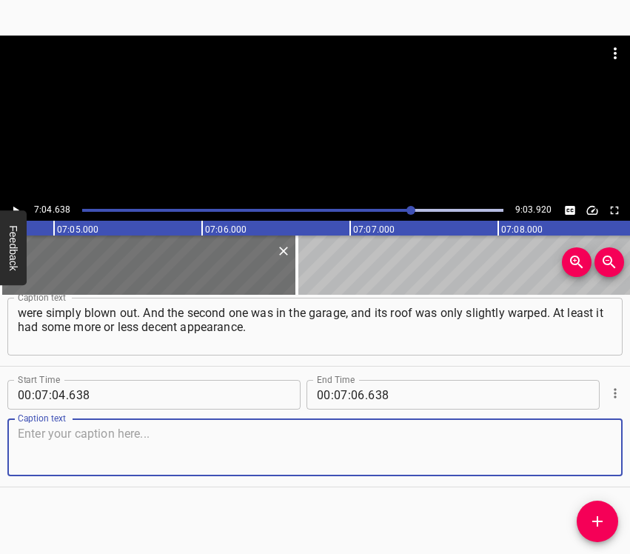
click at [582, 457] on textarea at bounding box center [315, 448] width 595 height 42
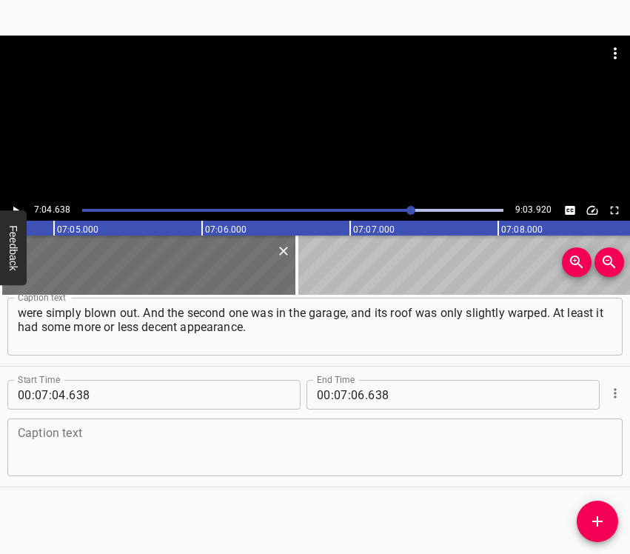
click at [96, 449] on textarea at bounding box center [315, 448] width 595 height 42
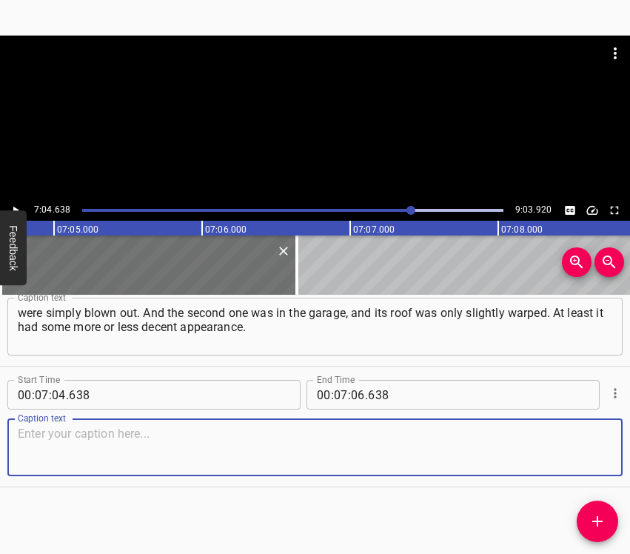
paste textarea "They asked us about all that, gave us food. They told us to take water and some…"
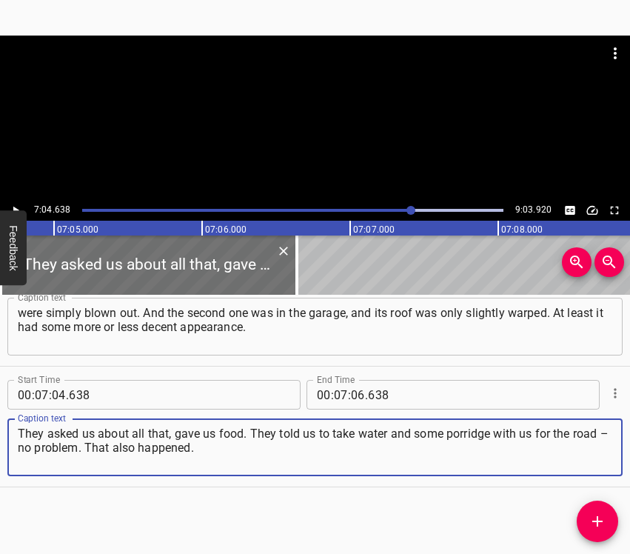
type textarea "They asked us about all that, gave us food. They told us to take water and some…"
click at [13, 203] on button "Play/Pause" at bounding box center [15, 210] width 19 height 19
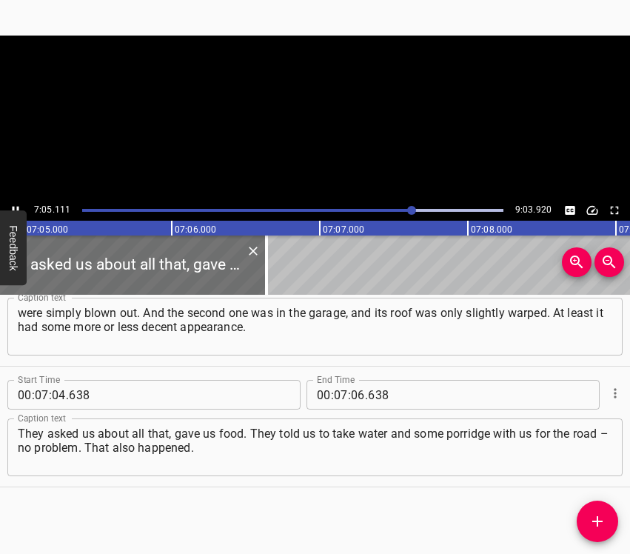
scroll to position [0, 62975]
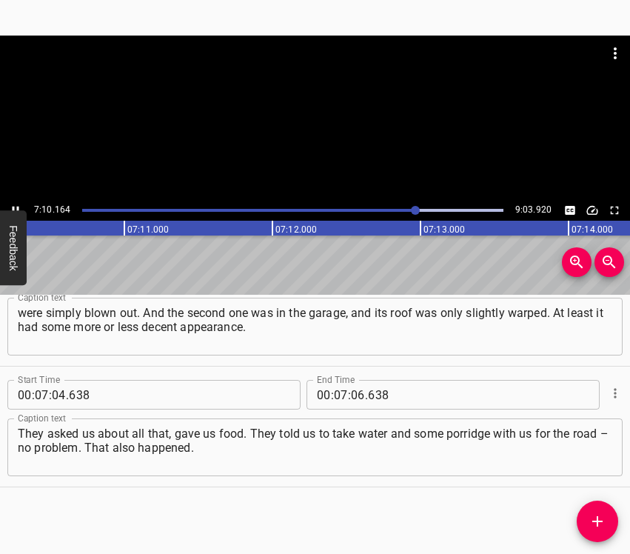
click at [13, 204] on icon "Play/Pause" at bounding box center [15, 210] width 13 height 13
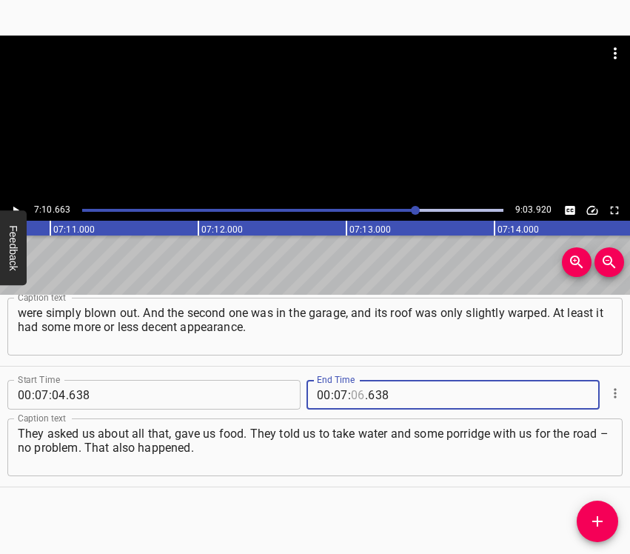
click at [351, 390] on input "number" at bounding box center [358, 395] width 14 height 30
type input "10"
type input "663"
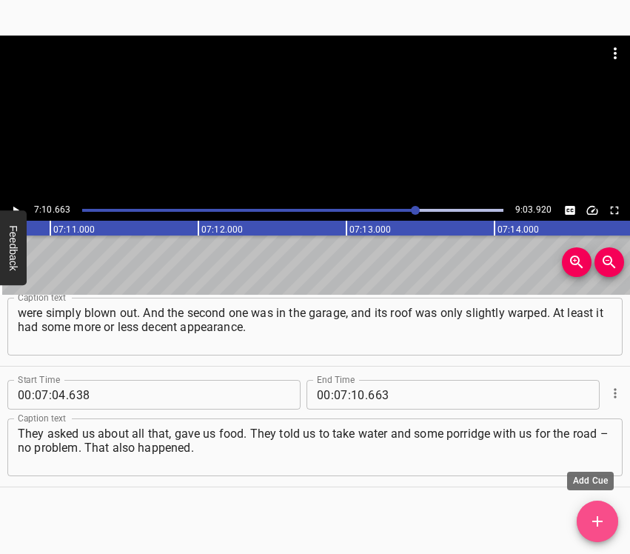
click at [598, 509] on button "Add Cue" at bounding box center [597, 521] width 41 height 41
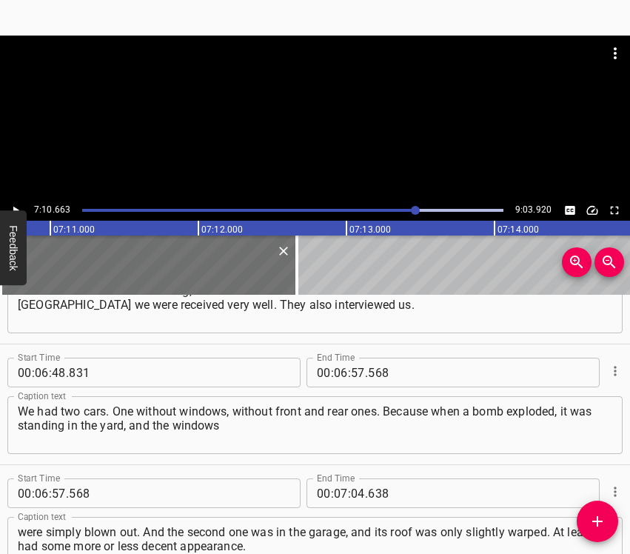
scroll to position [5364, 0]
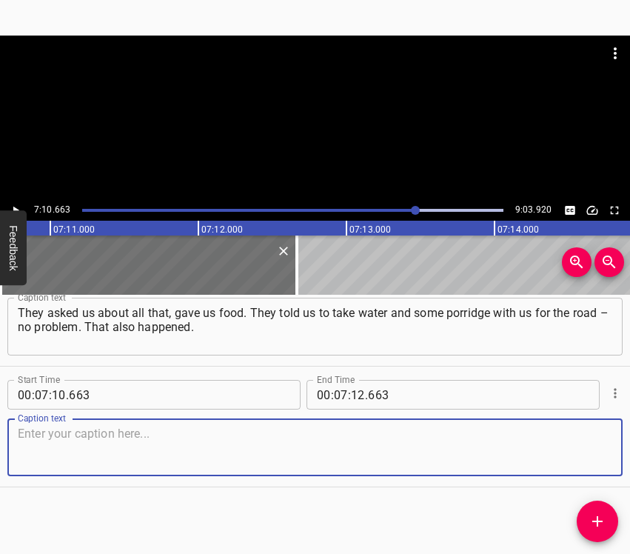
click at [585, 464] on textarea at bounding box center [315, 448] width 595 height 42
click at [171, 446] on textarea at bounding box center [315, 448] width 595 height 42
type textarea "м"
paste textarea "They offered us to spend the night in a kindergarten, but it happened that we a…"
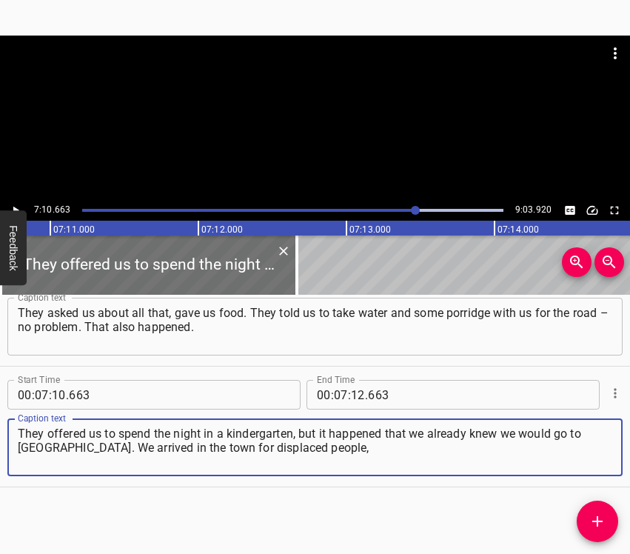
type textarea "They offered us to spend the night in a kindergarten, but it happened that we a…"
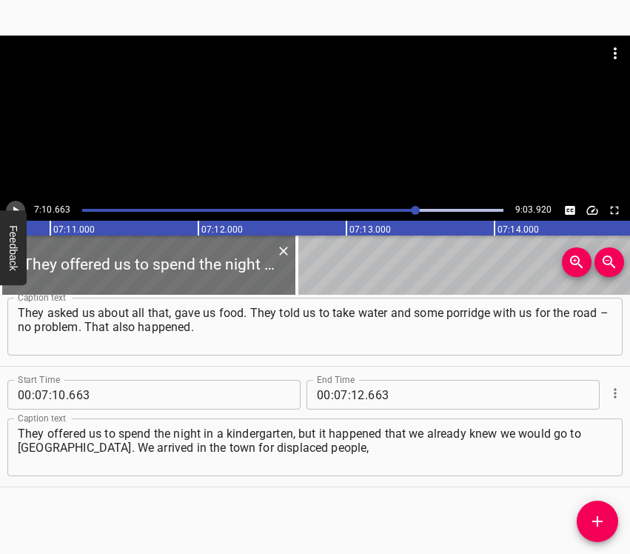
click at [20, 207] on icon "Play/Pause" at bounding box center [15, 210] width 13 height 13
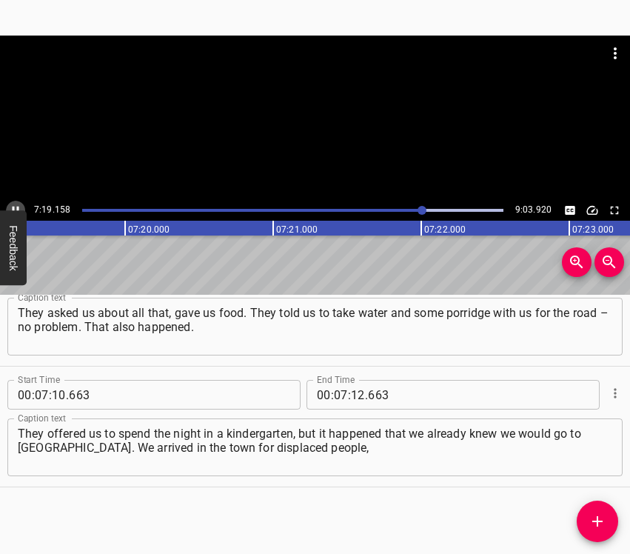
click at [13, 204] on icon "Play/Pause" at bounding box center [15, 210] width 13 height 13
click at [354, 396] on input "number" at bounding box center [358, 395] width 14 height 30
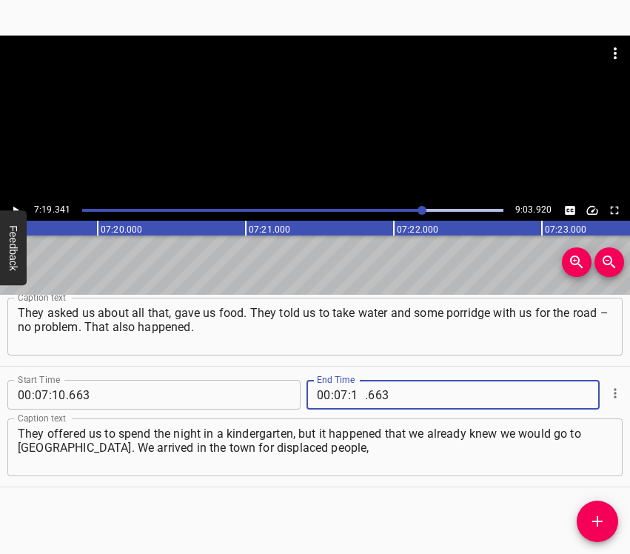
type input "19"
type input "341"
click at [591, 521] on icon "Add Cue" at bounding box center [598, 522] width 18 height 18
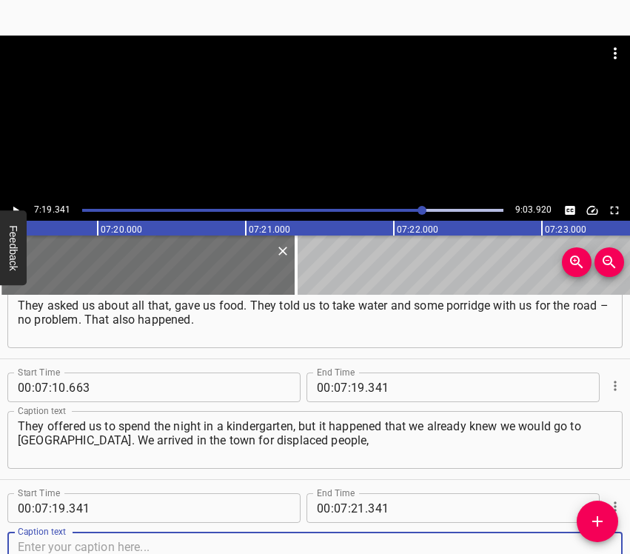
scroll to position [5485, 0]
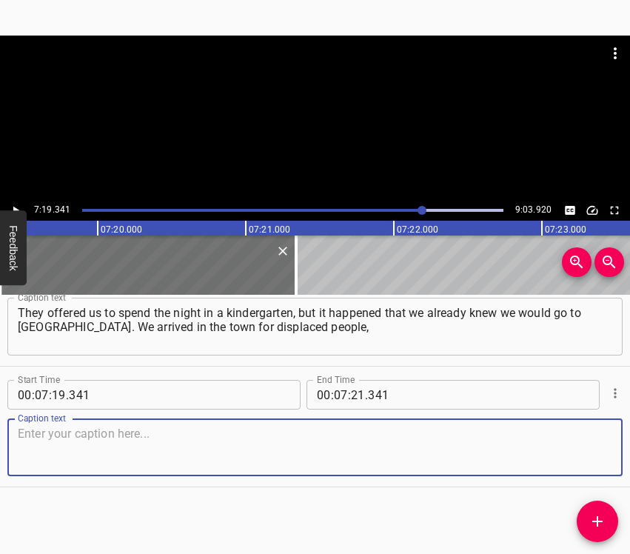
click at [584, 451] on textarea at bounding box center [315, 448] width 595 height 42
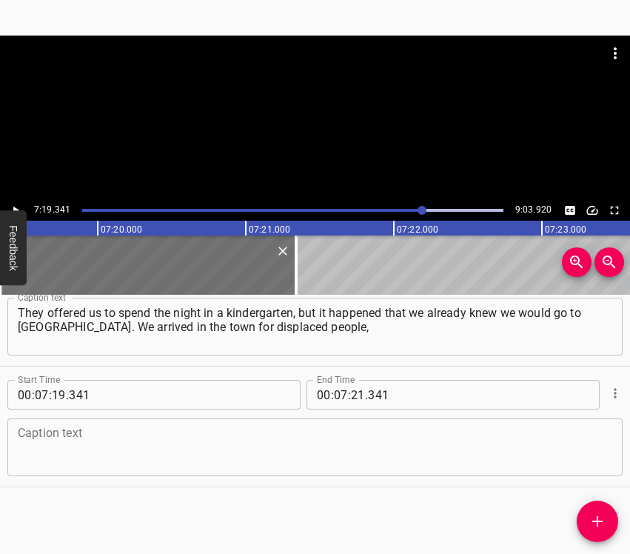
click at [89, 433] on textarea at bounding box center [315, 448] width 595 height 42
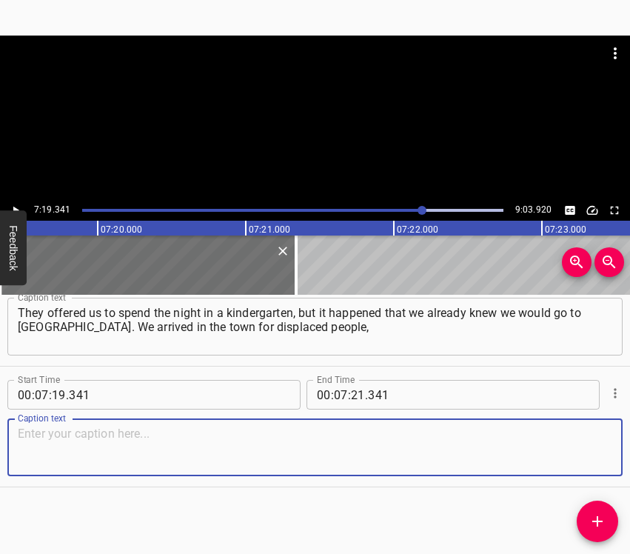
paste textarea "which had been created back in [DATE], it was built in [GEOGRAPHIC_DATA]-3. Tha…"
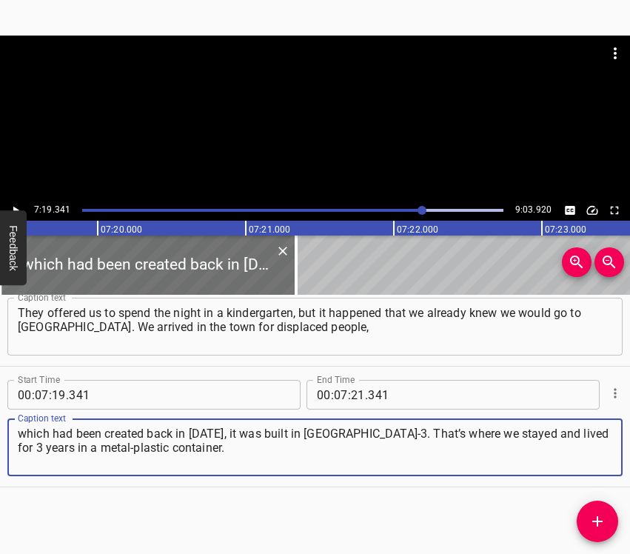
type textarea "which had been created back in [DATE], it was built in [GEOGRAPHIC_DATA]-3. Tha…"
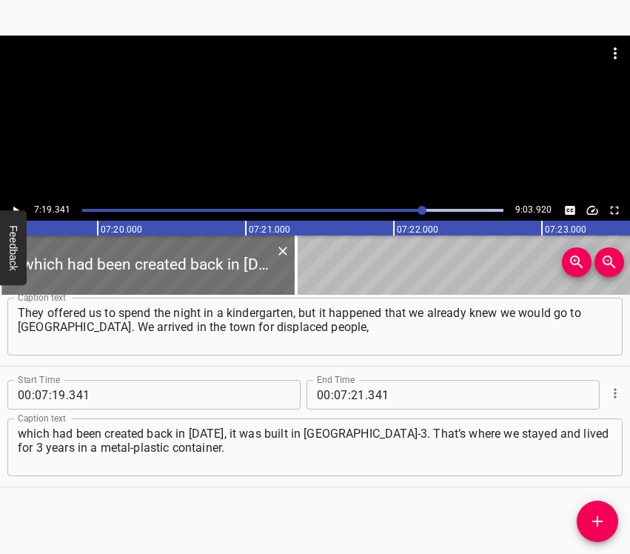
click at [25, 206] on div "7:19.341 9:03.920" at bounding box center [315, 210] width 630 height 21
click at [17, 201] on button "Play/Pause" at bounding box center [15, 210] width 19 height 19
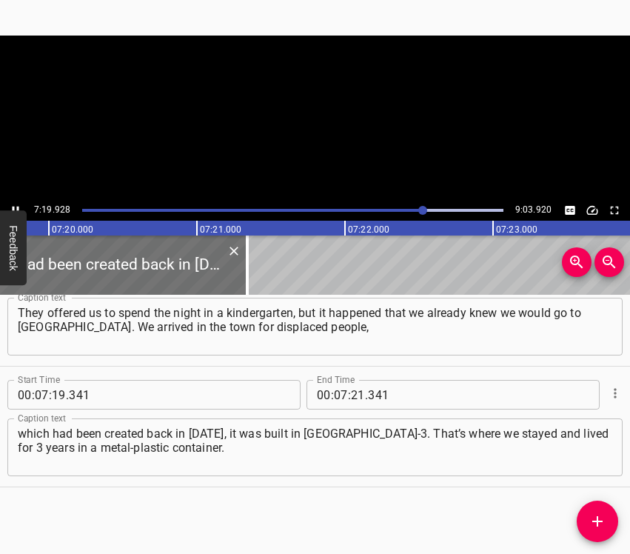
scroll to position [0, 65170]
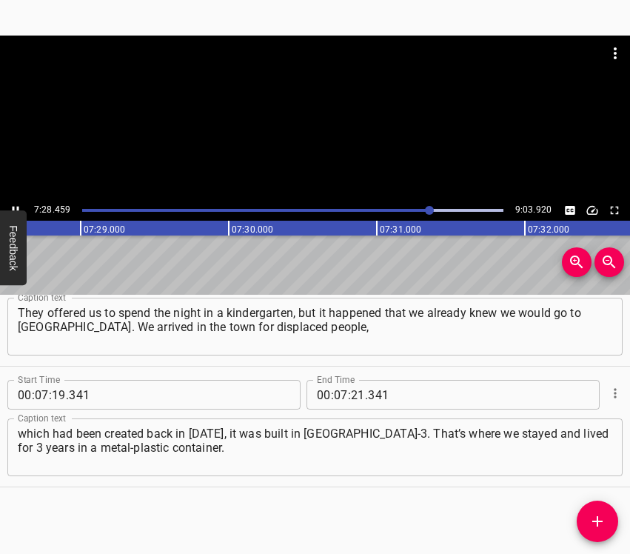
click at [15, 204] on icon "Play/Pause" at bounding box center [15, 210] width 13 height 13
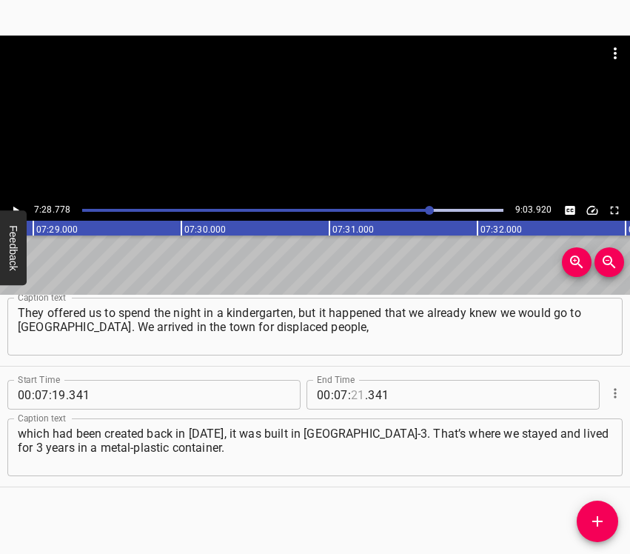
click at [354, 387] on input "number" at bounding box center [358, 395] width 14 height 30
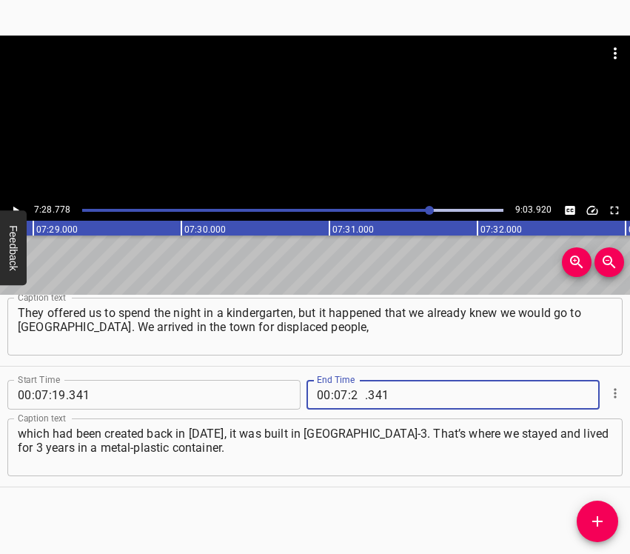
type input "28"
type input "778"
click at [593, 521] on icon "Add Cue" at bounding box center [598, 521] width 10 height 10
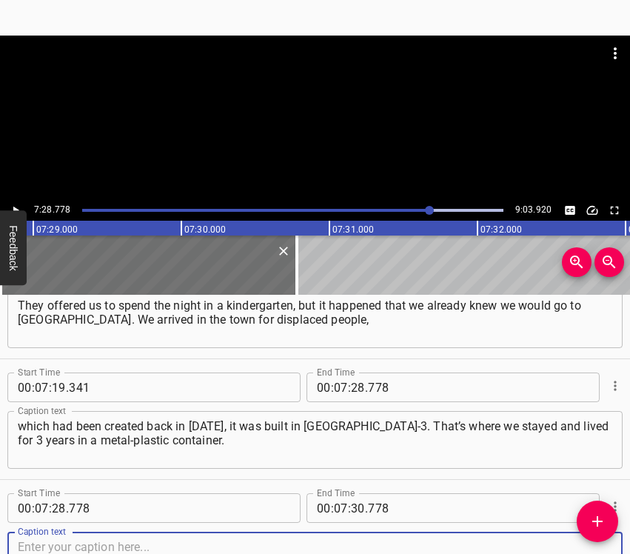
scroll to position [5606, 0]
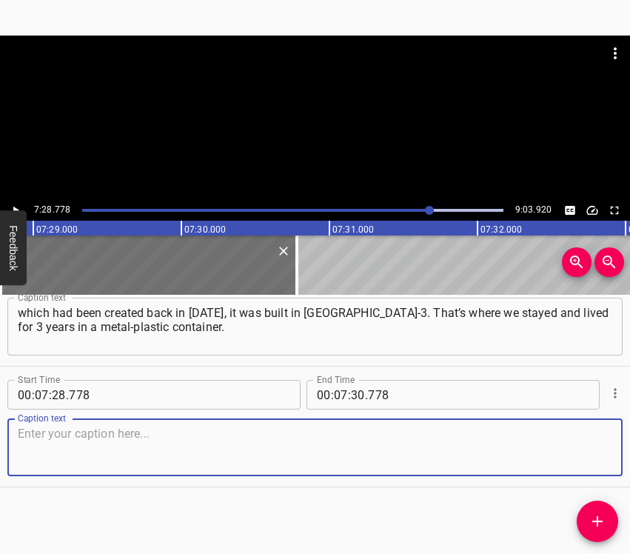
drag, startPoint x: 585, startPoint y: 459, endPoint x: 610, endPoint y: 440, distance: 31.1
click at [585, 458] on textarea at bounding box center [315, 448] width 595 height 42
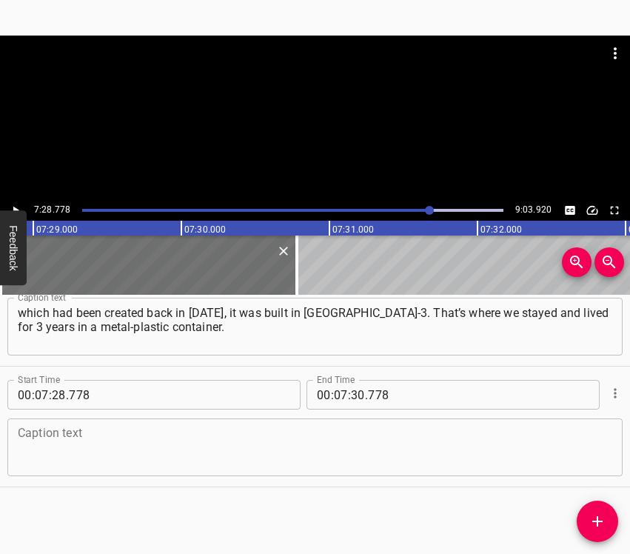
click at [207, 434] on textarea at bounding box center [315, 448] width 595 height 42
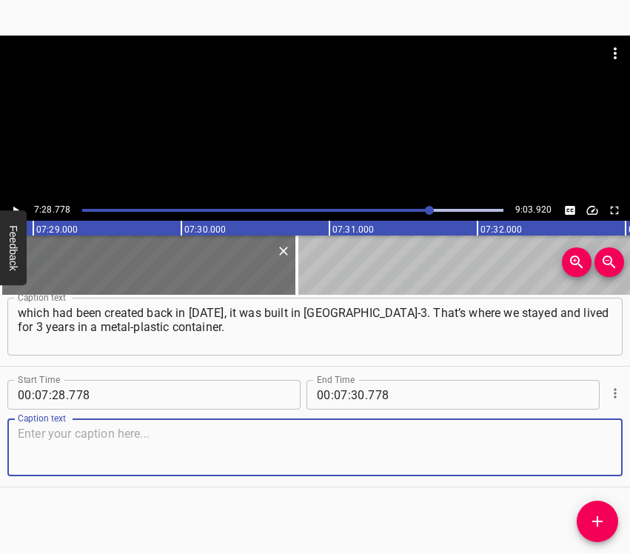
paste textarea "If only there had been at least some furniture there! But there were only small…"
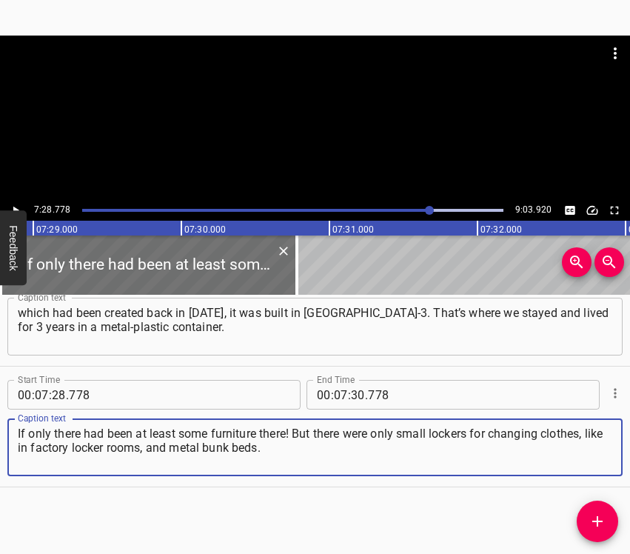
type textarea "If only there had been at least some furniture there! But there were only small…"
click at [13, 207] on icon "Play/Pause" at bounding box center [15, 210] width 13 height 13
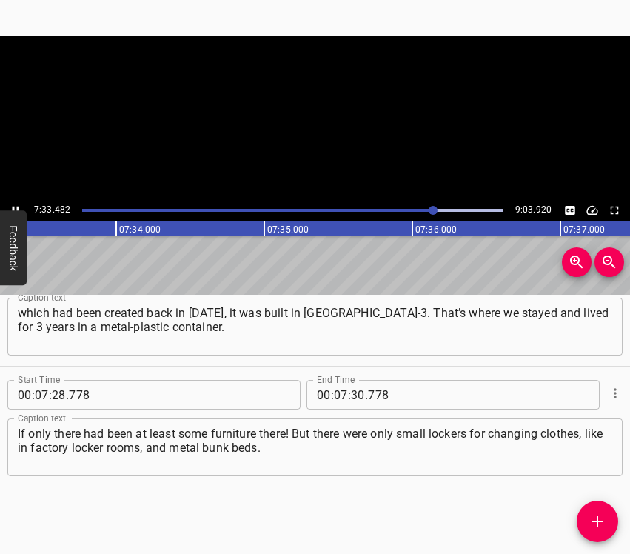
click at [13, 207] on icon "Play/Pause" at bounding box center [16, 211] width 7 height 8
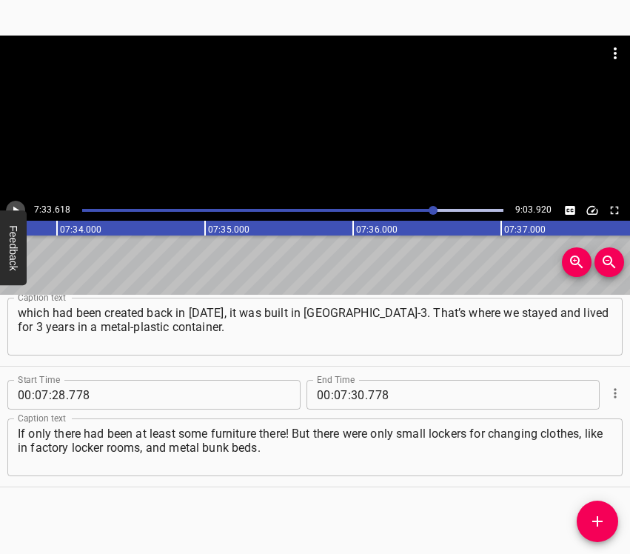
click at [13, 207] on icon "Play/Pause" at bounding box center [15, 210] width 13 height 13
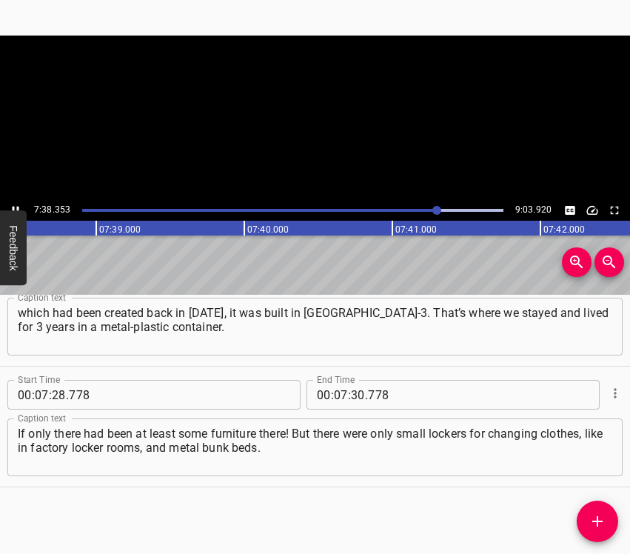
click at [13, 207] on icon "Play/Pause" at bounding box center [16, 211] width 7 height 8
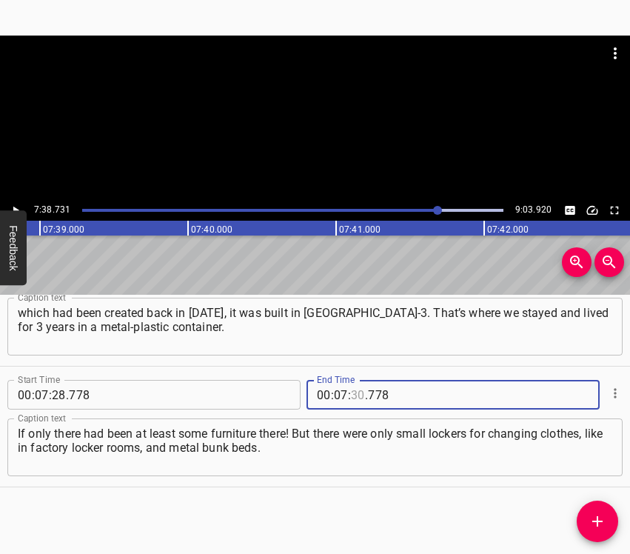
click at [351, 396] on input "number" at bounding box center [358, 395] width 14 height 30
type input "38"
type input "8"
type input "778"
type input "38"
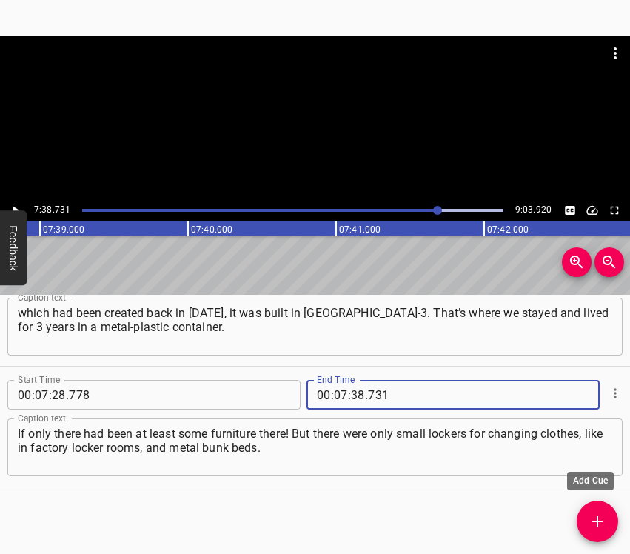
type input "731"
click at [592, 522] on icon "Add Cue" at bounding box center [598, 522] width 18 height 18
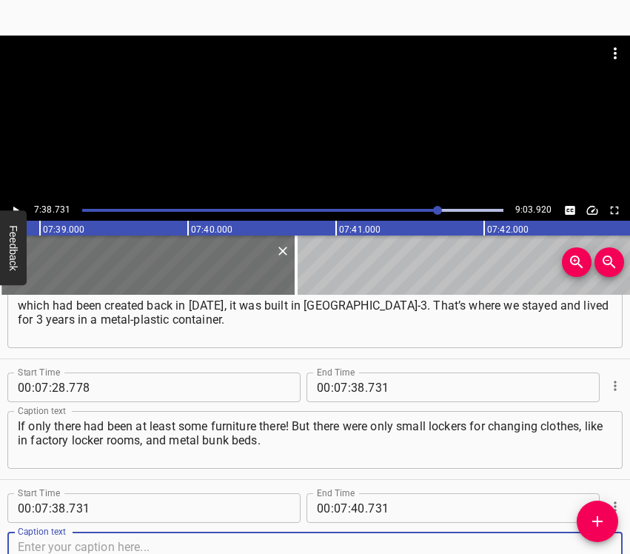
scroll to position [5726, 0]
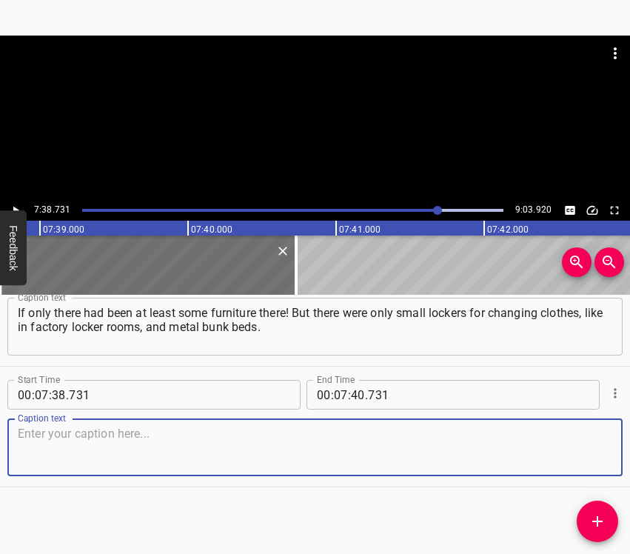
click at [590, 454] on textarea at bounding box center [315, 448] width 595 height 42
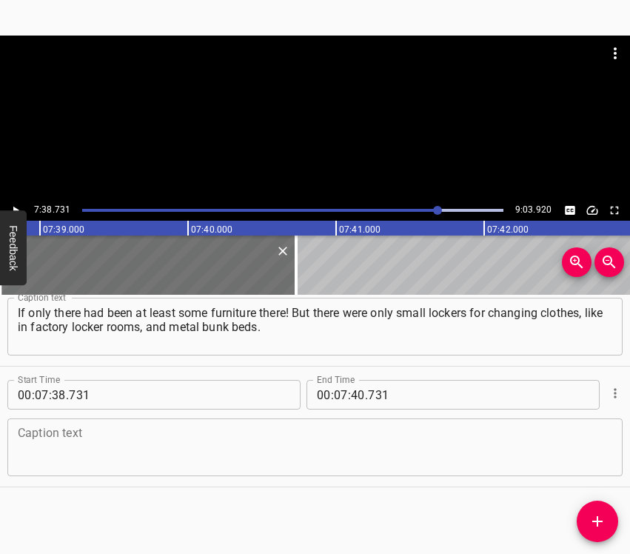
click at [423, 463] on textarea at bounding box center [315, 448] width 595 height 42
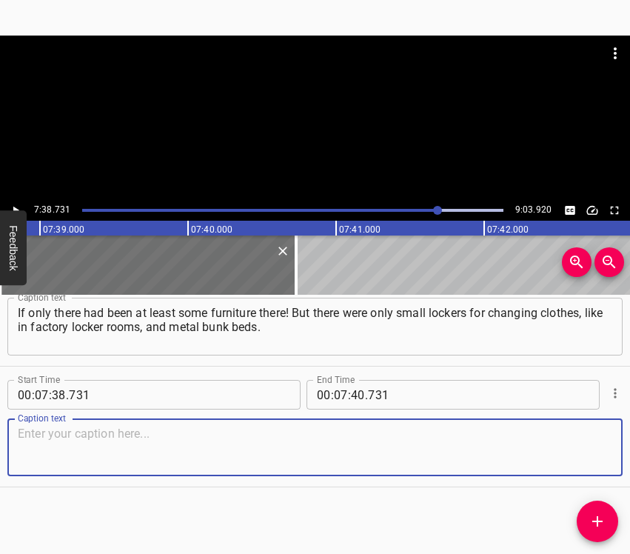
paste textarea "At the beginning, seven people lived in those two rooms. But that was simply a …"
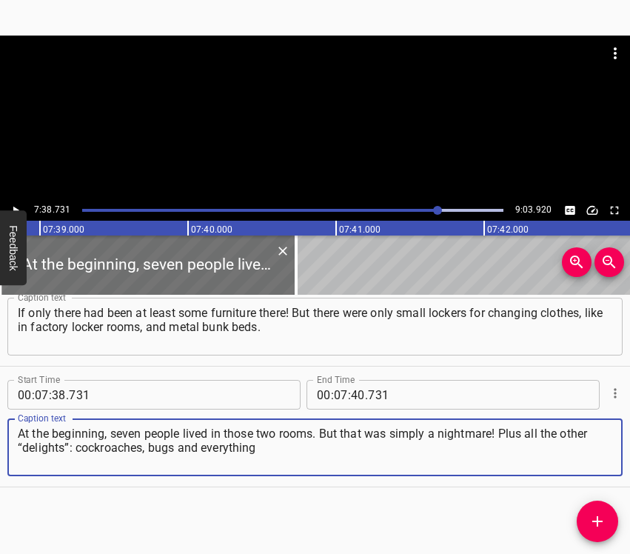
type textarea "At the beginning, seven people lived in those two rooms. But that was simply a …"
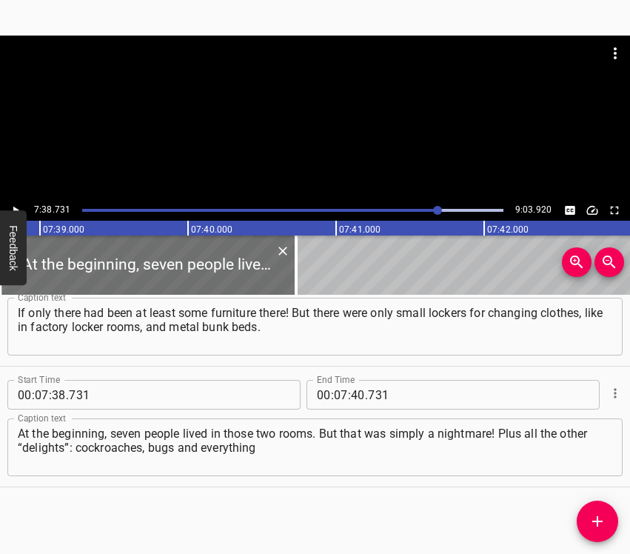
click at [12, 210] on button "Feedback" at bounding box center [13, 247] width 27 height 75
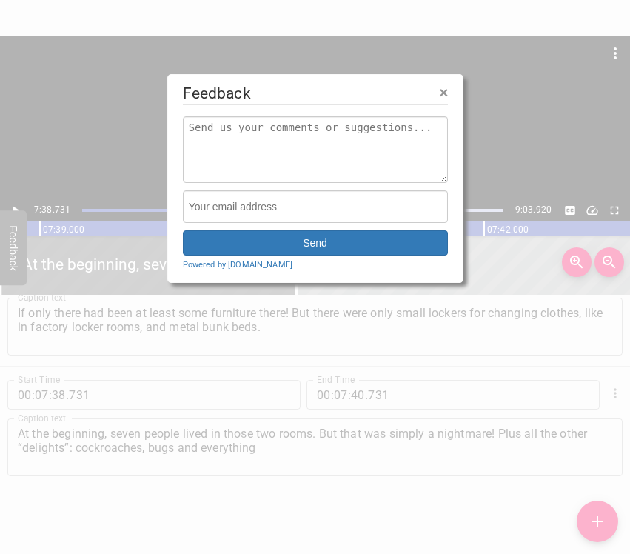
click at [15, 205] on div at bounding box center [315, 277] width 630 height 554
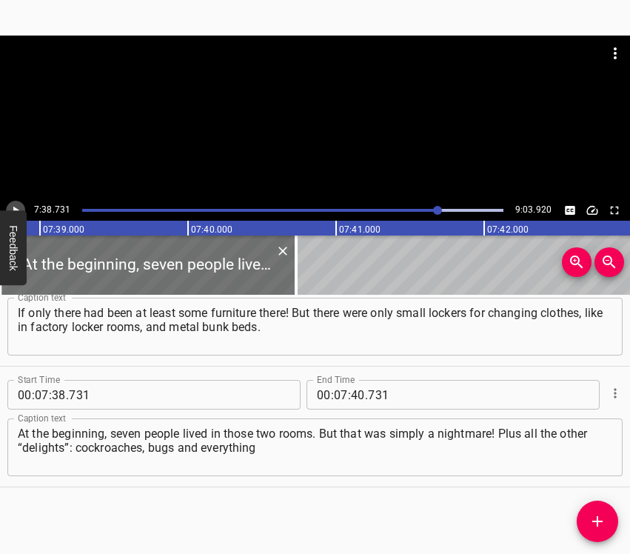
click at [15, 205] on icon "Play/Pause" at bounding box center [15, 210] width 13 height 13
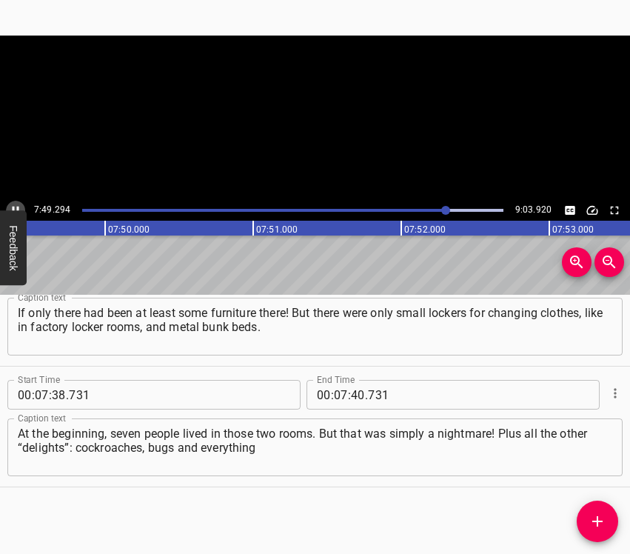
click at [17, 207] on icon "Play/Pause" at bounding box center [16, 211] width 7 height 8
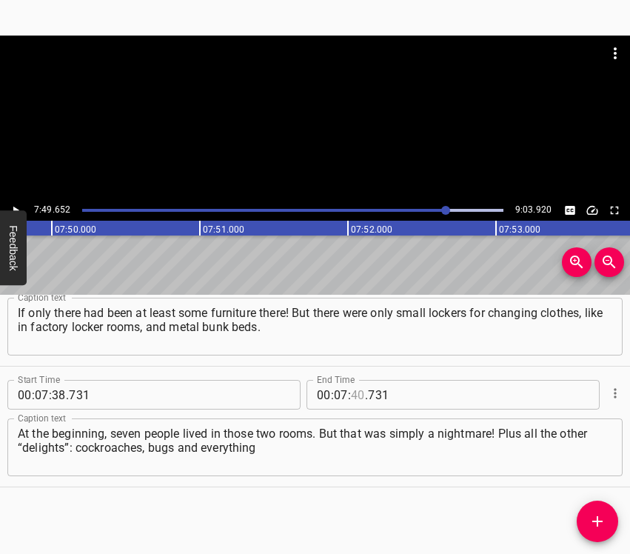
click at [353, 394] on input "number" at bounding box center [358, 395] width 14 height 30
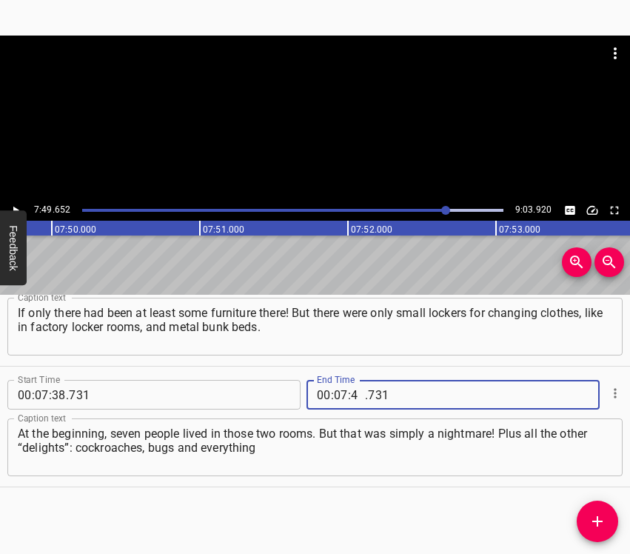
type input "49"
type input "652"
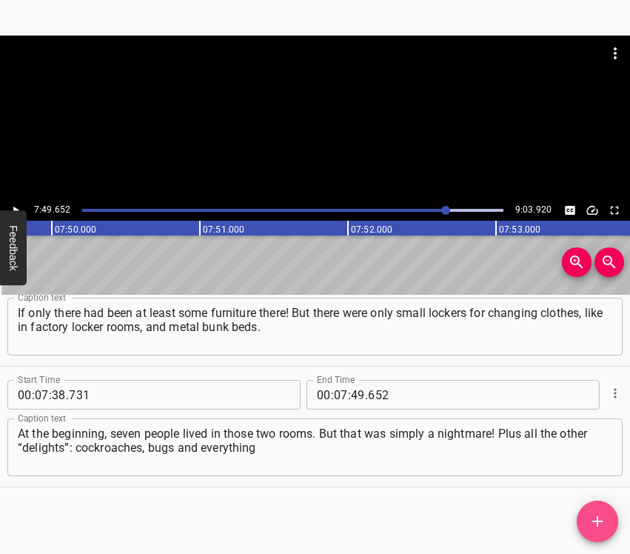
click at [602, 521] on icon "Add Cue" at bounding box center [598, 521] width 10 height 10
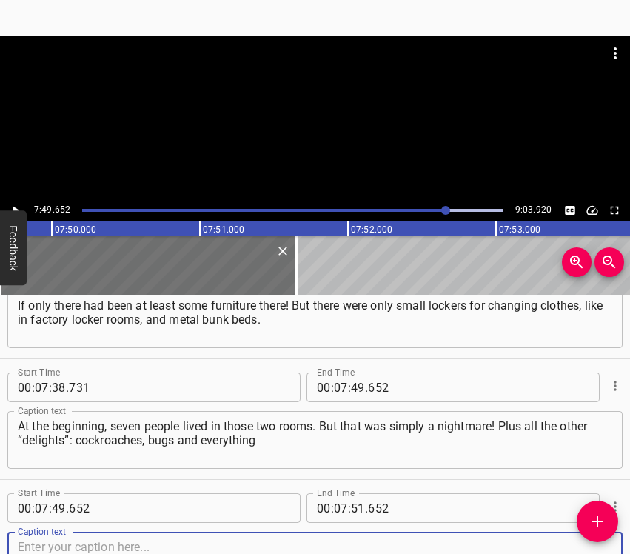
scroll to position [5847, 0]
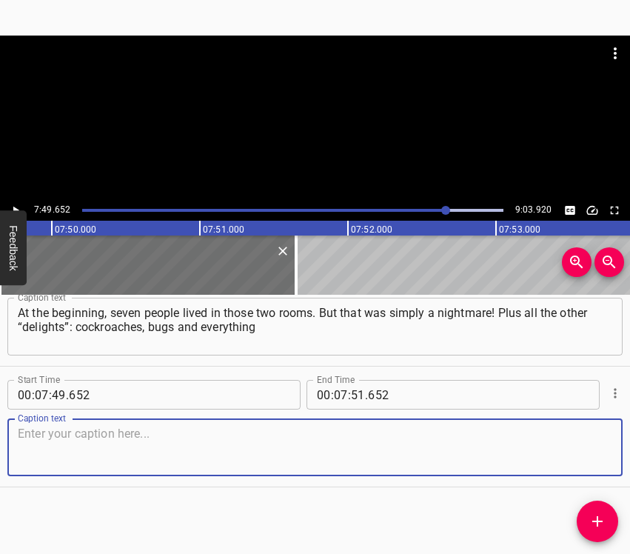
click at [589, 450] on textarea at bounding box center [315, 448] width 595 height 42
click at [224, 462] on textarea at bounding box center [315, 448] width 595 height 42
paste textarea "else. Of course, the impression – the very best. I generally love old buildings…"
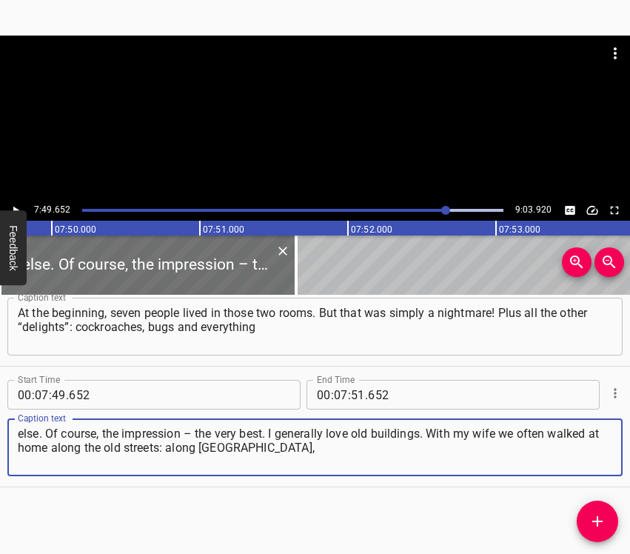
type textarea "else. Of course, the impression – the very best. I generally love old buildings…"
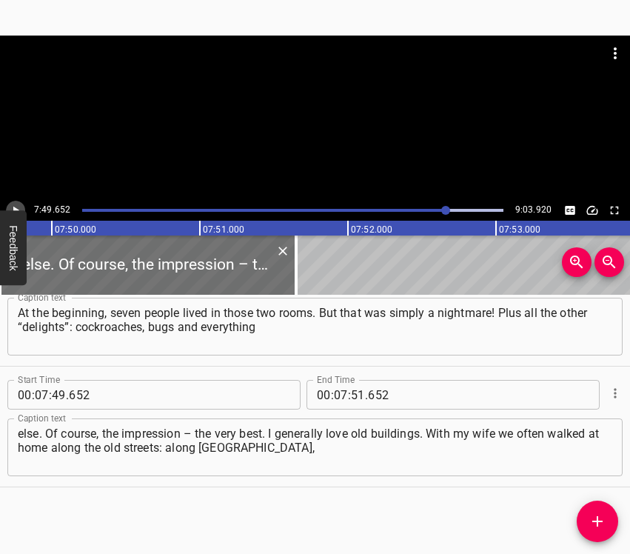
click at [13, 210] on icon "Play/Pause" at bounding box center [16, 211] width 6 height 8
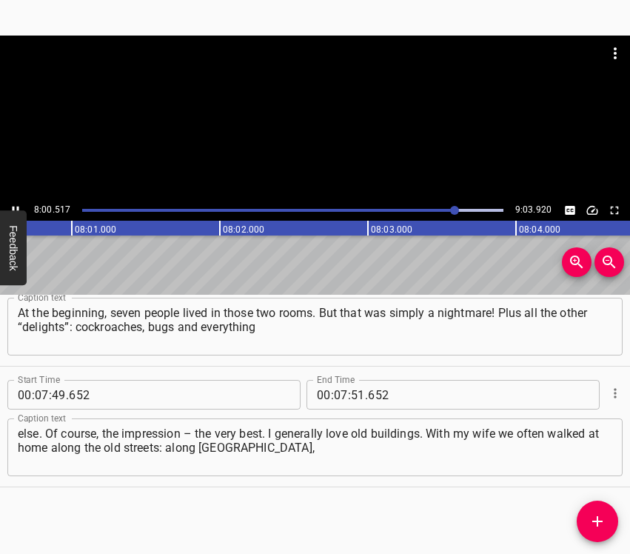
click at [11, 207] on icon "Play/Pause" at bounding box center [15, 210] width 13 height 13
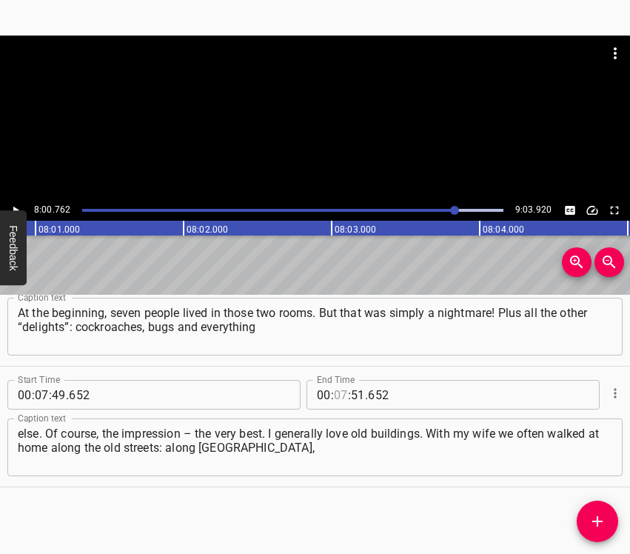
click at [338, 396] on input "number" at bounding box center [341, 395] width 14 height 30
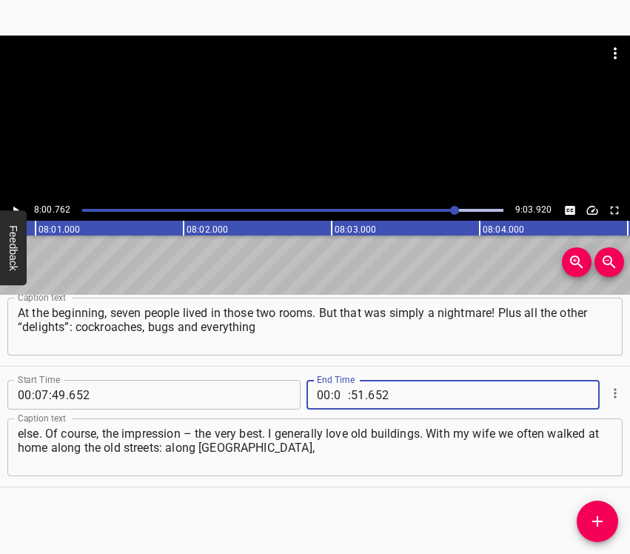
type input "08"
type input "00"
type input "762"
click at [603, 513] on icon "Add Cue" at bounding box center [598, 522] width 18 height 18
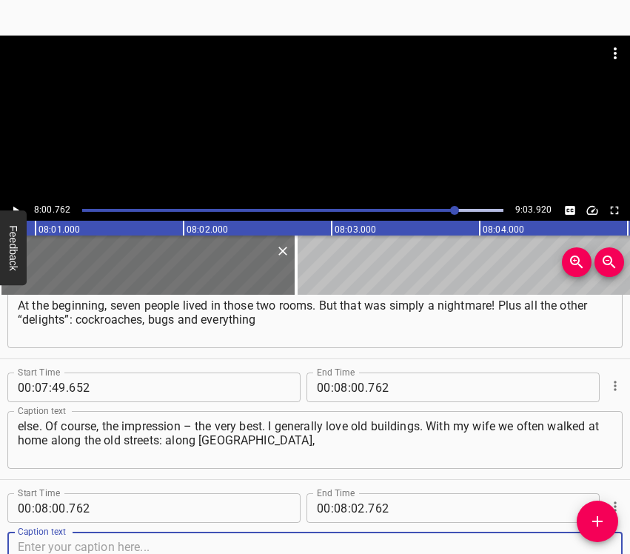
scroll to position [5968, 0]
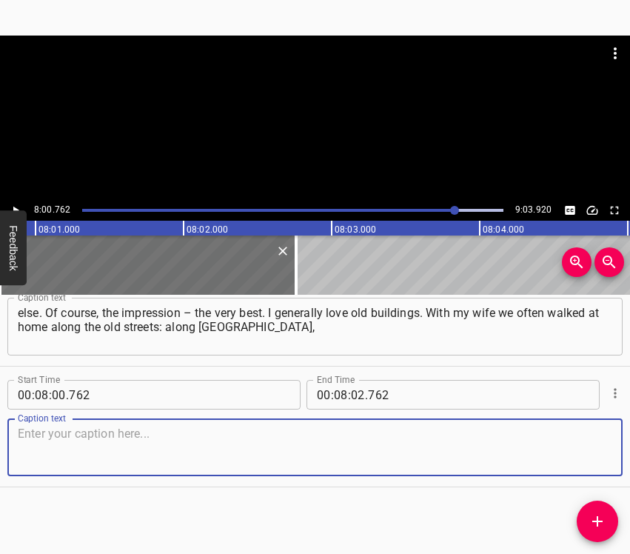
click at [587, 453] on textarea at bounding box center [315, 448] width 595 height 42
click at [304, 437] on textarea at bounding box center [315, 448] width 595 height 42
paste textarea "along Ital’ianska – through all those places. I simply love looking at such hou…"
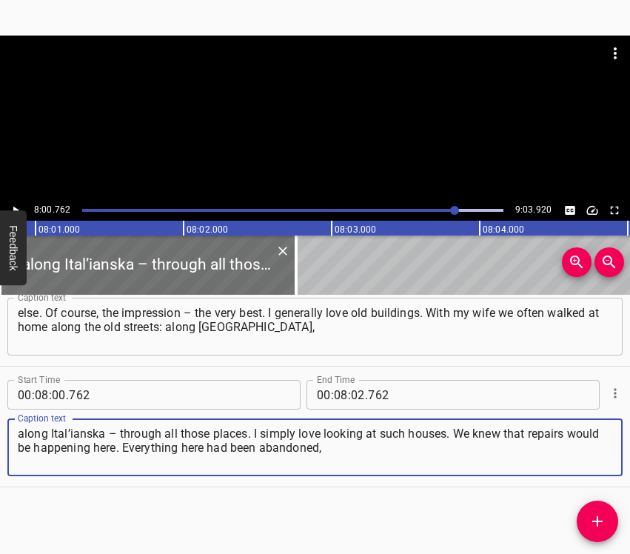
type textarea "along Ital’ianska – through all those places. I simply love looking at such hou…"
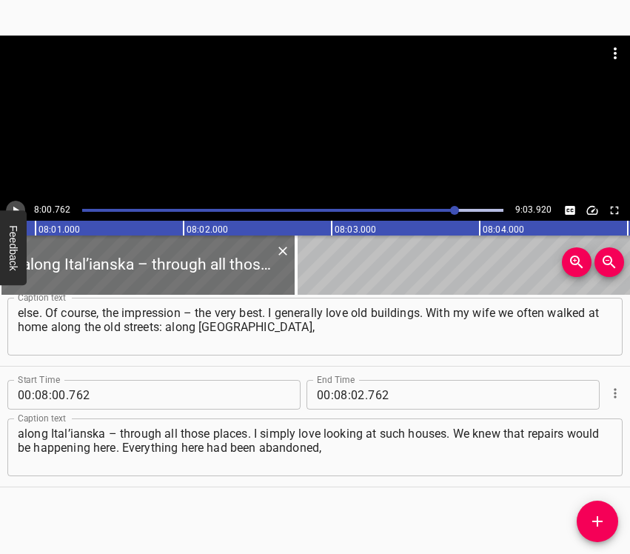
click at [17, 206] on icon "Play/Pause" at bounding box center [15, 210] width 13 height 13
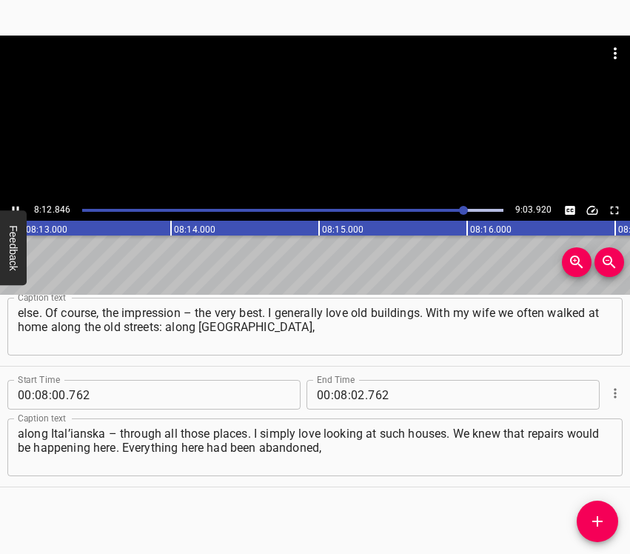
click at [15, 206] on icon "Play/Pause" at bounding box center [15, 210] width 13 height 13
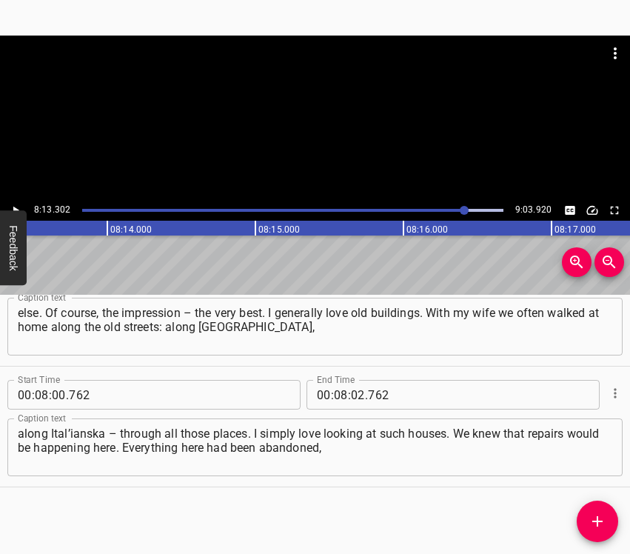
scroll to position [0, 73077]
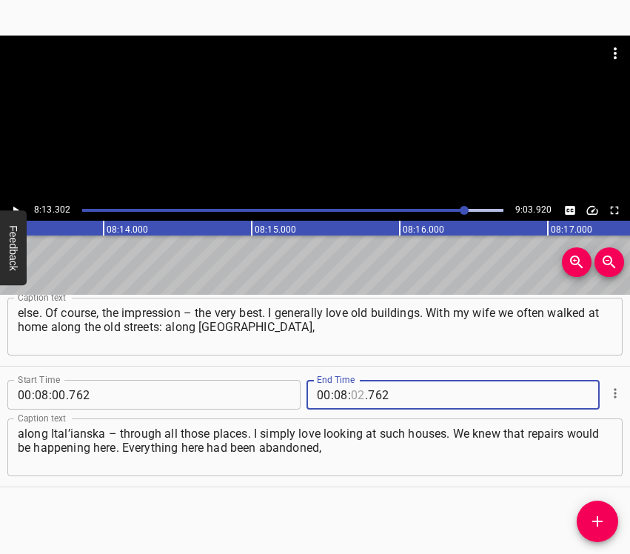
click at [358, 399] on input "number" at bounding box center [358, 395] width 14 height 30
type input "13"
type input "302"
click at [602, 507] on button "Add Cue" at bounding box center [597, 521] width 41 height 41
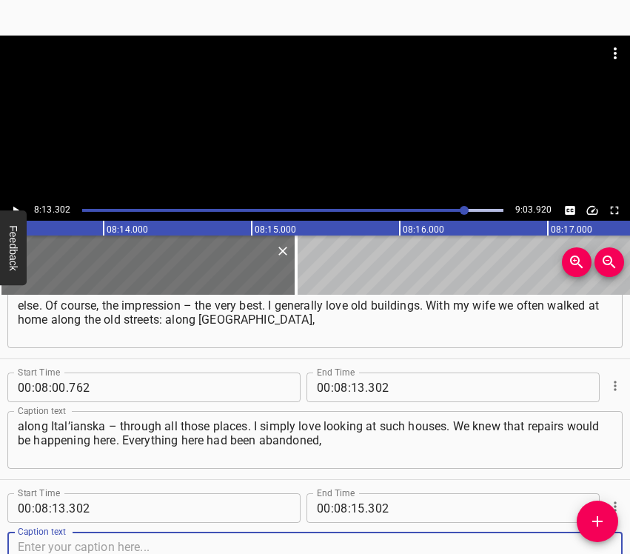
scroll to position [6089, 0]
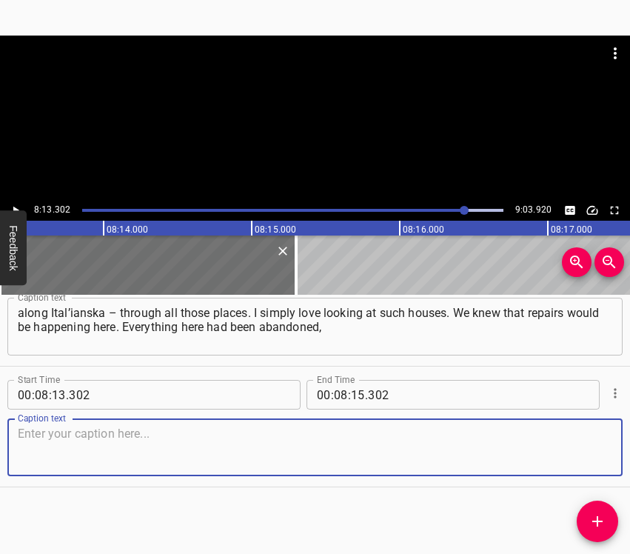
drag, startPoint x: 573, startPoint y: 462, endPoint x: 624, endPoint y: 438, distance: 56.7
click at [573, 461] on textarea at bounding box center [315, 448] width 595 height 42
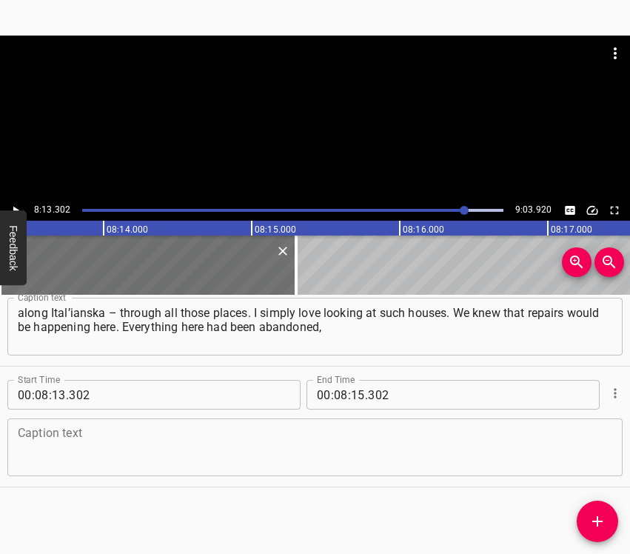
click at [356, 439] on textarea at bounding box center [315, 448] width 595 height 42
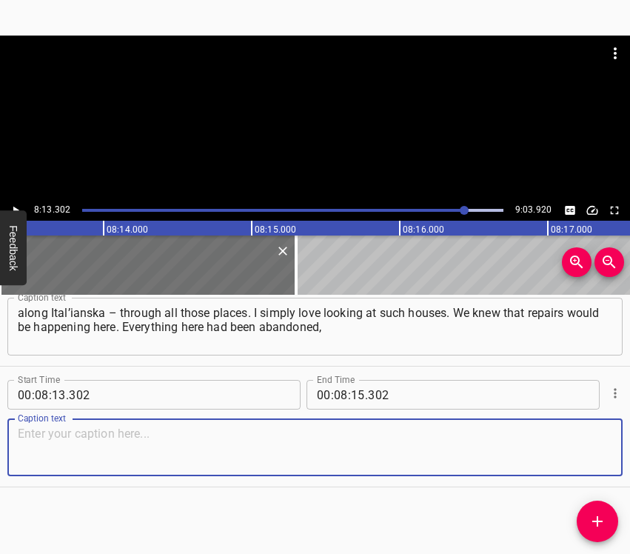
paste textarea "what was going on in the yard – it was simply madness! And now everything there…"
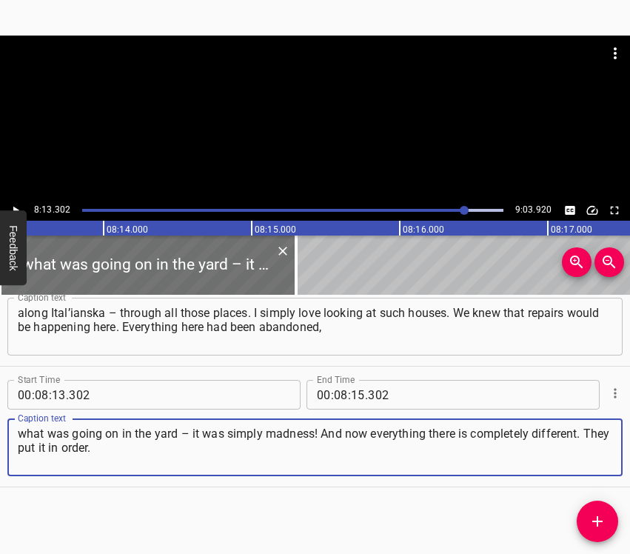
type textarea "what was going on in the yard – it was simply madness! And now everything there…"
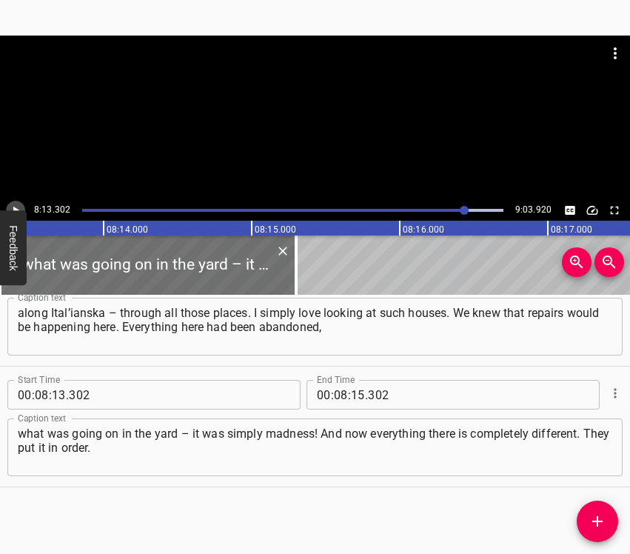
click at [16, 204] on icon "Play/Pause" at bounding box center [15, 210] width 13 height 13
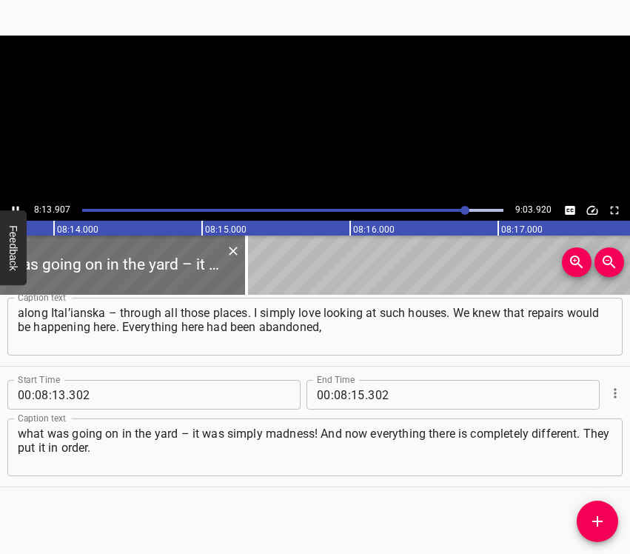
scroll to position [0, 73167]
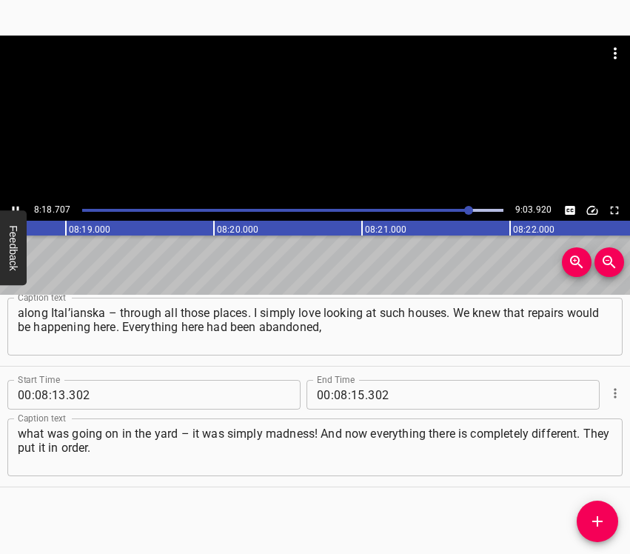
click at [13, 200] on div at bounding box center [315, 118] width 630 height 164
click at [14, 204] on icon "Play/Pause" at bounding box center [15, 210] width 13 height 13
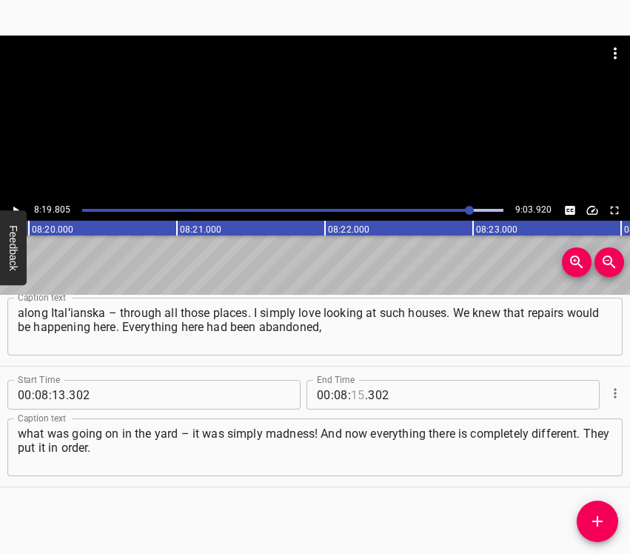
click at [354, 392] on input "number" at bounding box center [358, 395] width 14 height 30
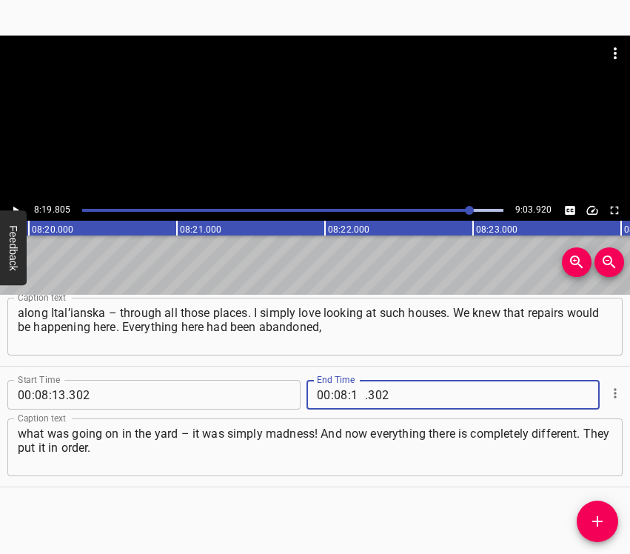
type input "19"
type input "805"
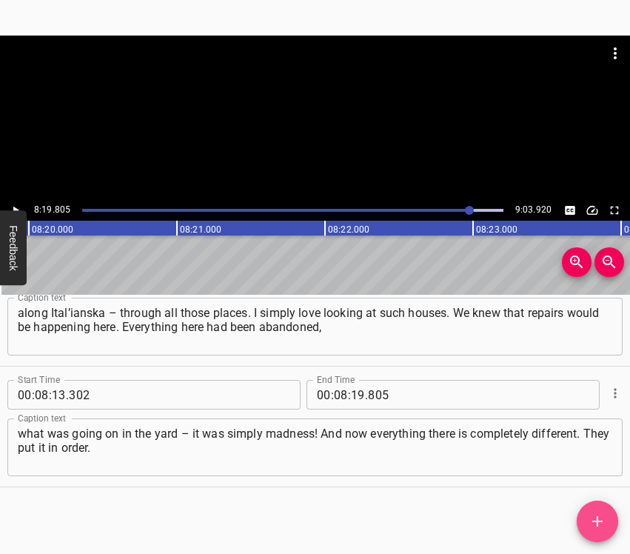
click at [601, 523] on icon "Add Cue" at bounding box center [598, 522] width 18 height 18
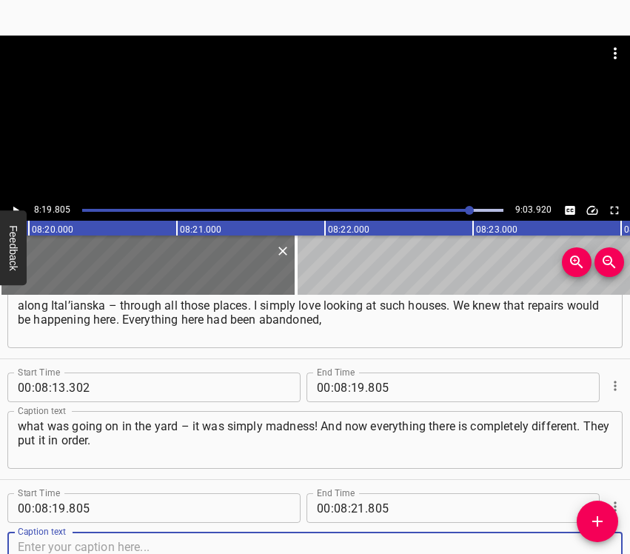
scroll to position [6209, 0]
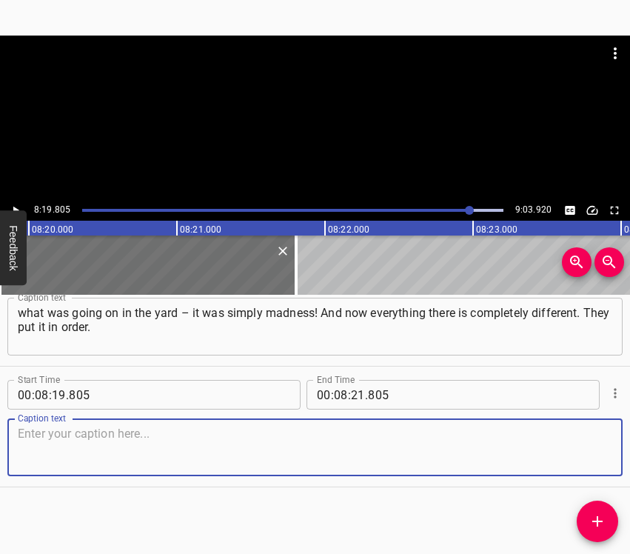
click at [579, 444] on textarea at bounding box center [315, 448] width 595 height 42
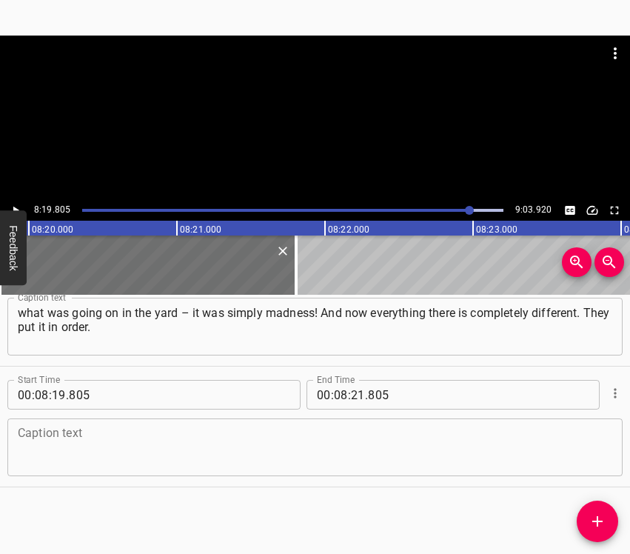
click at [370, 463] on textarea at bounding box center [315, 448] width 595 height 42
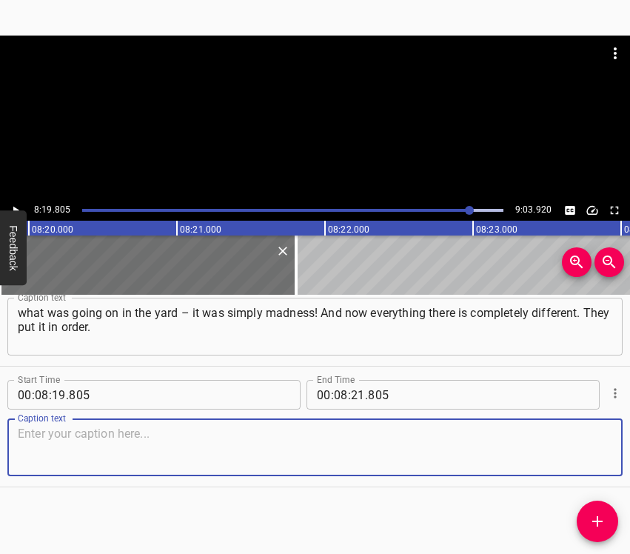
paste textarea "And a stone building is a stone building. We enjoyed it. And real furniture. Of…"
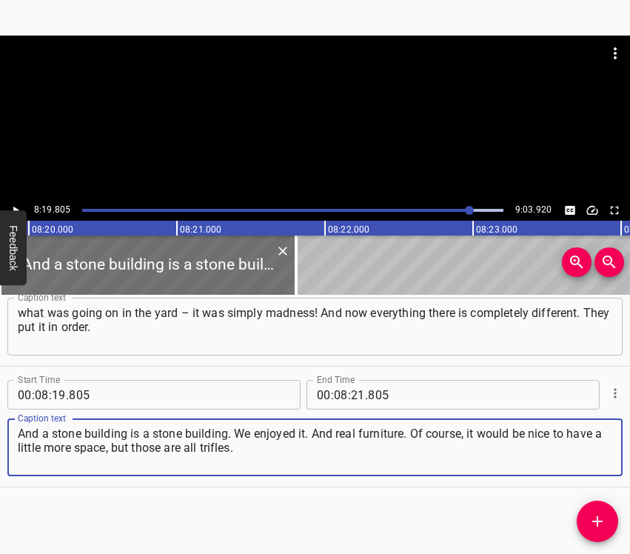
type textarea "And a stone building is a stone building. We enjoyed it. And real furniture. Of…"
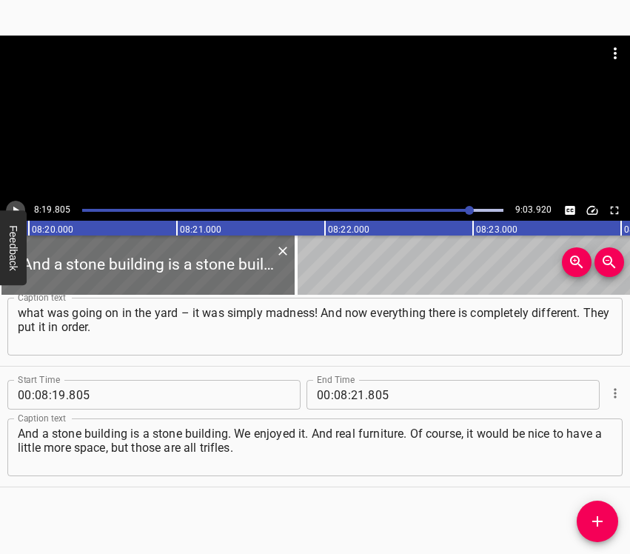
click at [17, 207] on icon "Play/Pause" at bounding box center [15, 210] width 13 height 13
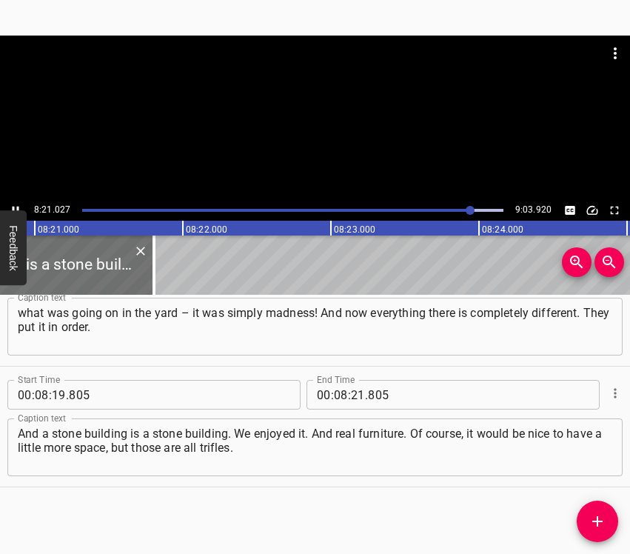
scroll to position [0, 74222]
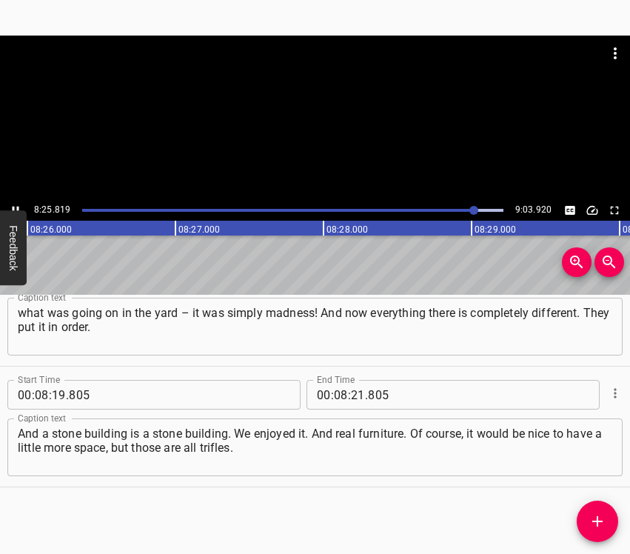
click at [13, 204] on icon "Play/Pause" at bounding box center [15, 210] width 13 height 13
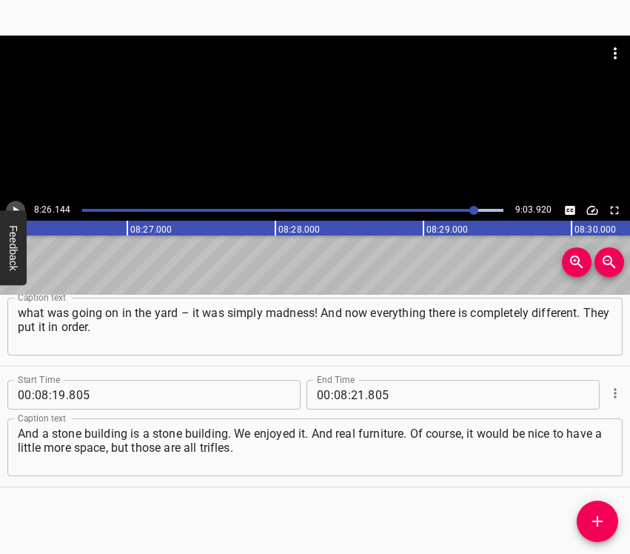
click at [12, 206] on icon "Play/Pause" at bounding box center [15, 210] width 13 height 13
click at [12, 205] on icon "Play/Pause" at bounding box center [15, 210] width 13 height 13
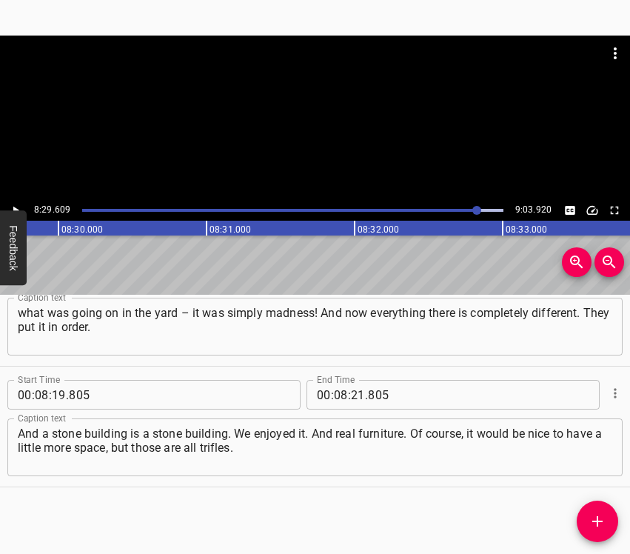
click at [16, 207] on icon "Play/Pause" at bounding box center [15, 210] width 13 height 13
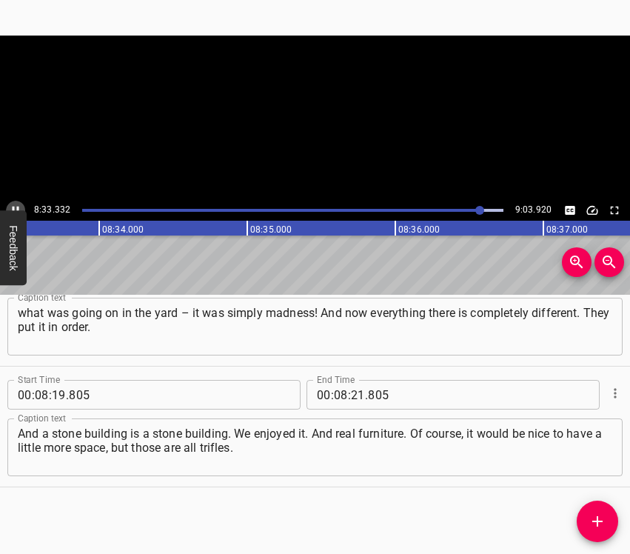
click at [16, 206] on icon "Play/Pause" at bounding box center [15, 210] width 13 height 13
click at [353, 393] on input "number" at bounding box center [358, 395] width 14 height 30
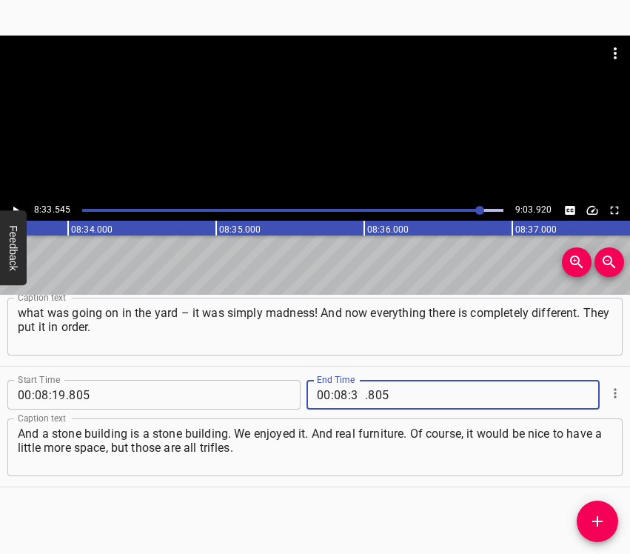
type input "33"
type input "545"
click at [596, 516] on icon "Add Cue" at bounding box center [598, 522] width 18 height 18
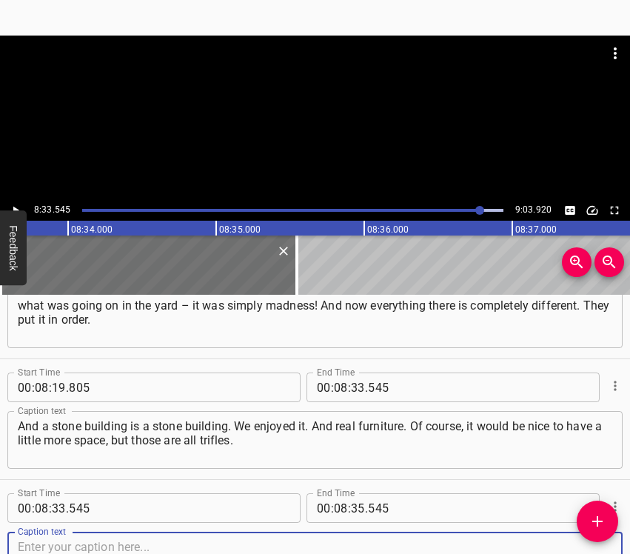
scroll to position [6330, 0]
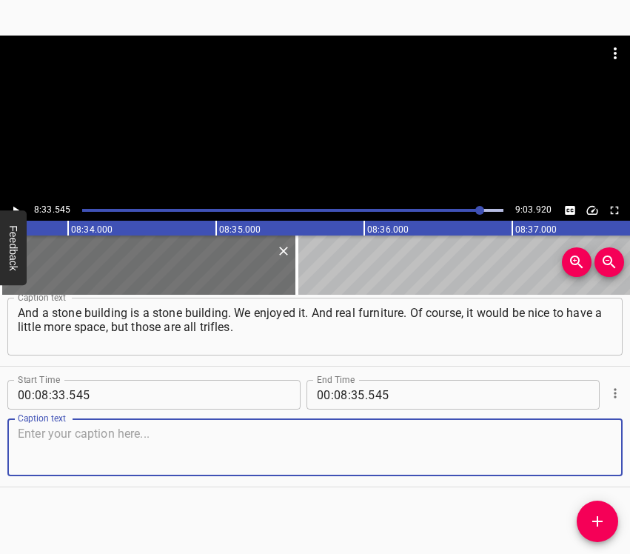
click at [576, 455] on textarea at bounding box center [315, 448] width 595 height 42
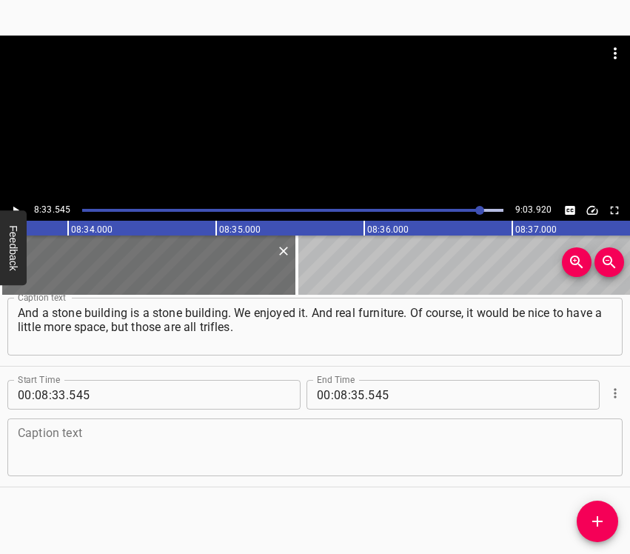
click at [377, 451] on textarea at bounding box center [315, 448] width 595 height 42
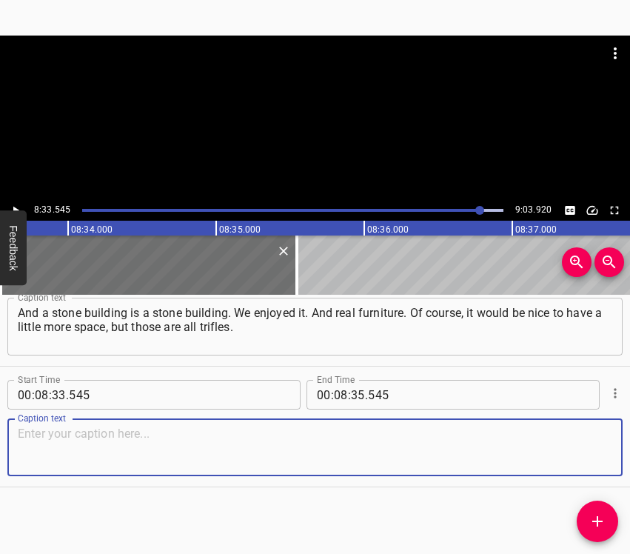
paste textarea "The most important thing is that we have everything for living. We moved in her…"
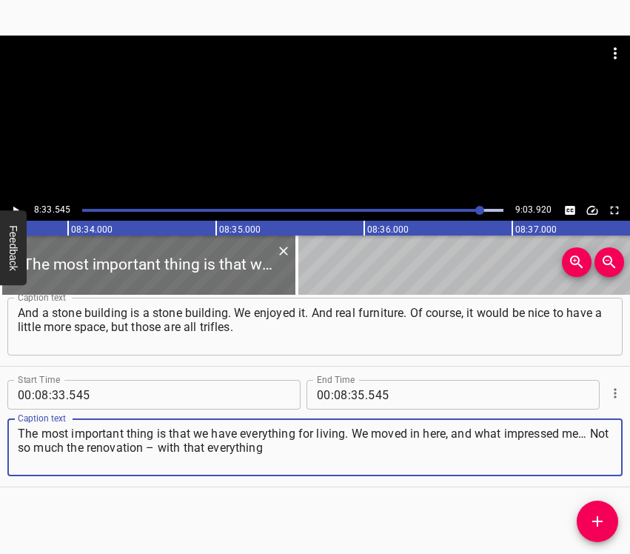
type textarea "The most important thing is that we have everything for living. We moved in her…"
click at [19, 206] on icon "Play/Pause" at bounding box center [15, 210] width 13 height 13
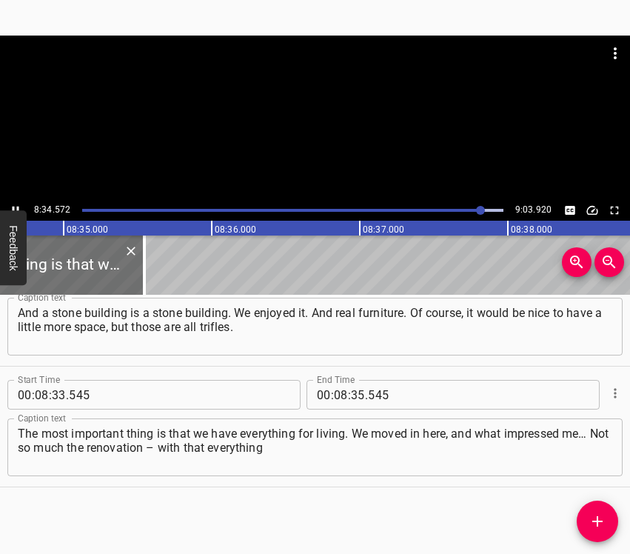
scroll to position [0, 76266]
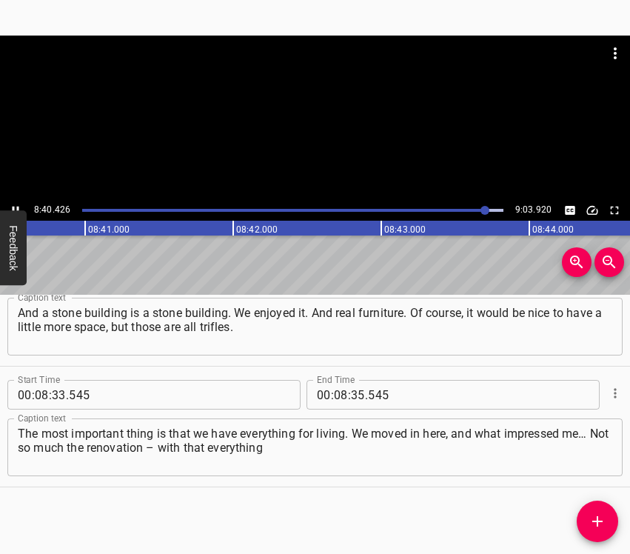
click at [13, 207] on icon "Play/Pause" at bounding box center [16, 211] width 7 height 8
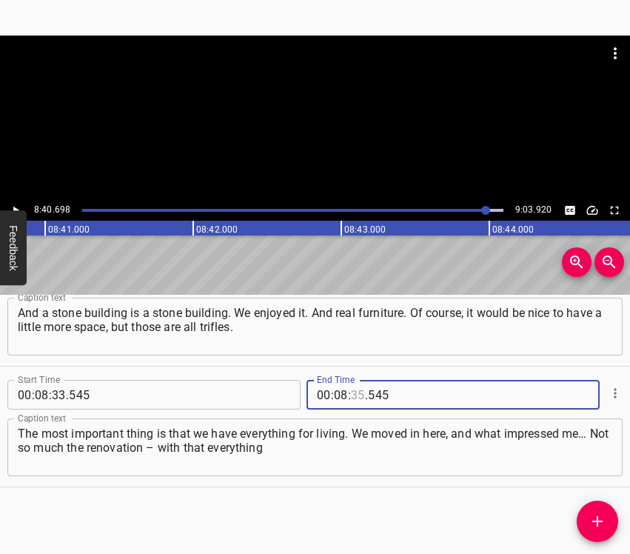
click at [354, 387] on input "number" at bounding box center [358, 395] width 14 height 30
type input "40"
type input "698"
click at [603, 516] on icon "Add Cue" at bounding box center [598, 522] width 18 height 18
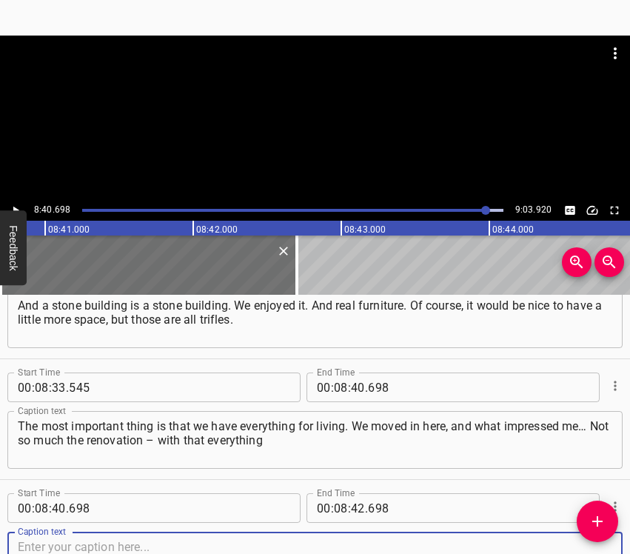
scroll to position [6451, 0]
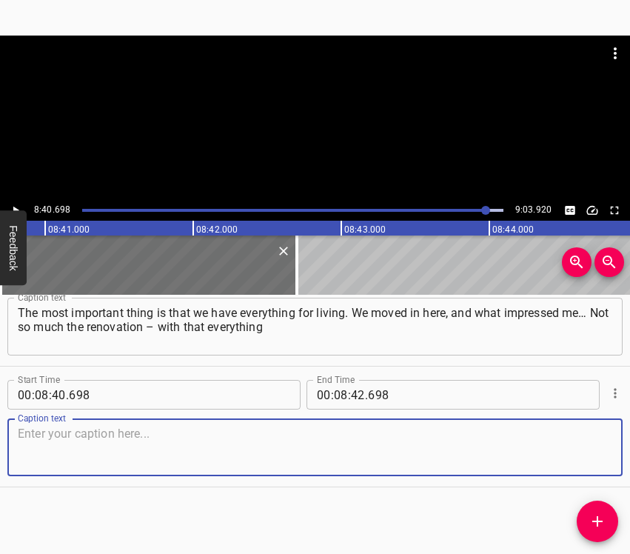
drag, startPoint x: 592, startPoint y: 467, endPoint x: 627, endPoint y: 457, distance: 36.8
click at [592, 465] on textarea at bounding box center [315, 448] width 595 height 42
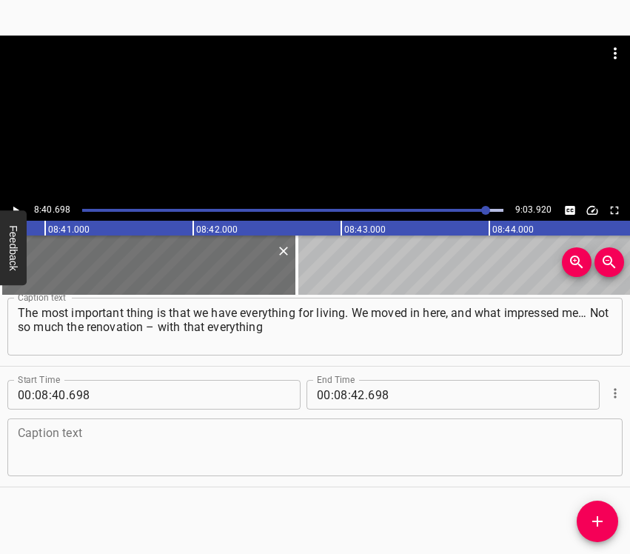
click at [515, 438] on textarea at bounding box center [315, 448] width 595 height 42
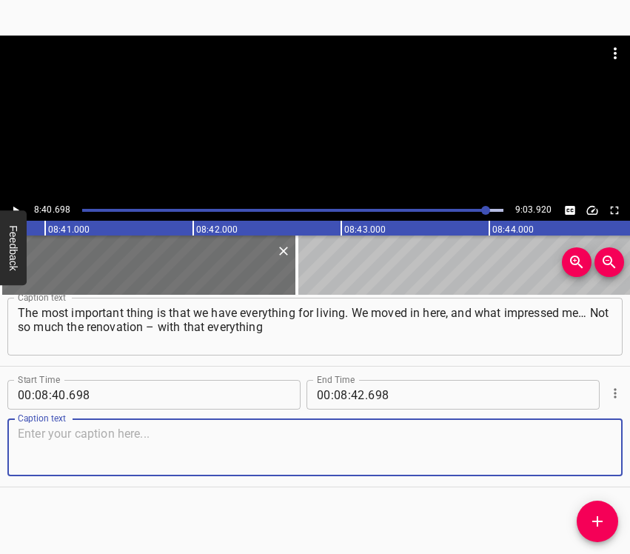
paste textarea "is excellent, but the care for people, that everything was thought through. Bed…"
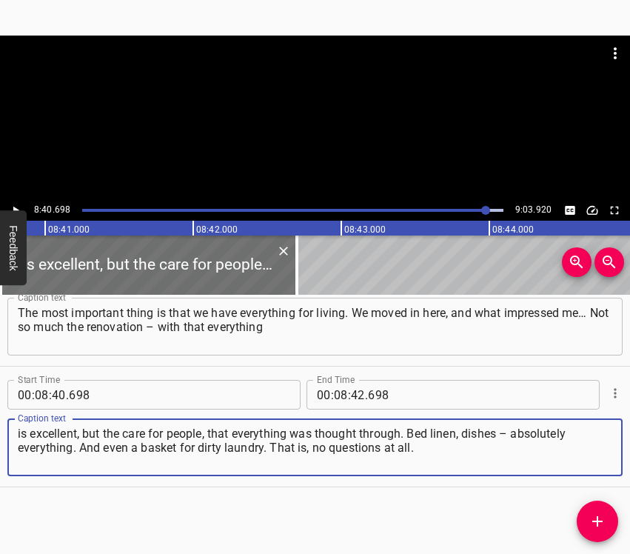
type textarea "is excellent, but the care for people, that everything was thought through. Bed…"
click at [13, 204] on icon "Play/Pause" at bounding box center [15, 210] width 13 height 13
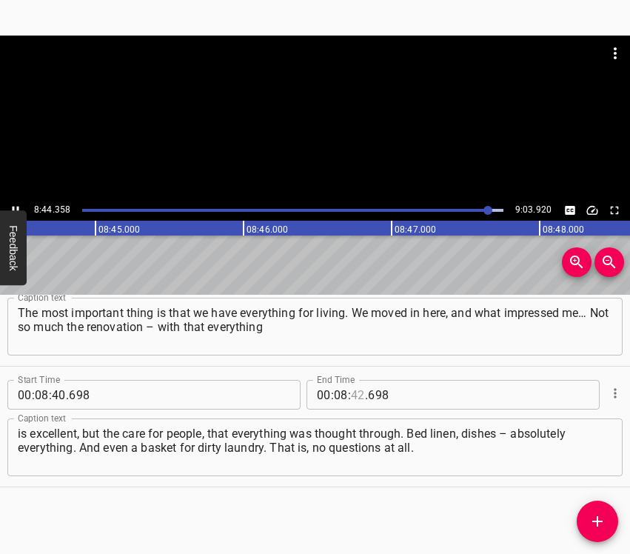
click at [354, 396] on input "number" at bounding box center [358, 395] width 14 height 30
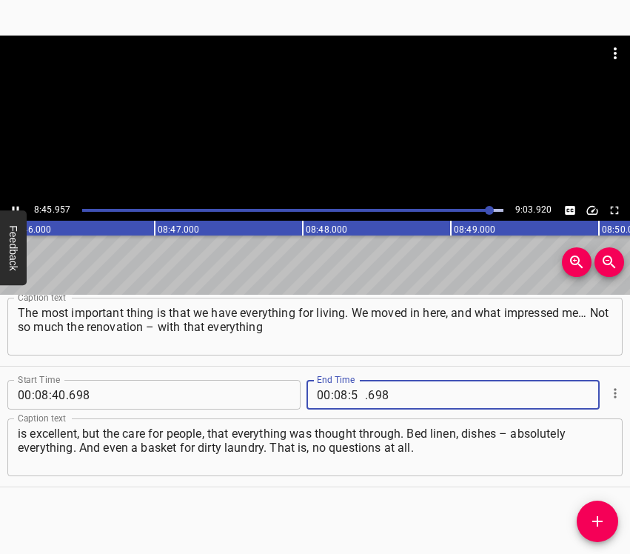
type input "53"
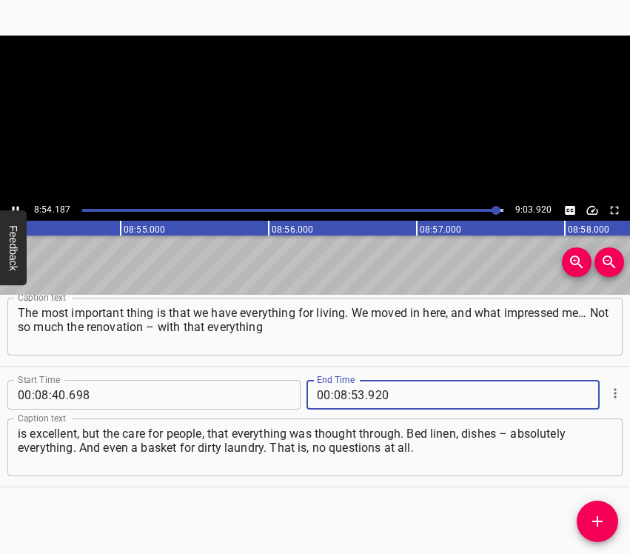
type input "920"
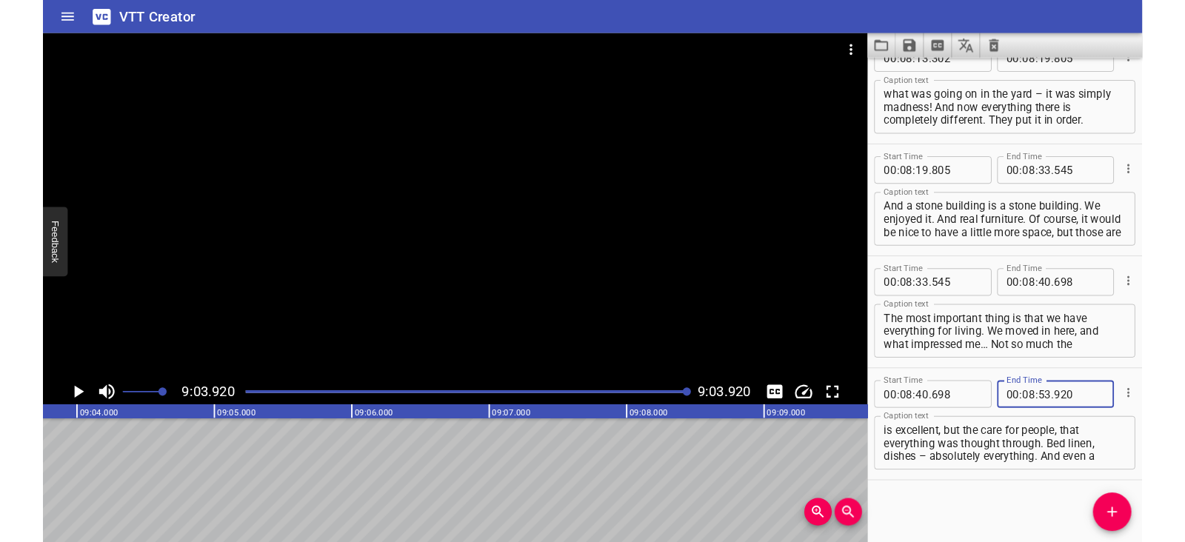
scroll to position [0, 80576]
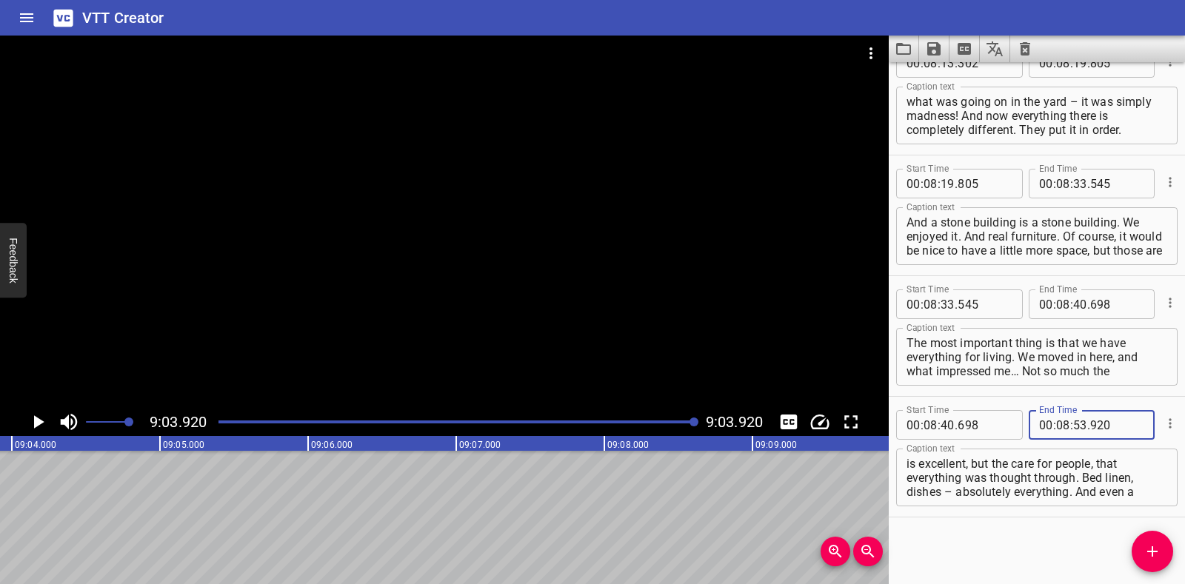
type input "920"
click at [630, 44] on icon "Save captions to file" at bounding box center [933, 48] width 13 height 13
click at [630, 81] on li "Save to VTT file" at bounding box center [973, 81] width 109 height 27
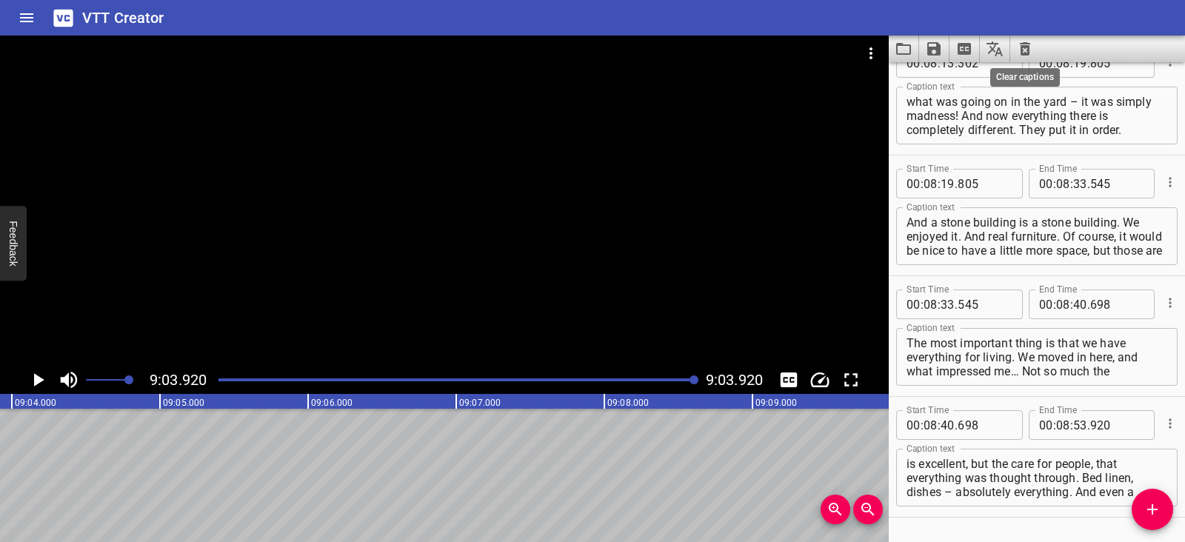
click at [630, 47] on icon "Clear captions" at bounding box center [1025, 48] width 10 height 13
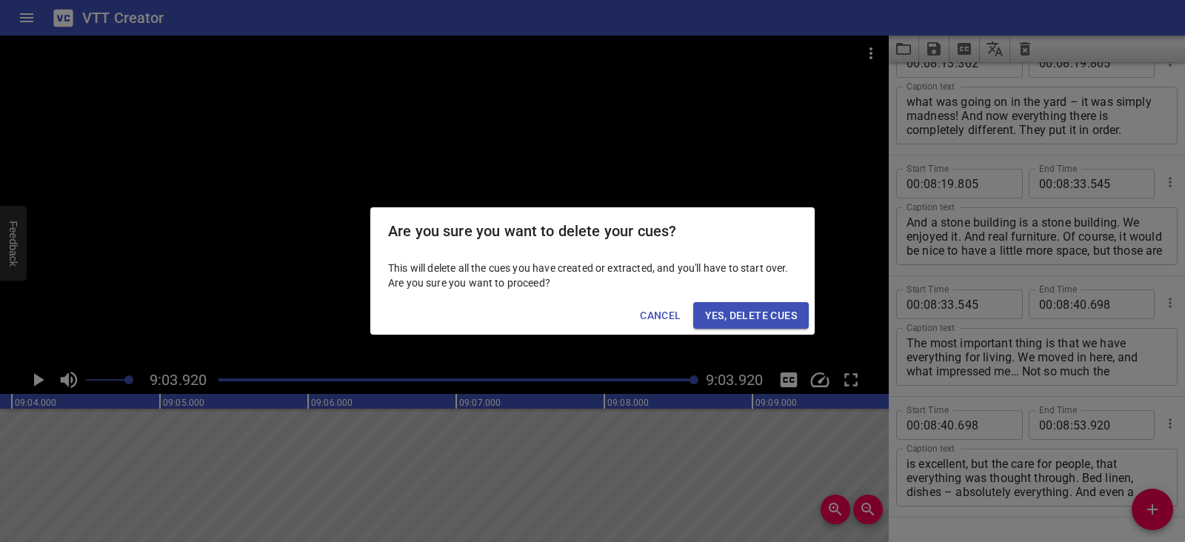
click at [630, 316] on span "Yes, Delete Cues" at bounding box center [751, 316] width 92 height 19
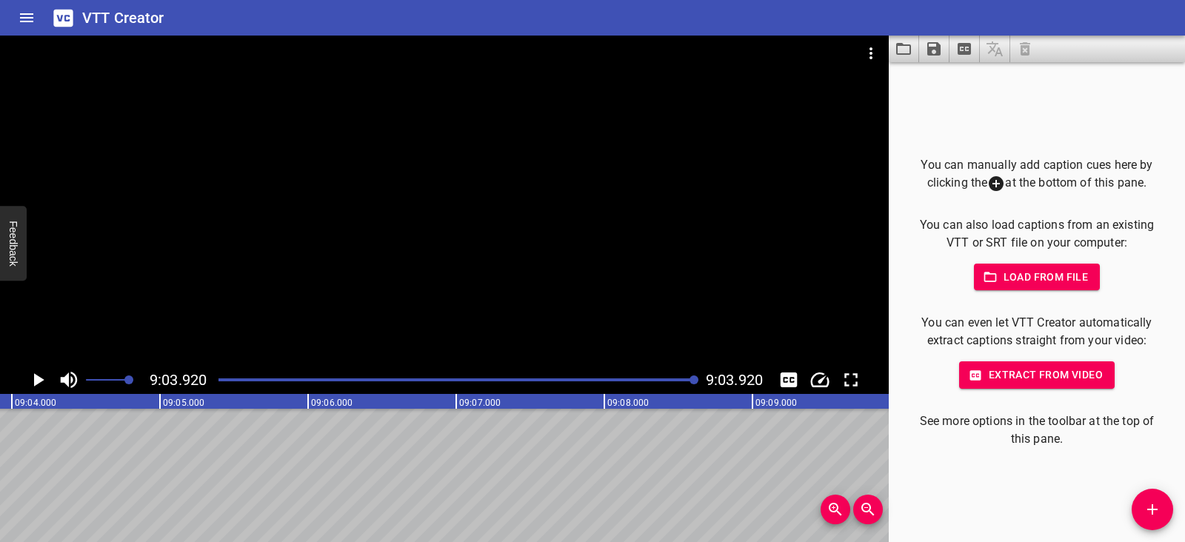
click at [630, 50] on icon "Video Options" at bounding box center [871, 53] width 18 height 18
click at [630, 50] on li "Select New Video File..." at bounding box center [926, 54] width 147 height 27
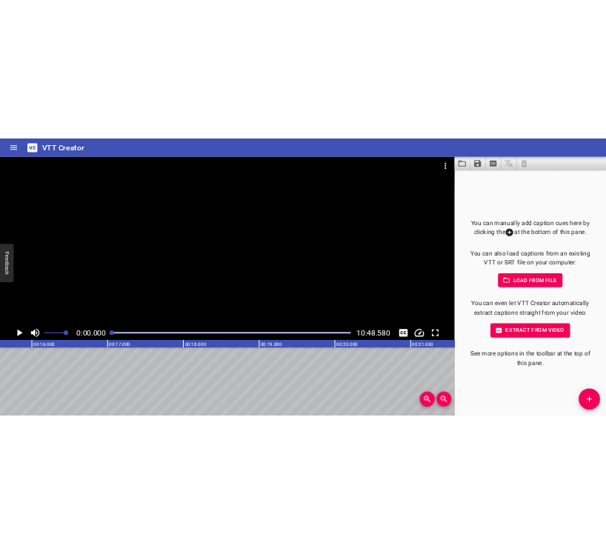
scroll to position [0, 0]
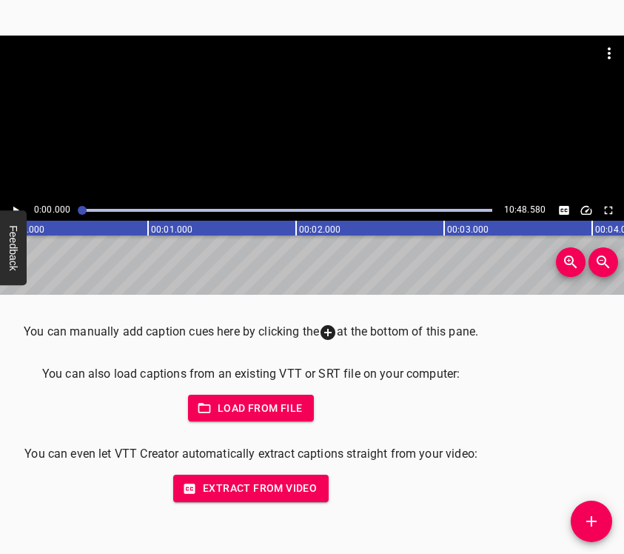
click at [602, 466] on div "You can manually add caption cues here by clicking the at the bottom of this pa…" at bounding box center [312, 424] width 624 height 259
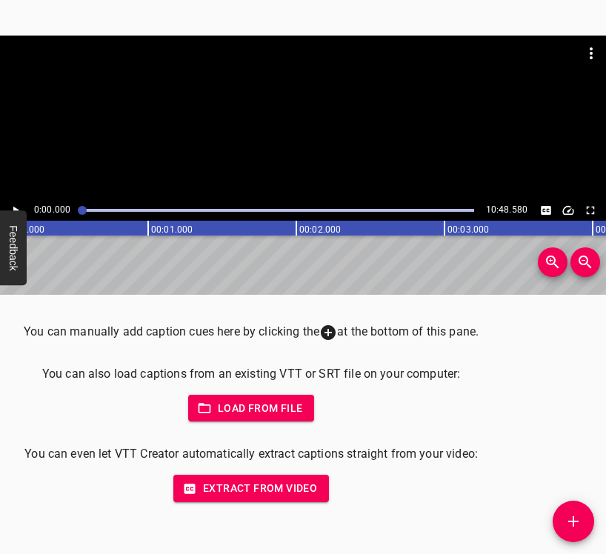
click at [11, 208] on icon "Play/Pause" at bounding box center [15, 210] width 13 height 13
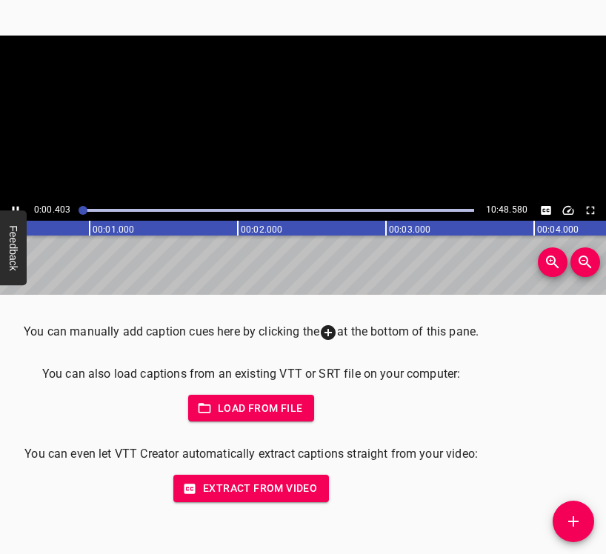
click at [10, 207] on icon "Play/Pause" at bounding box center [15, 210] width 13 height 13
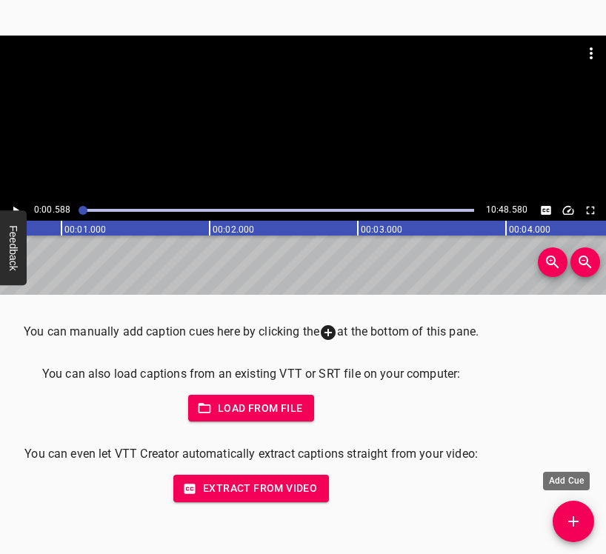
click at [579, 518] on icon "Add Cue" at bounding box center [573, 522] width 18 height 18
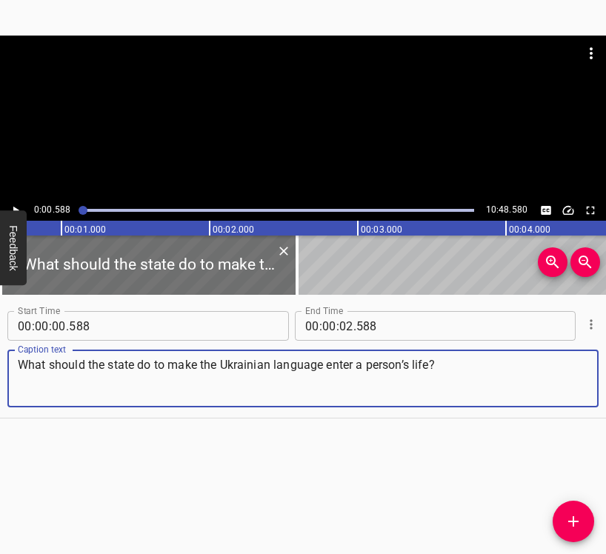
type textarea "What should the state do to make the Ukrainian language enter a person’s life?"
click at [8, 209] on button "Play/Pause" at bounding box center [15, 210] width 19 height 19
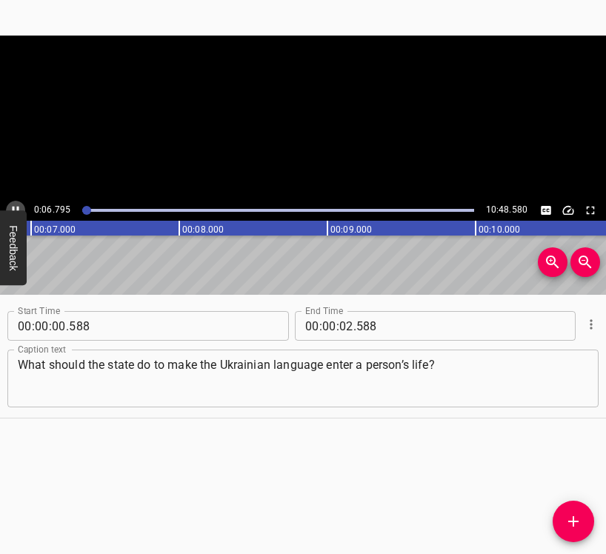
click at [8, 209] on button "Play/Pause" at bounding box center [15, 210] width 19 height 19
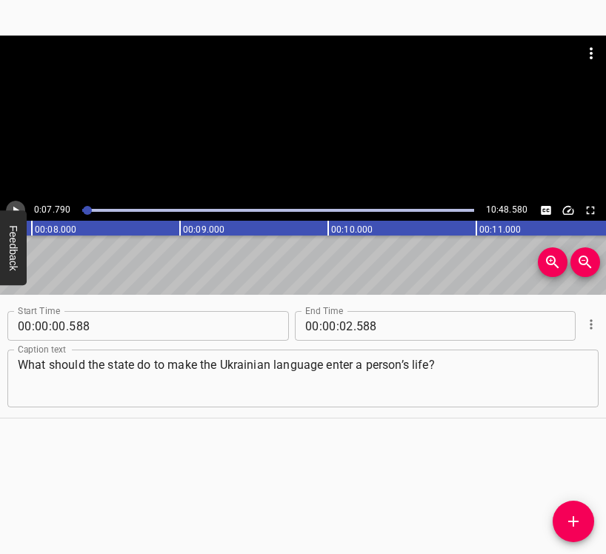
click at [8, 209] on button "Play/Pause" at bounding box center [15, 210] width 19 height 19
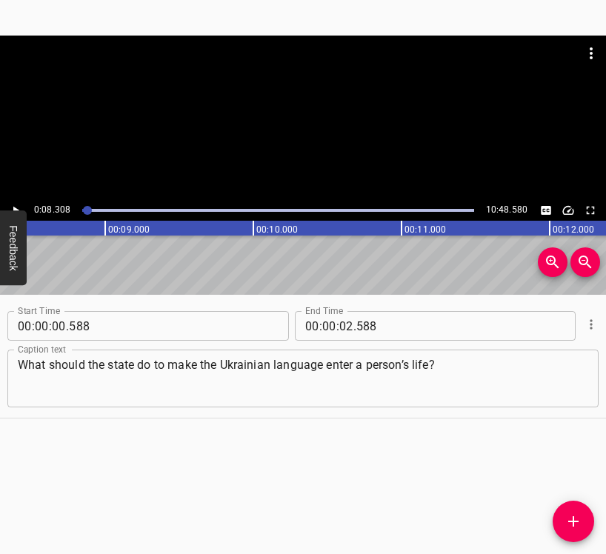
scroll to position [0, 1230]
click at [339, 321] on input "number" at bounding box center [346, 326] width 14 height 30
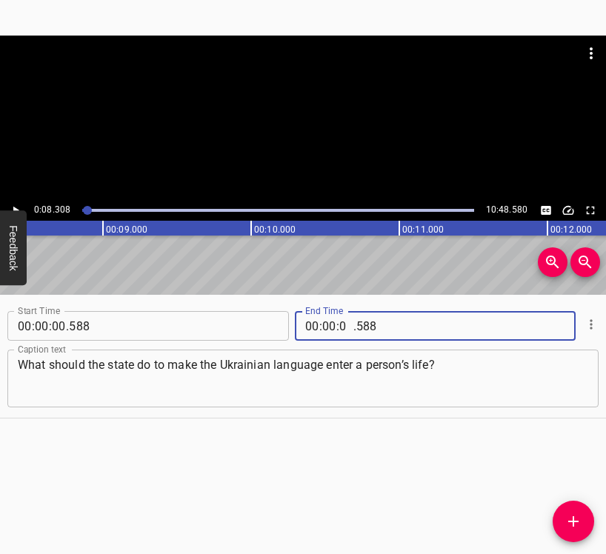
type input "08"
type input "308"
click at [579, 521] on icon "Add Cue" at bounding box center [573, 522] width 18 height 18
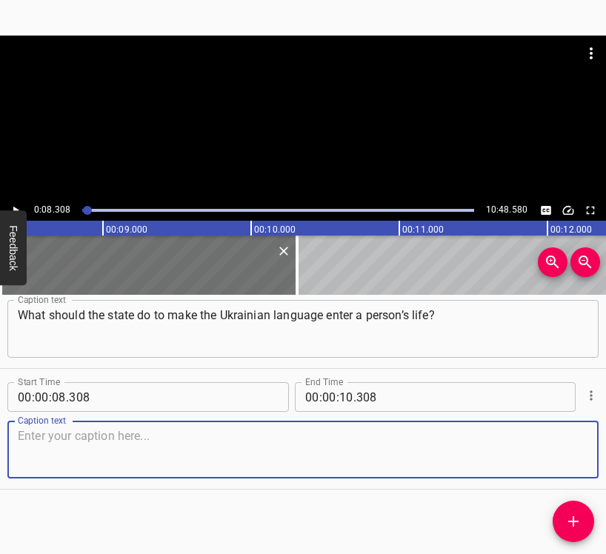
scroll to position [52, 0]
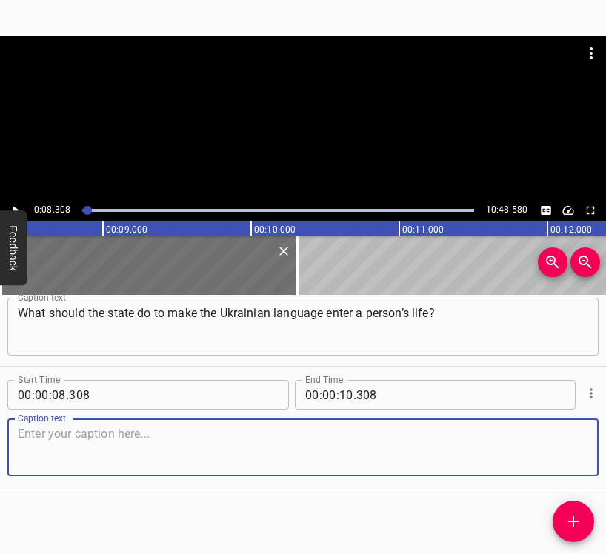
click at [551, 431] on textarea at bounding box center [303, 448] width 570 height 42
click at [353, 449] on textarea at bounding box center [303, 448] width 570 height 42
paste textarea "First of all, we must win this war, and then raise the status of what… You must…"
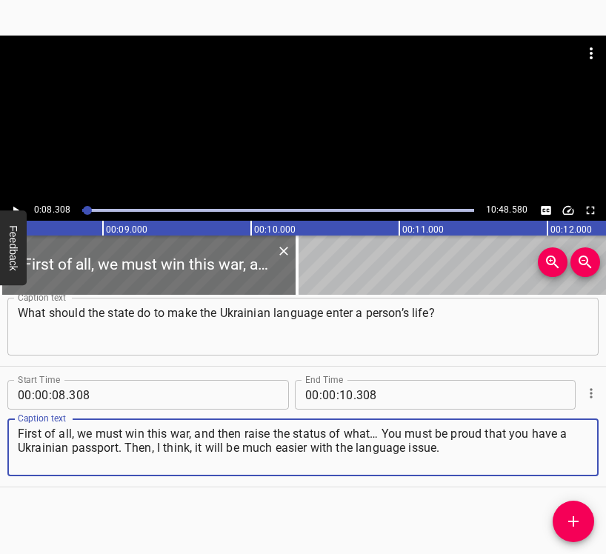
type textarea "First of all, we must win this war, and then raise the status of what… You must…"
click at [19, 205] on icon "Play/Pause" at bounding box center [15, 210] width 13 height 13
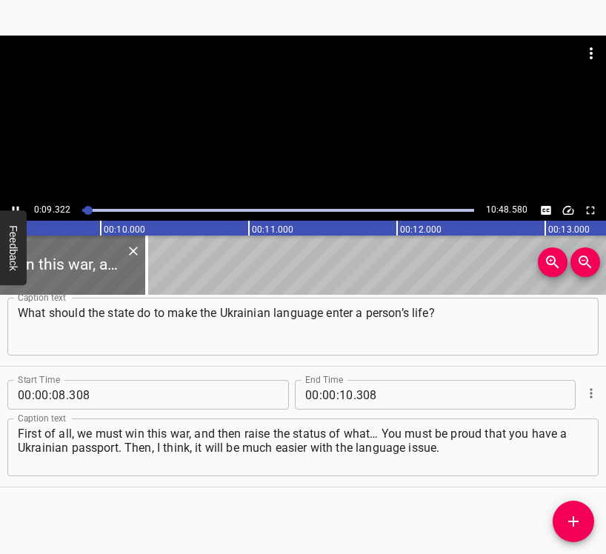
scroll to position [0, 1420]
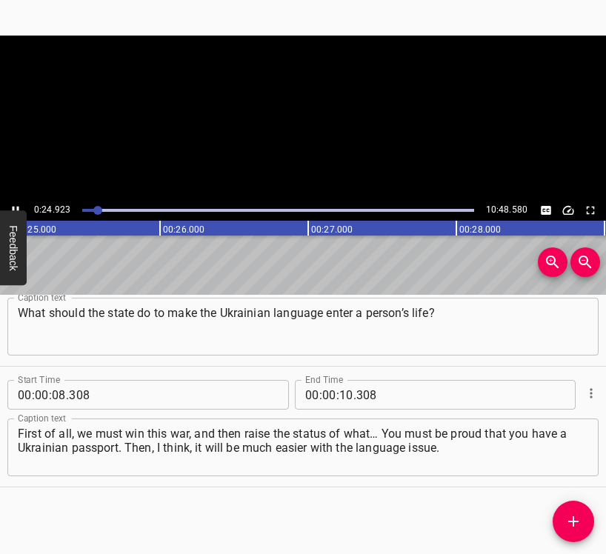
click at [12, 207] on icon "Play/Pause" at bounding box center [15, 210] width 13 height 13
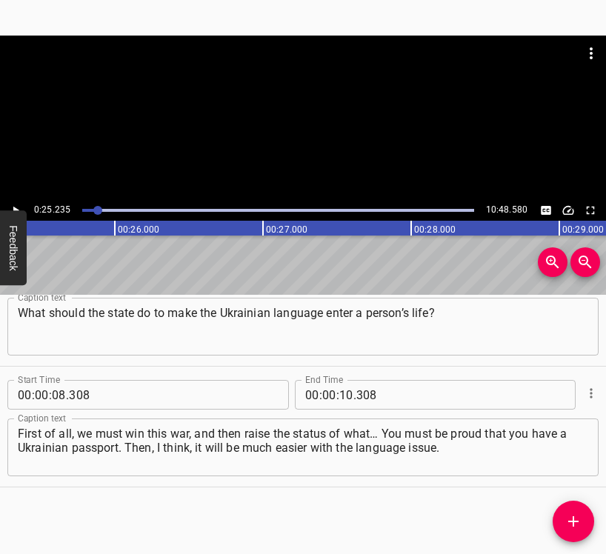
scroll to position [0, 3738]
click at [12, 207] on icon "Play/Pause" at bounding box center [15, 210] width 13 height 13
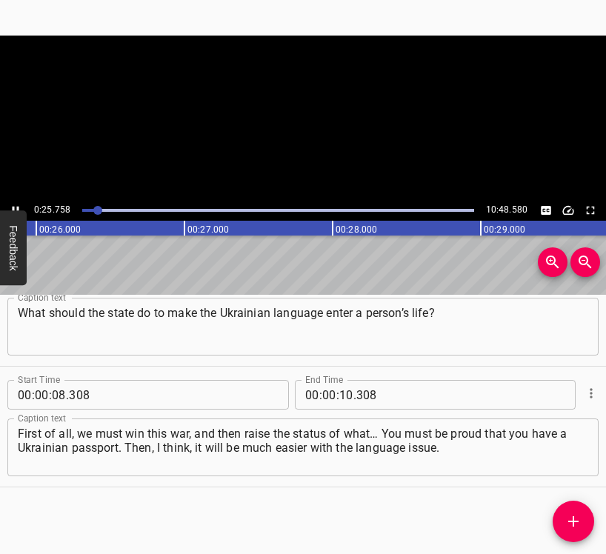
click at [12, 207] on icon "Play/Pause" at bounding box center [15, 210] width 13 height 13
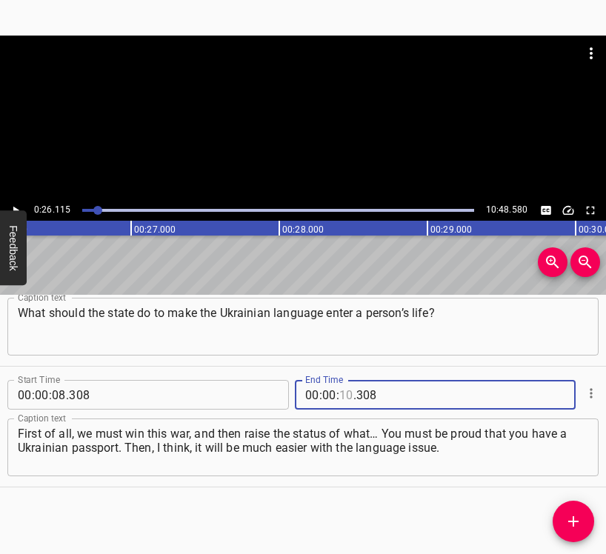
click at [339, 393] on input "number" at bounding box center [346, 395] width 14 height 30
type input "26"
type input "115"
click at [570, 516] on icon "Add Cue" at bounding box center [573, 522] width 18 height 18
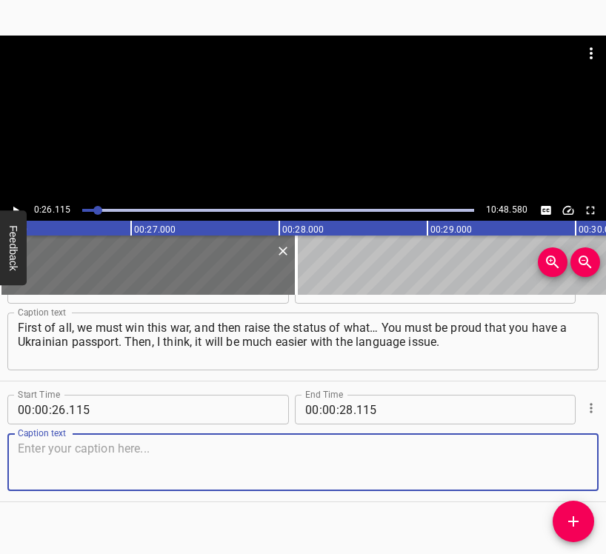
scroll to position [173, 0]
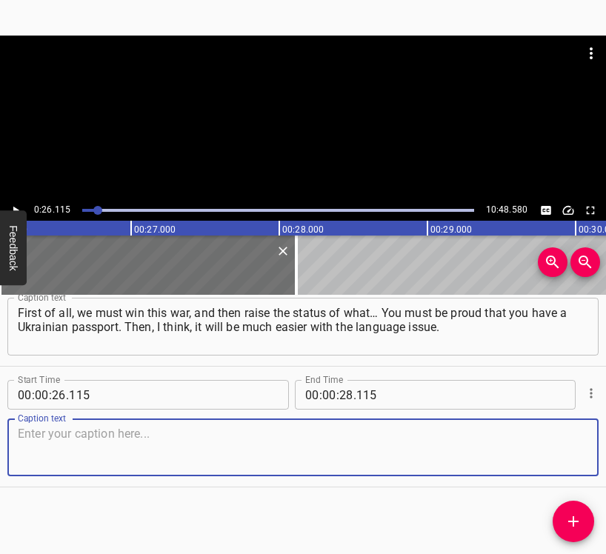
drag, startPoint x: 550, startPoint y: 447, endPoint x: 603, endPoint y: 440, distance: 53.7
click at [550, 444] on textarea at bounding box center [303, 448] width 570 height 42
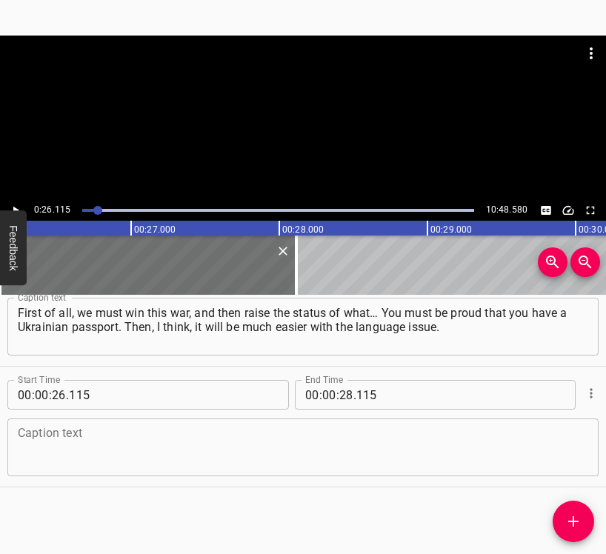
click at [59, 456] on textarea at bounding box center [303, 448] width 570 height 42
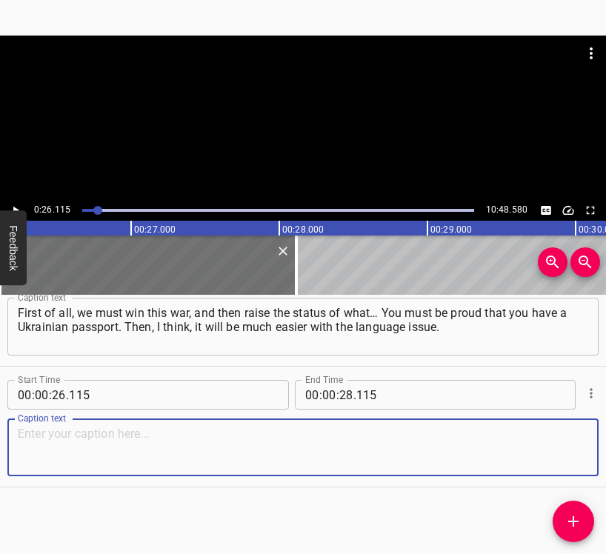
paste textarea "And the moment of disappointment – how influential is it now? Is the disappoint…"
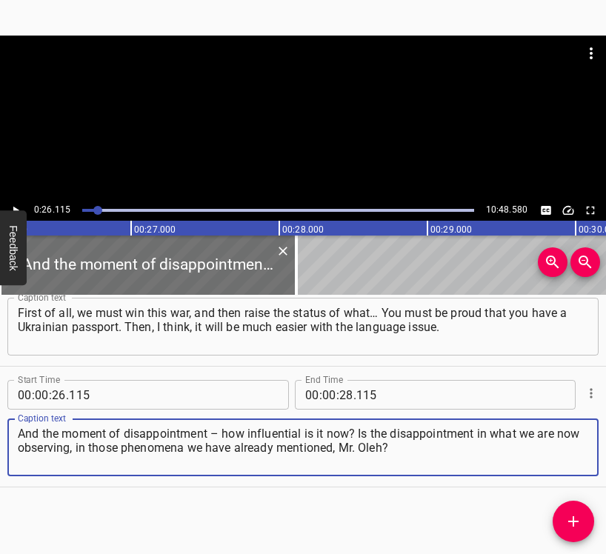
type textarea "And the moment of disappointment – how influential is it now? Is the disappoint…"
click at [12, 204] on button "Play/Pause" at bounding box center [15, 210] width 19 height 19
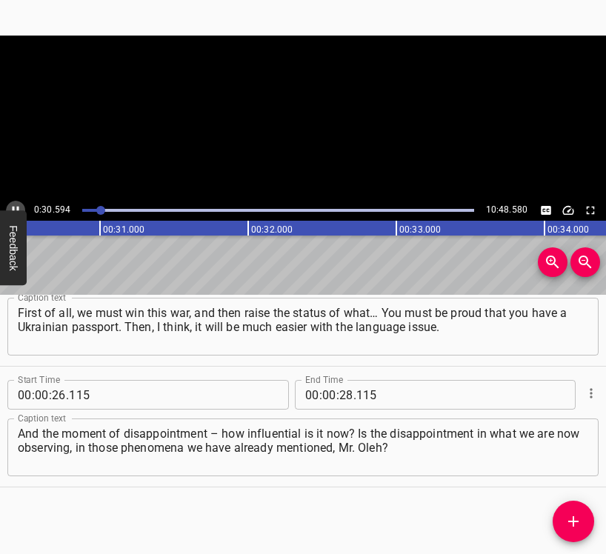
click at [12, 204] on icon "Play/Pause" at bounding box center [15, 210] width 13 height 13
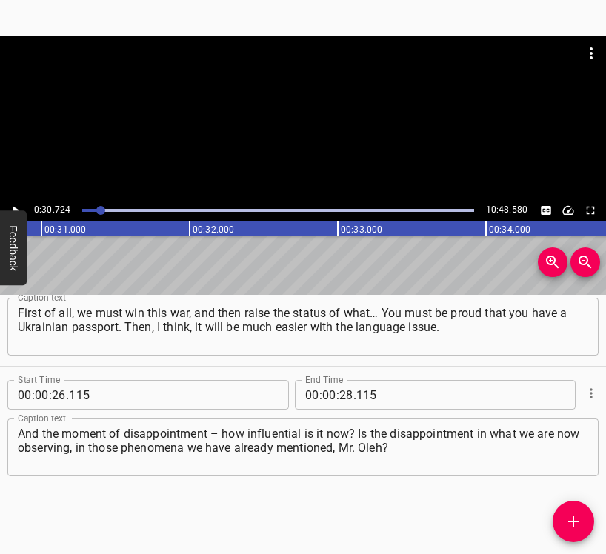
click at [16, 208] on icon "Play/Pause" at bounding box center [15, 210] width 13 height 13
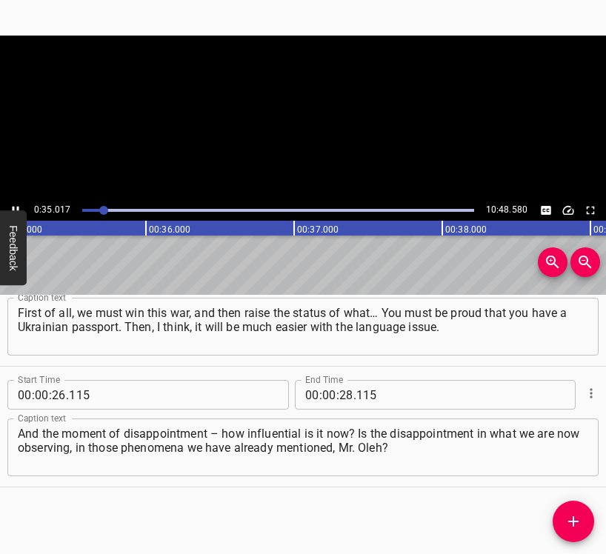
click at [16, 208] on icon "Play/Pause" at bounding box center [15, 210] width 13 height 13
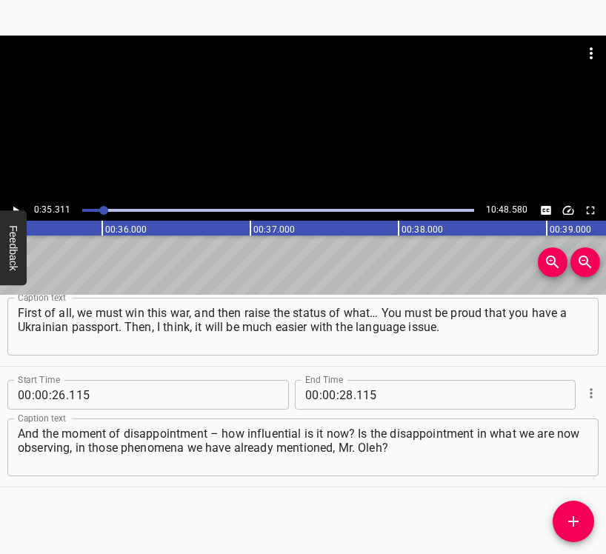
click at [16, 208] on icon "Play/Pause" at bounding box center [15, 210] width 13 height 13
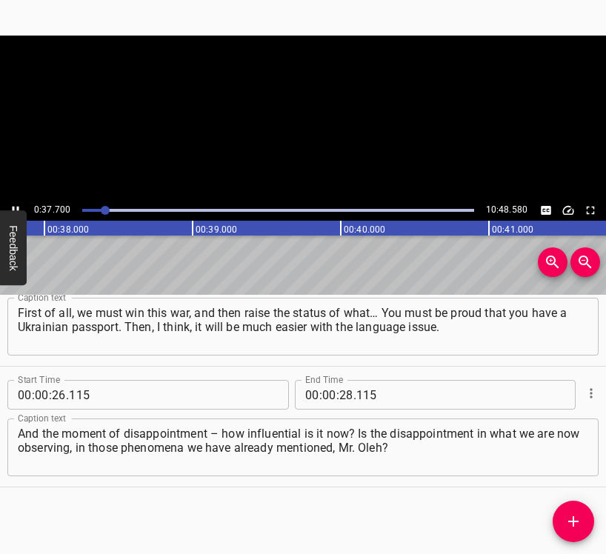
click at [16, 208] on icon "Play/Pause" at bounding box center [15, 210] width 13 height 13
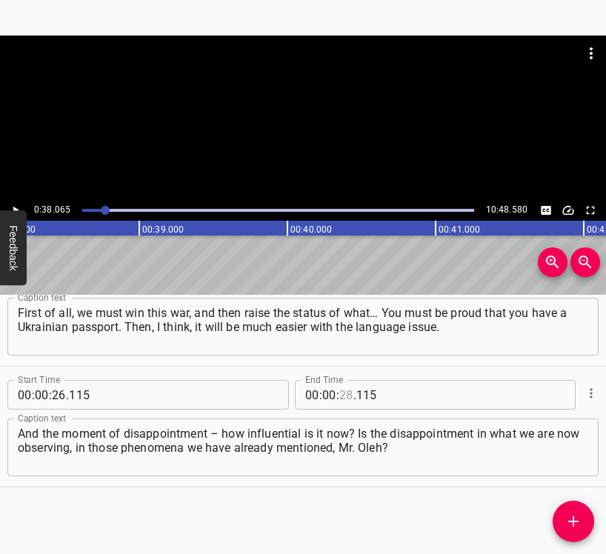
click at [339, 398] on input "number" at bounding box center [346, 395] width 14 height 30
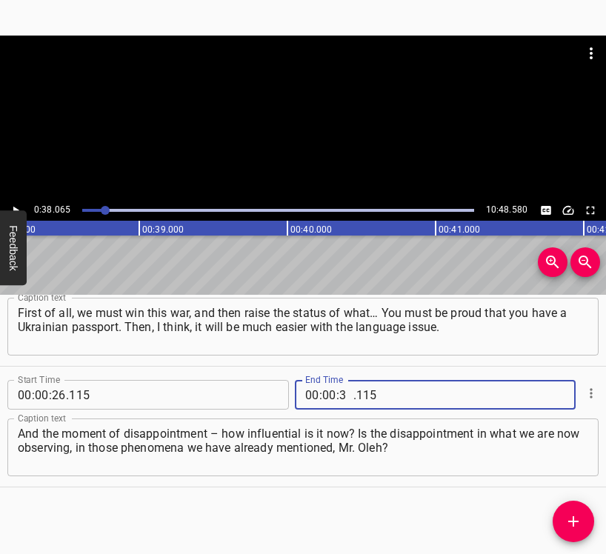
type input "38"
type input "065"
drag, startPoint x: 573, startPoint y: 513, endPoint x: 590, endPoint y: 493, distance: 26.3
click at [575, 510] on button "Add Cue" at bounding box center [573, 521] width 41 height 41
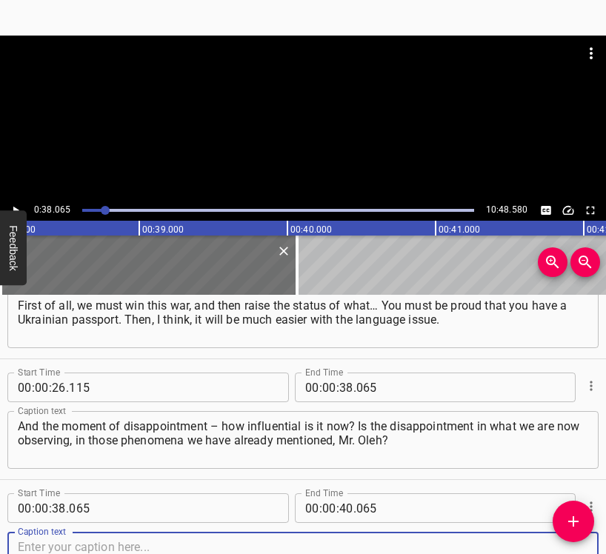
scroll to position [293, 0]
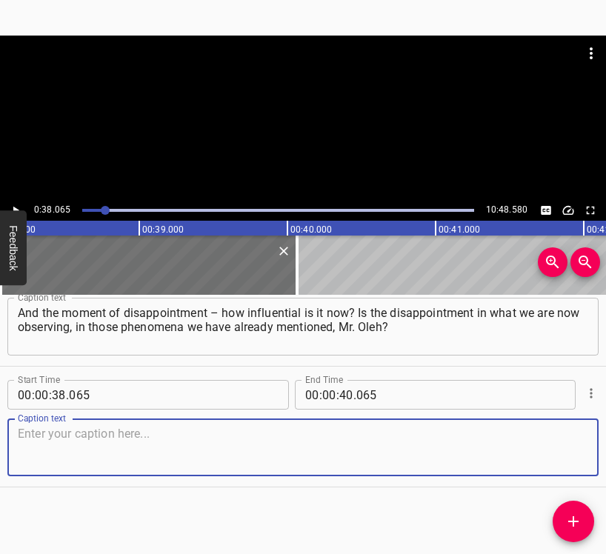
click at [572, 451] on textarea at bounding box center [303, 448] width 570 height 42
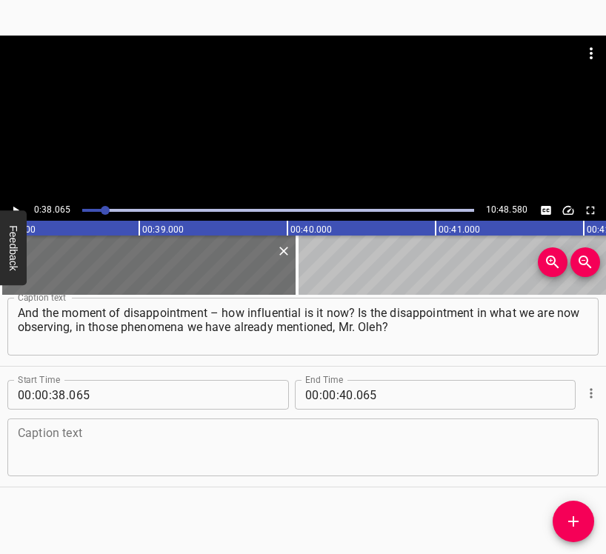
click at [46, 455] on textarea at bounding box center [303, 448] width 570 height 42
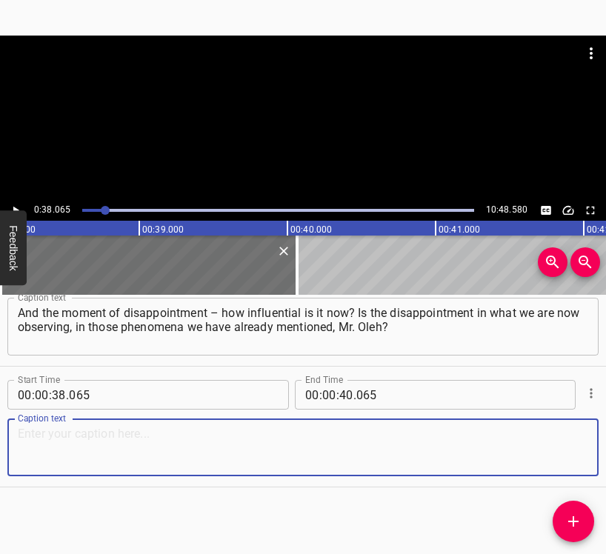
paste textarea "Yes, of course, because all this has been going on for so long. No one expected…"
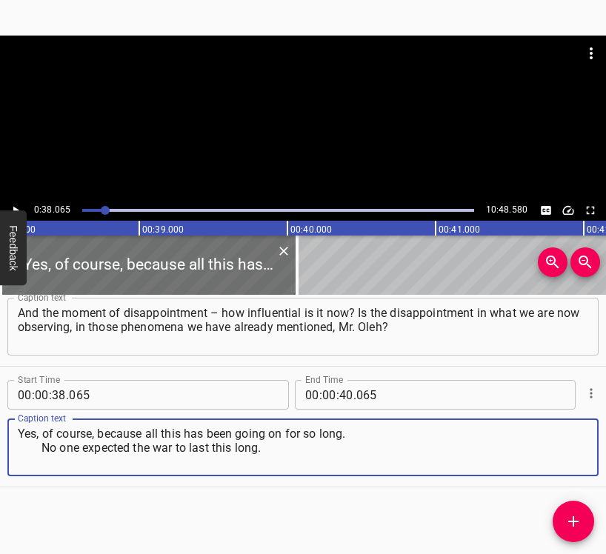
type textarea "Yes, of course, because all this has been going on for so long. No one expected…"
